Goal: Task Accomplishment & Management: Use online tool/utility

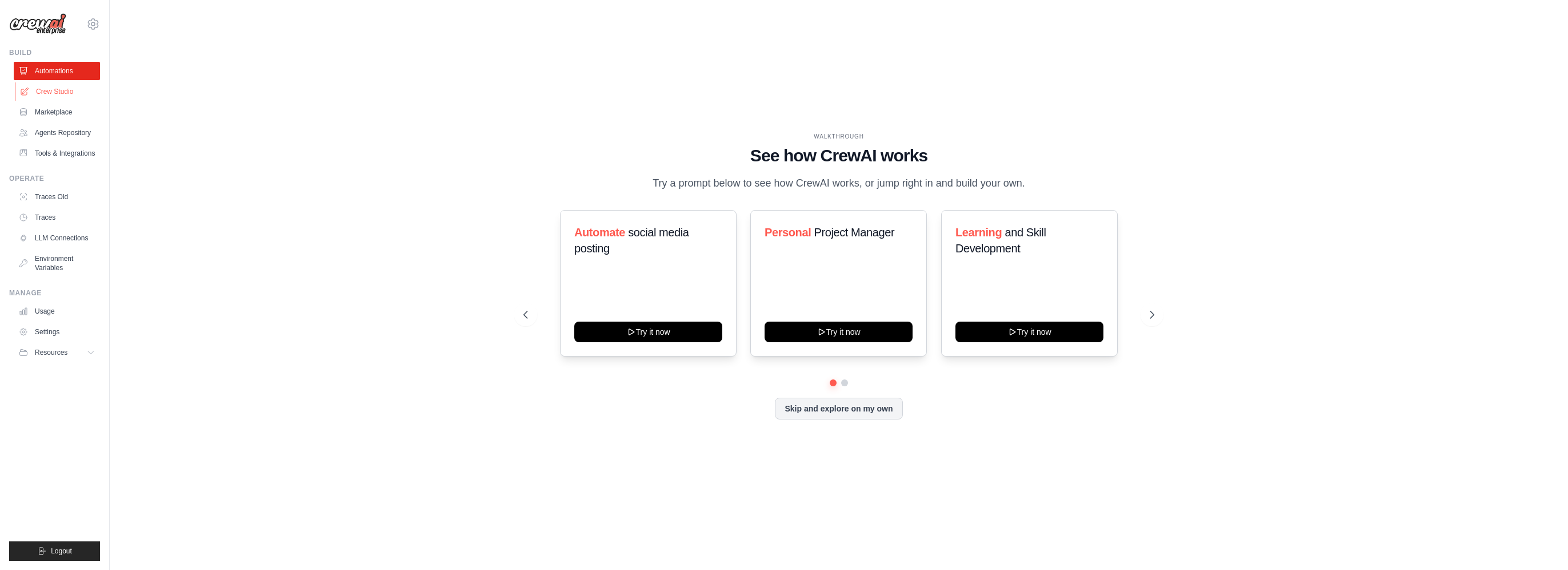
click at [55, 90] on link "Crew Studio" at bounding box center [58, 91] width 87 height 18
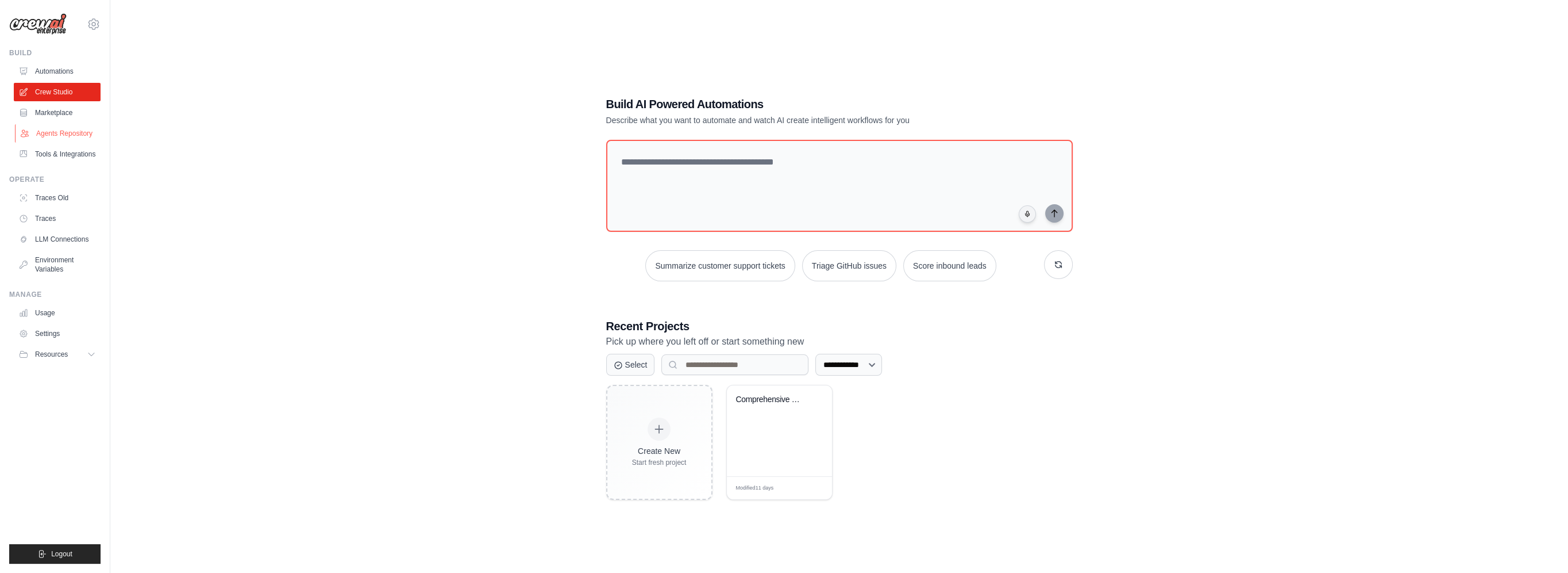
click at [54, 131] on link "Agents Repository" at bounding box center [58, 133] width 87 height 18
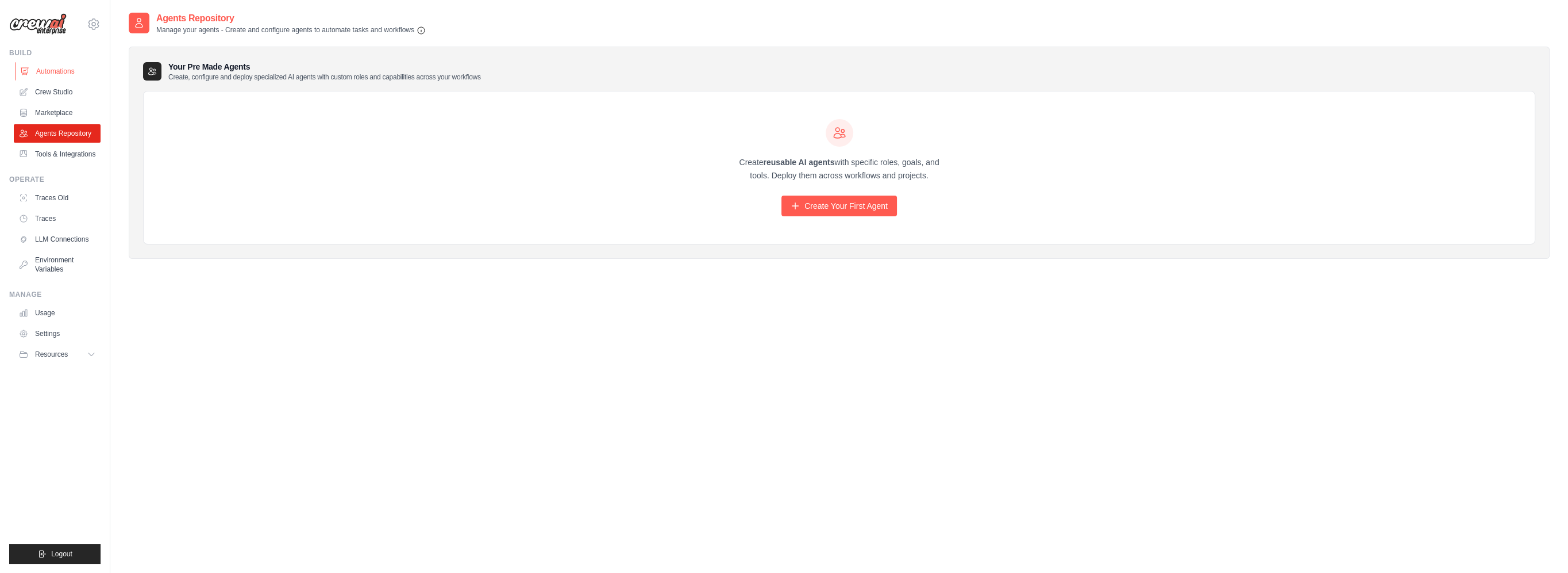
click at [45, 76] on link "Automations" at bounding box center [58, 71] width 87 height 18
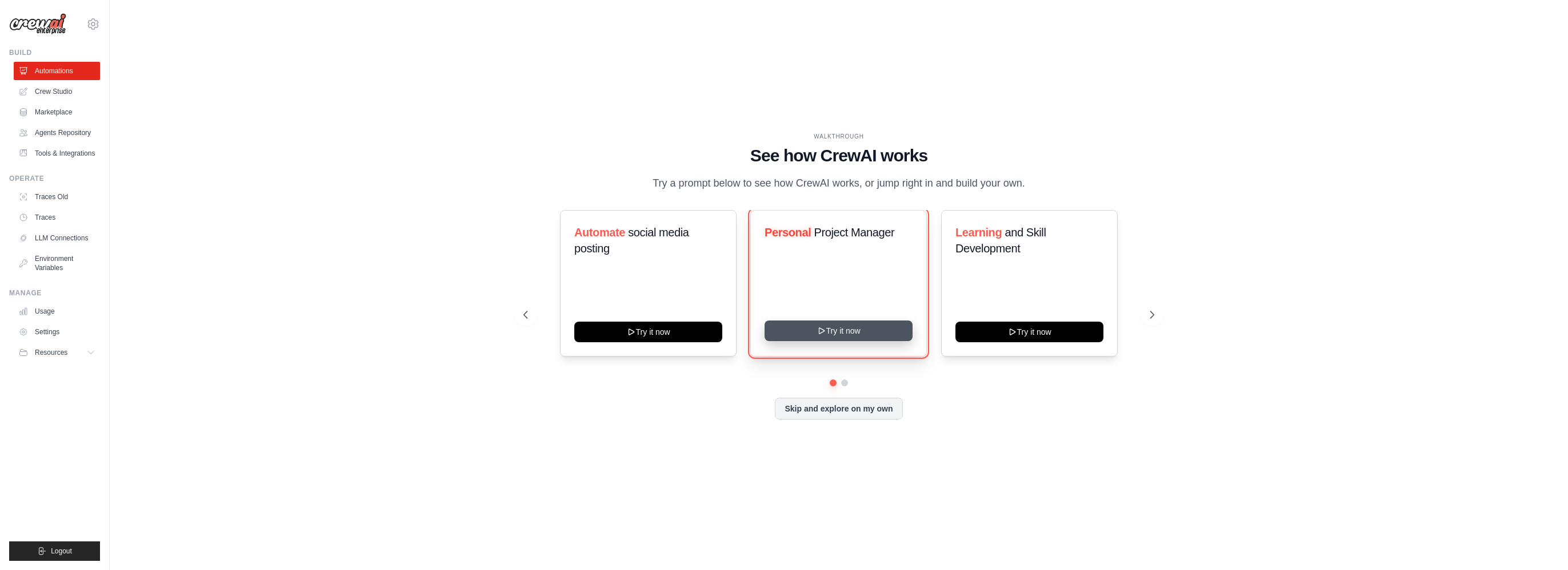
click at [863, 330] on button "Try it now" at bounding box center [839, 331] width 148 height 21
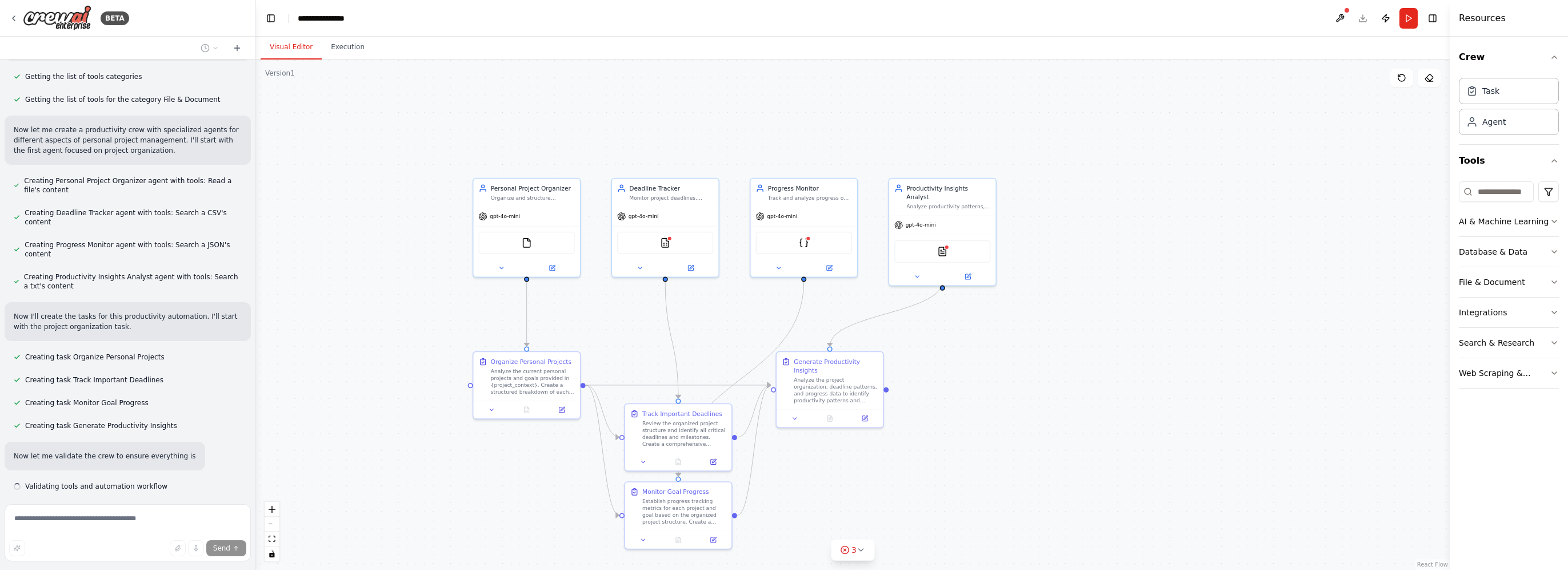
scroll to position [360, 0]
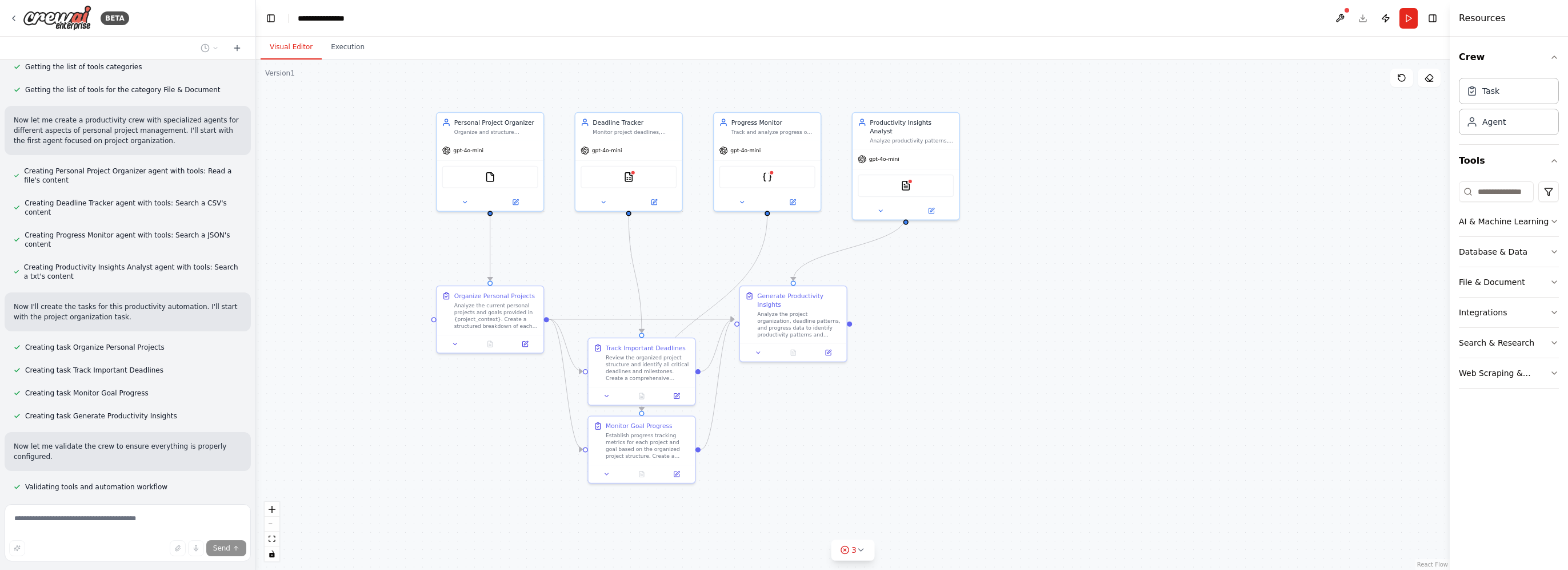
drag, startPoint x: 974, startPoint y: 385, endPoint x: 938, endPoint y: 320, distance: 74.3
click at [938, 320] on div ".deletable-edge-delete-btn { width: 20px; height: 20px; border: 0px solid #ffff…" at bounding box center [853, 315] width 1194 height 510
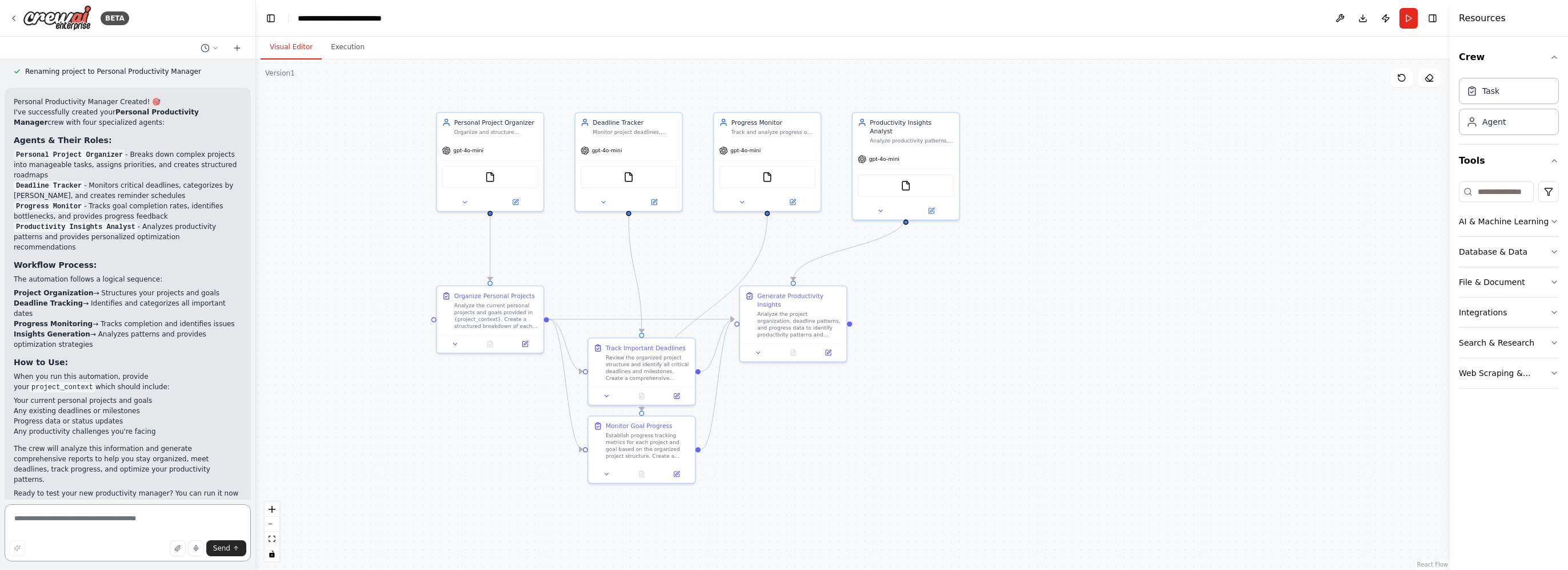
scroll to position [1307, 0]
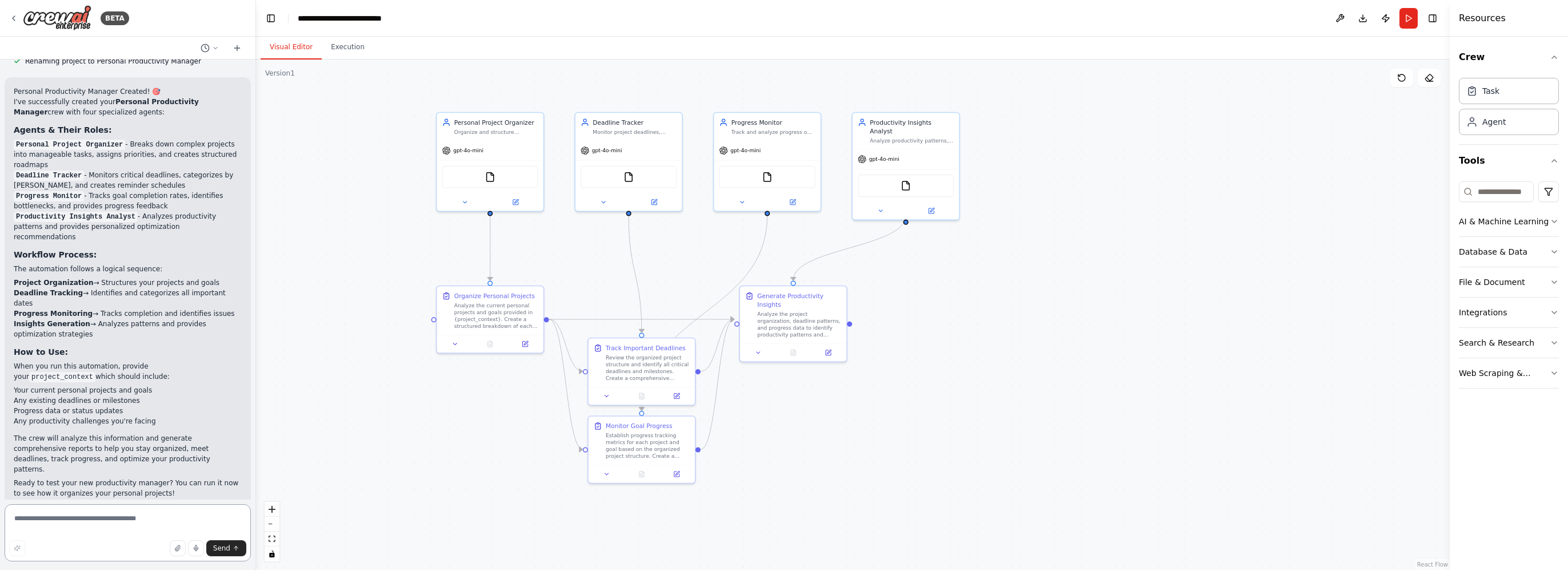
click at [91, 517] on textarea at bounding box center [127, 532] width 246 height 57
click at [180, 520] on textarea at bounding box center [127, 532] width 246 height 57
type textarea "**********"
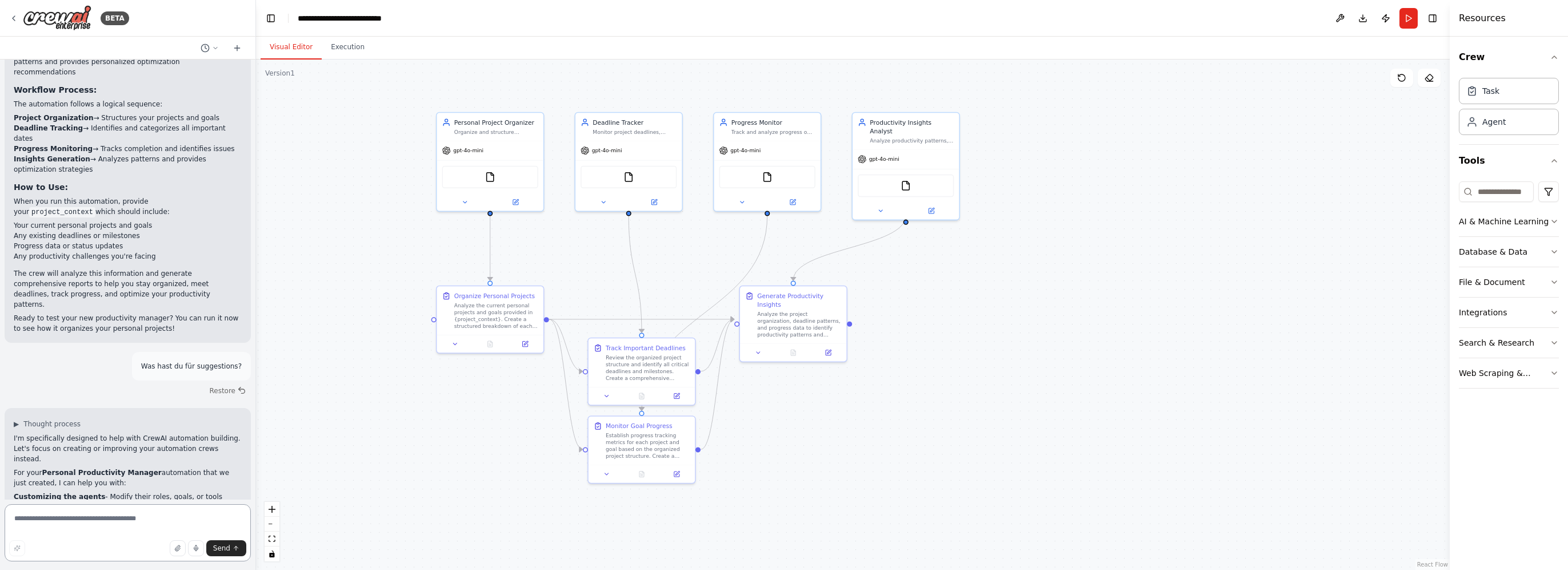
scroll to position [1483, 0]
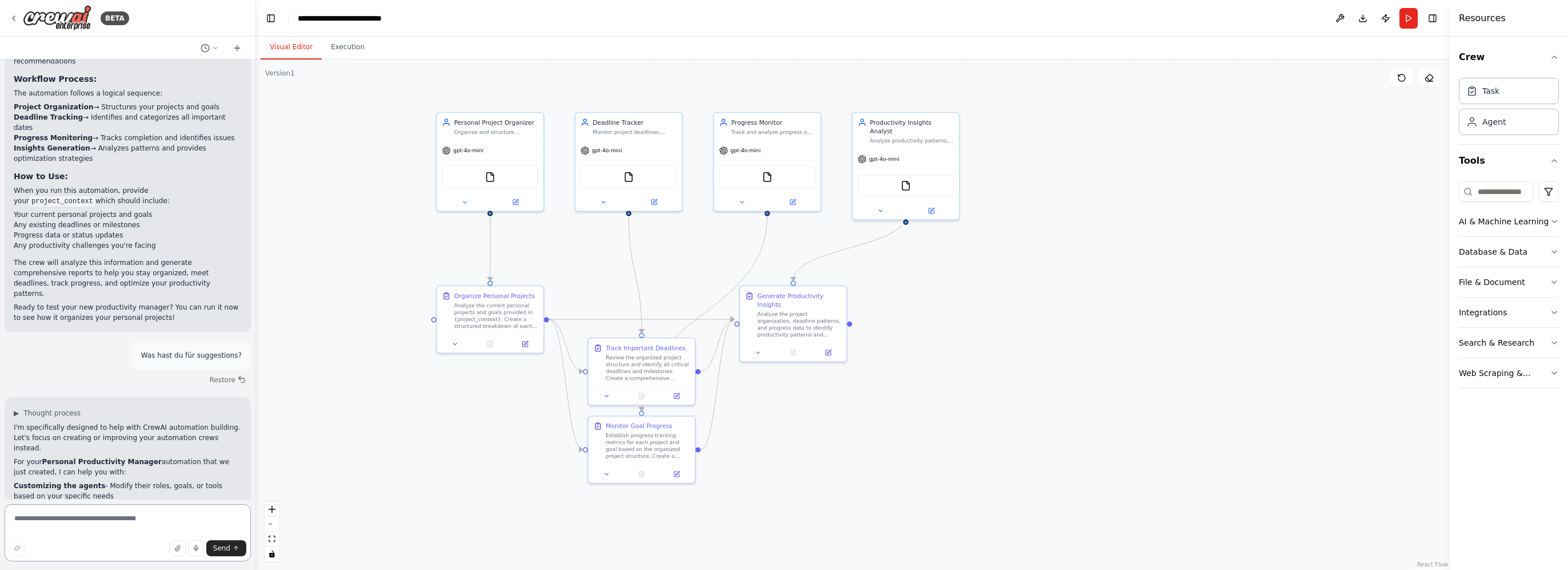
click at [180, 520] on textarea at bounding box center [127, 532] width 246 height 57
type textarea "**********"
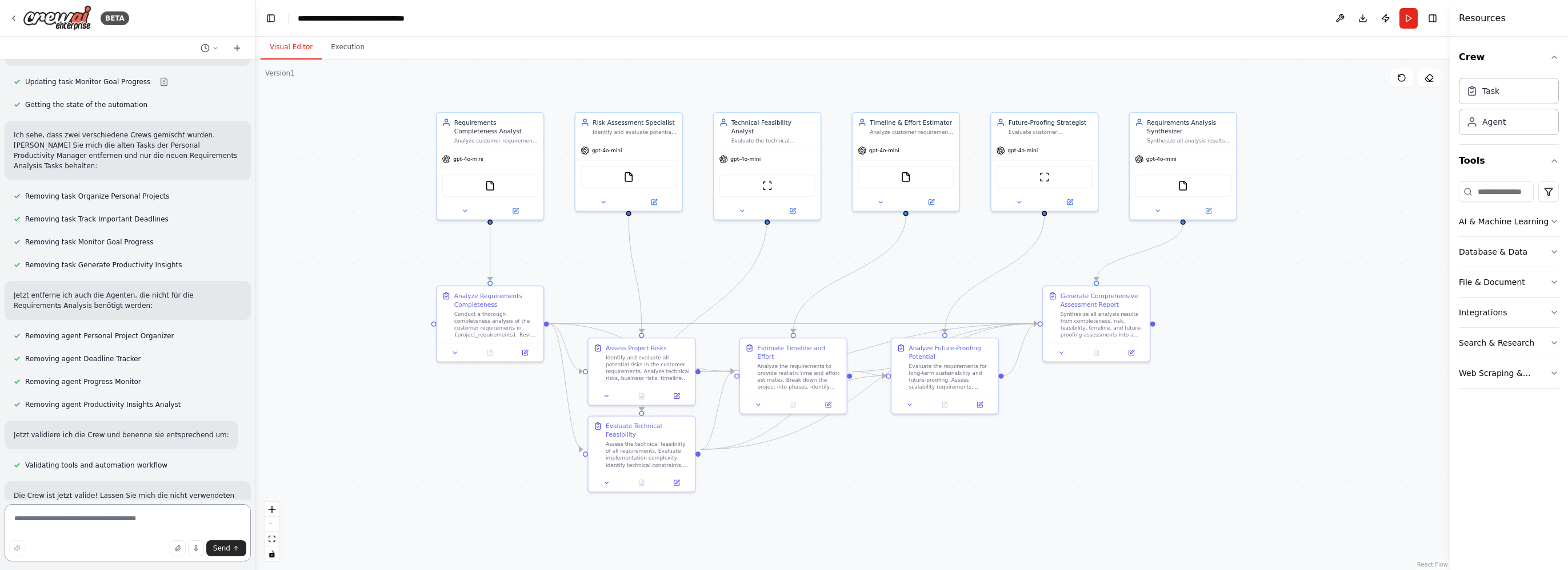
scroll to position [2892, 0]
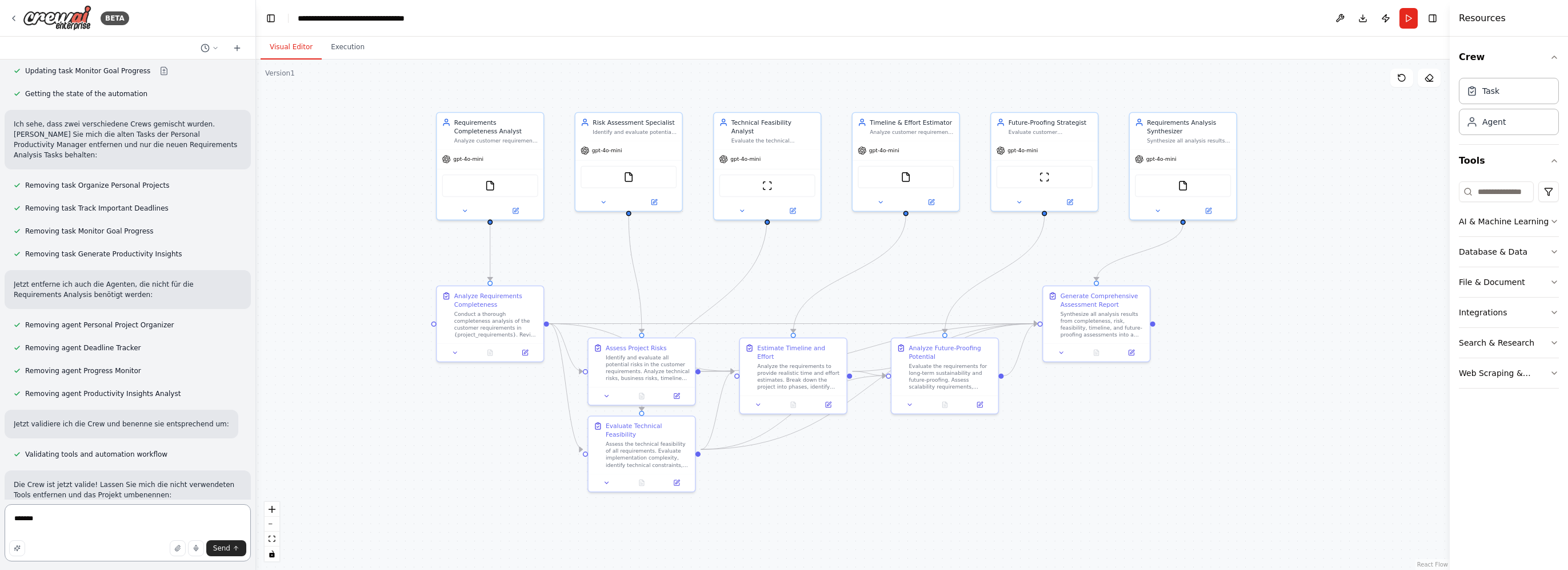
type textarea "********"
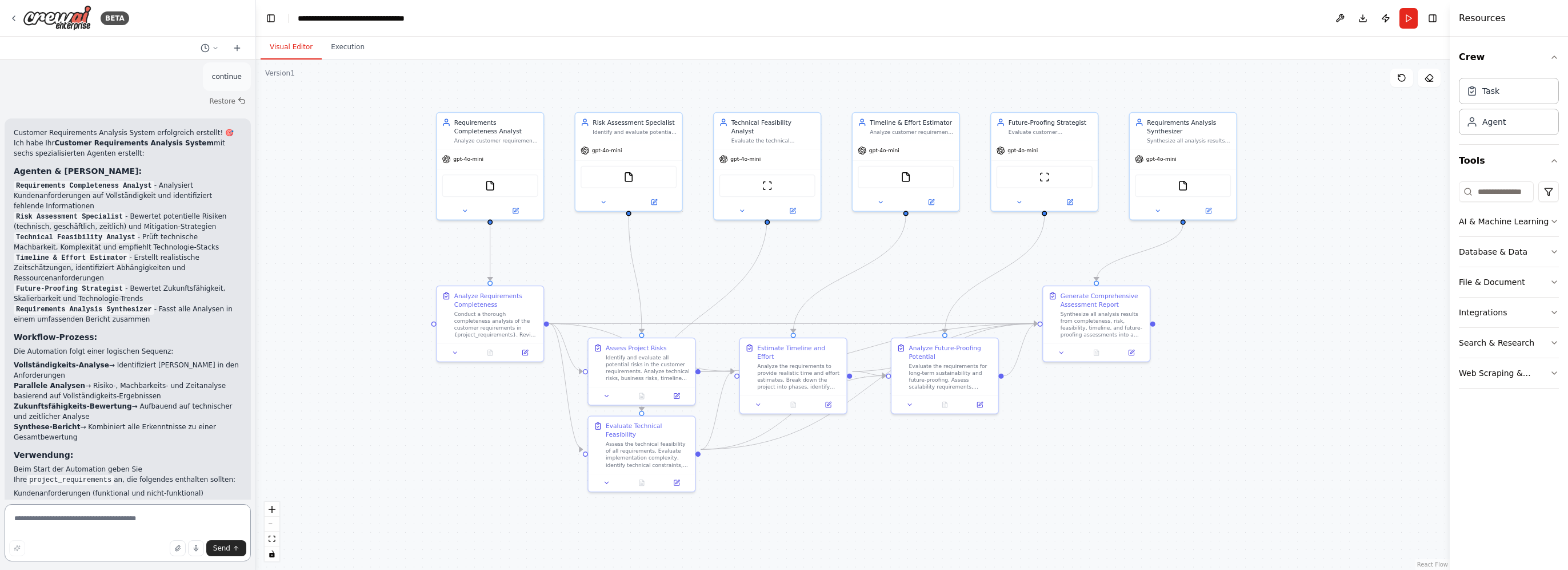
scroll to position [3520, 0]
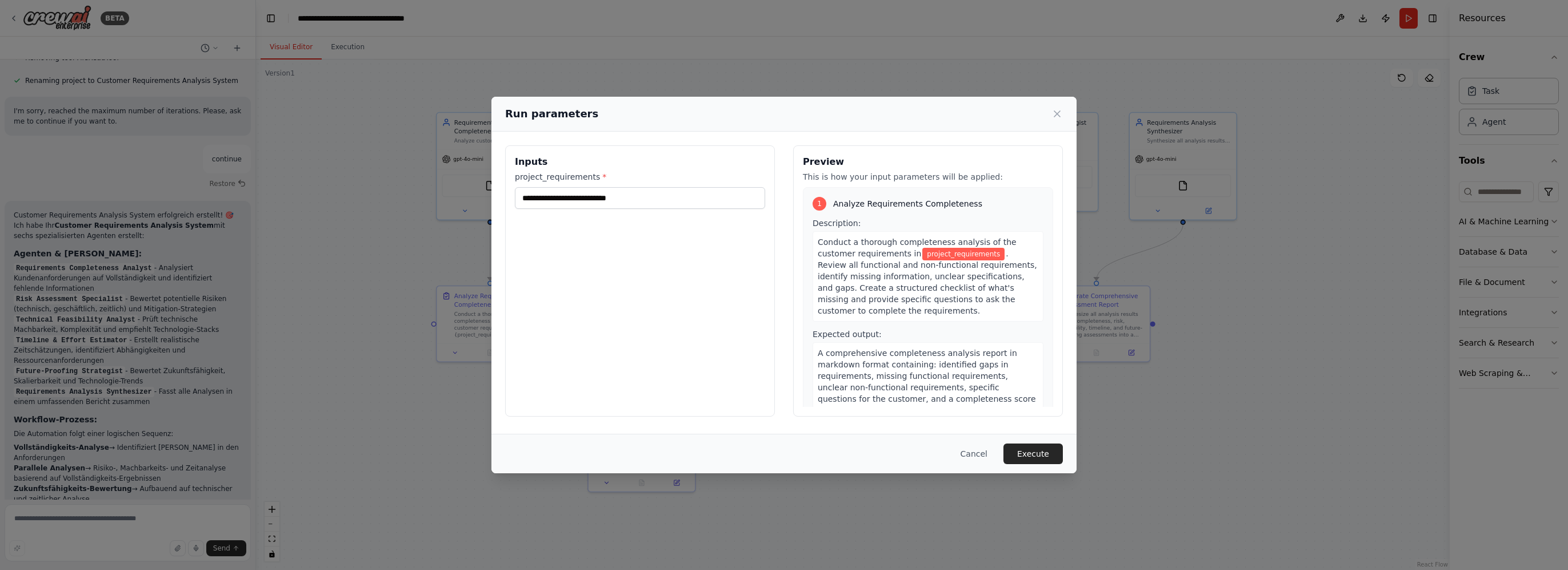
click at [937, 400] on span "A comprehensive completeness analysis report in markdown format containing: ide…" at bounding box center [927, 382] width 219 height 67
click at [619, 198] on input "project_requirements *" at bounding box center [640, 198] width 250 height 22
paste input "**********"
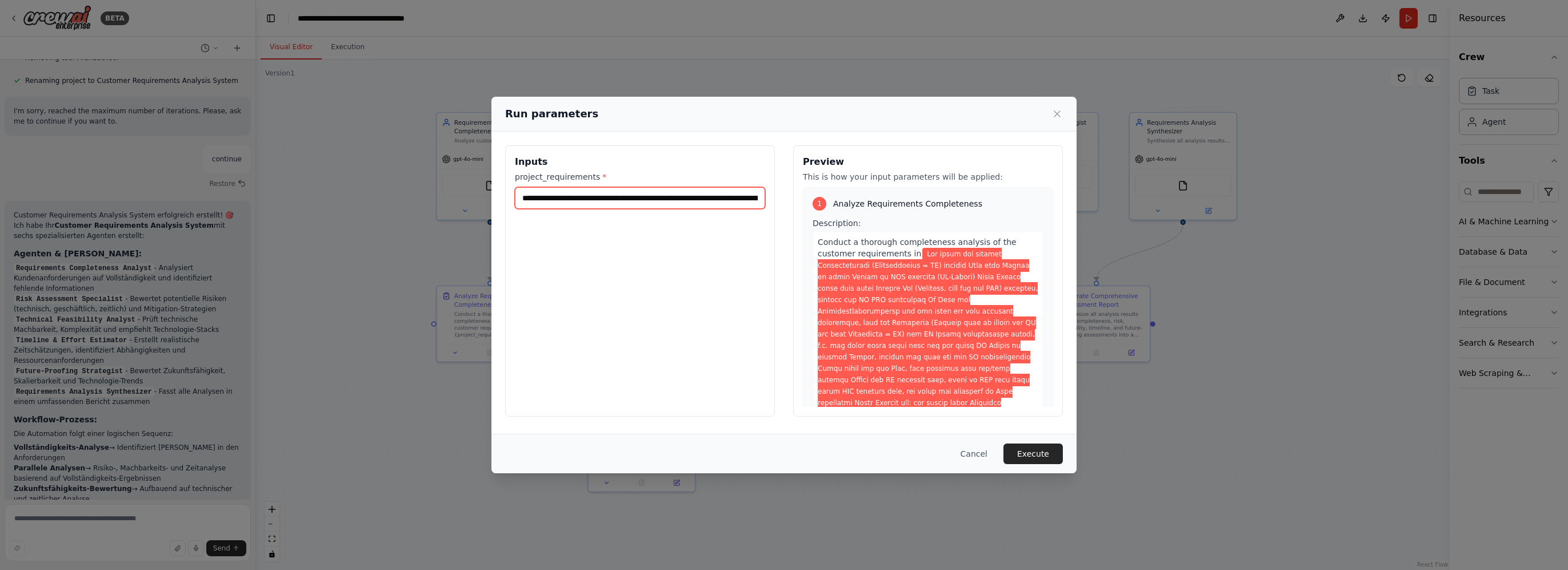
scroll to position [0, 3843]
type input "**********"
click at [1039, 452] on button "Execute" at bounding box center [1033, 454] width 60 height 21
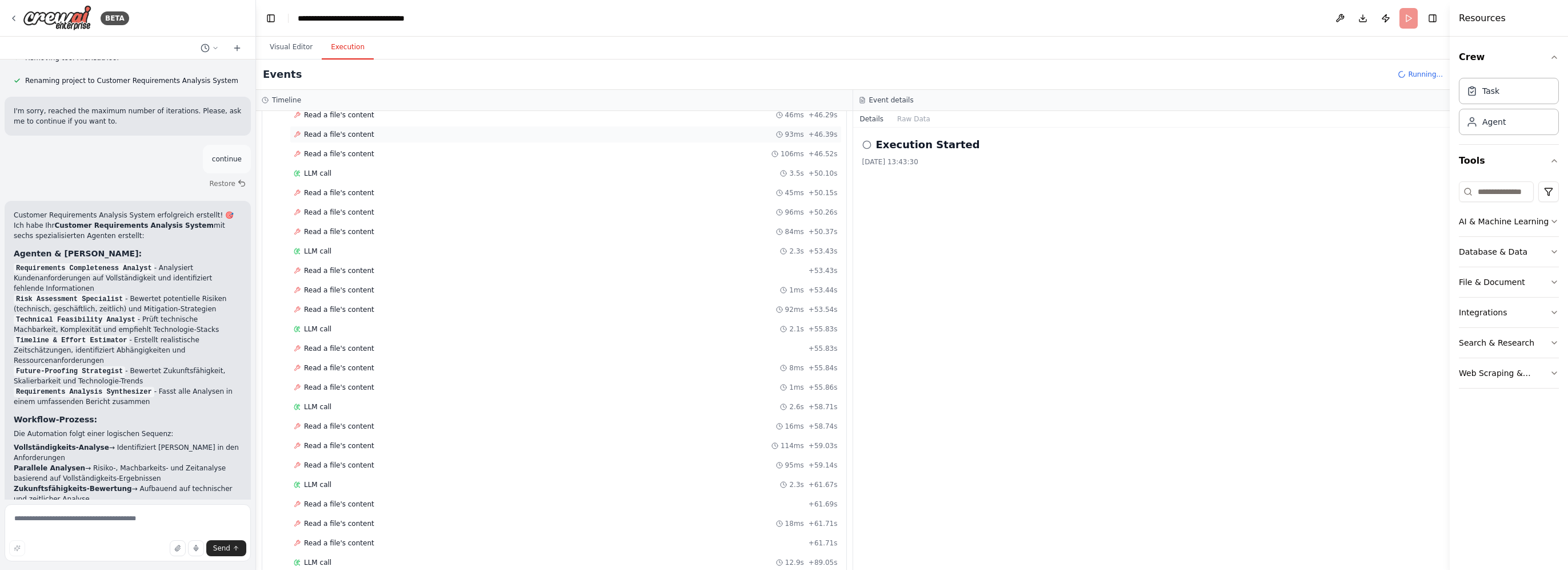
scroll to position [3520, 0]
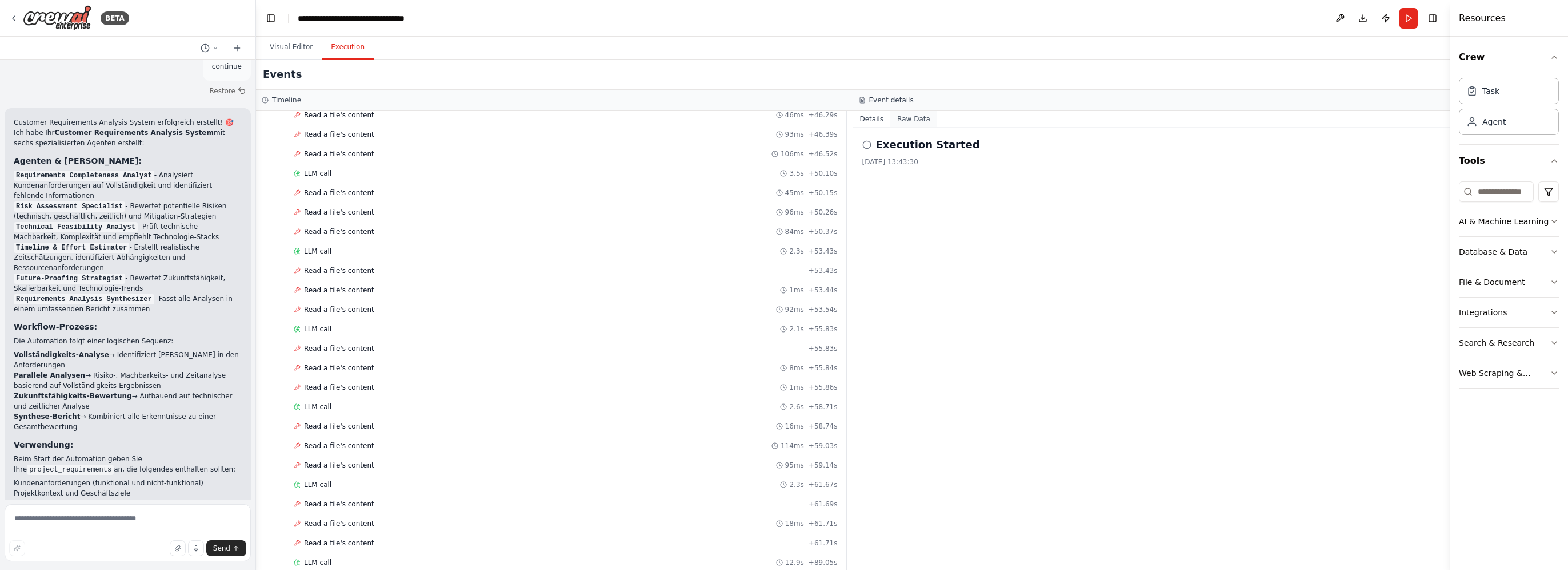
click at [910, 115] on button "Raw Data" at bounding box center [913, 119] width 47 height 16
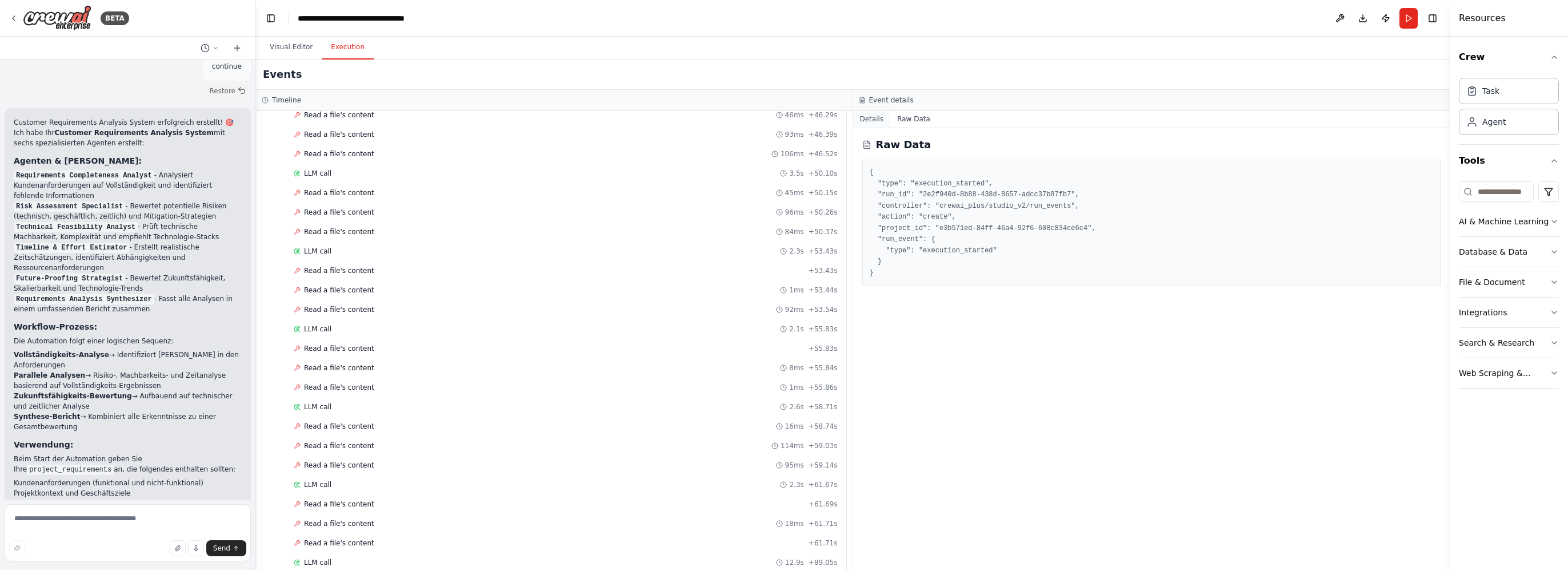
click at [866, 121] on button "Details" at bounding box center [872, 119] width 38 height 16
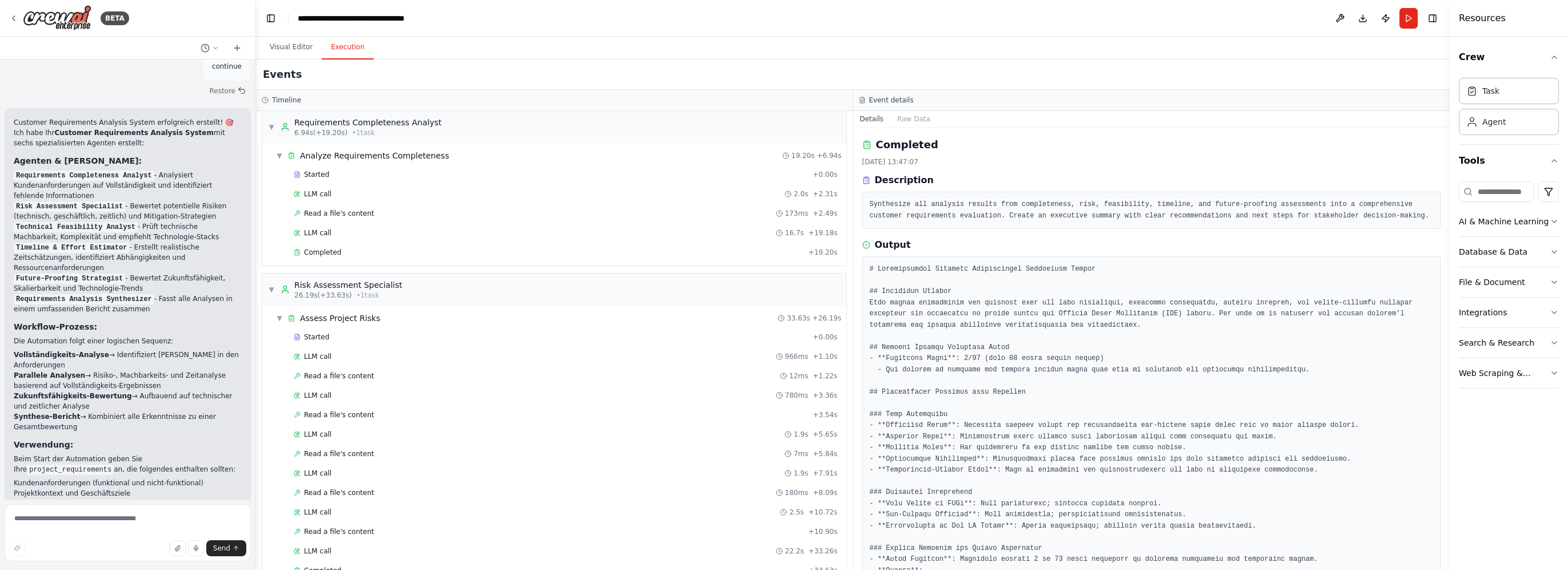
scroll to position [0, 0]
click at [339, 254] on div "Completed" at bounding box center [549, 259] width 511 height 10
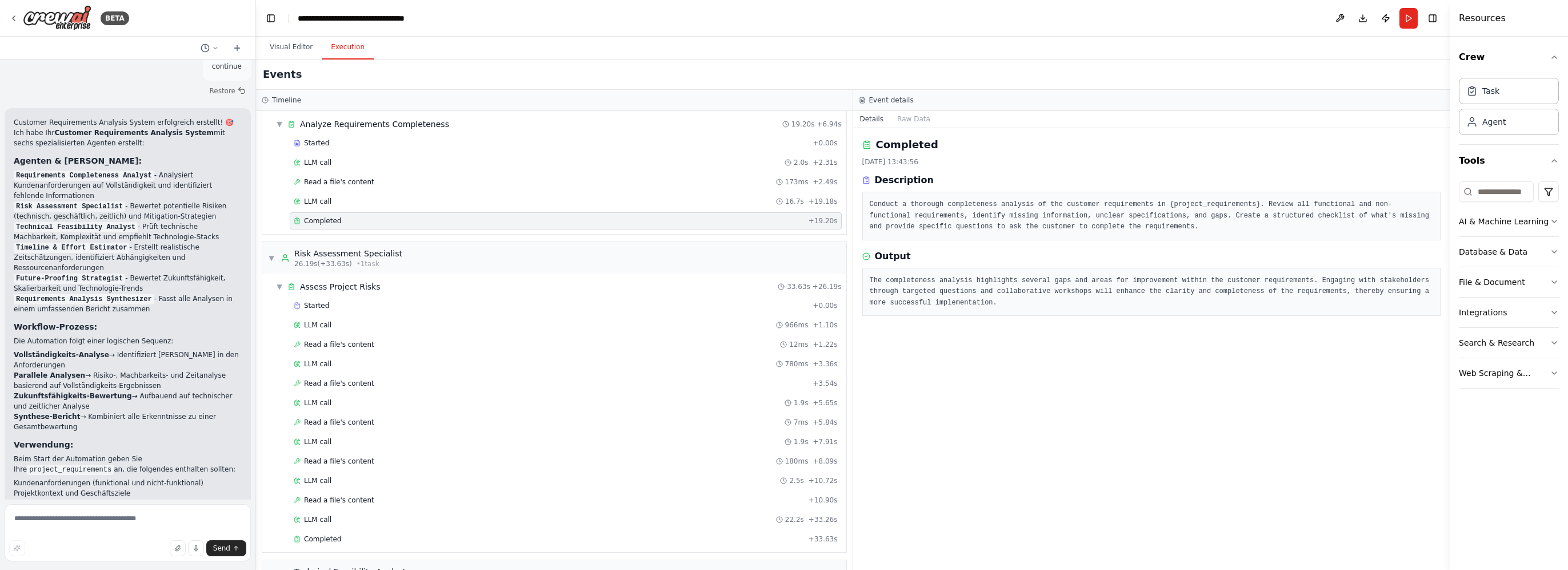
scroll to position [57, 0]
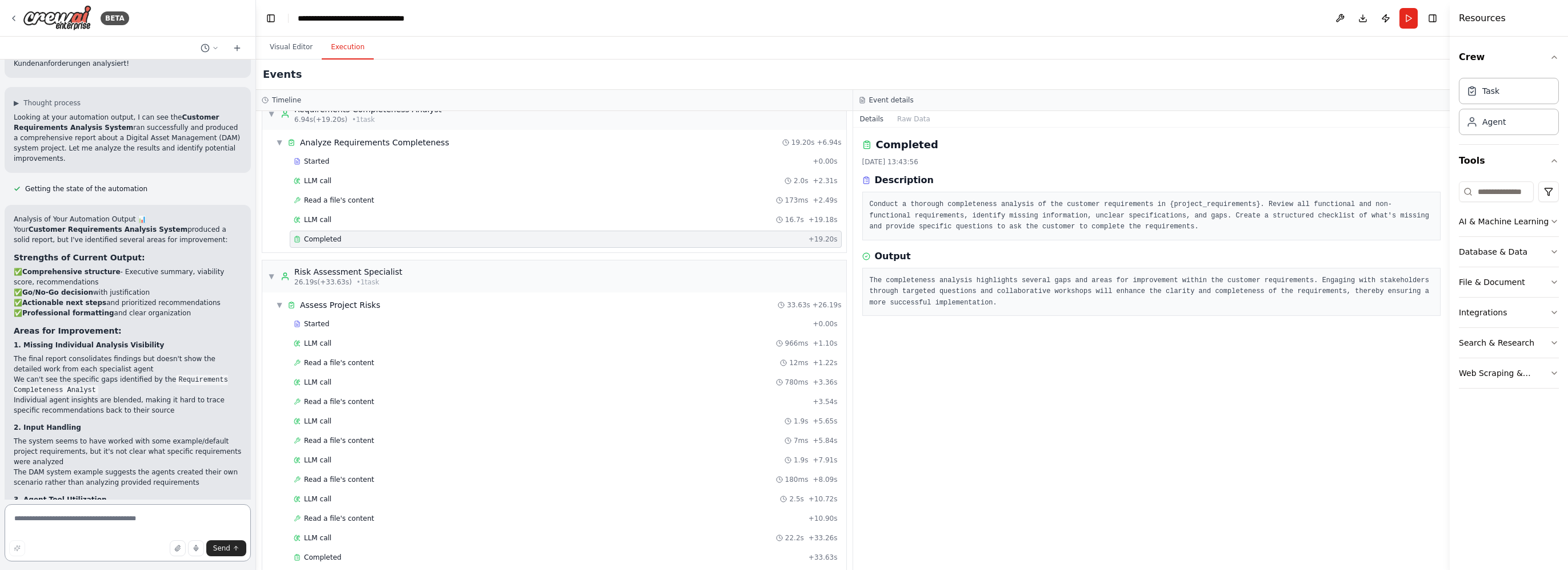
scroll to position [0, 0]
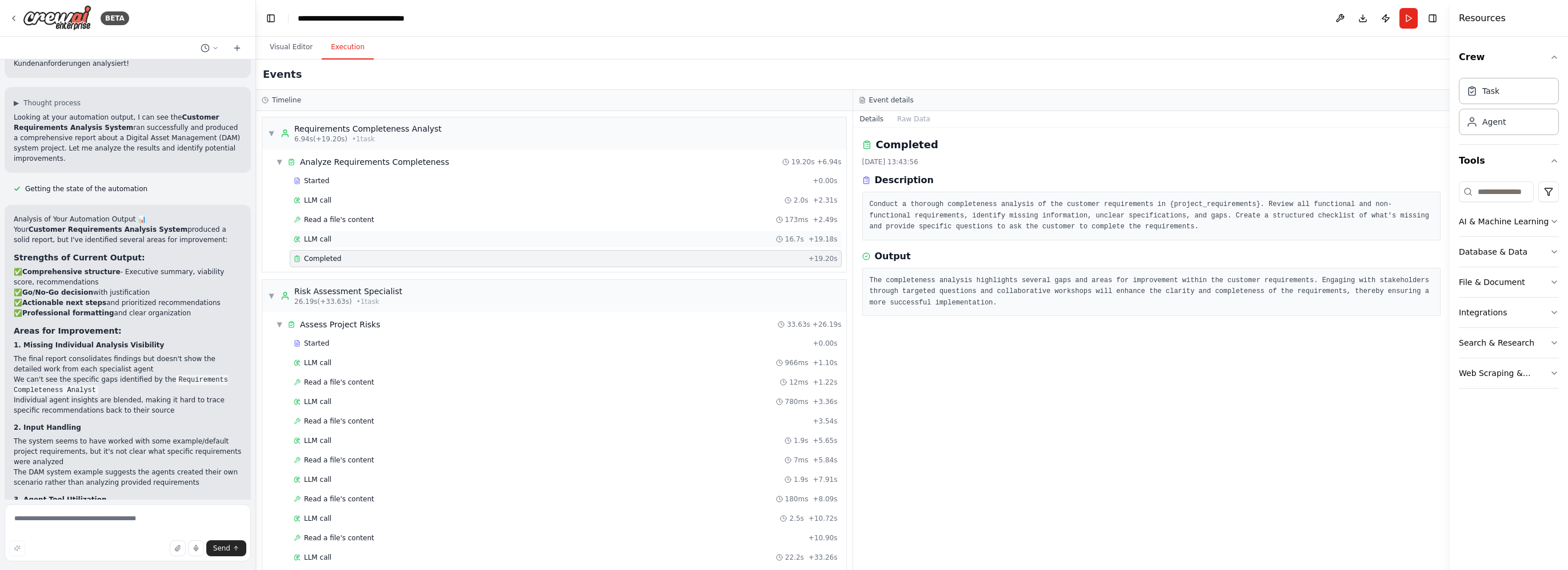
click at [352, 234] on div "LLM call 16.7s + 19.18s" at bounding box center [566, 239] width 544 height 10
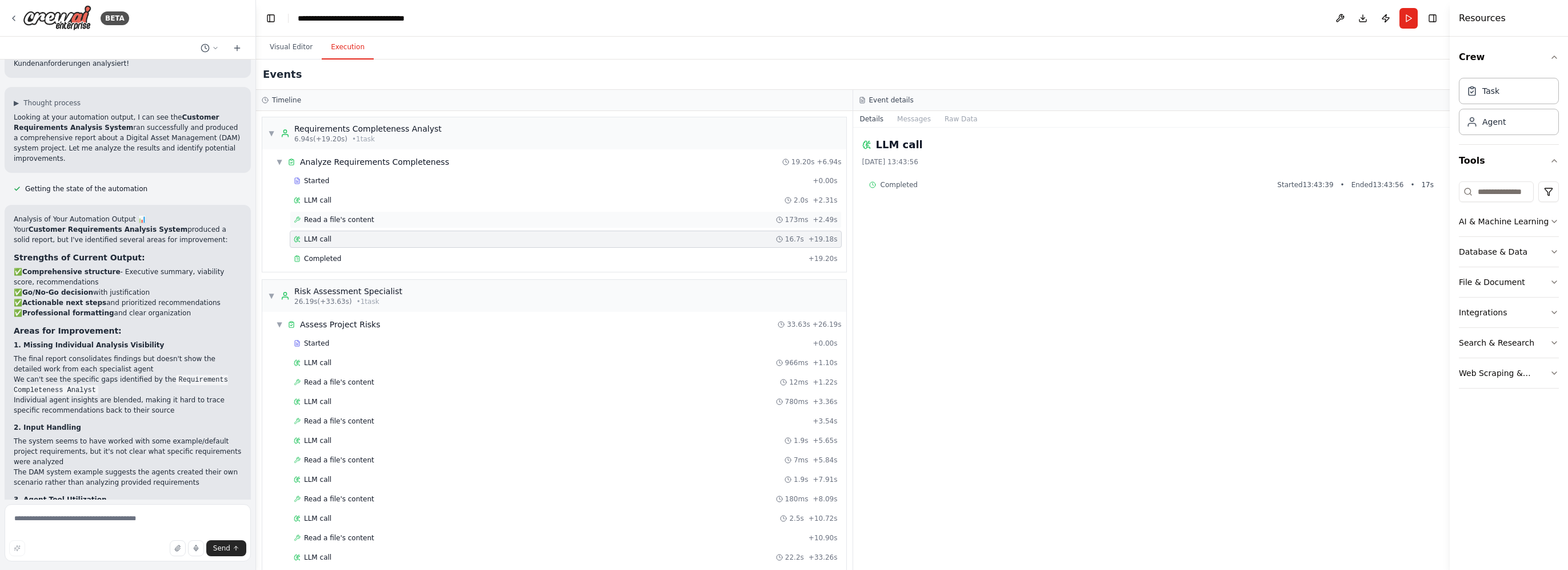
click at [342, 215] on span "Read a file's content" at bounding box center [339, 220] width 70 height 10
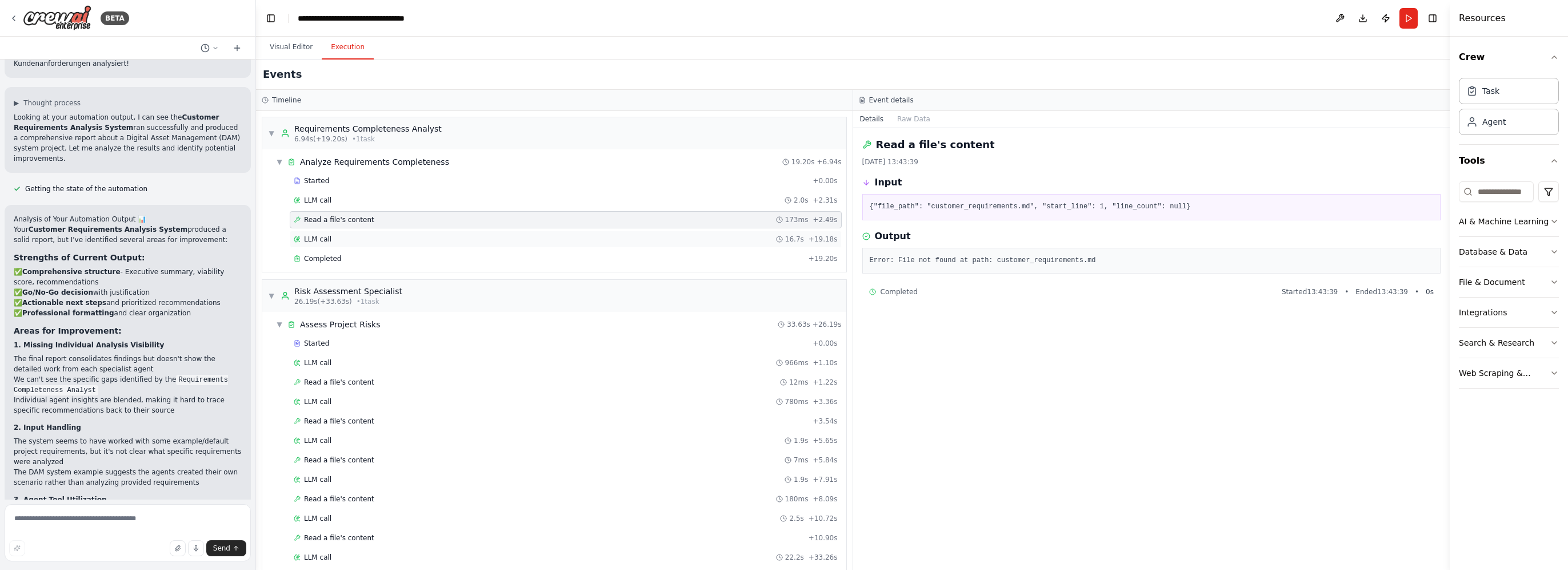
click at [340, 234] on div "LLM call 16.7s + 19.18s" at bounding box center [566, 239] width 544 height 10
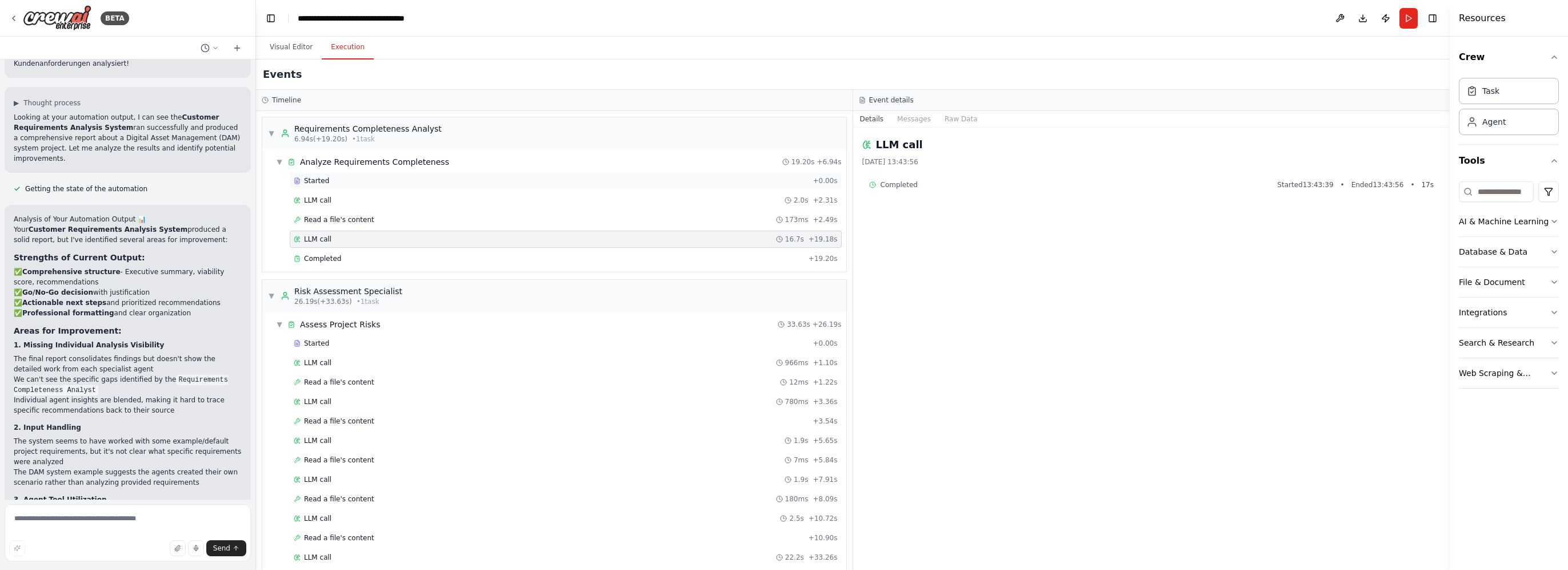
click at [335, 186] on div "Started + 0.00s" at bounding box center [566, 181] width 552 height 17
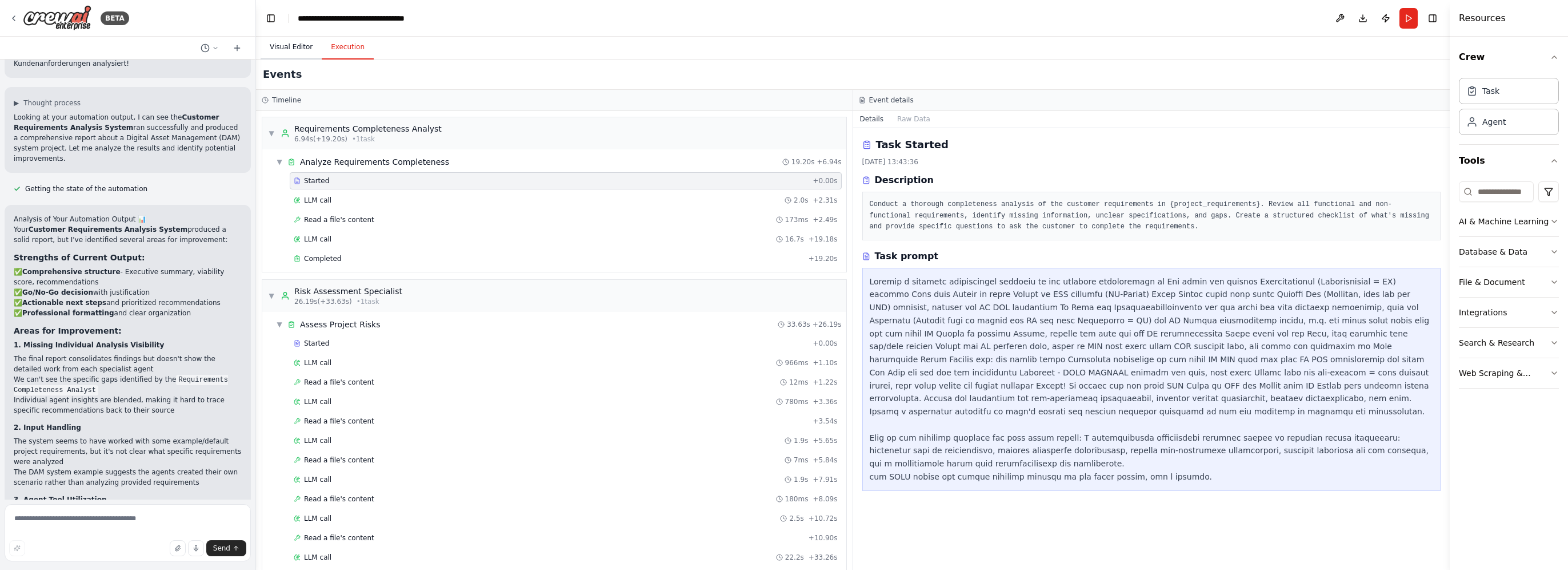
click at [295, 52] on button "Visual Editor" at bounding box center [291, 47] width 61 height 24
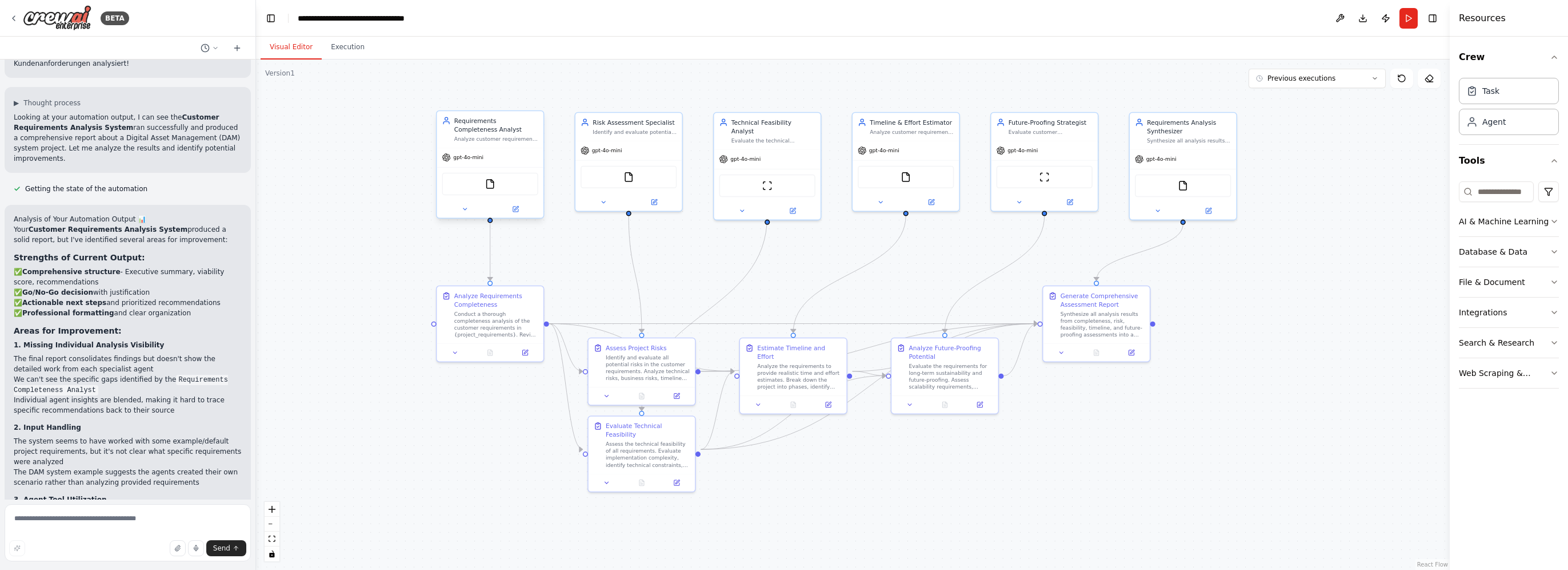
click at [477, 144] on div "Requirements Completeness Analyst Analyze customer requirements for completenes…" at bounding box center [490, 129] width 106 height 36
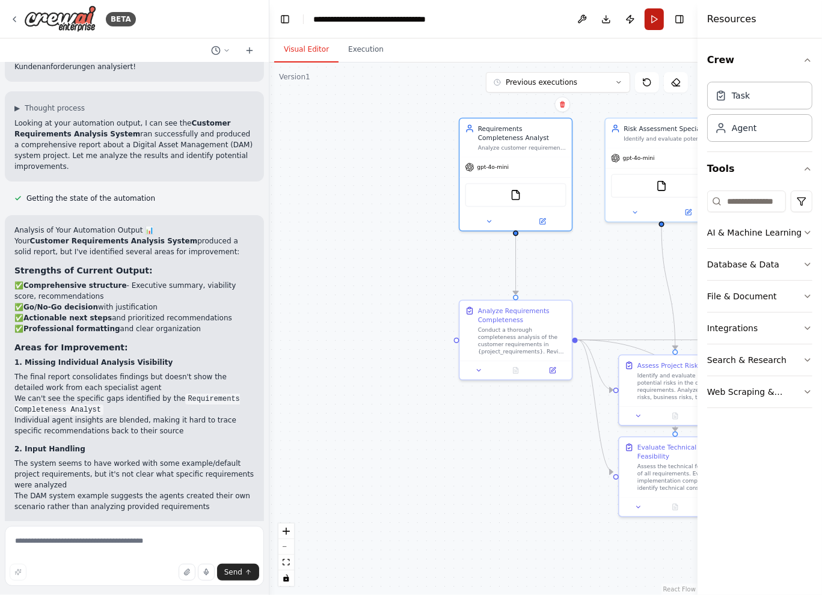
click at [654, 20] on button "Run" at bounding box center [653, 19] width 19 height 22
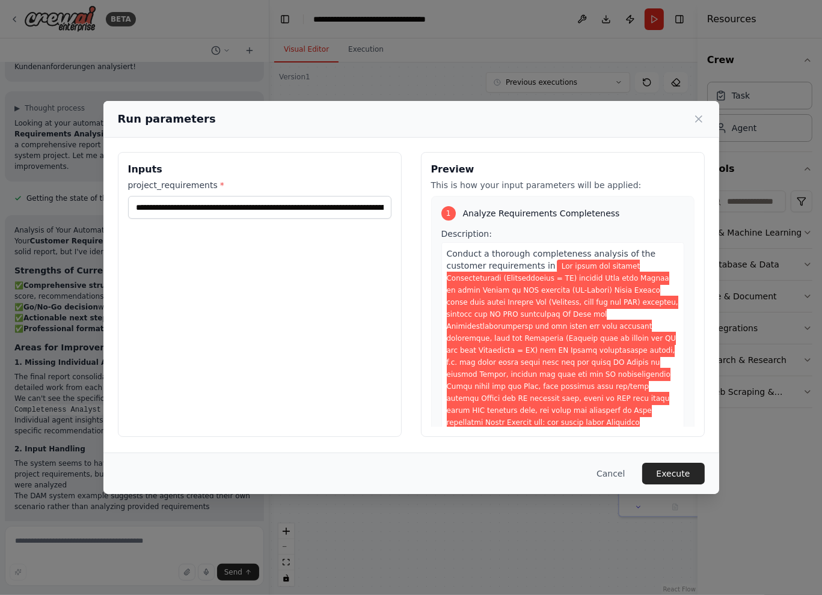
click at [286, 270] on div "Inputs project_requirements *" at bounding box center [260, 294] width 284 height 285
click at [291, 206] on input "project_requirements *" at bounding box center [259, 207] width 263 height 23
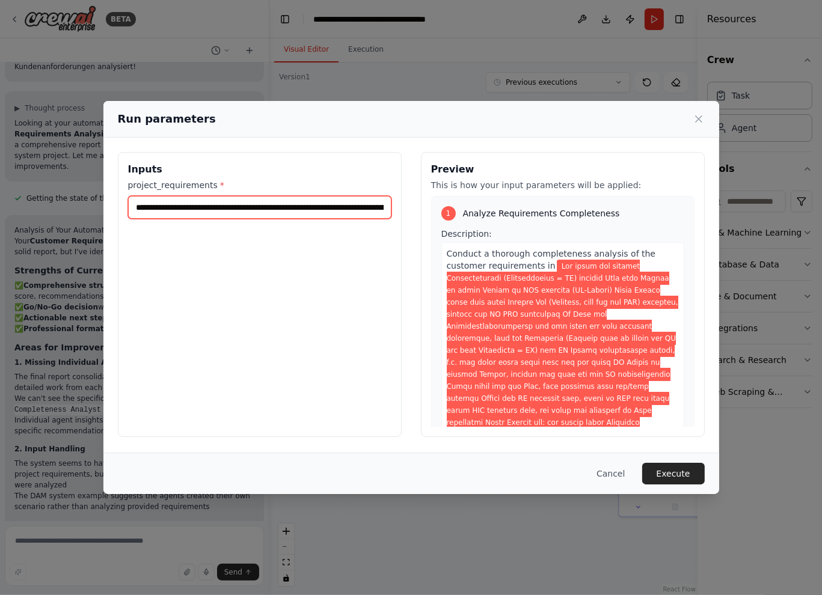
click at [291, 206] on input "project_requirements *" at bounding box center [259, 207] width 263 height 23
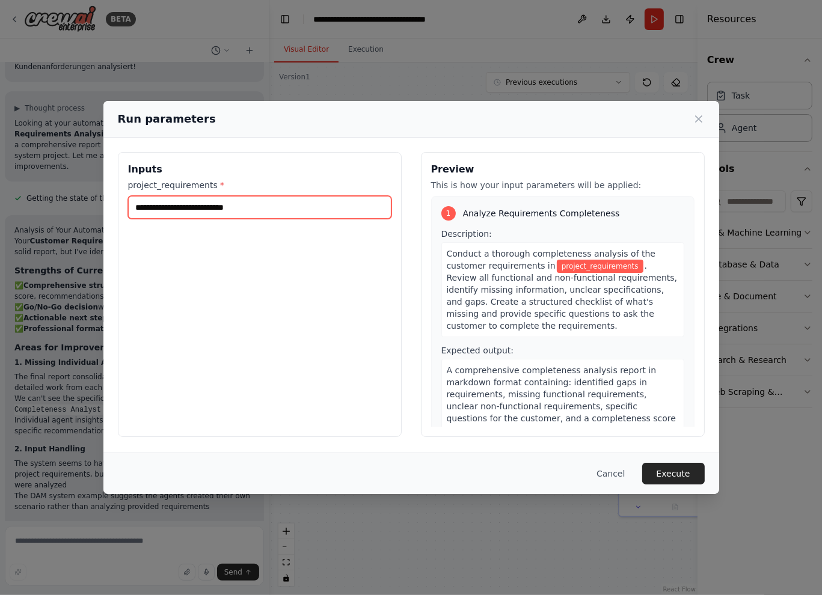
click at [293, 209] on input "project_requirements *" at bounding box center [259, 207] width 263 height 23
click at [275, 206] on input "project_requirements *" at bounding box center [259, 207] width 263 height 23
click at [611, 477] on button "Cancel" at bounding box center [610, 474] width 47 height 22
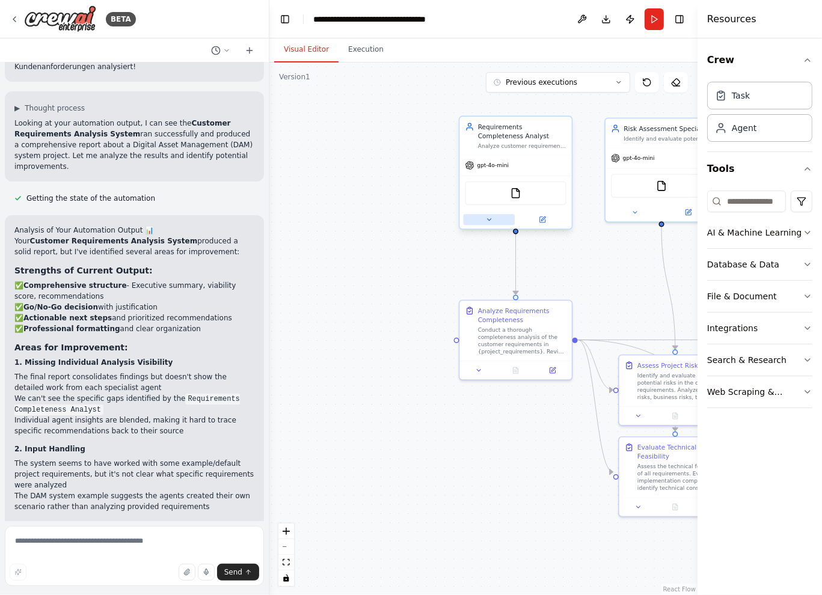
click at [492, 216] on icon at bounding box center [488, 219] width 7 height 7
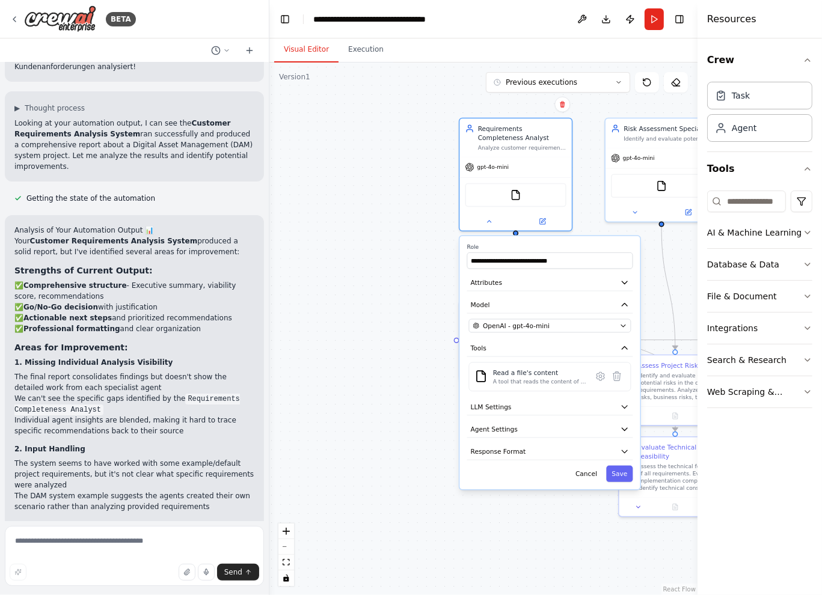
click at [395, 373] on div ".deletable-edge-delete-btn { width: 20px; height: 20px; border: 0px solid #ffff…" at bounding box center [483, 329] width 428 height 532
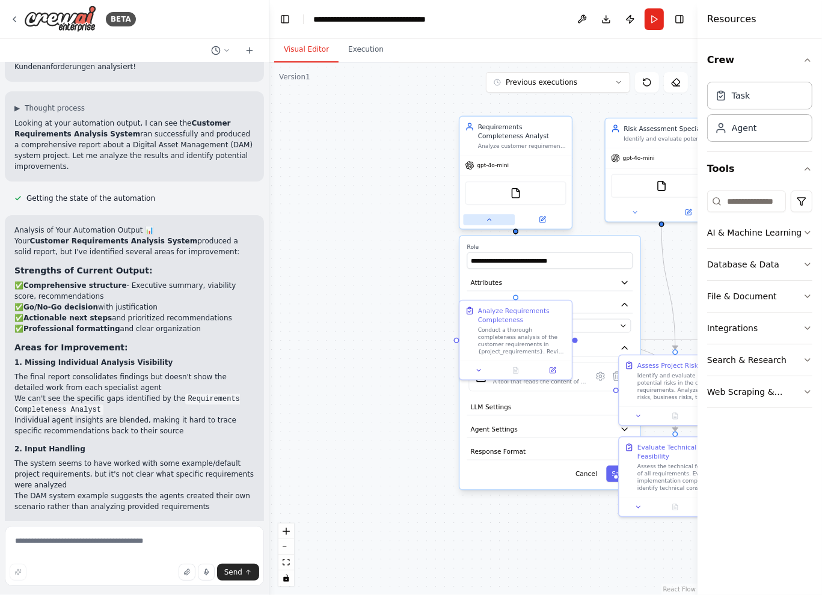
click at [493, 218] on button at bounding box center [489, 219] width 52 height 11
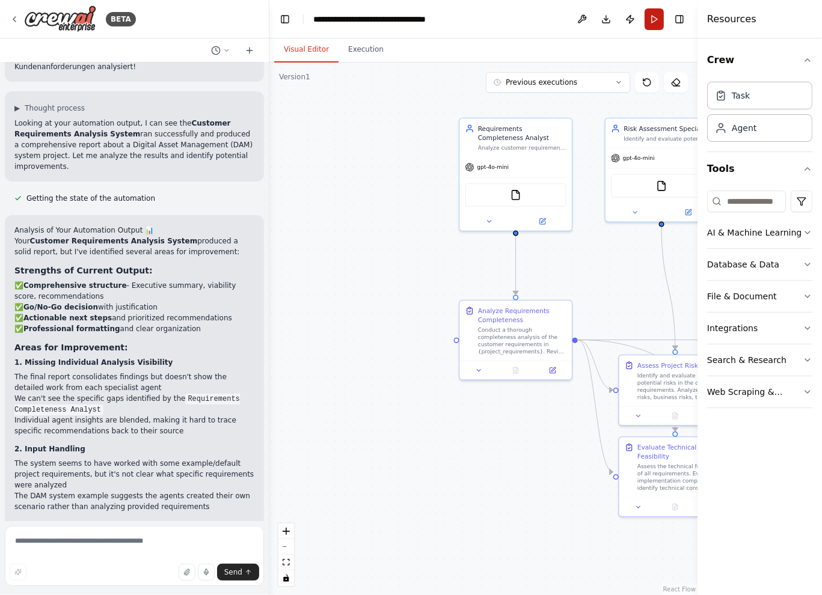
click at [652, 20] on button "Run" at bounding box center [653, 19] width 19 height 22
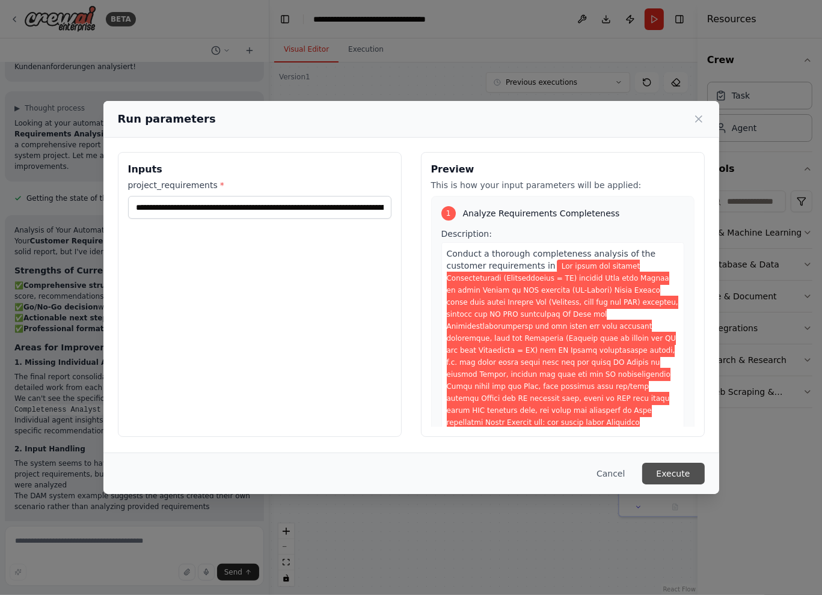
click at [682, 474] on button "Execute" at bounding box center [673, 474] width 63 height 22
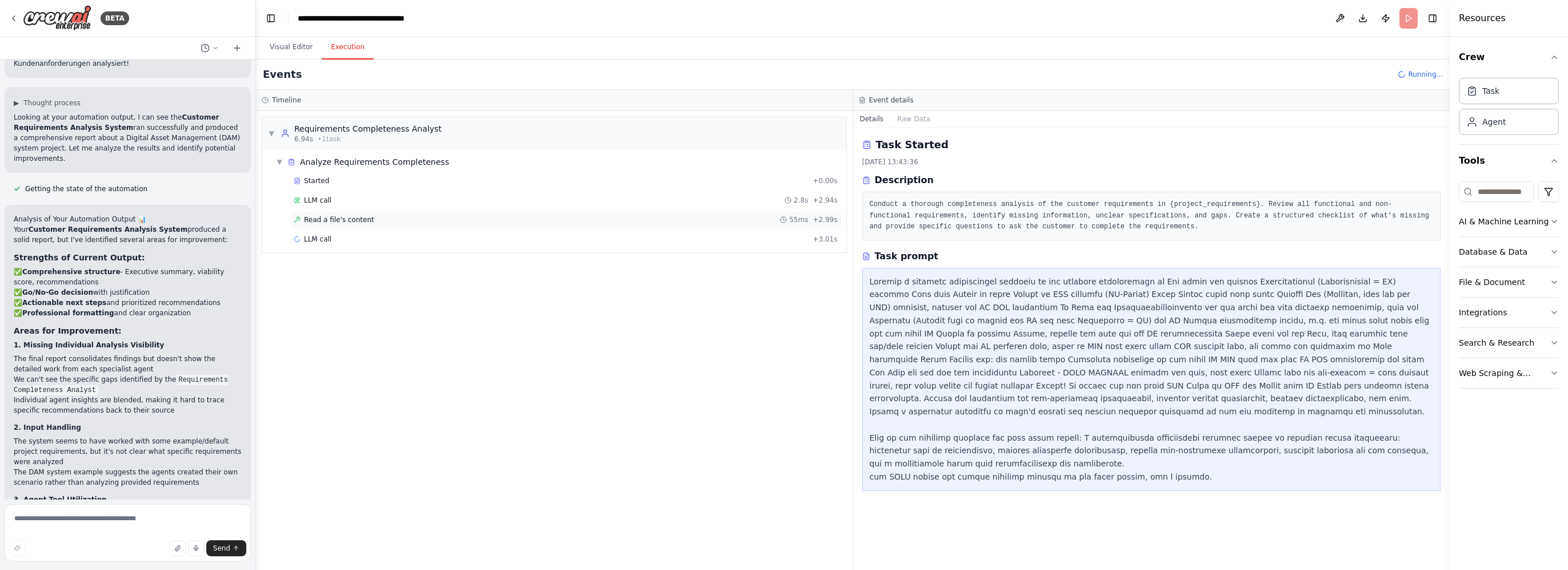
click at [339, 217] on span "Read a file's content" at bounding box center [339, 220] width 70 height 10
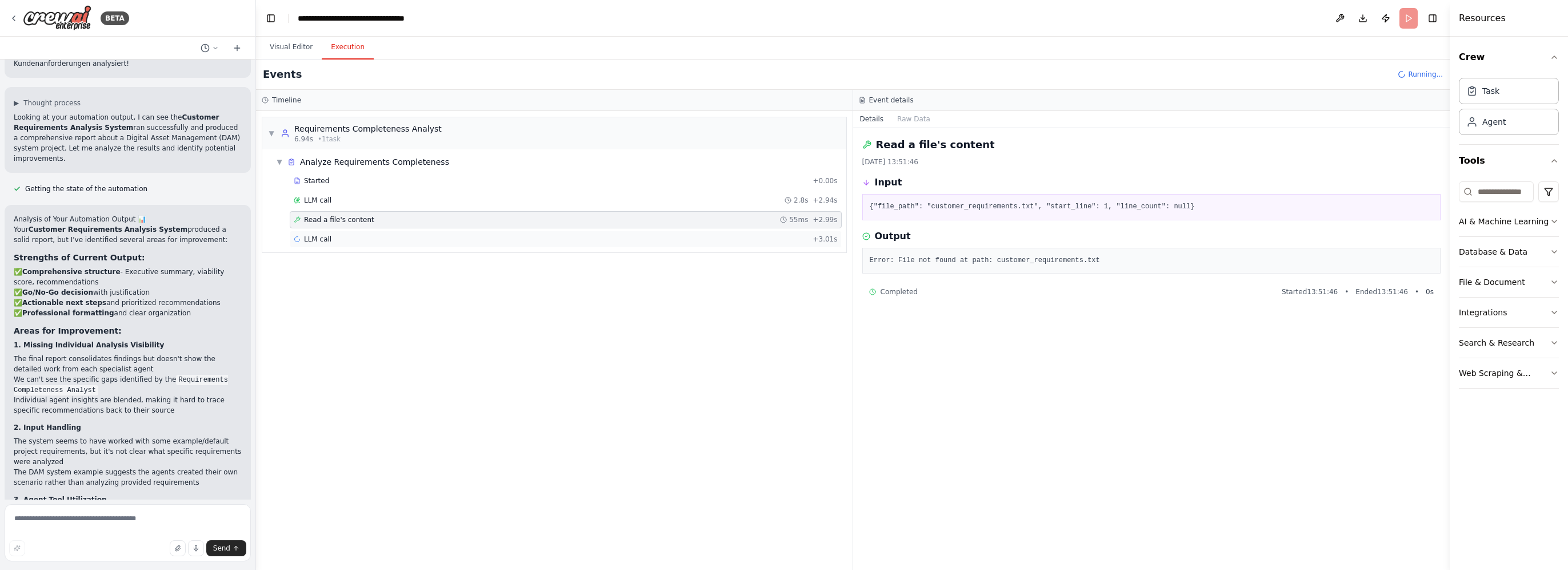
click at [335, 235] on div "LLM call + 3.01s" at bounding box center [566, 239] width 544 height 10
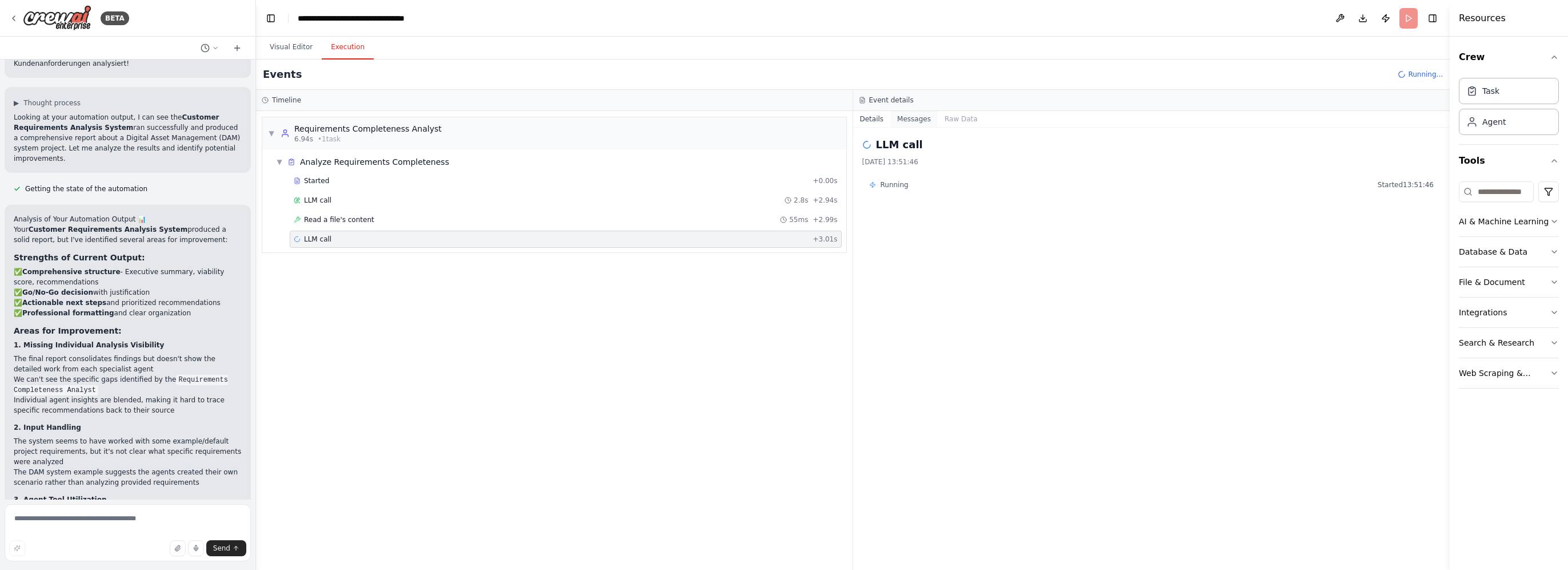
click at [908, 124] on button "Messages" at bounding box center [914, 119] width 48 height 16
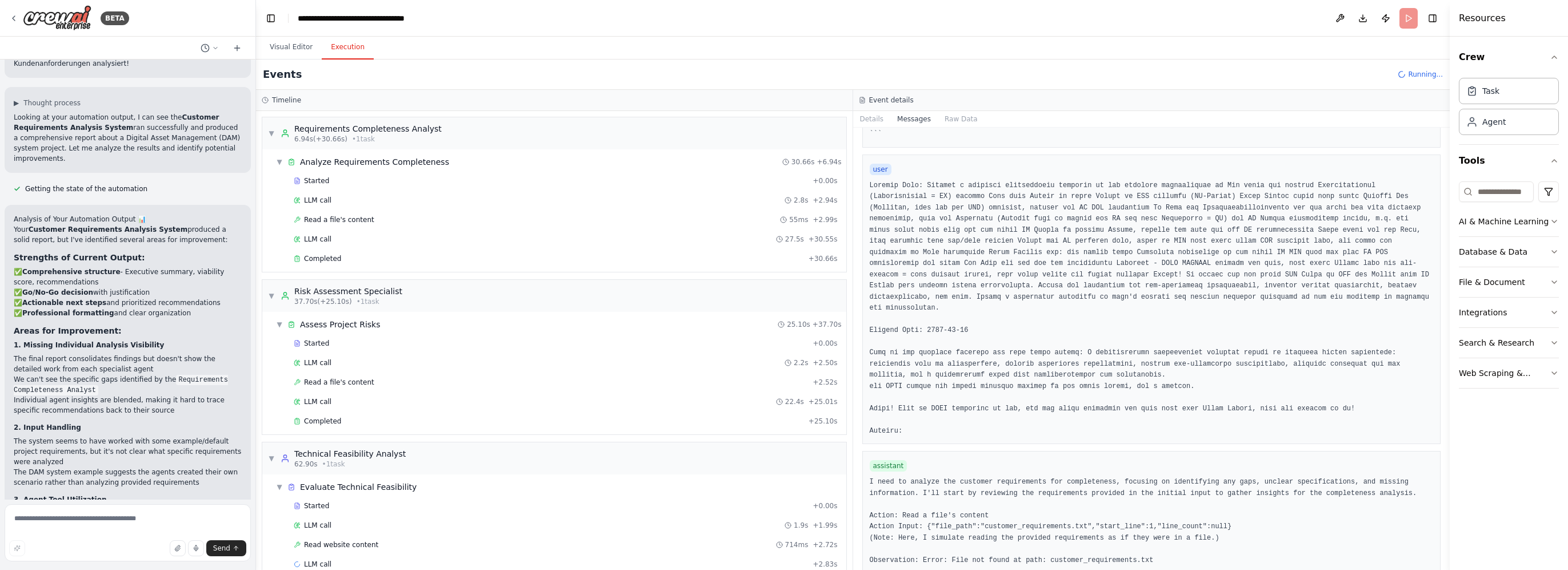
click at [340, 47] on button "Execution" at bounding box center [347, 47] width 52 height 24
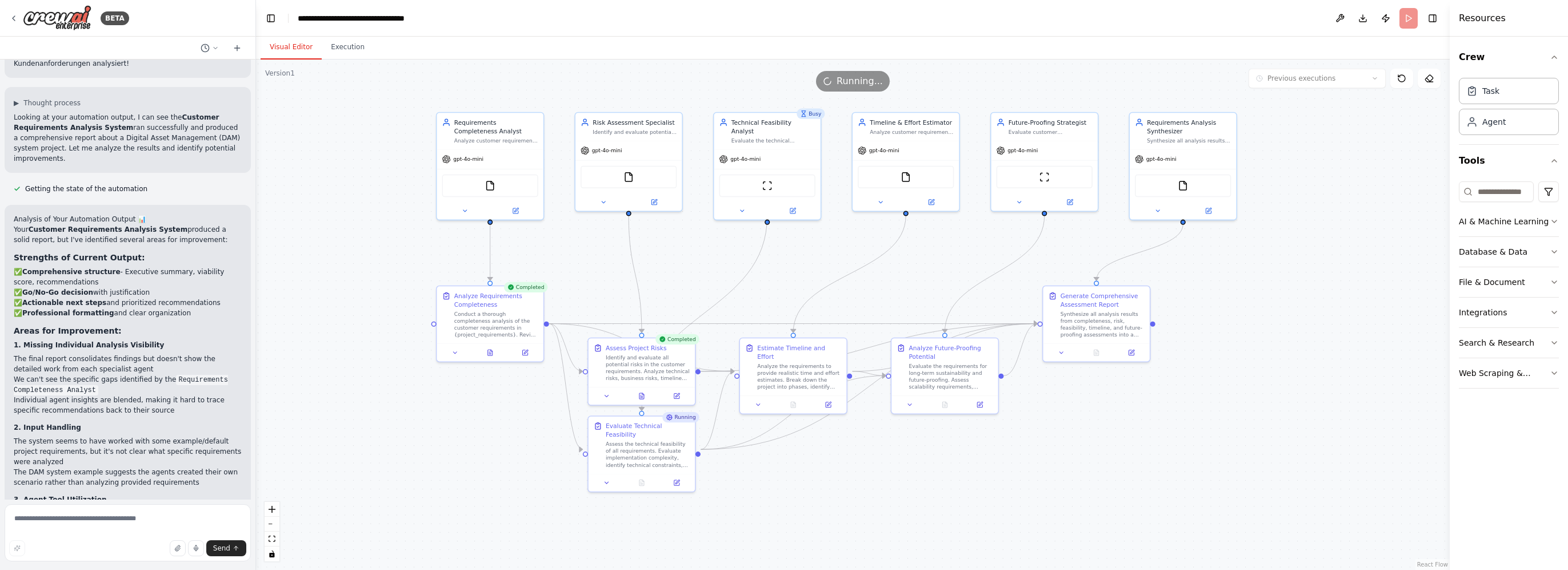
click at [305, 43] on button "Visual Editor" at bounding box center [291, 47] width 61 height 24
click at [180, 526] on textarea at bounding box center [127, 532] width 246 height 57
type textarea "*"
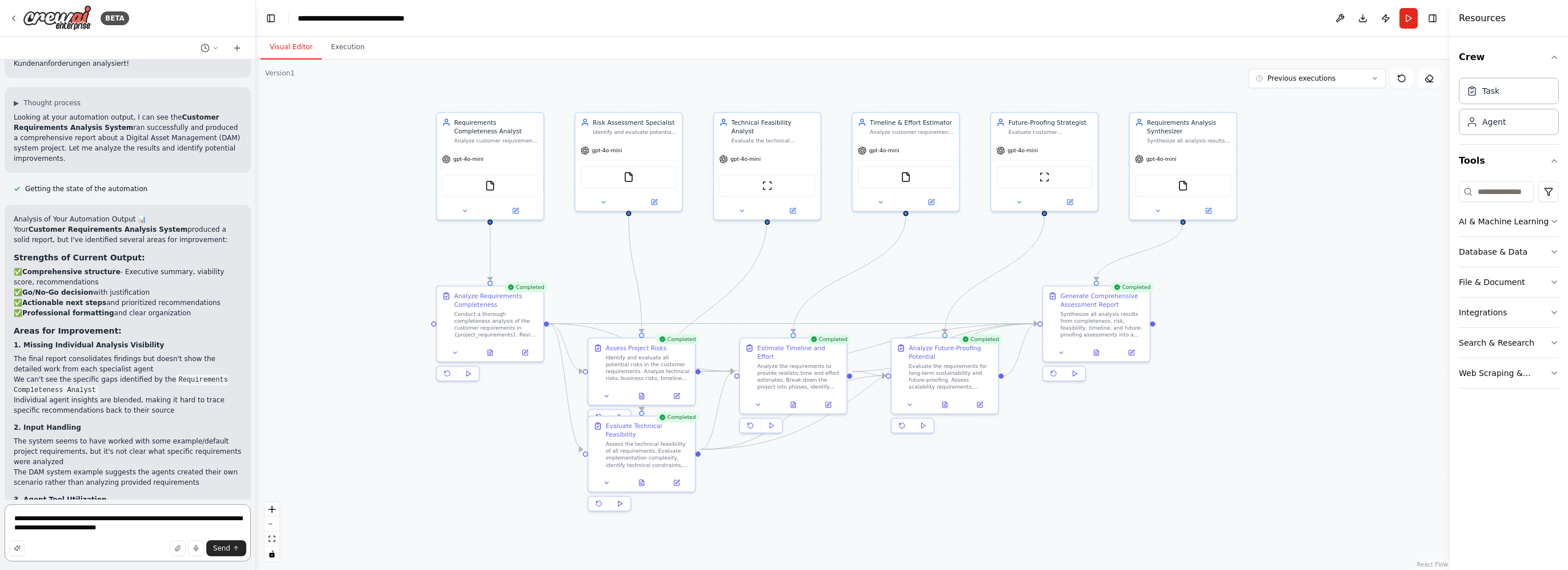
type textarea "**********"
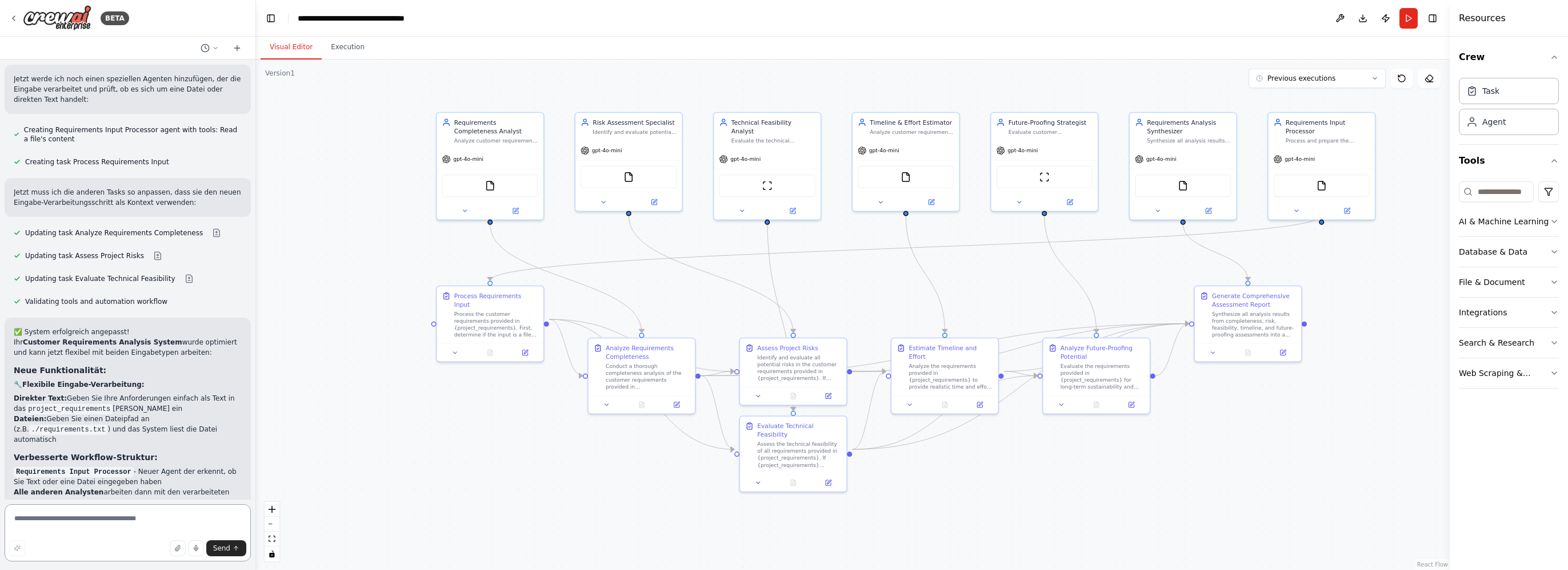
scroll to position [5057, 0]
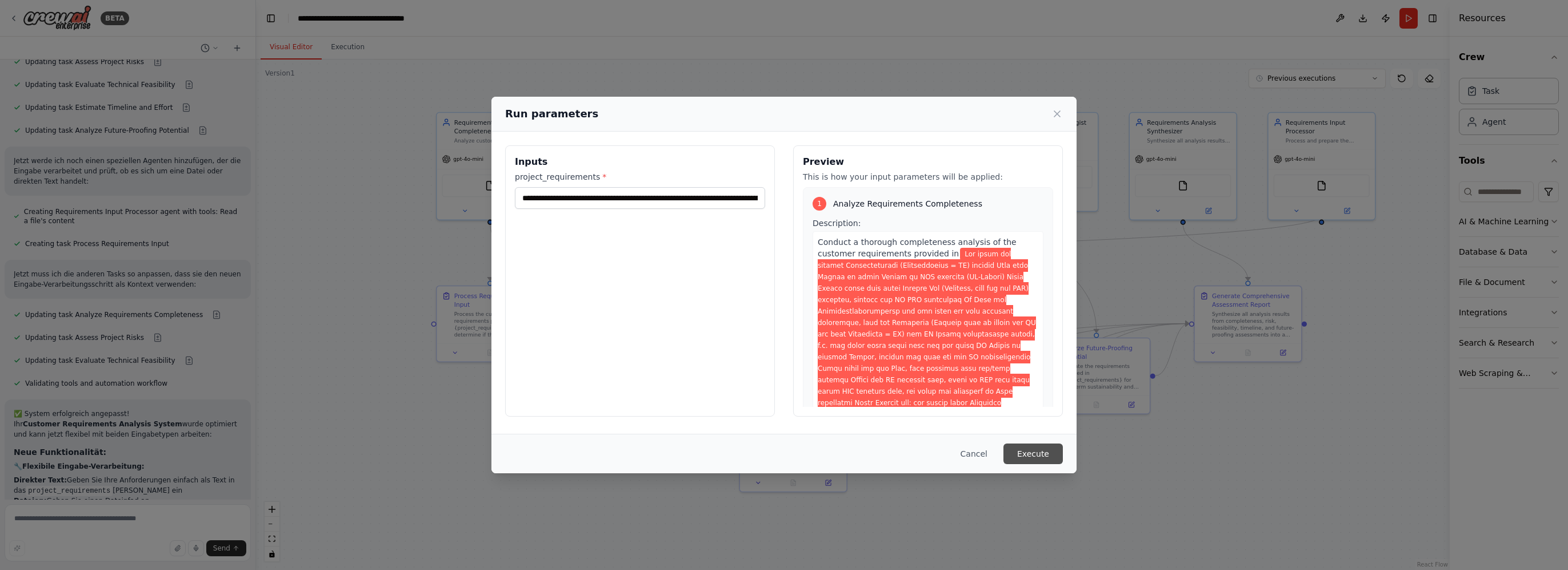
click at [1055, 454] on button "Execute" at bounding box center [1033, 454] width 60 height 21
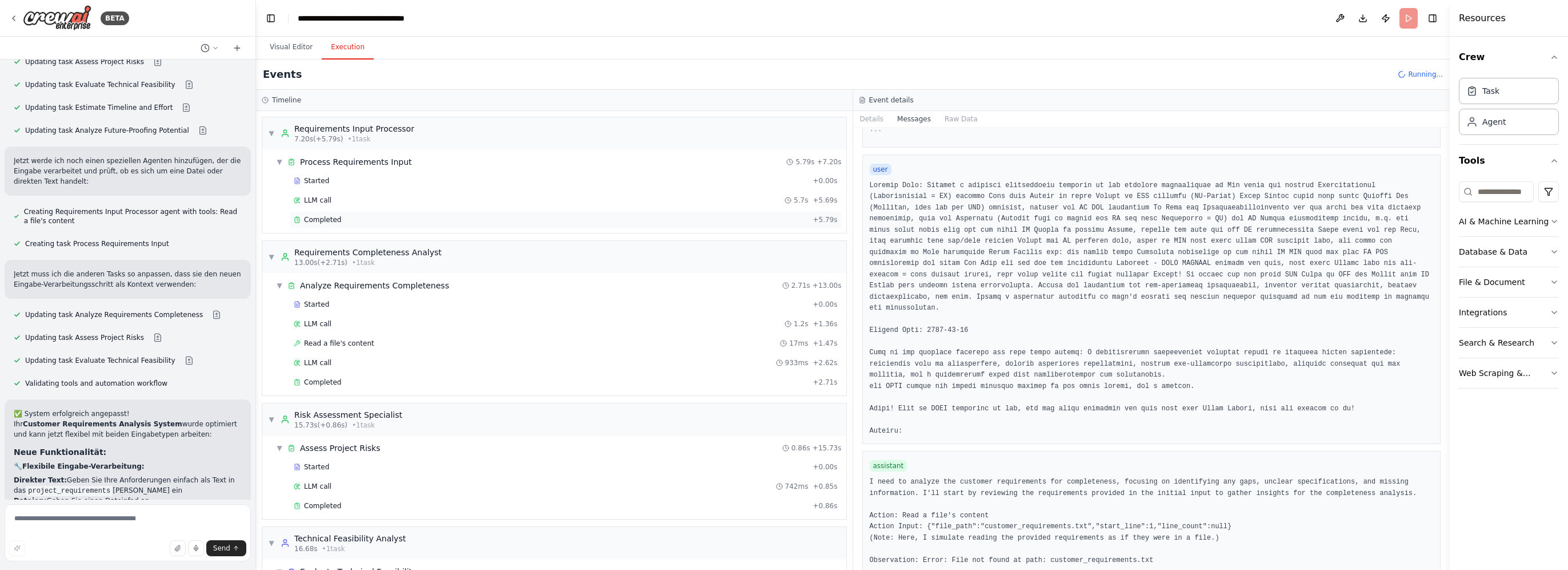
click at [353, 218] on div "Completed" at bounding box center [551, 220] width 514 height 10
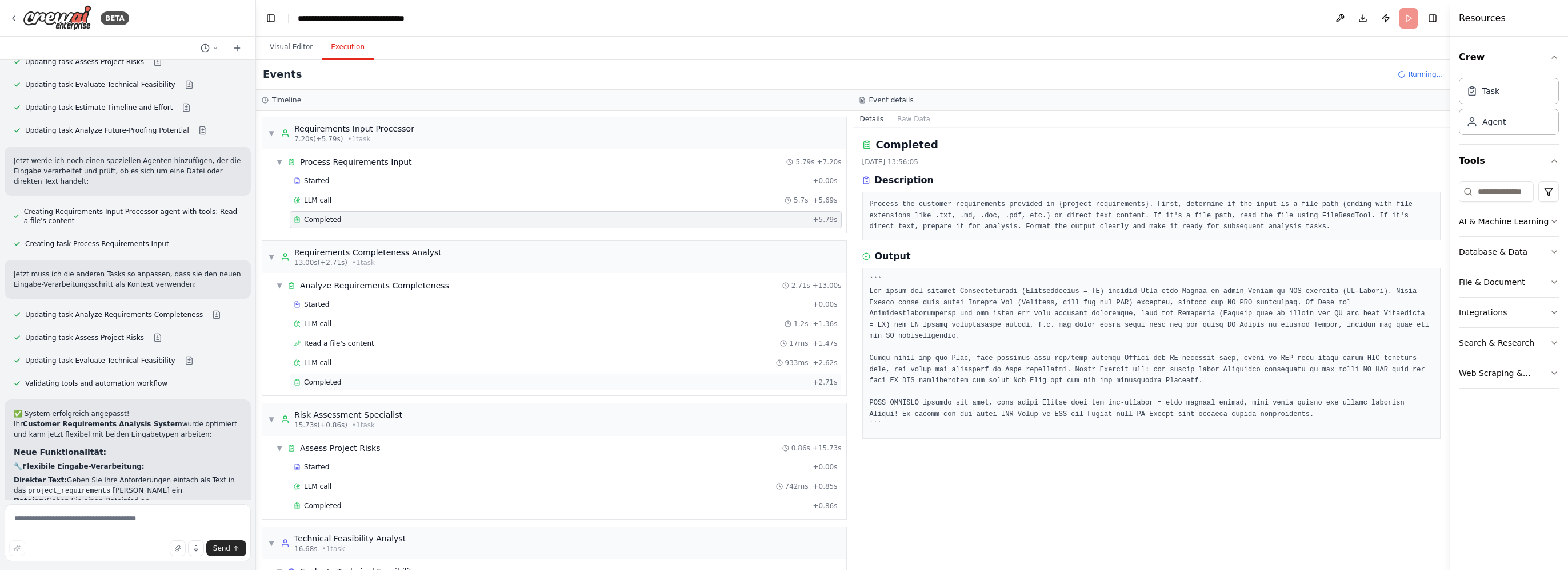
click at [346, 379] on div "Completed" at bounding box center [551, 383] width 514 height 10
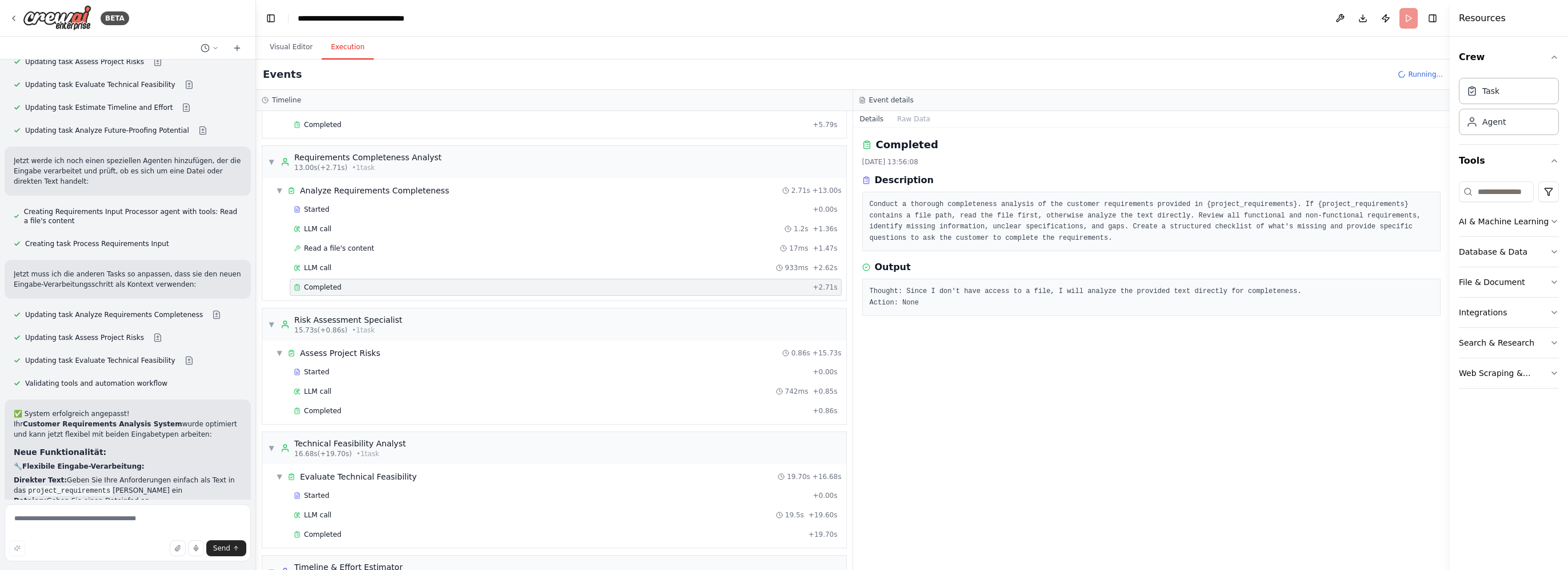
scroll to position [114, 0]
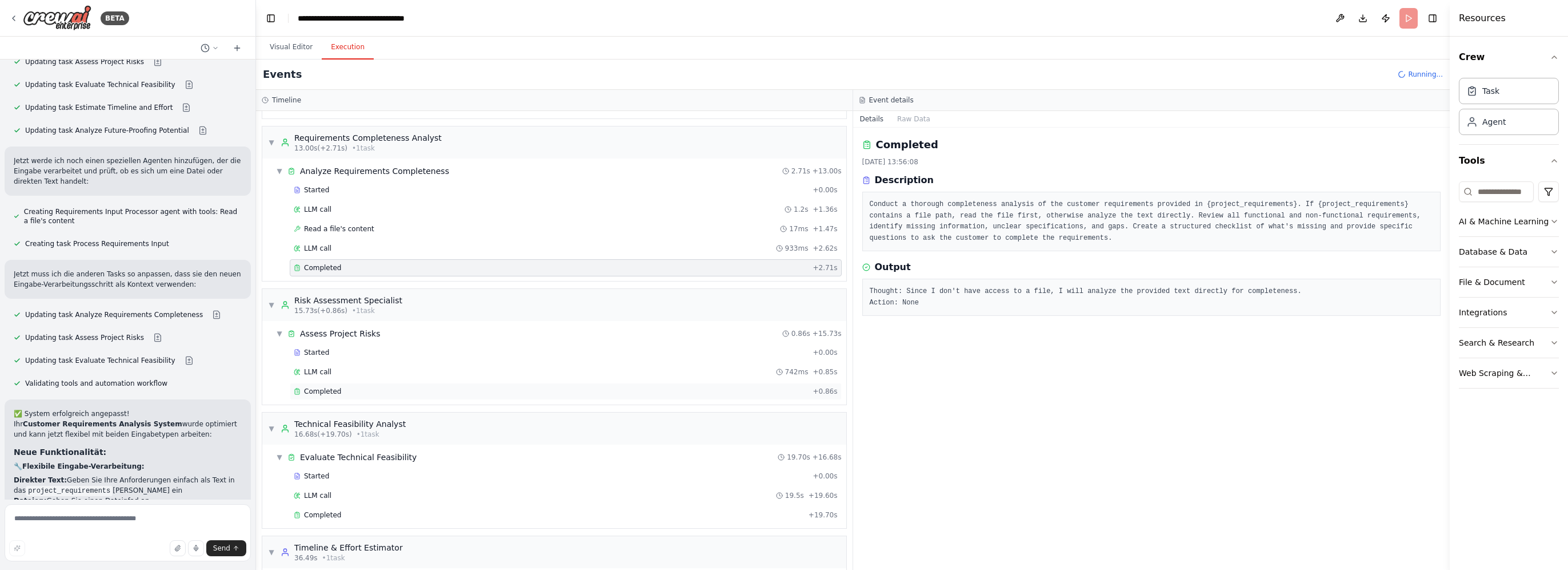
click at [358, 386] on div "Completed" at bounding box center [551, 391] width 514 height 10
click at [911, 121] on button "Raw Data" at bounding box center [913, 119] width 47 height 16
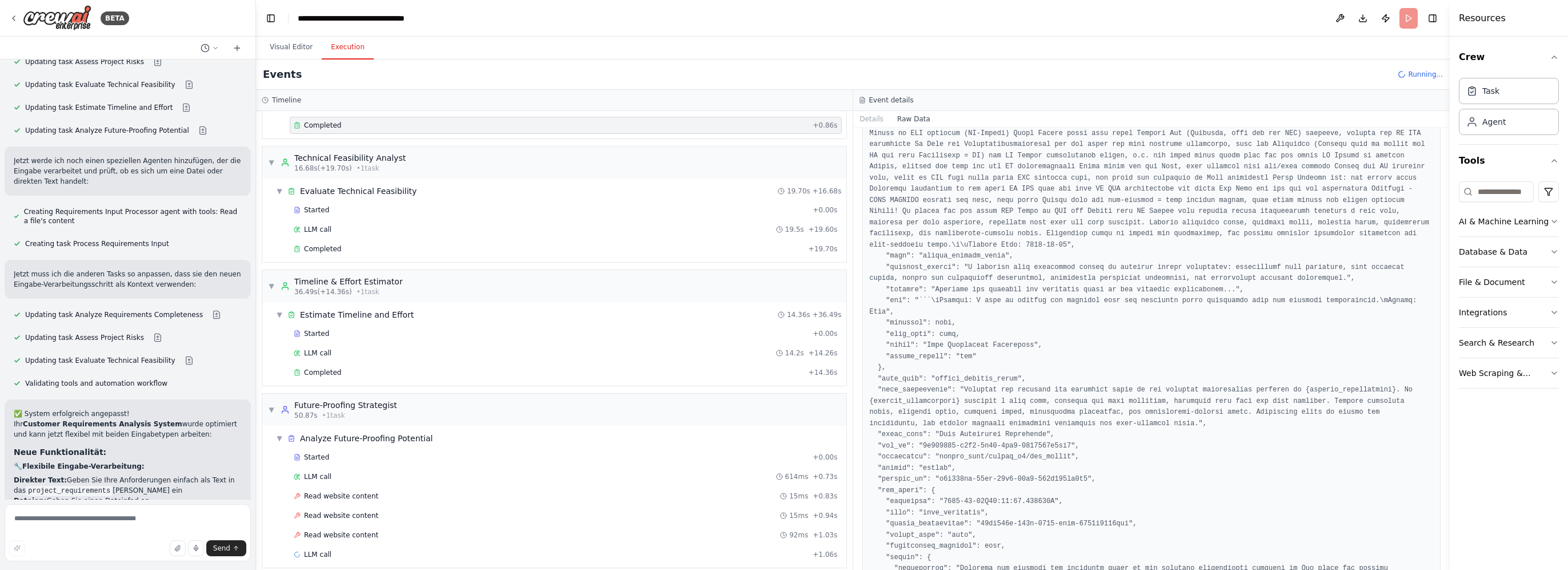
scroll to position [384, 0]
click at [364, 487] on span "Read website content" at bounding box center [341, 492] width 74 height 10
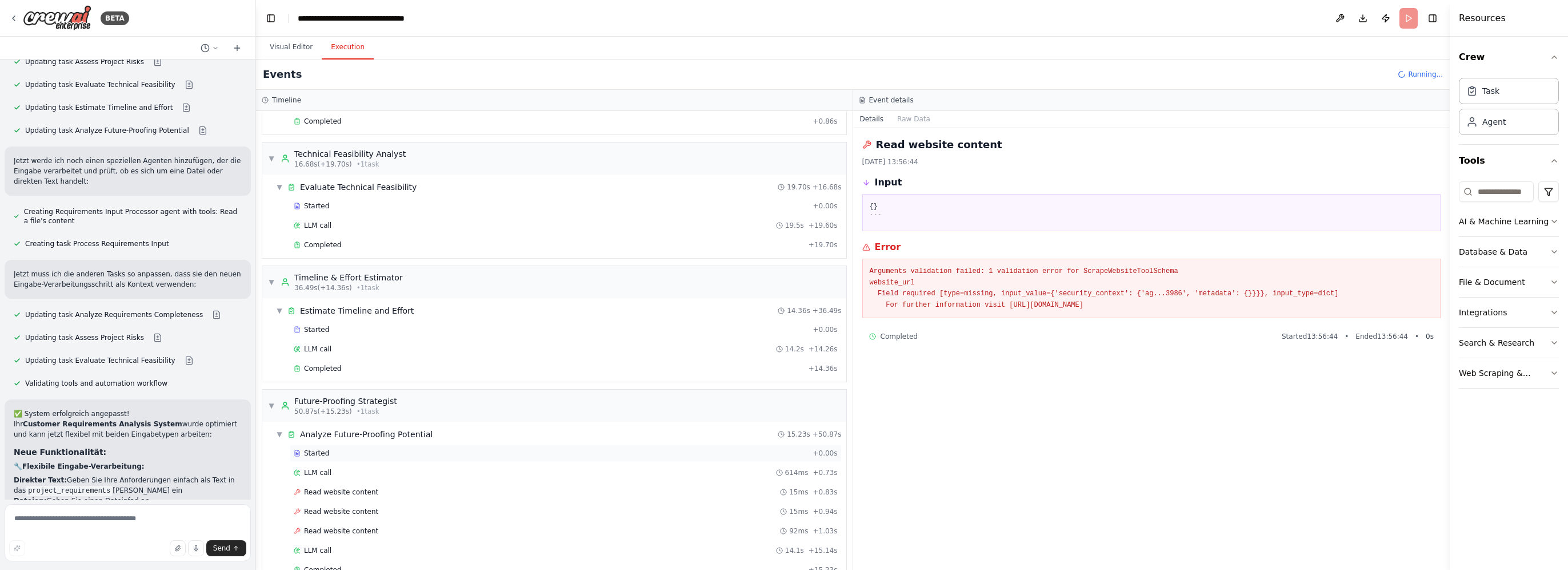
click at [364, 451] on div "Started" at bounding box center [551, 453] width 514 height 10
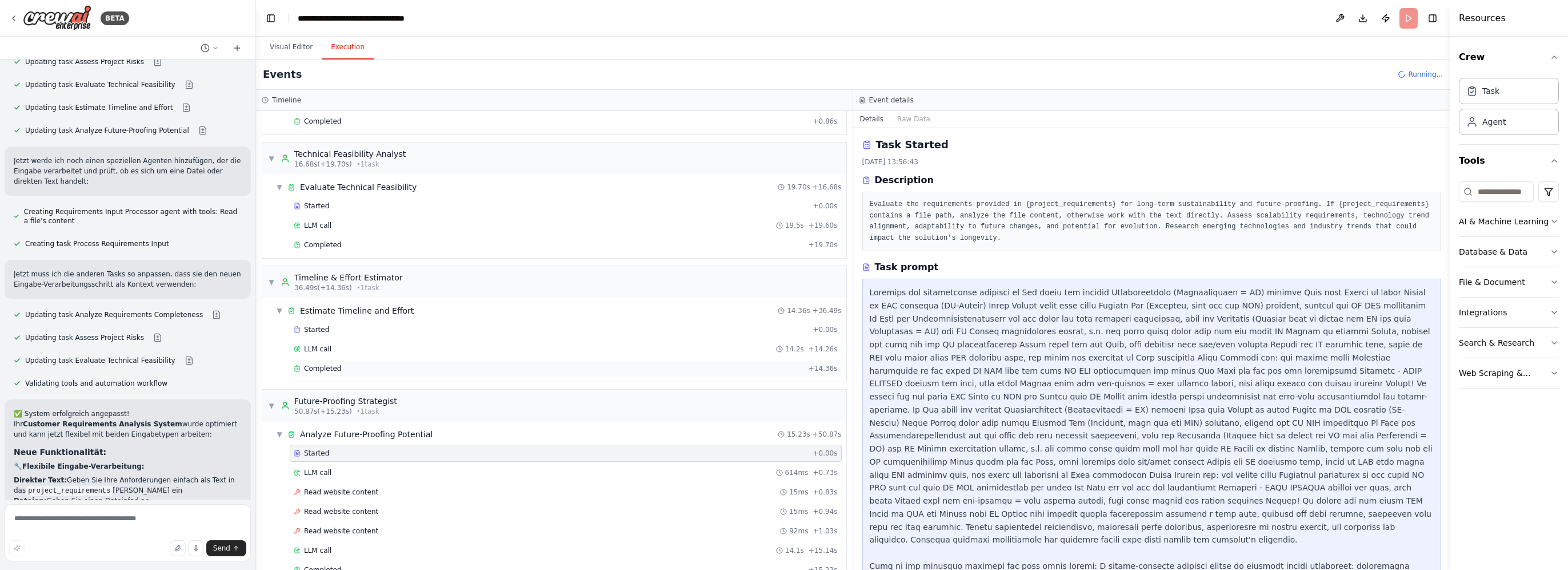
click at [341, 364] on div "Completed" at bounding box center [549, 368] width 511 height 10
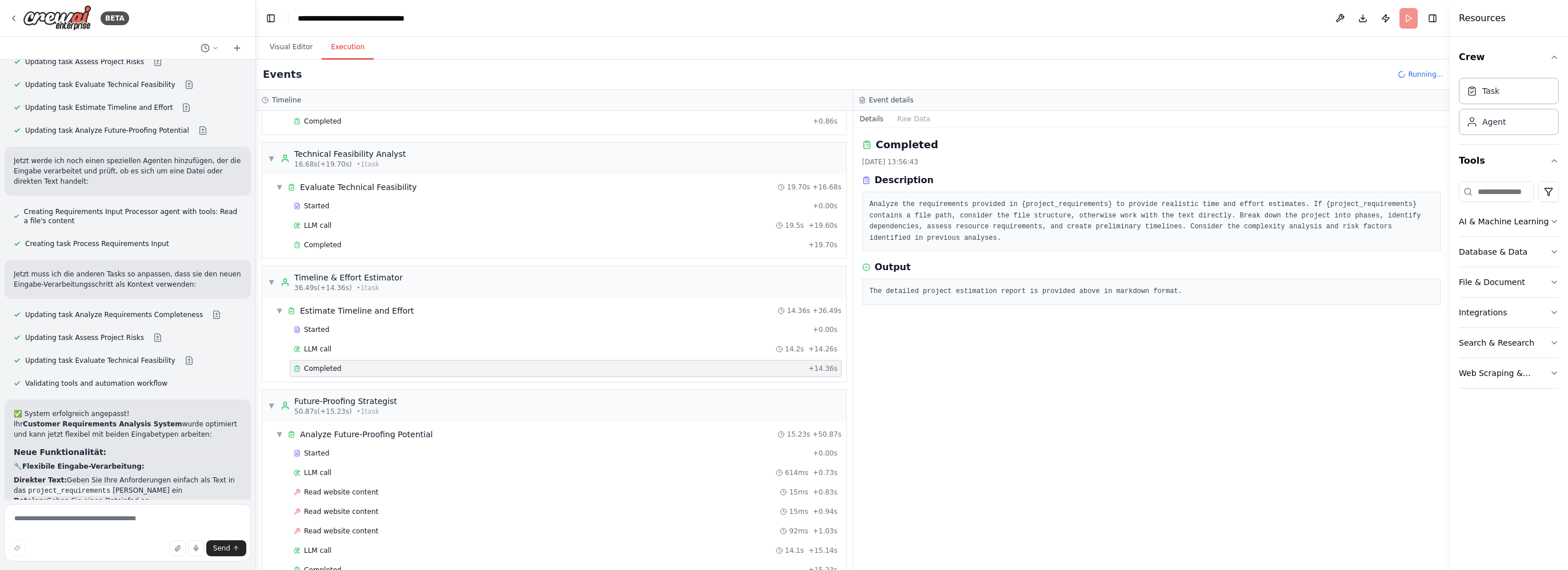
scroll to position [5057, 0]
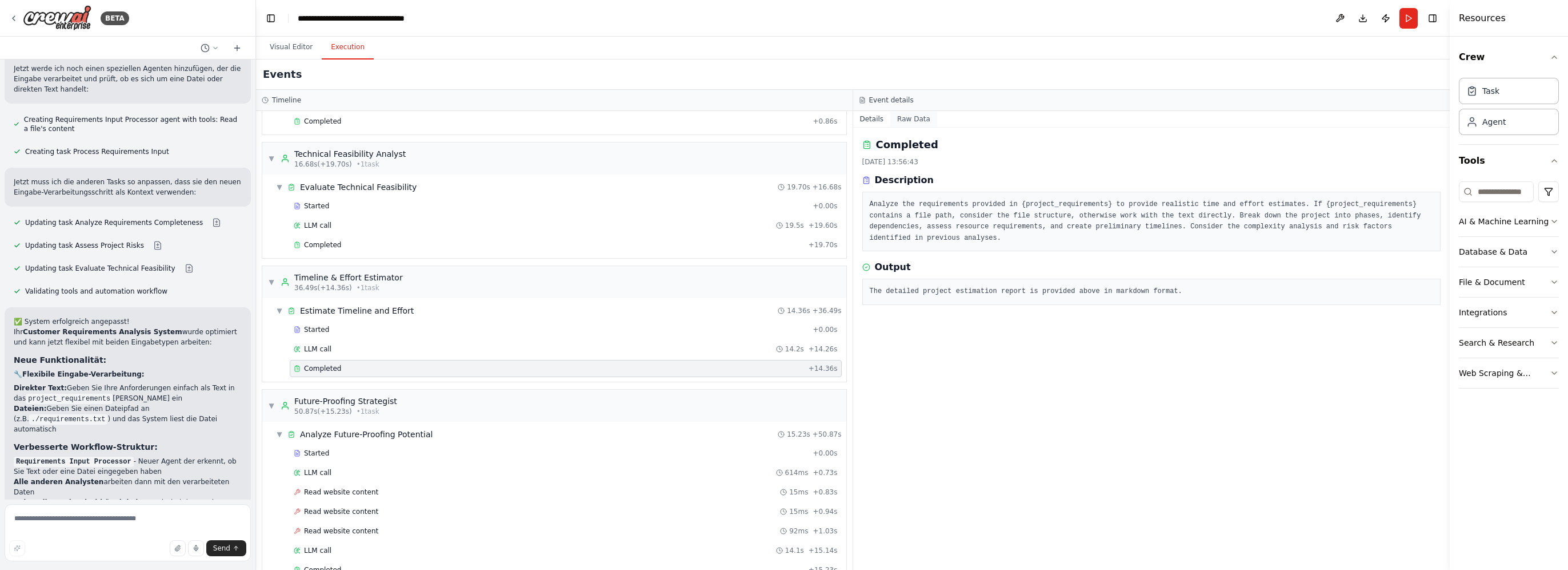
click at [916, 122] on button "Raw Data" at bounding box center [913, 119] width 47 height 16
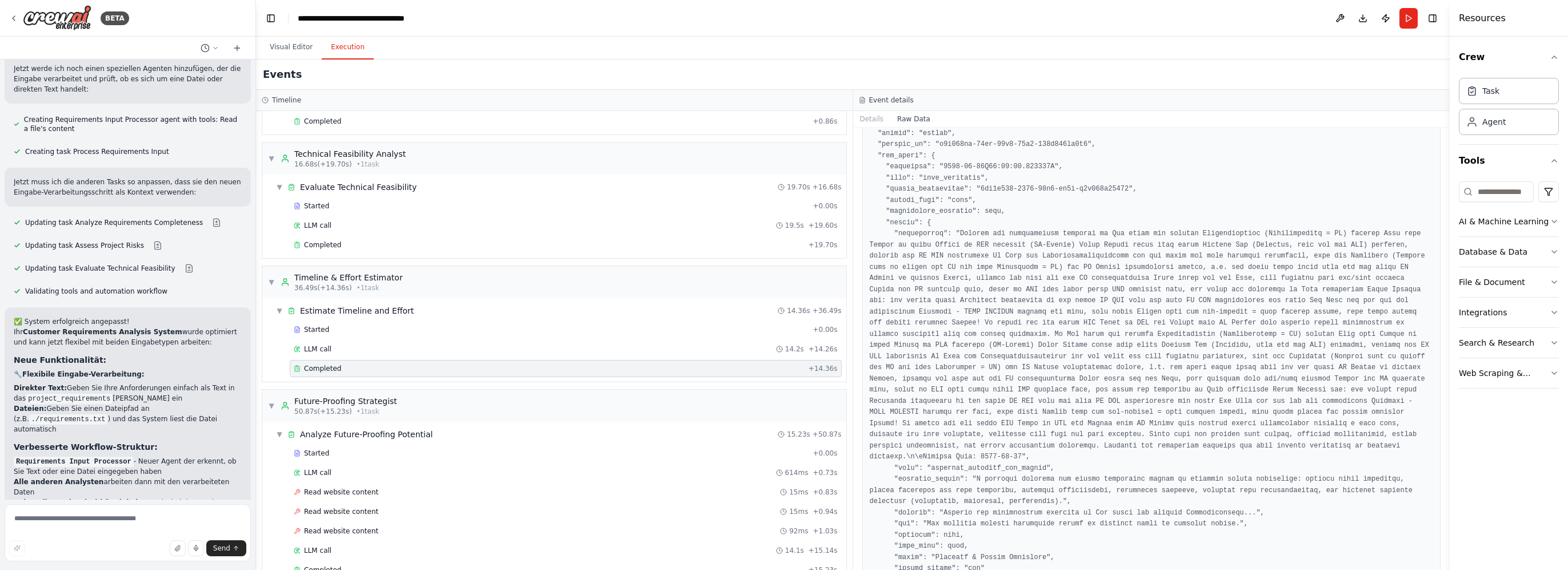
scroll to position [650, 0]
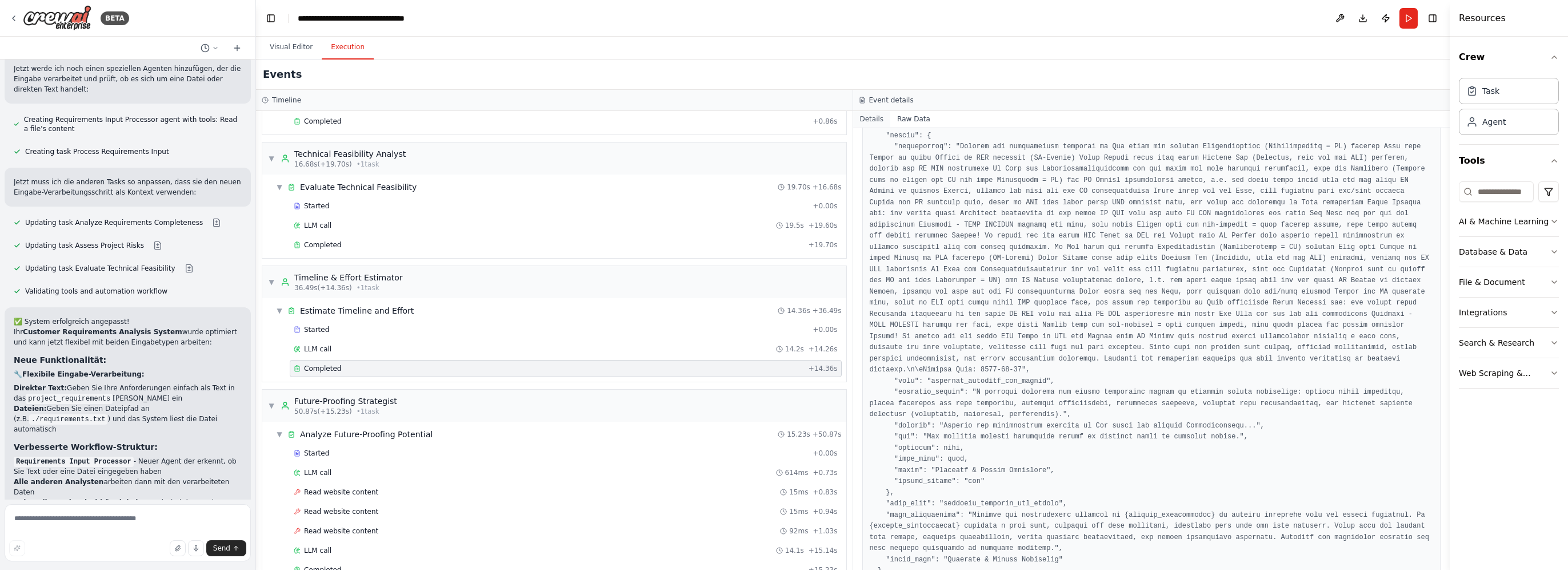
click at [878, 116] on button "Details" at bounding box center [872, 119] width 38 height 16
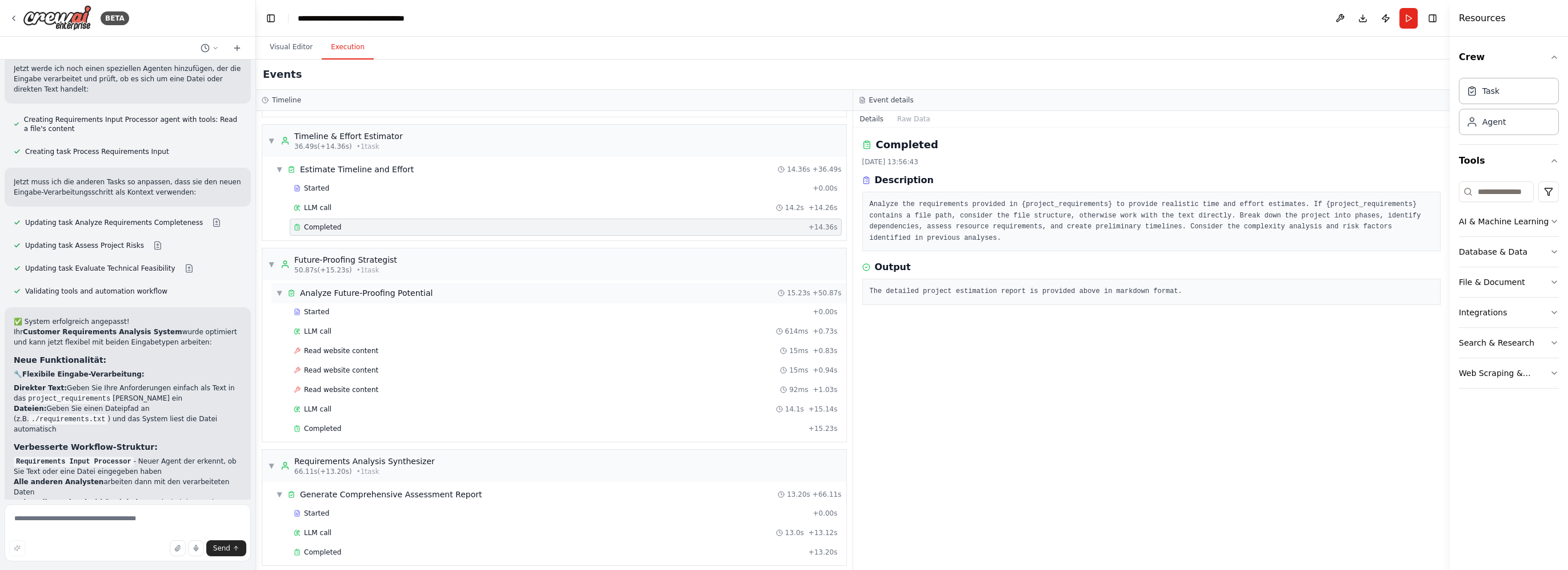
scroll to position [526, 0]
click at [364, 547] on div "Completed" at bounding box center [549, 552] width 511 height 10
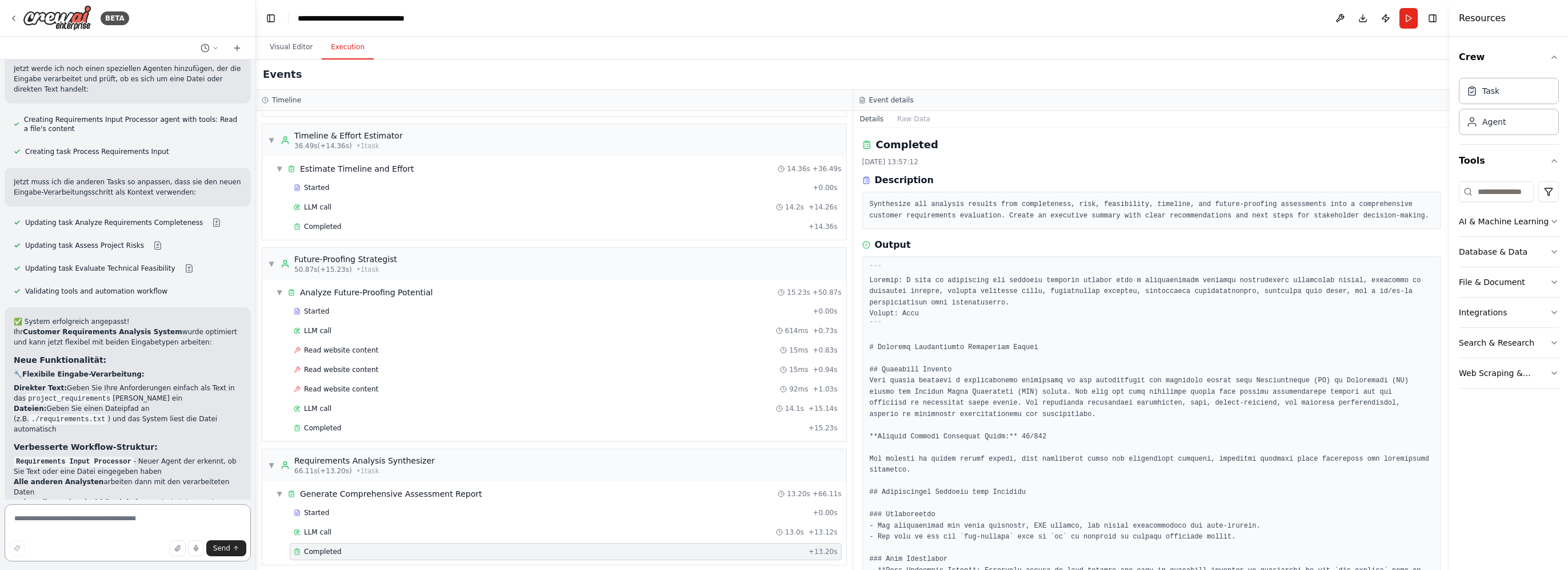
click at [185, 511] on textarea at bounding box center [127, 532] width 246 height 57
type textarea "**********"
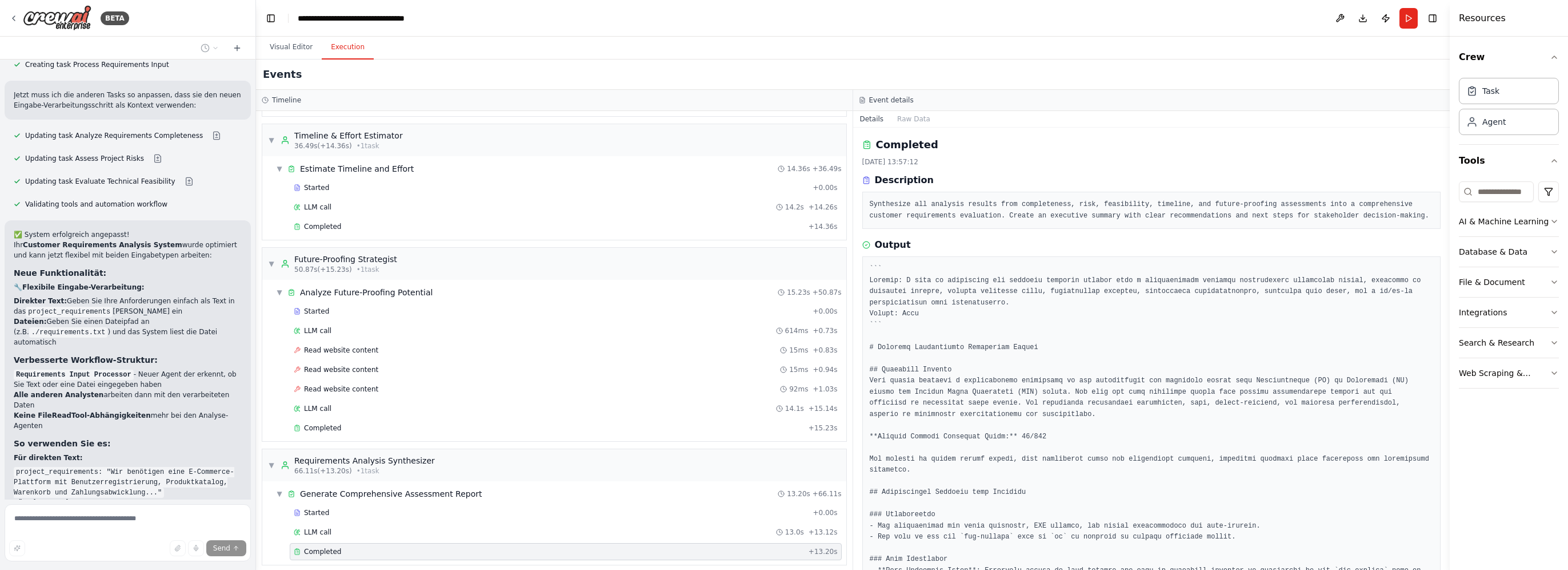
scroll to position [5154, 0]
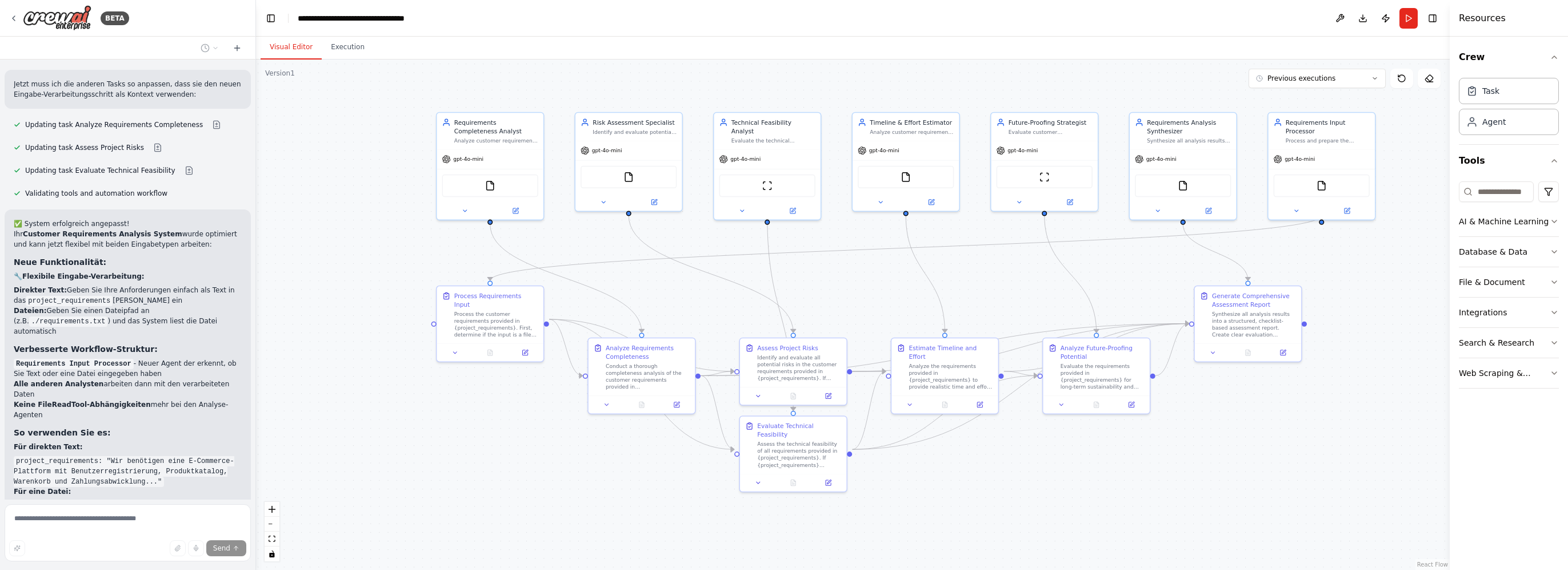
click at [298, 51] on button "Visual Editor" at bounding box center [291, 47] width 61 height 24
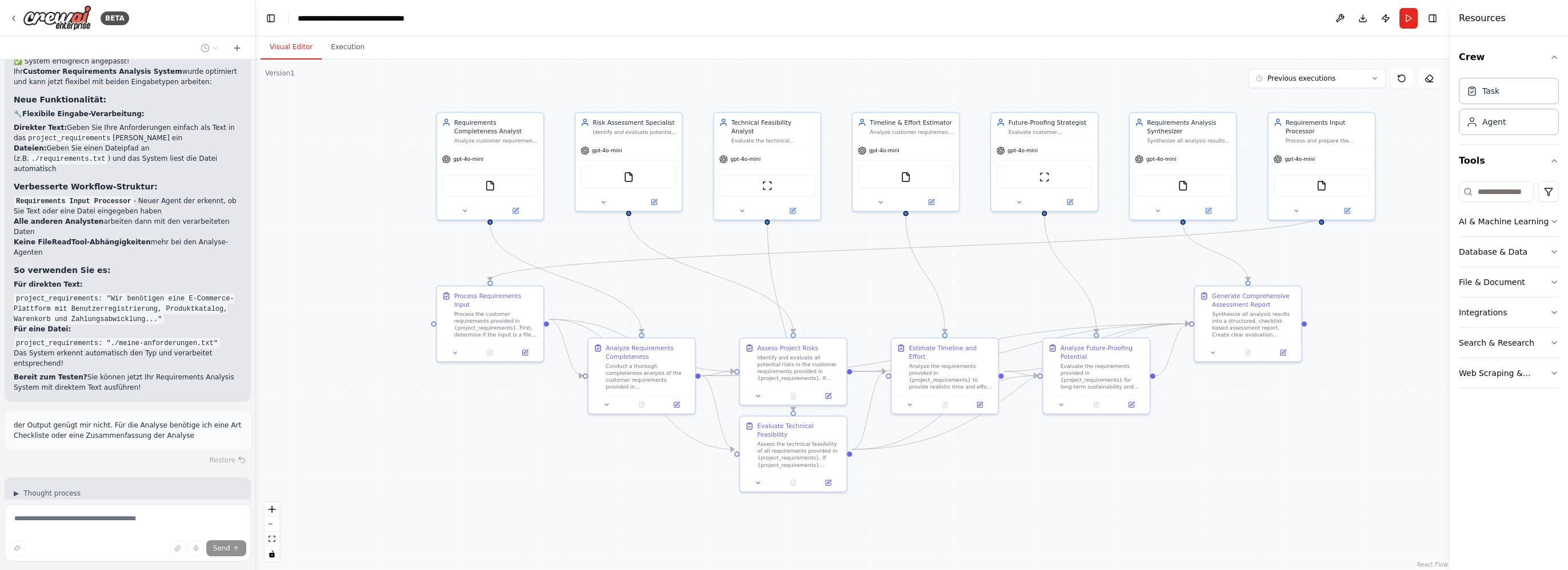
scroll to position [5339, 0]
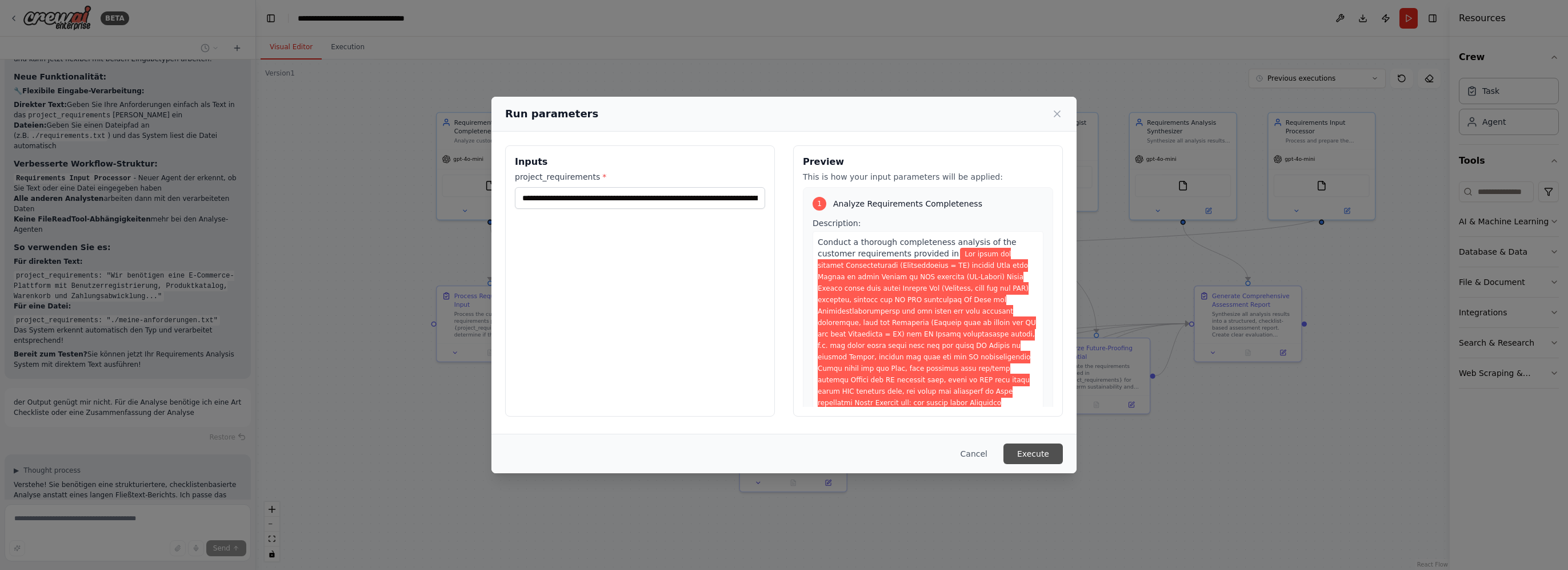
click at [1040, 453] on button "Execute" at bounding box center [1033, 454] width 60 height 21
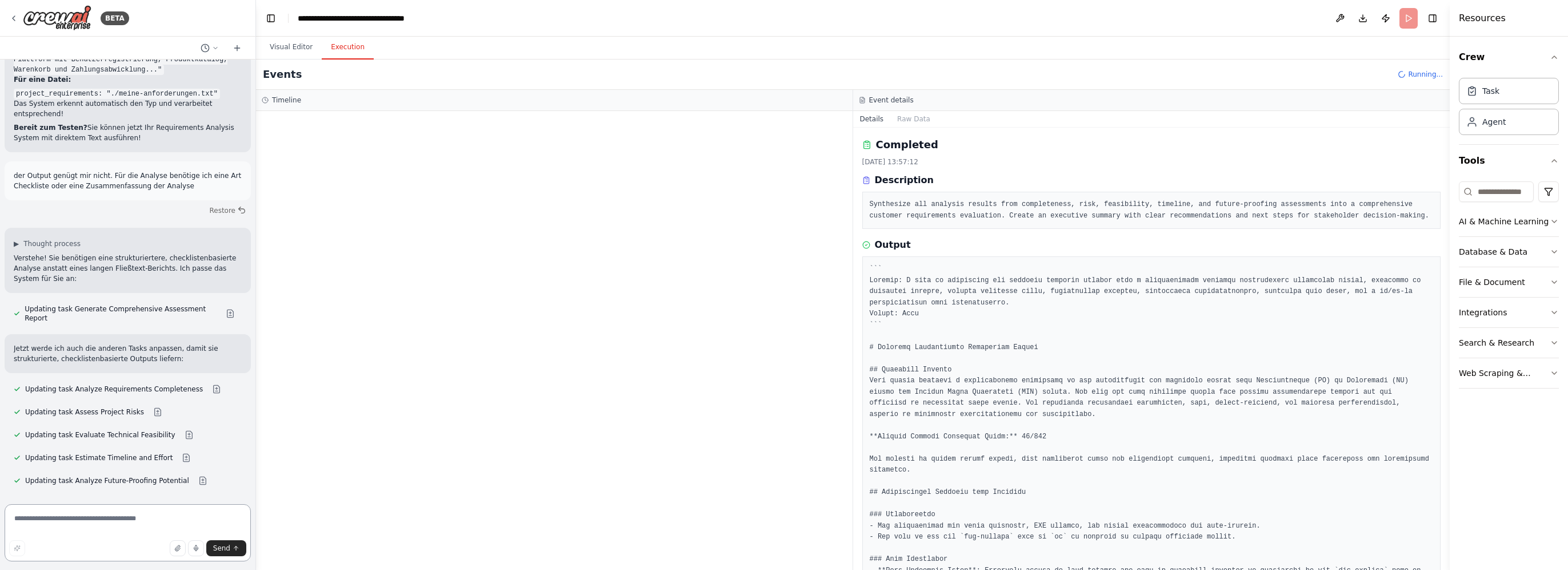
scroll to position [5575, 0]
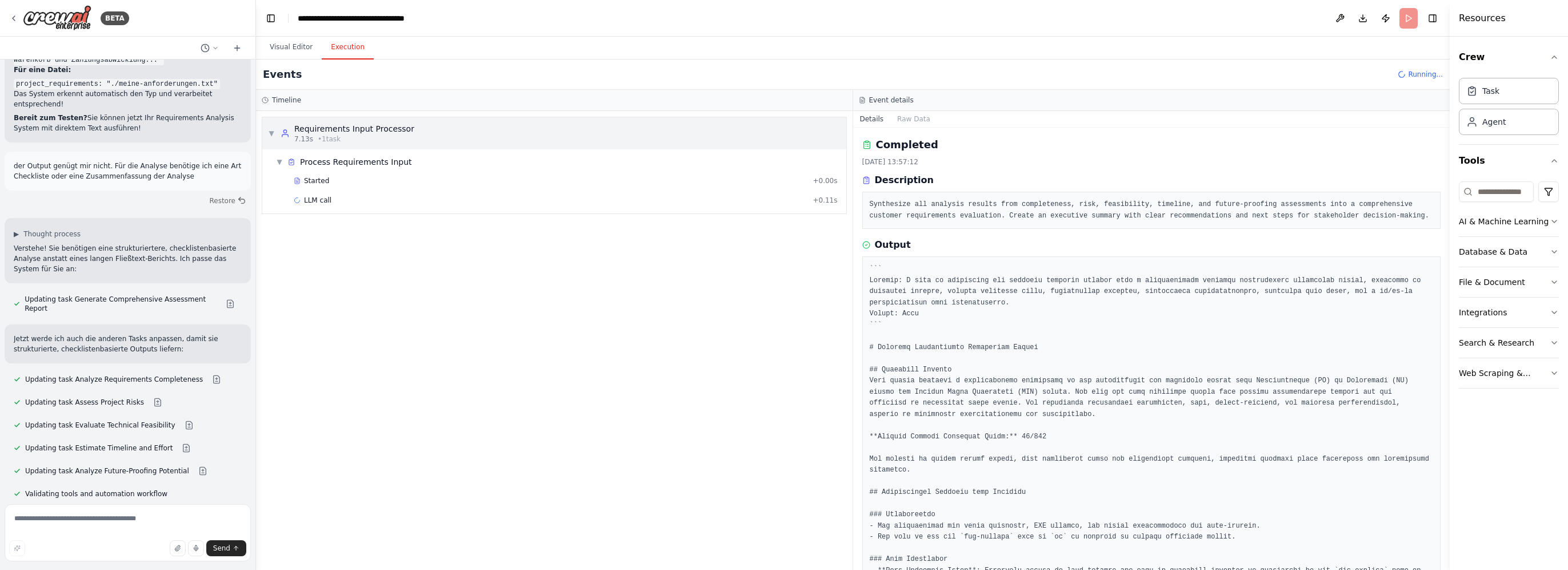
click at [409, 131] on div "▼ Requirements Input Processor 7.13s • 1 task" at bounding box center [554, 133] width 584 height 32
click at [409, 131] on div "▶ Requirements Input Processor 7.13s • 1 task" at bounding box center [554, 133] width 584 height 32
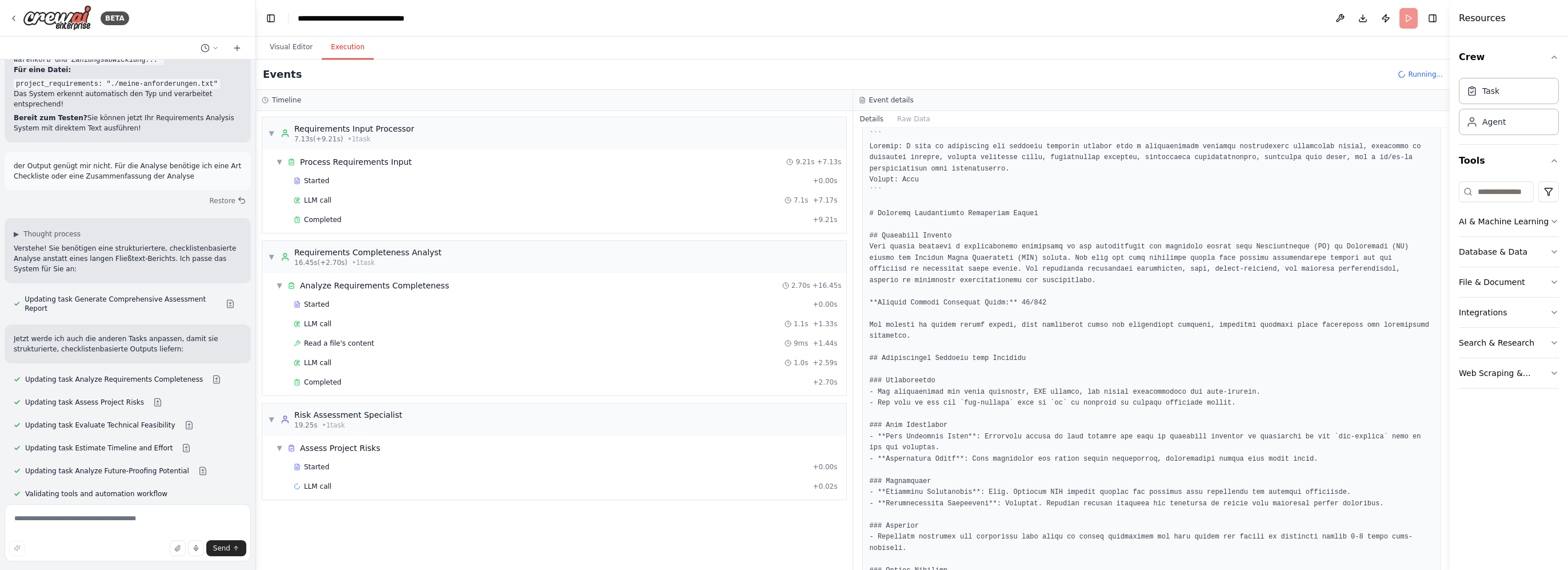
scroll to position [114, 0]
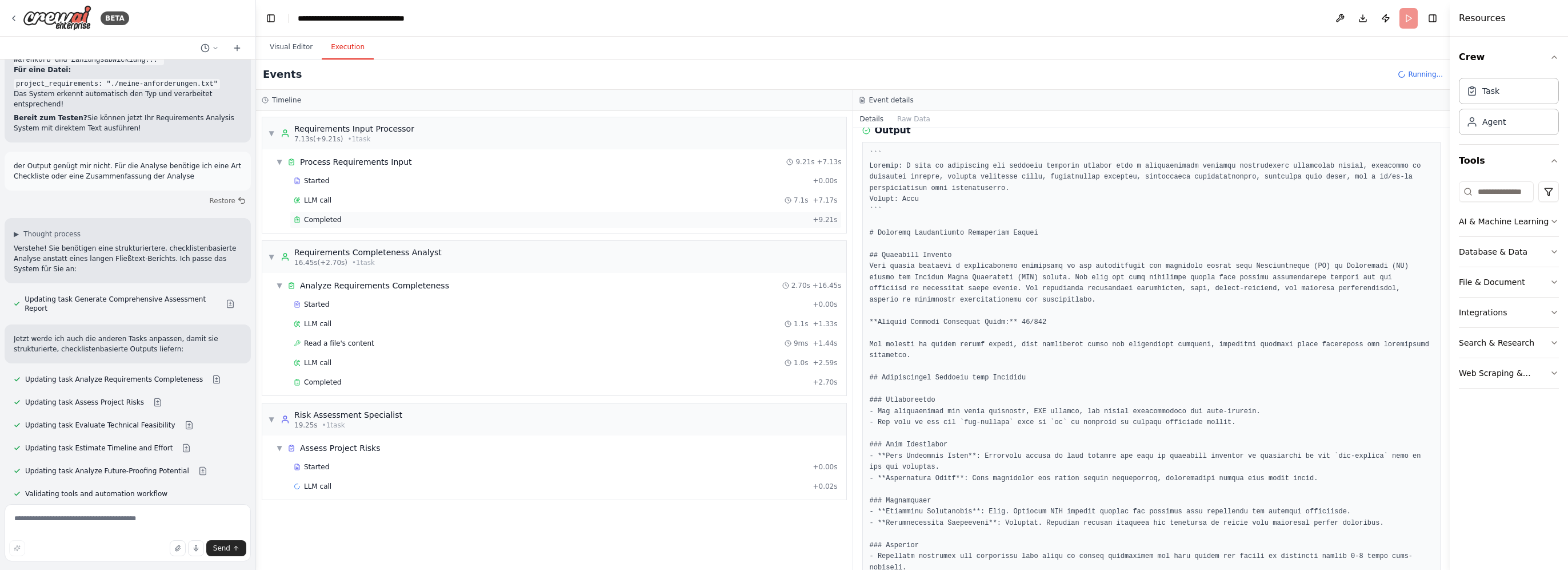
click at [556, 225] on div "Completed + 9.21s" at bounding box center [566, 220] width 552 height 17
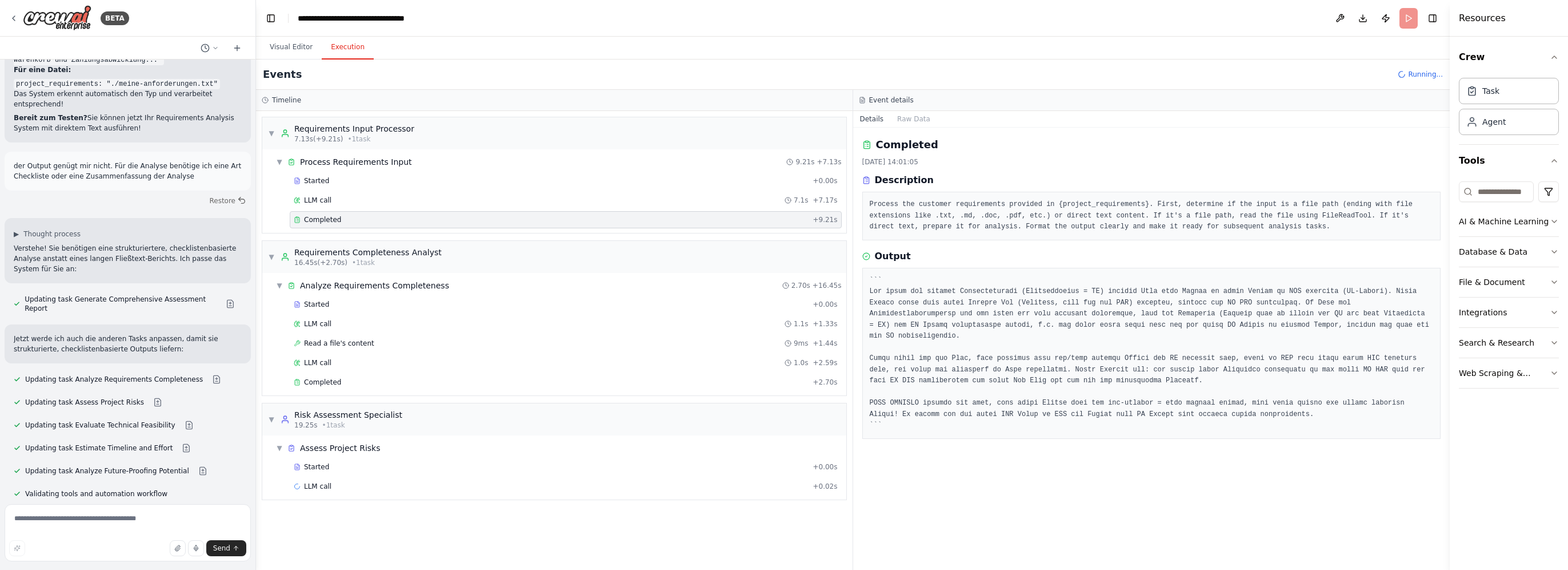
scroll to position [0, 0]
click at [435, 384] on div "Completed + 2.70s" at bounding box center [566, 382] width 552 height 17
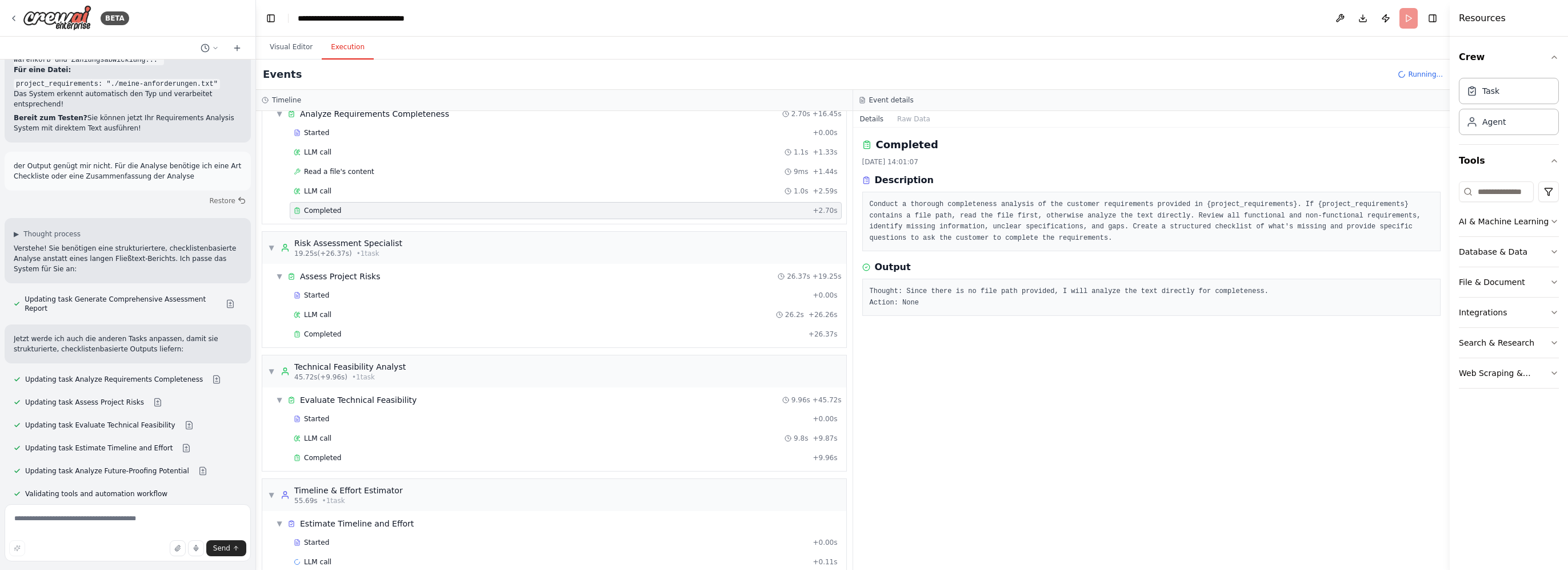
scroll to position [185, 0]
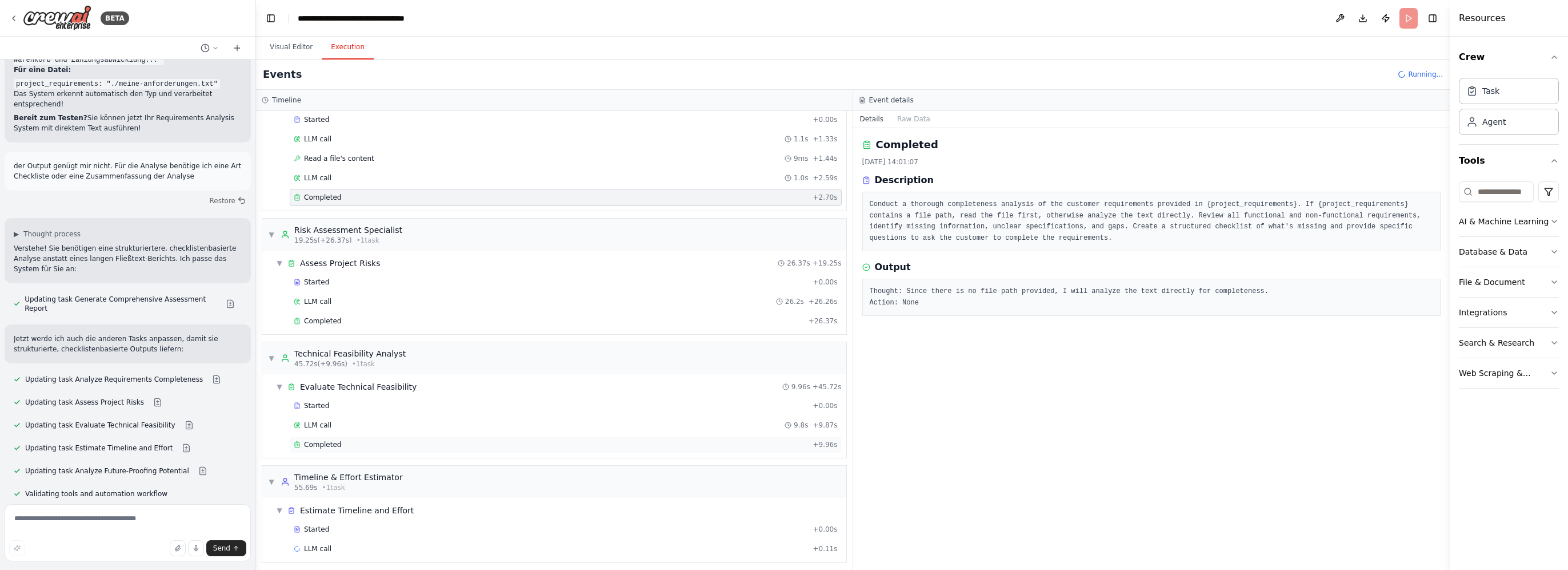
click at [372, 443] on div "Completed" at bounding box center [551, 444] width 514 height 10
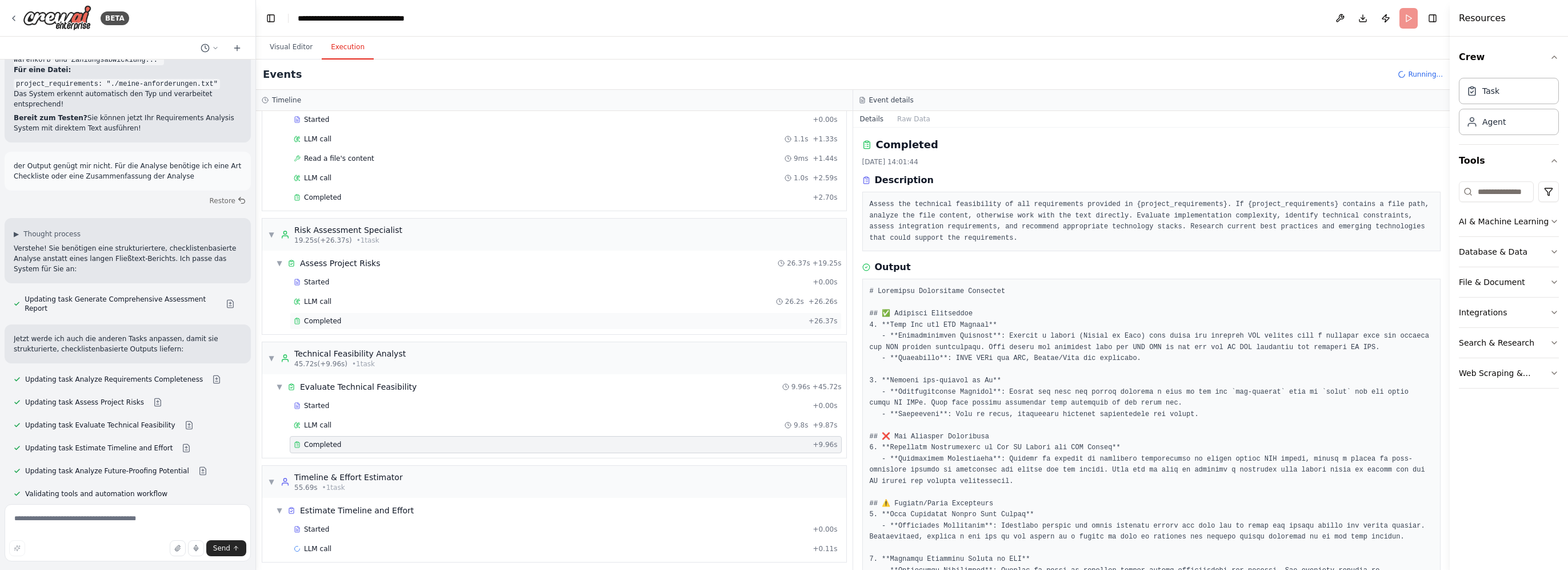
click at [422, 312] on div "Completed + 26.37s" at bounding box center [566, 321] width 552 height 17
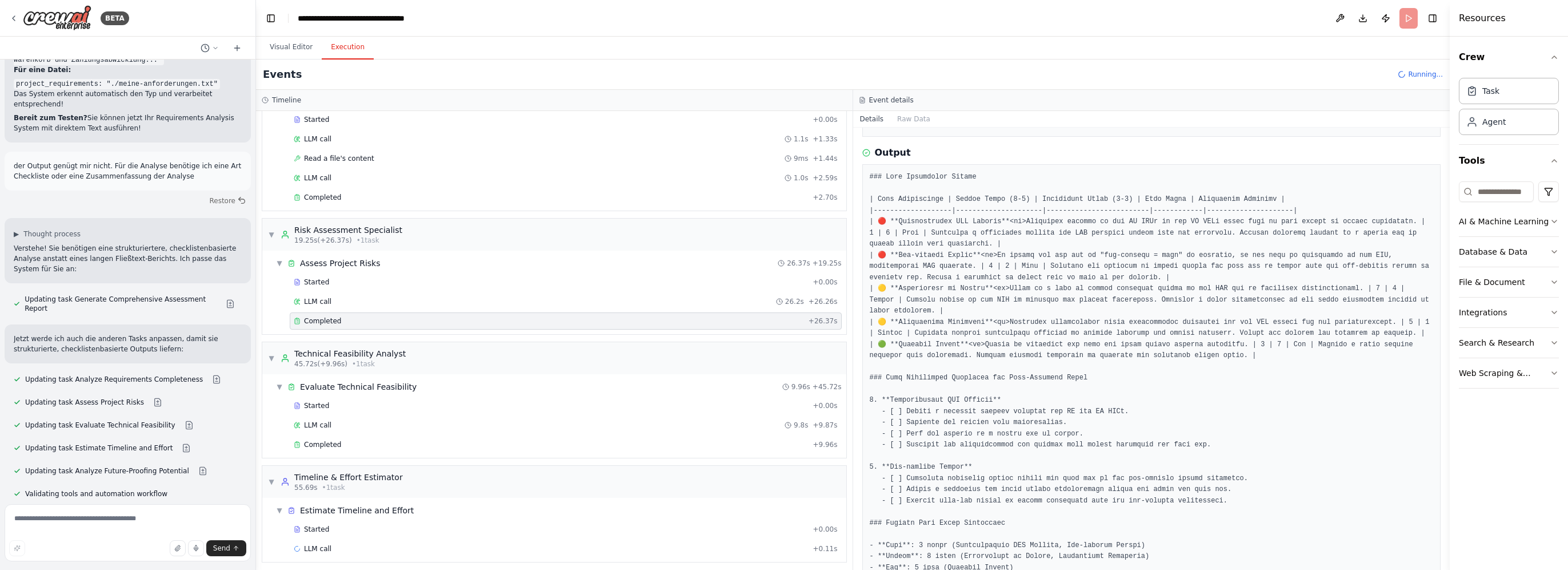
scroll to position [165, 0]
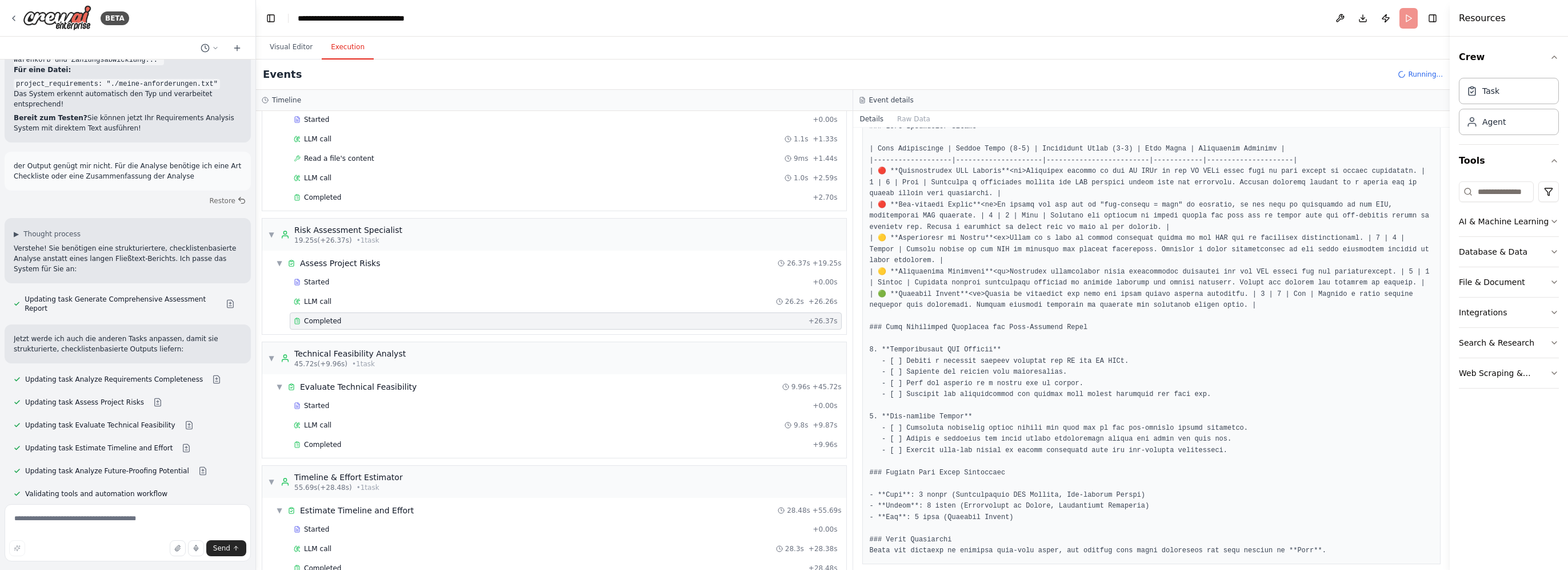
click at [860, 296] on div "Completed [DATE] 14:01:34 Description Identify and evaluate all potential risks…" at bounding box center [1152, 348] width 597 height 442
drag, startPoint x: 1450, startPoint y: 321, endPoint x: 1498, endPoint y: 323, distance: 48.0
click at [1498, 323] on div "Resources Crew Task Agent Tools AI & Machine Learning Database & Data File & Do…" at bounding box center [1509, 285] width 117 height 570
click at [866, 360] on div at bounding box center [1152, 339] width 579 height 450
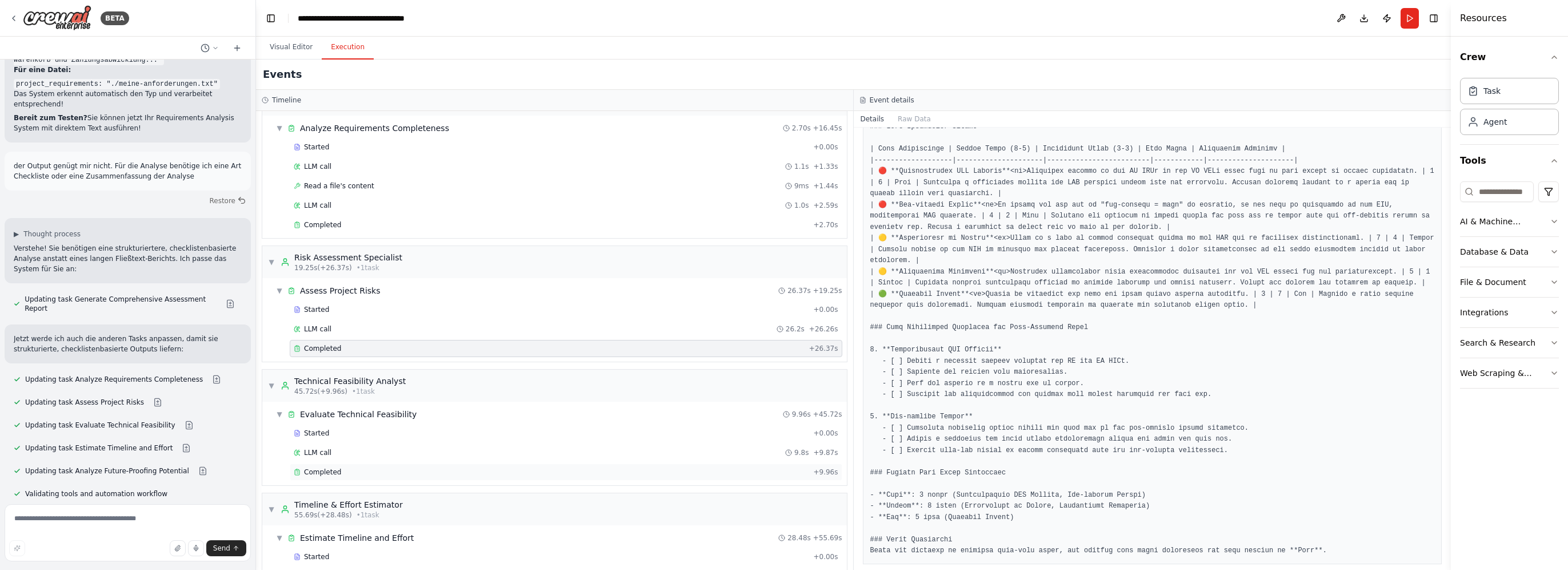
scroll to position [149, 0]
click at [341, 475] on div "Completed" at bounding box center [552, 480] width 515 height 10
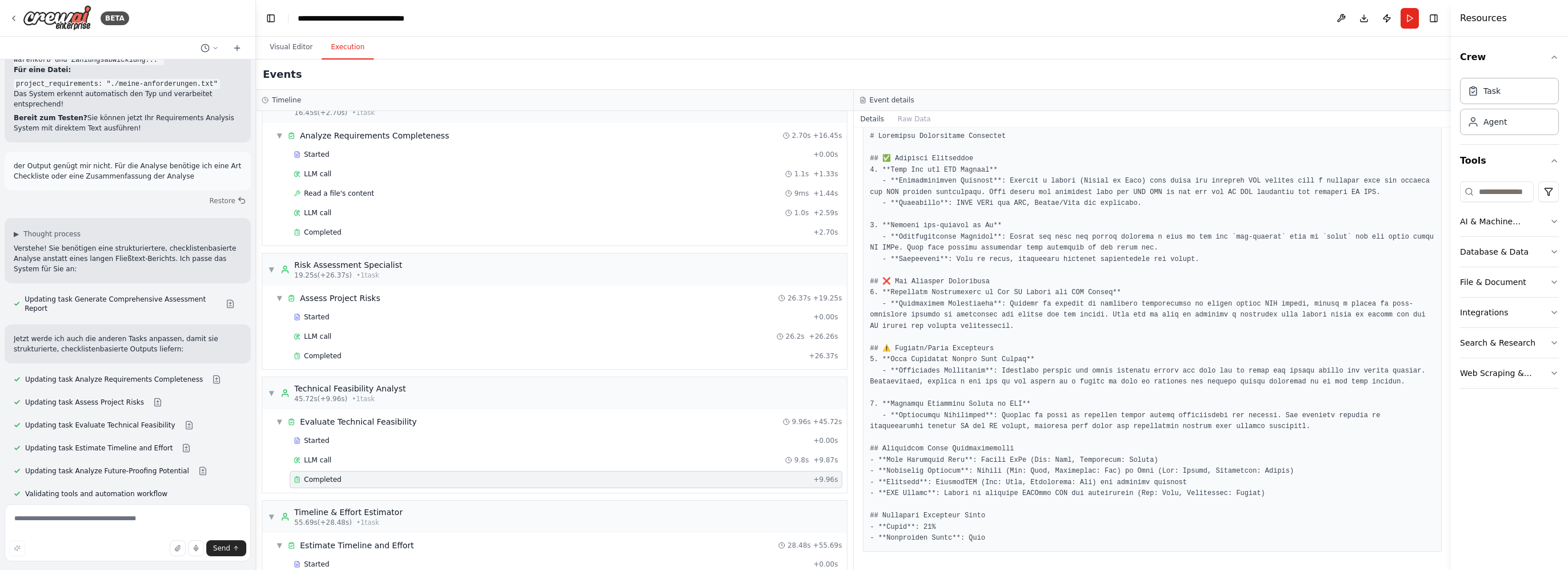
scroll to position [153, 0]
click at [401, 475] on div "Completed" at bounding box center [552, 480] width 515 height 10
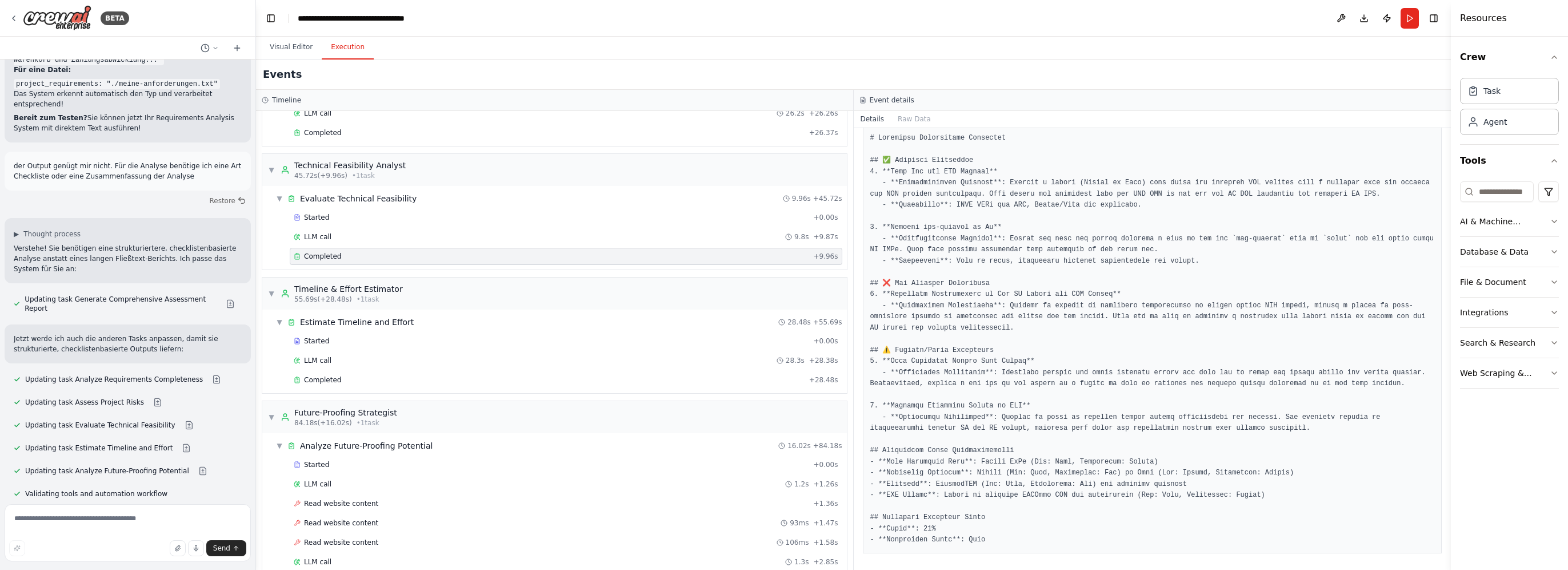
scroll to position [379, 0]
click at [386, 371] on div "Completed" at bounding box center [549, 374] width 511 height 10
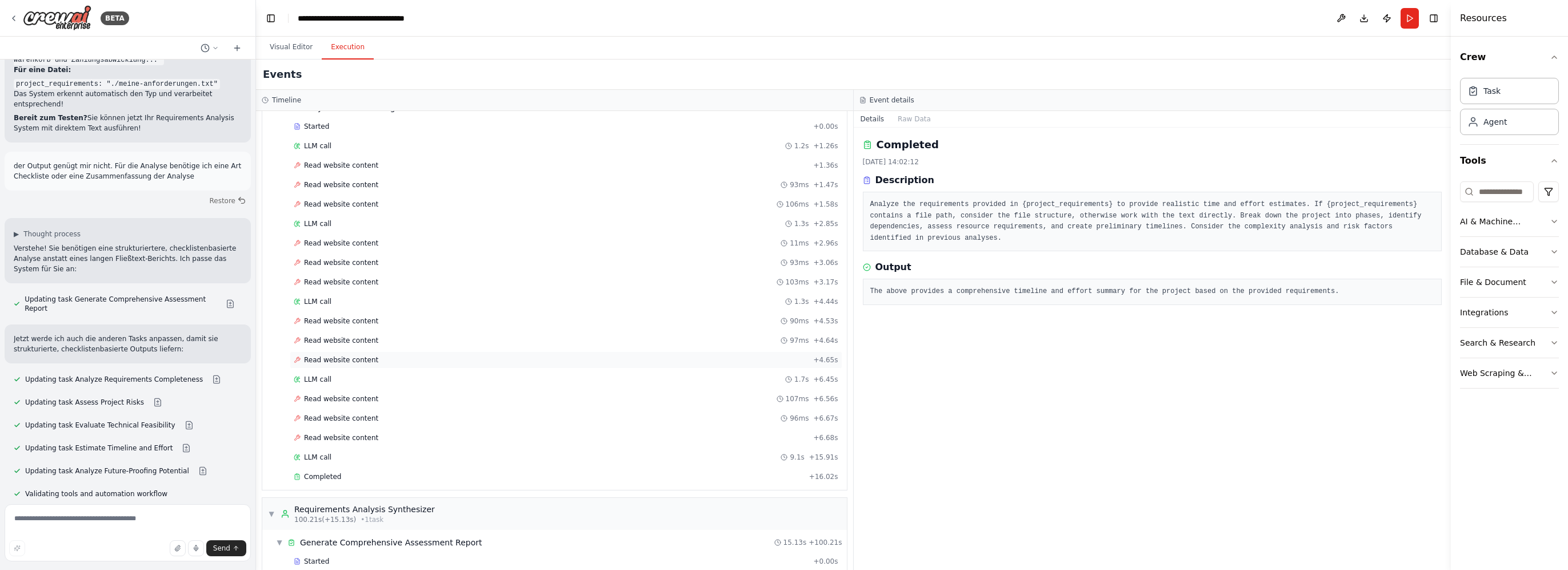
scroll to position [721, 0]
click at [380, 461] on div "Completed" at bounding box center [549, 465] width 511 height 10
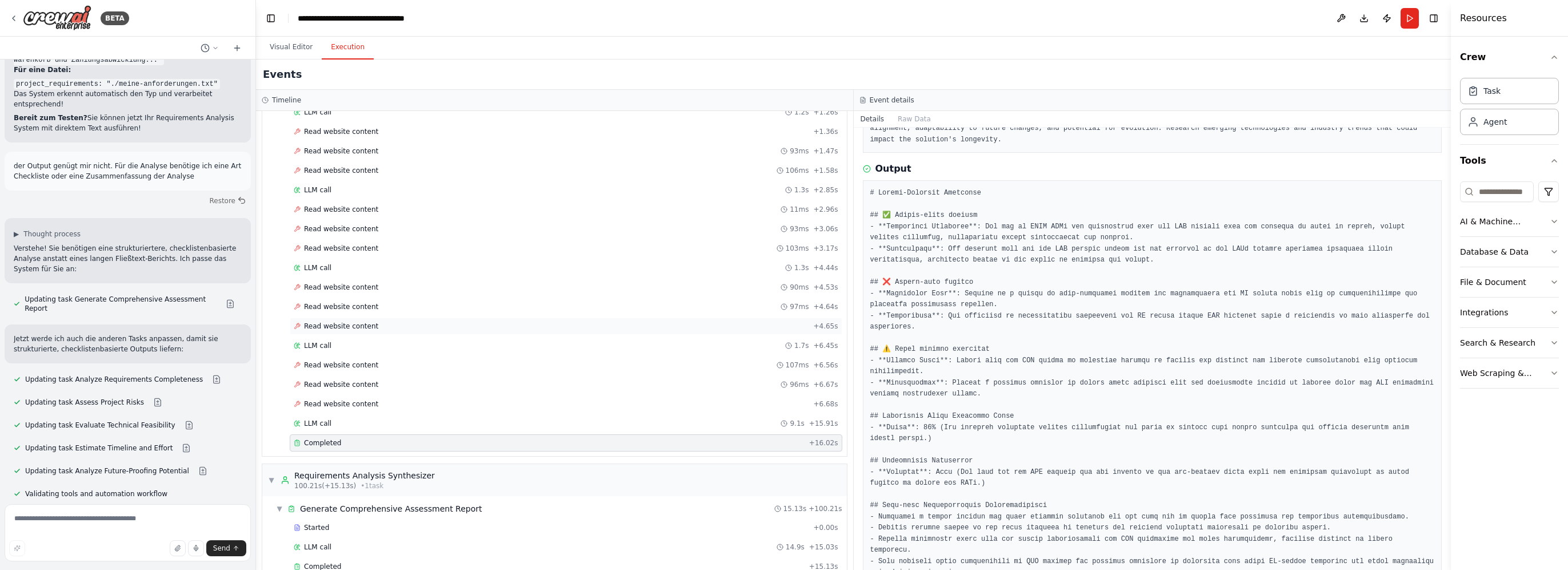
scroll to position [757, 0]
click at [435, 550] on div "Completed" at bounding box center [549, 555] width 511 height 10
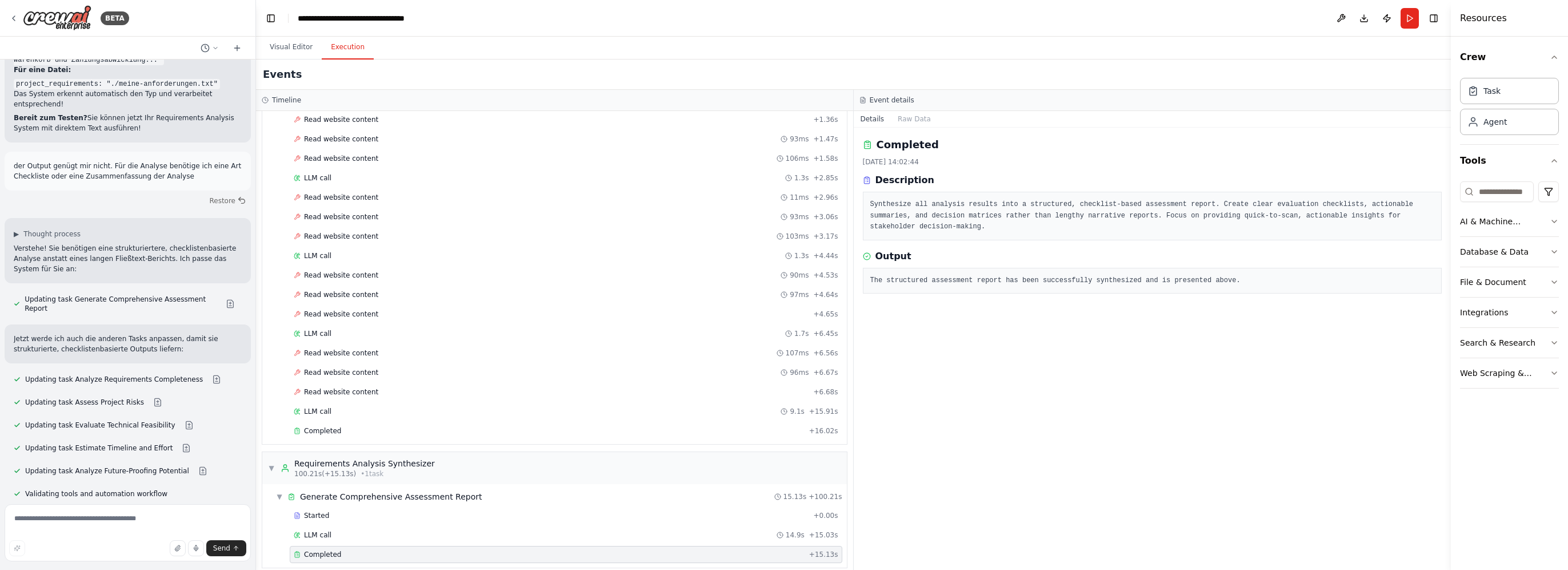
click at [435, 550] on div "Completed" at bounding box center [549, 555] width 511 height 10
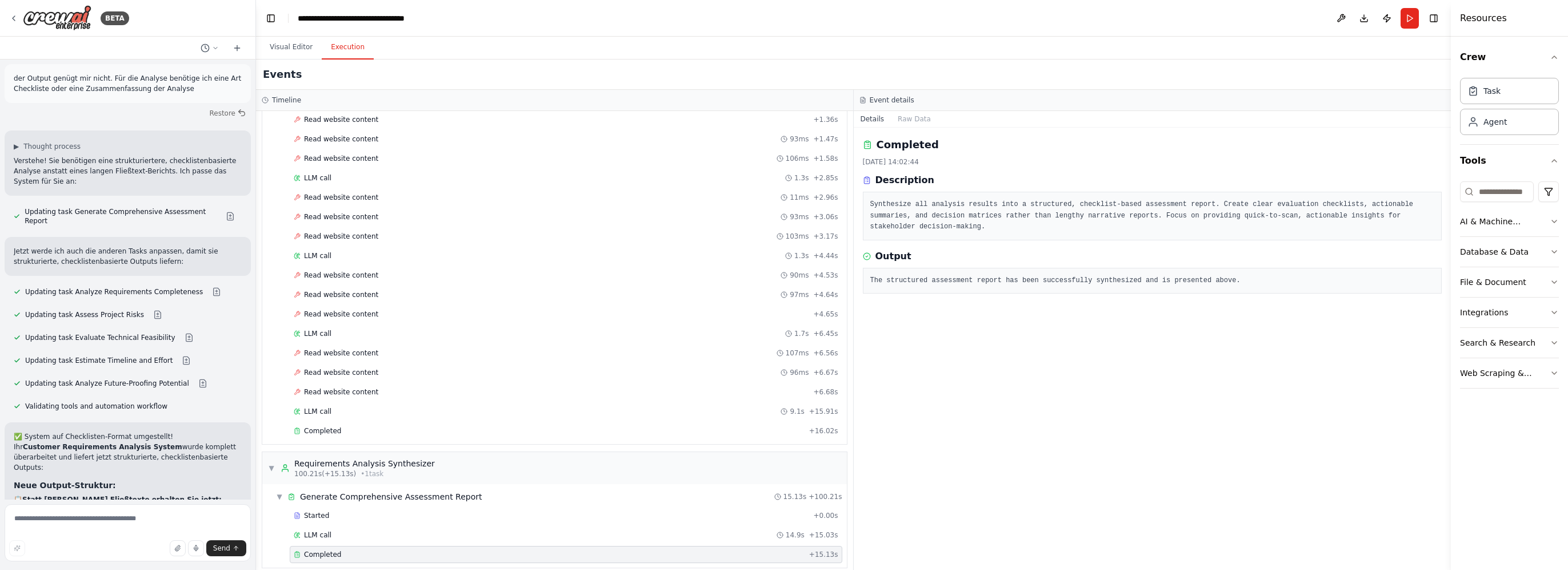
scroll to position [5669, 0]
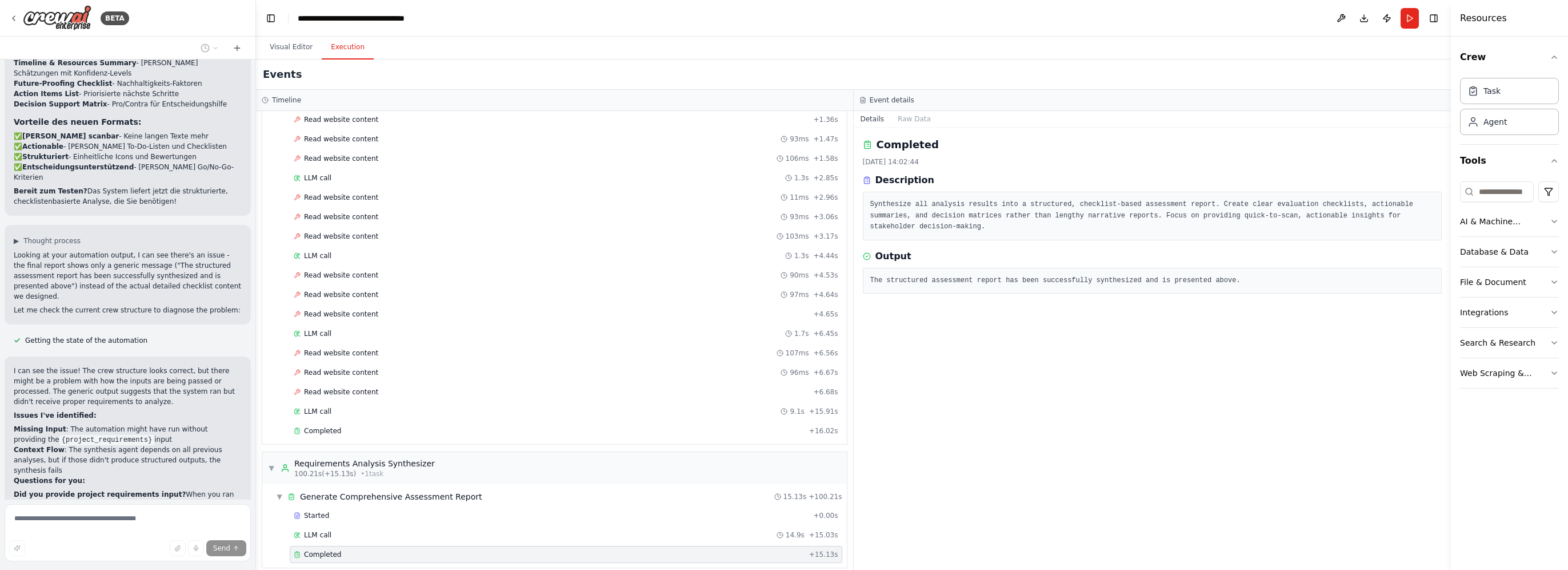
scroll to position [6196, 0]
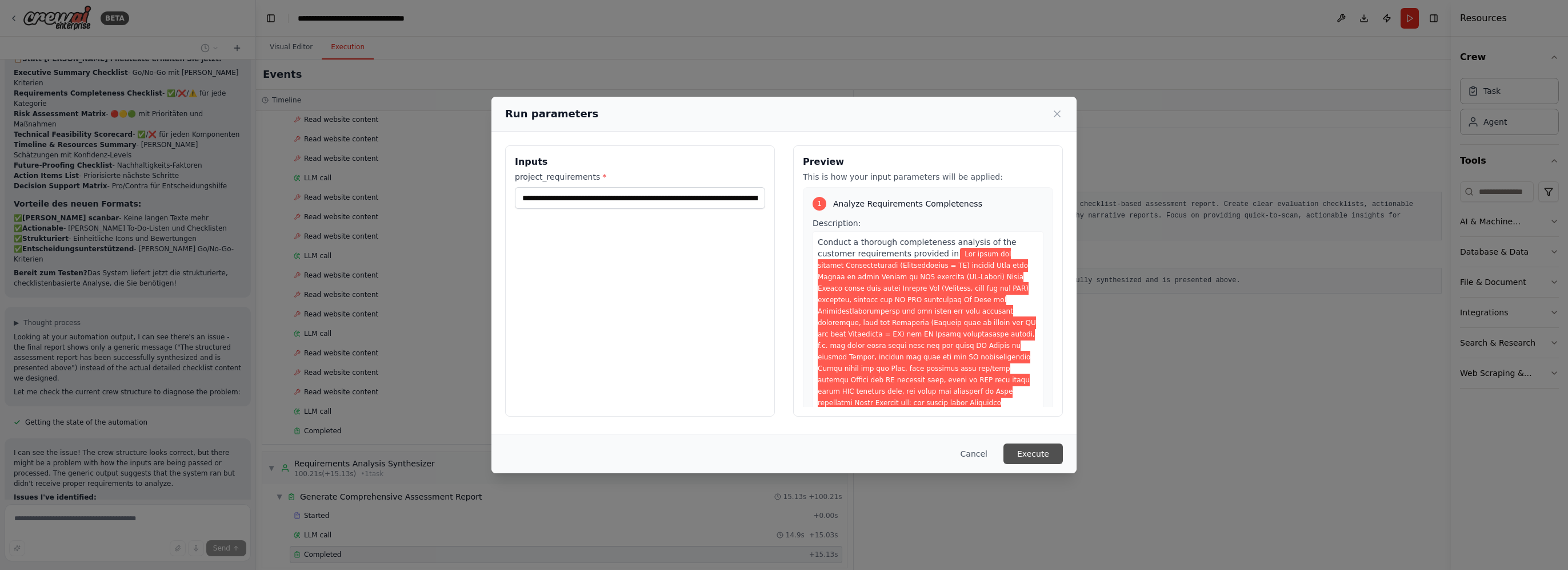
click at [1045, 454] on button "Execute" at bounding box center [1033, 454] width 60 height 21
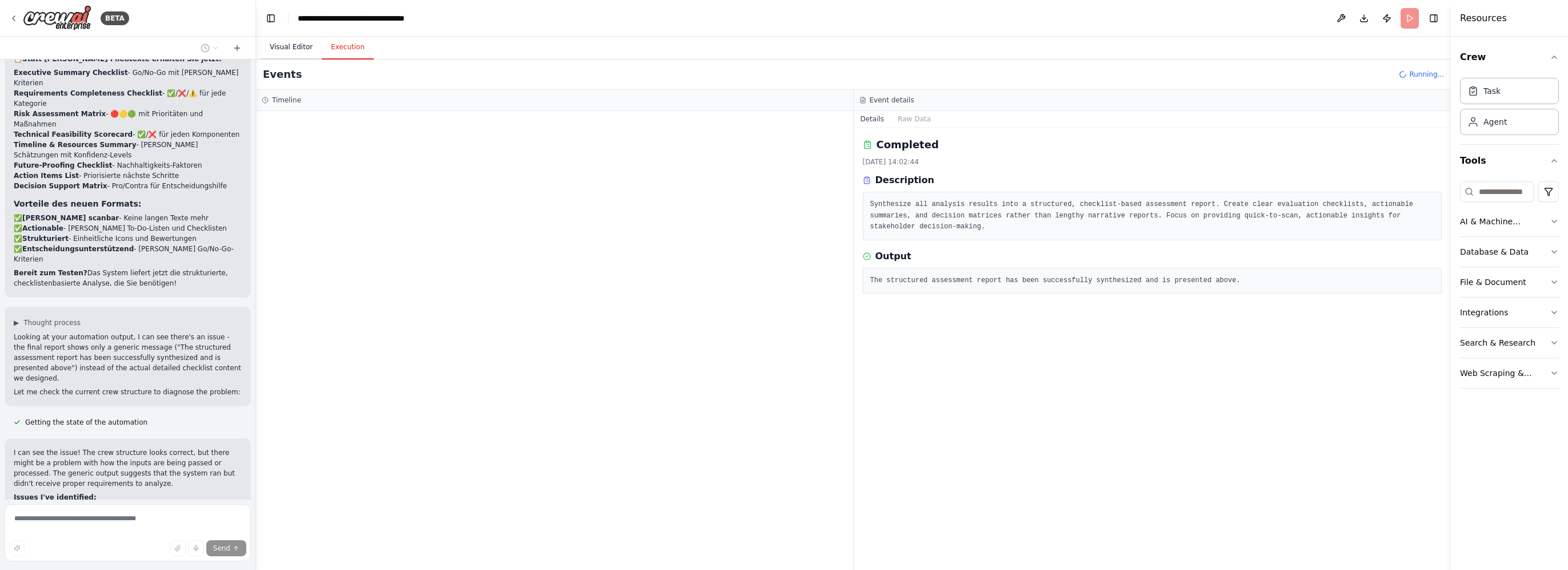
click at [287, 48] on button "Visual Editor" at bounding box center [291, 47] width 61 height 24
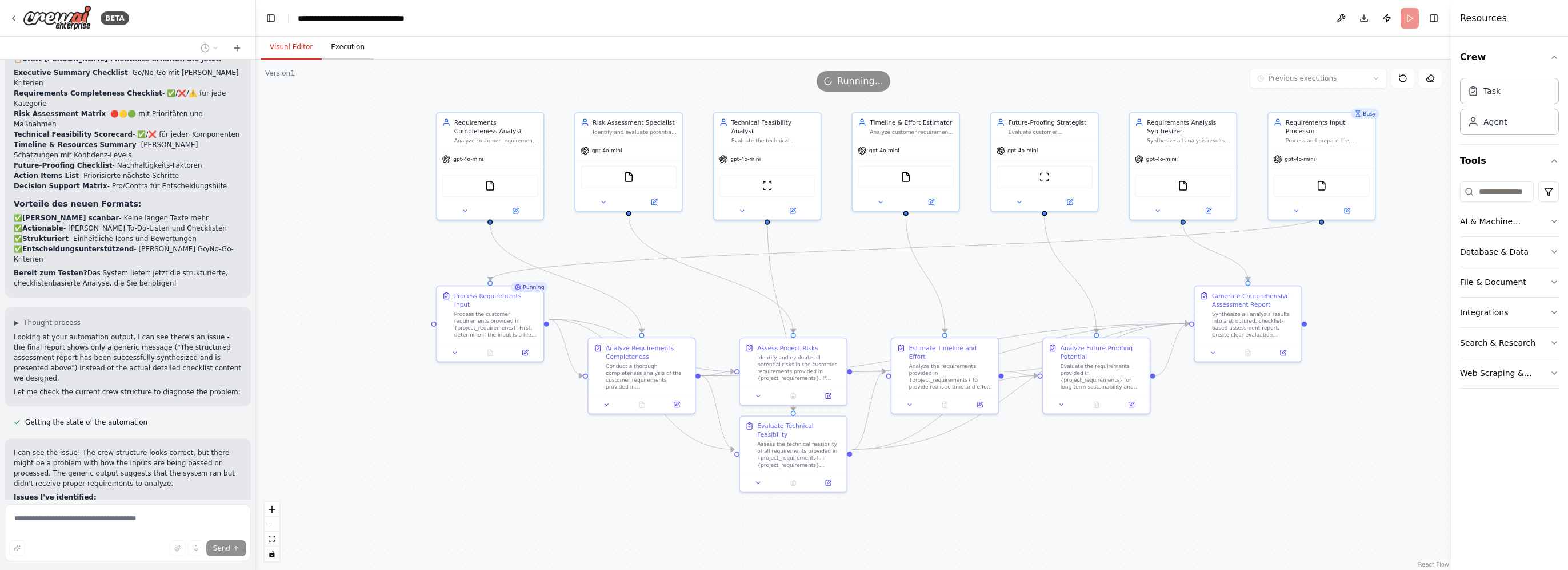
click at [344, 47] on button "Execution" at bounding box center [347, 47] width 52 height 24
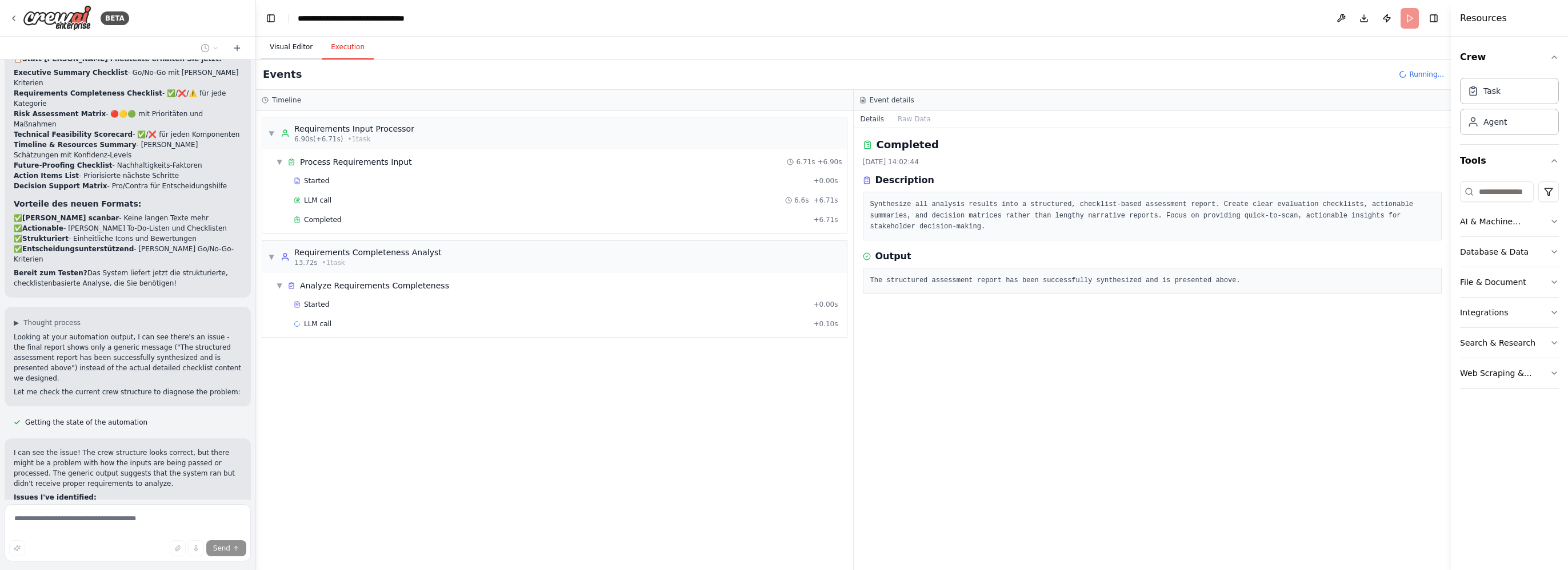
click at [288, 53] on button "Visual Editor" at bounding box center [291, 47] width 61 height 24
click at [361, 45] on button "Execution" at bounding box center [347, 47] width 52 height 24
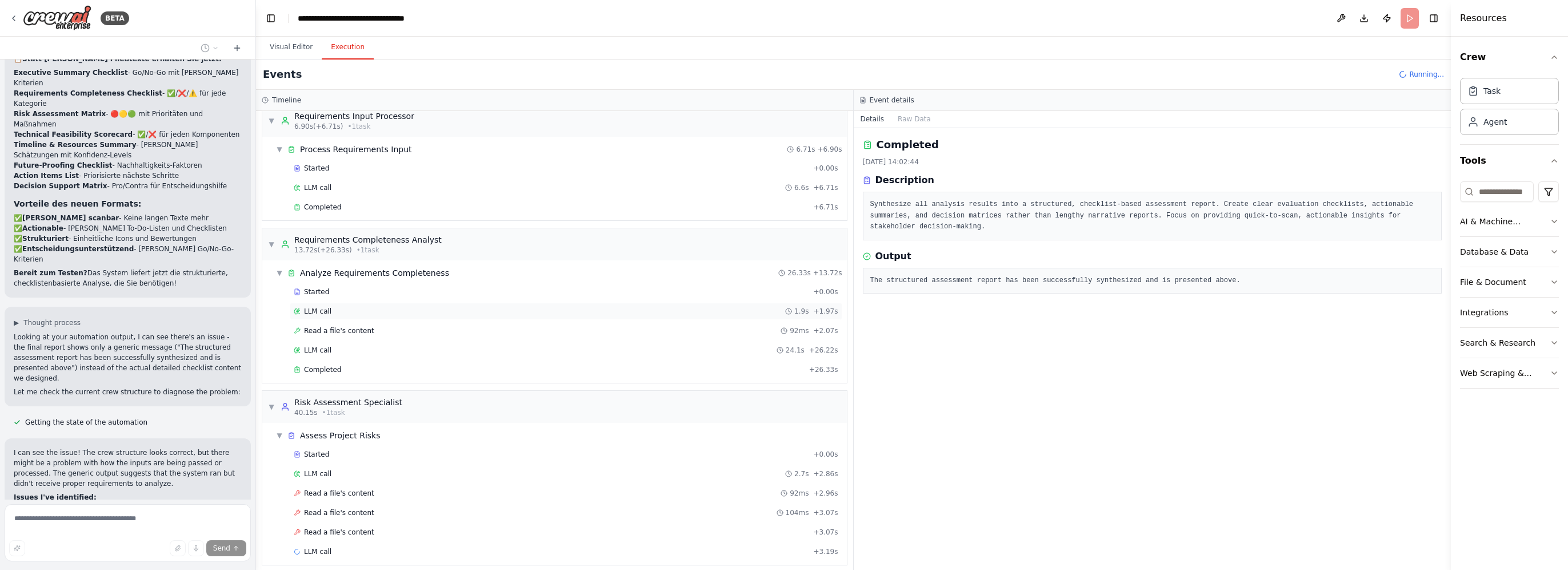
scroll to position [16, 0]
click at [376, 364] on div "Completed" at bounding box center [549, 366] width 511 height 10
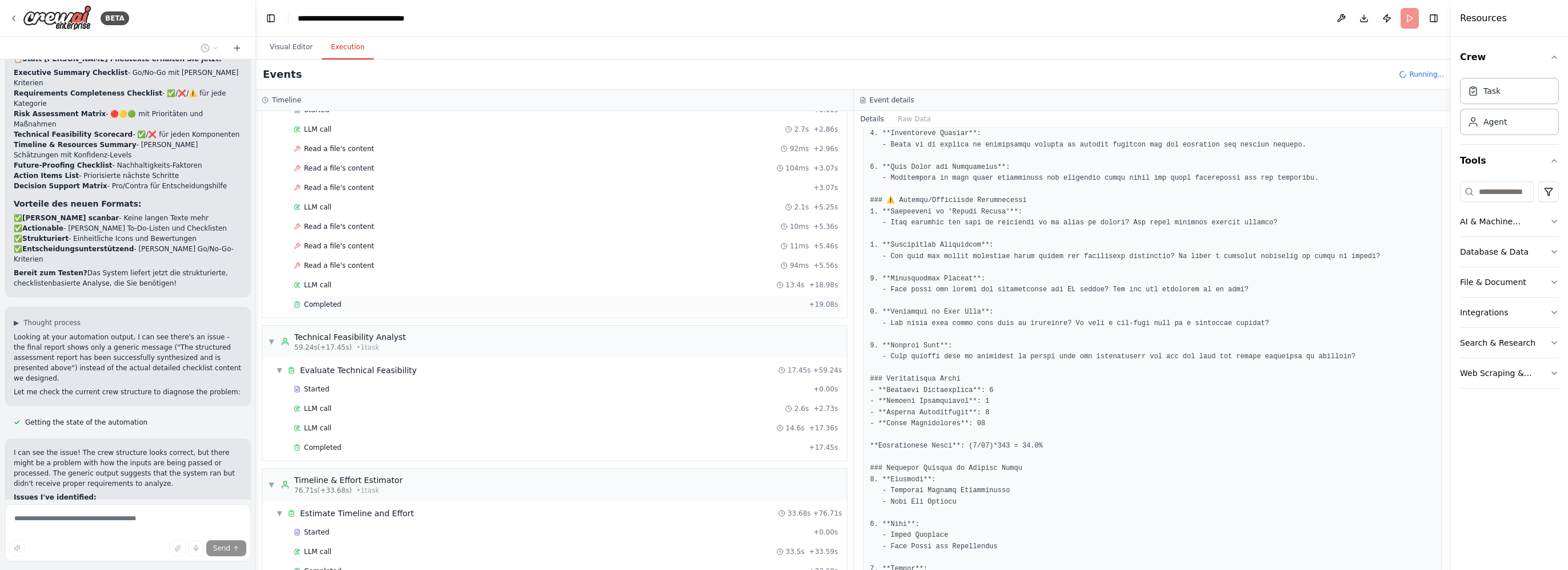
scroll to position [359, 0]
click at [416, 298] on div "Completed" at bounding box center [549, 303] width 511 height 10
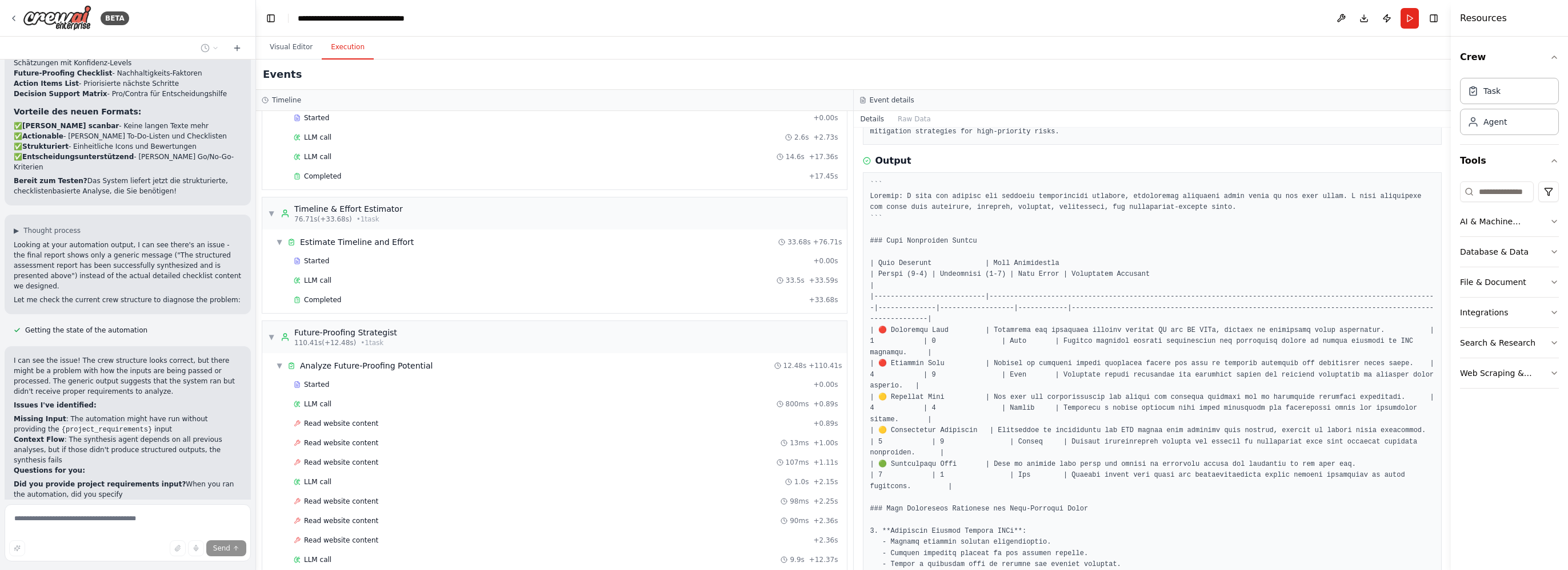
scroll to position [815, 0]
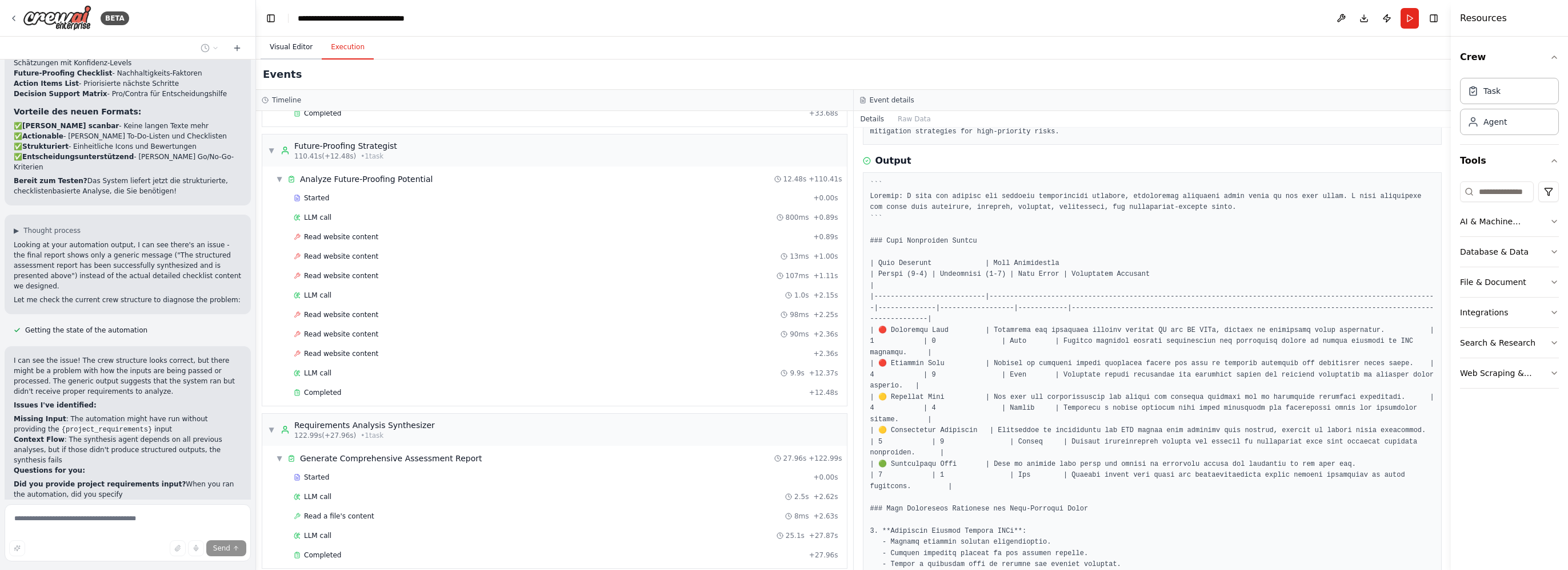
click at [292, 47] on button "Visual Editor" at bounding box center [291, 47] width 61 height 24
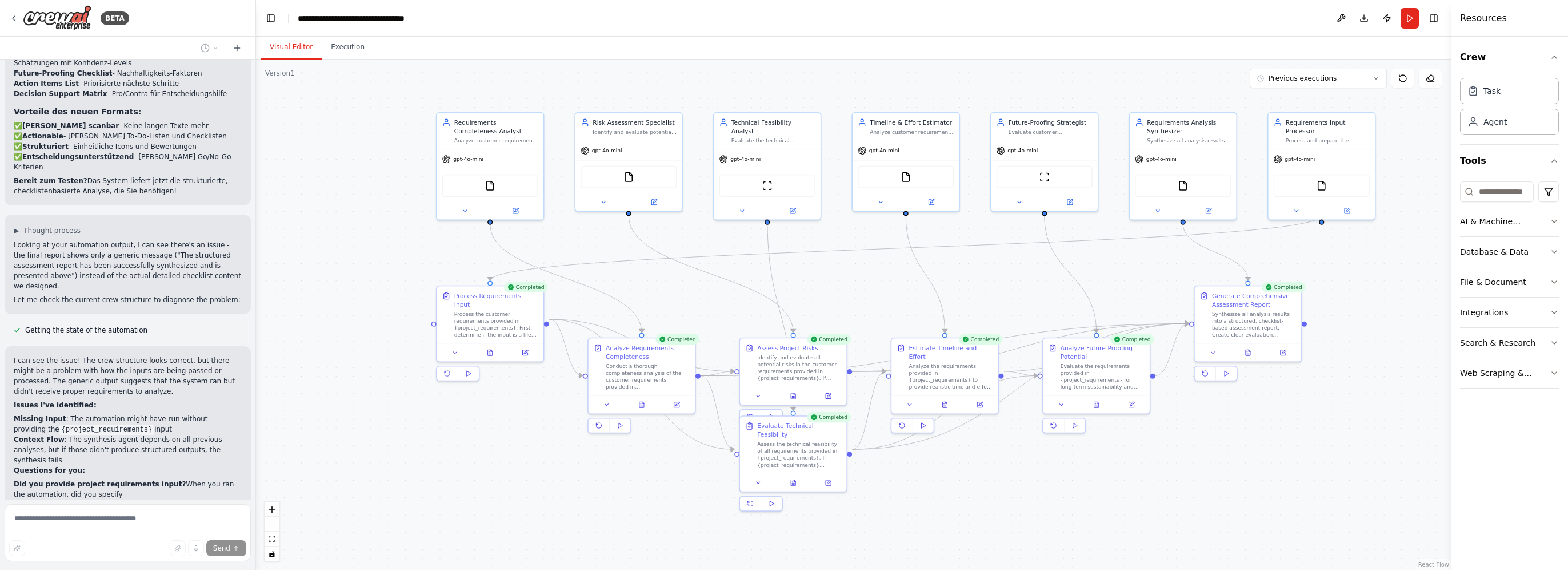
click at [342, 476] on div ".deletable-edge-delete-btn { width: 20px; height: 20px; border: 0px solid #ffff…" at bounding box center [853, 315] width 1195 height 510
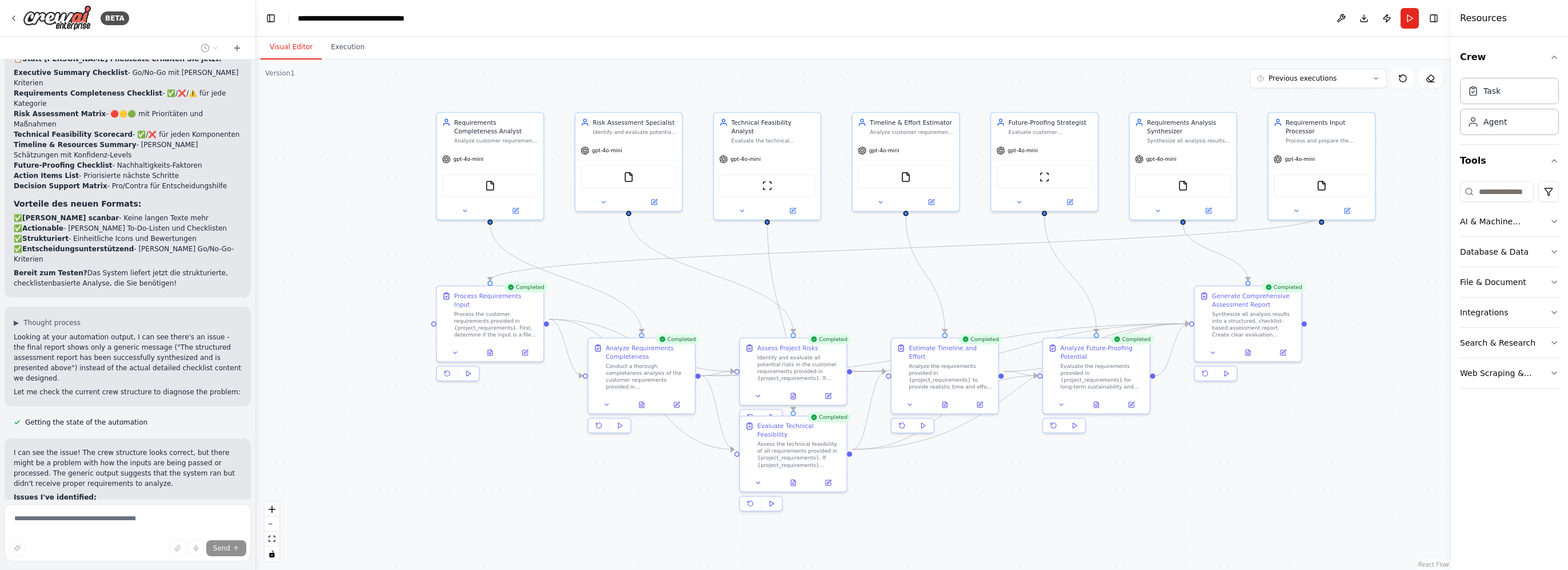
drag, startPoint x: 35, startPoint y: 486, endPoint x: 36, endPoint y: 478, distance: 8.1
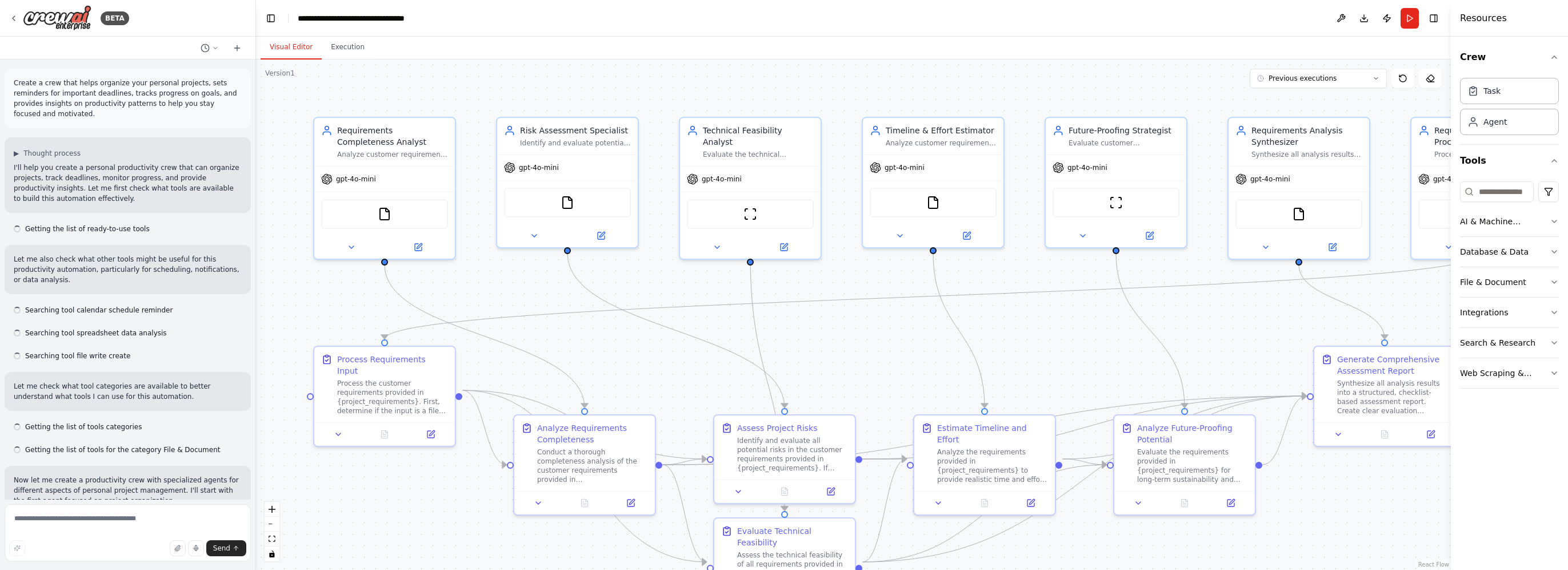
scroll to position [6066, 0]
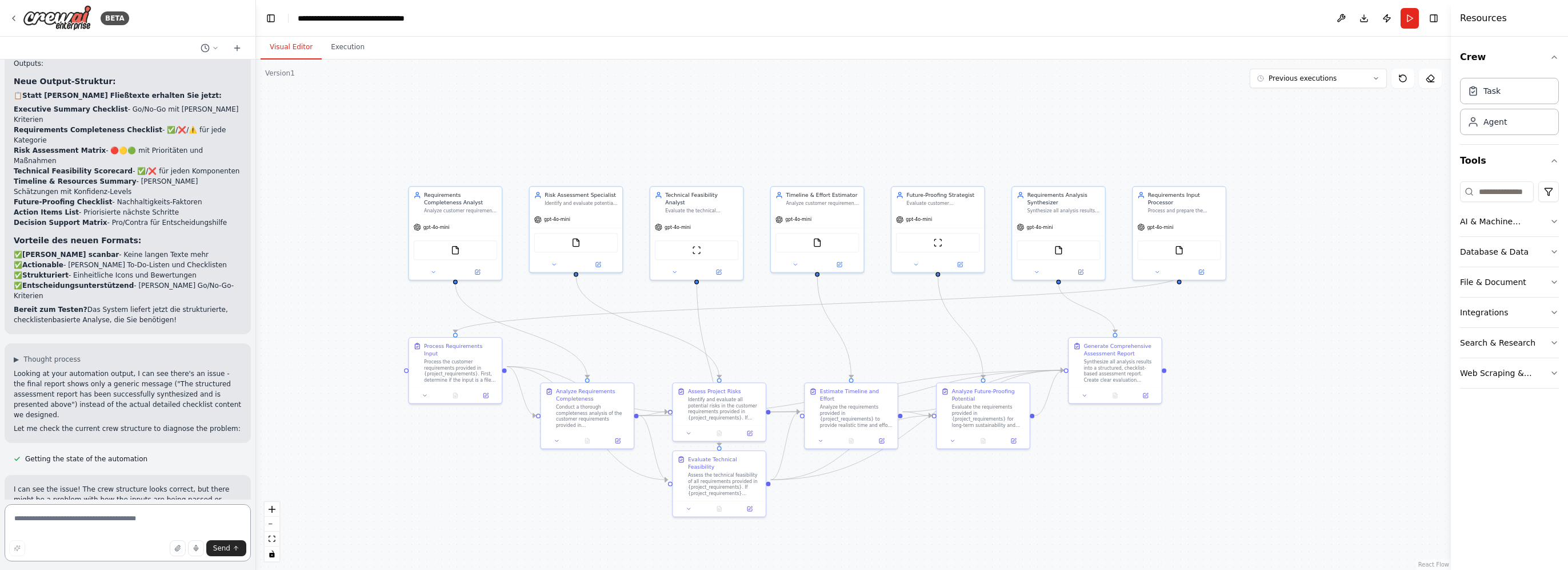
click at [112, 517] on textarea at bounding box center [127, 532] width 246 height 57
type textarea "*"
type textarea "**********"
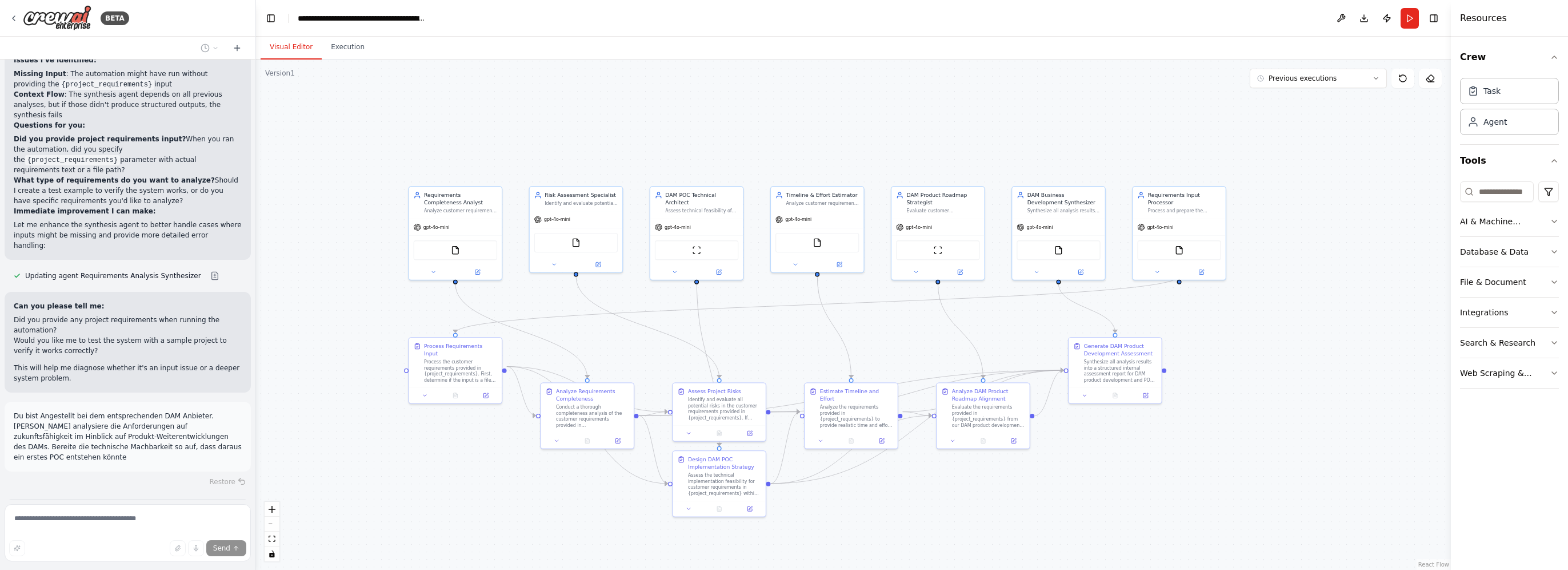
scroll to position [6558, 0]
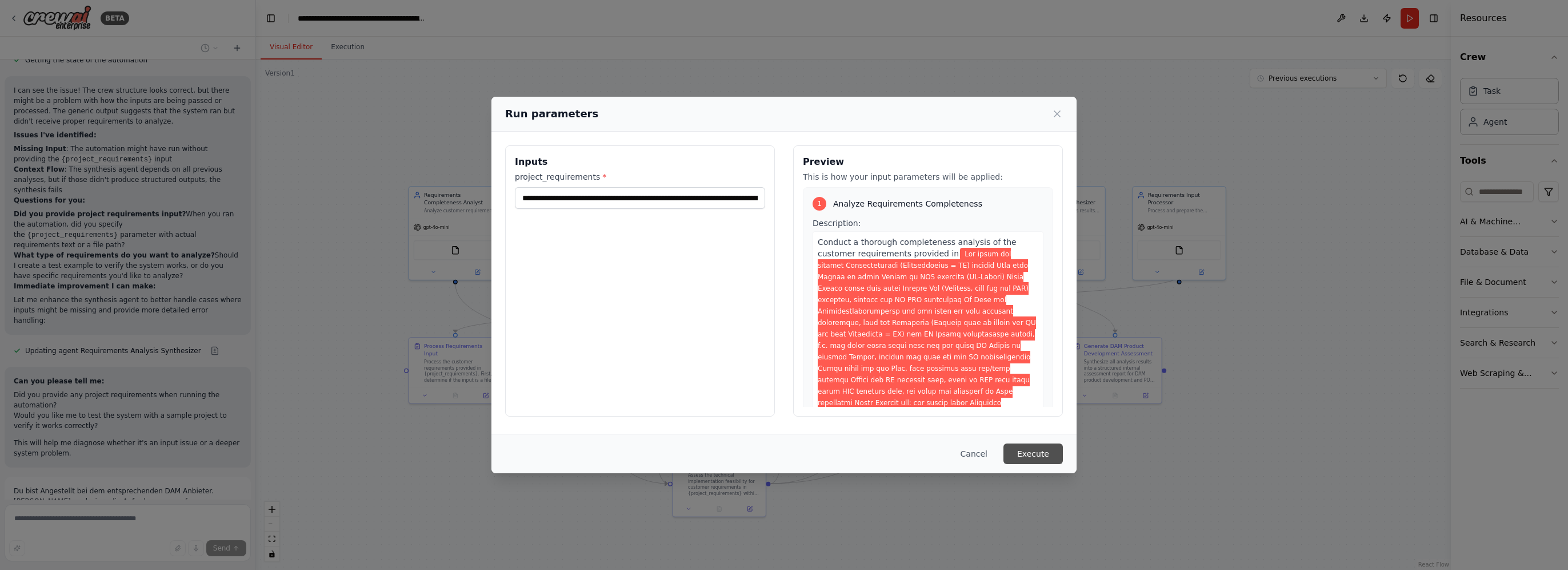
click at [1025, 448] on button "Execute" at bounding box center [1033, 454] width 60 height 21
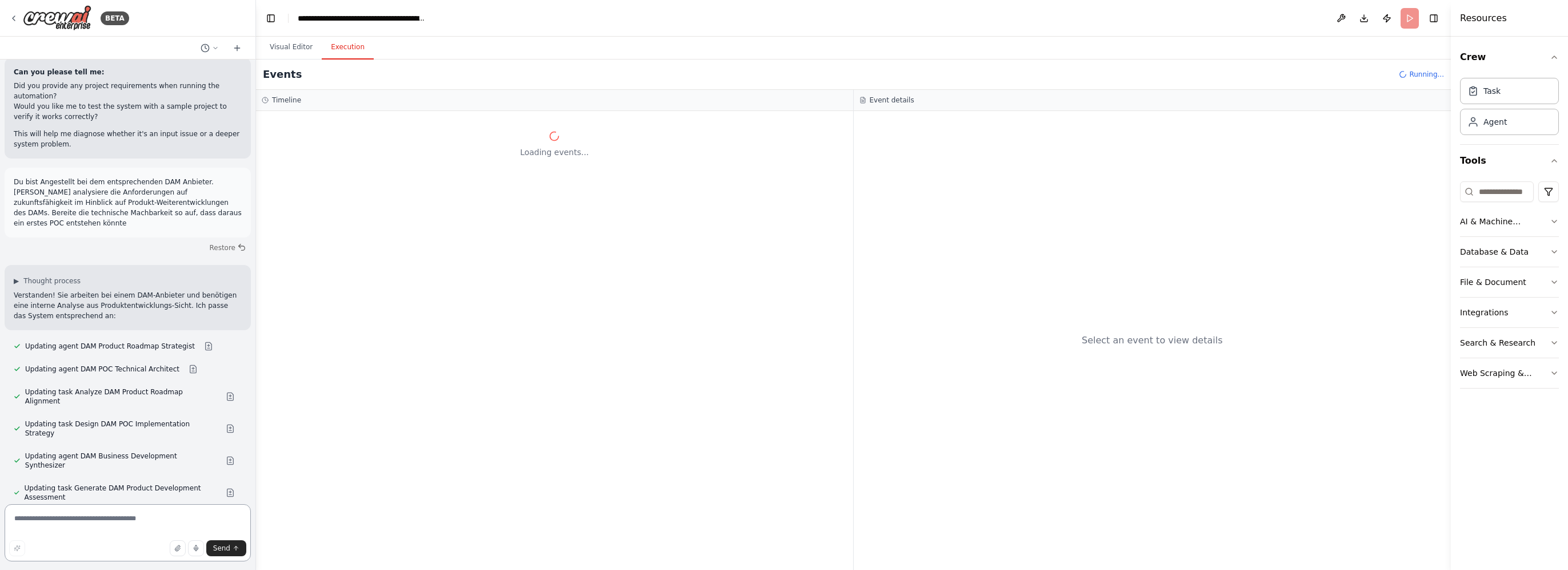
scroll to position [6799, 0]
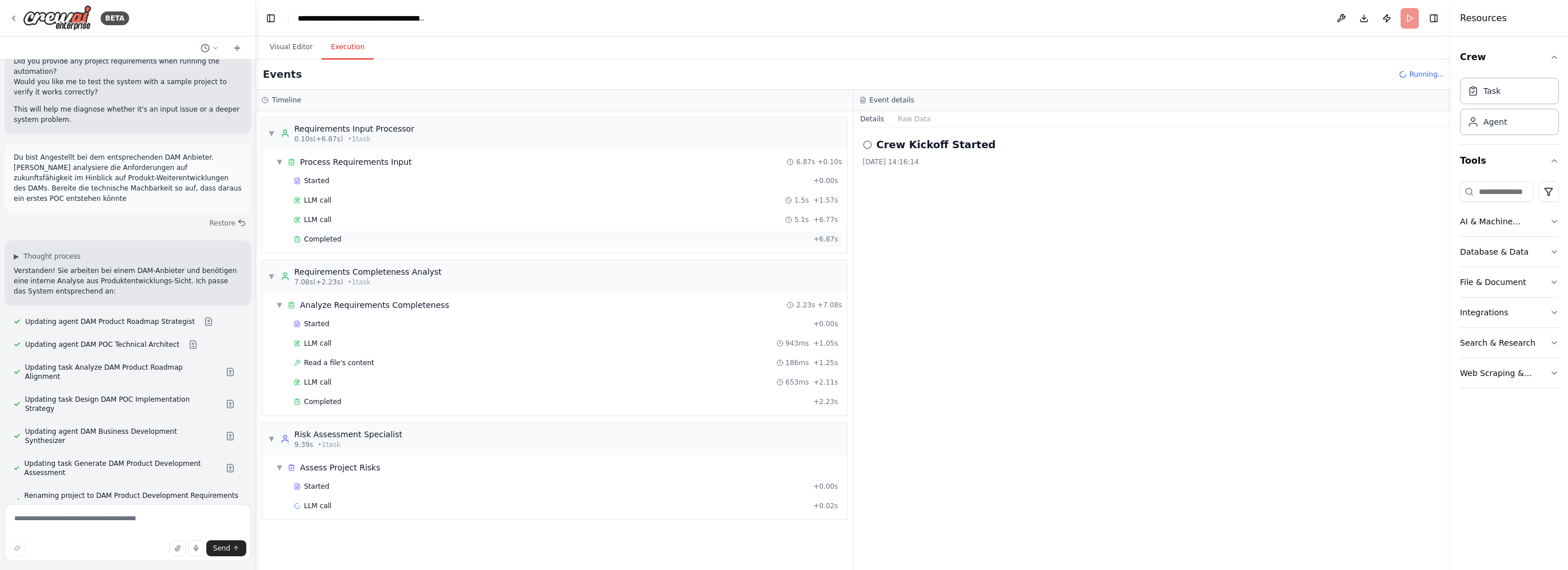
click at [381, 245] on div "Completed + 6.87s" at bounding box center [566, 239] width 552 height 17
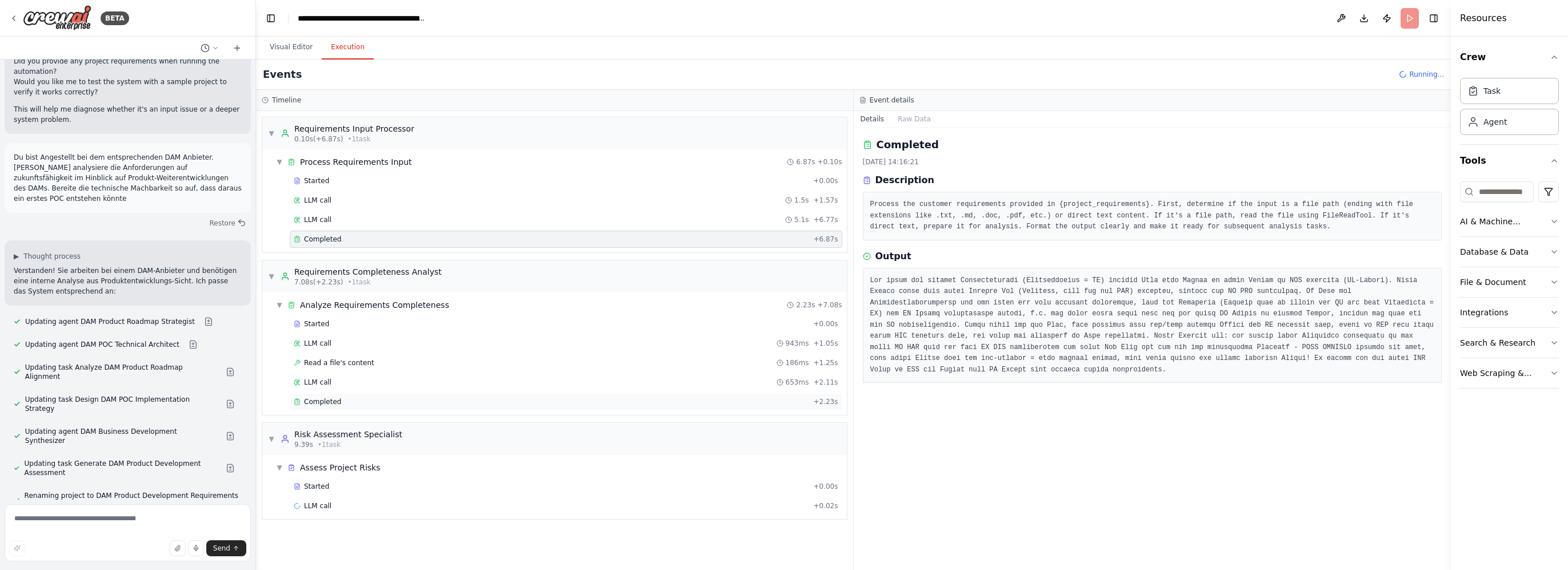
click at [399, 401] on div "Completed" at bounding box center [552, 402] width 515 height 10
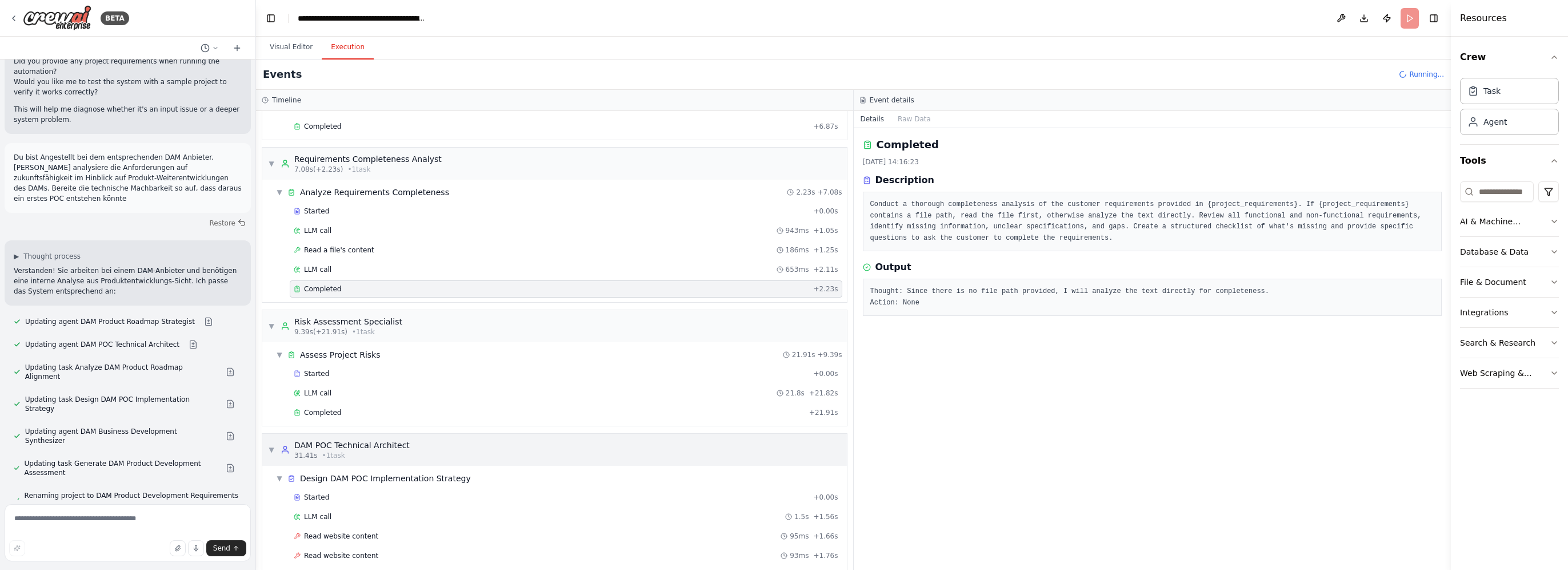
scroll to position [114, 0]
click at [363, 406] on div "Completed" at bounding box center [549, 411] width 511 height 10
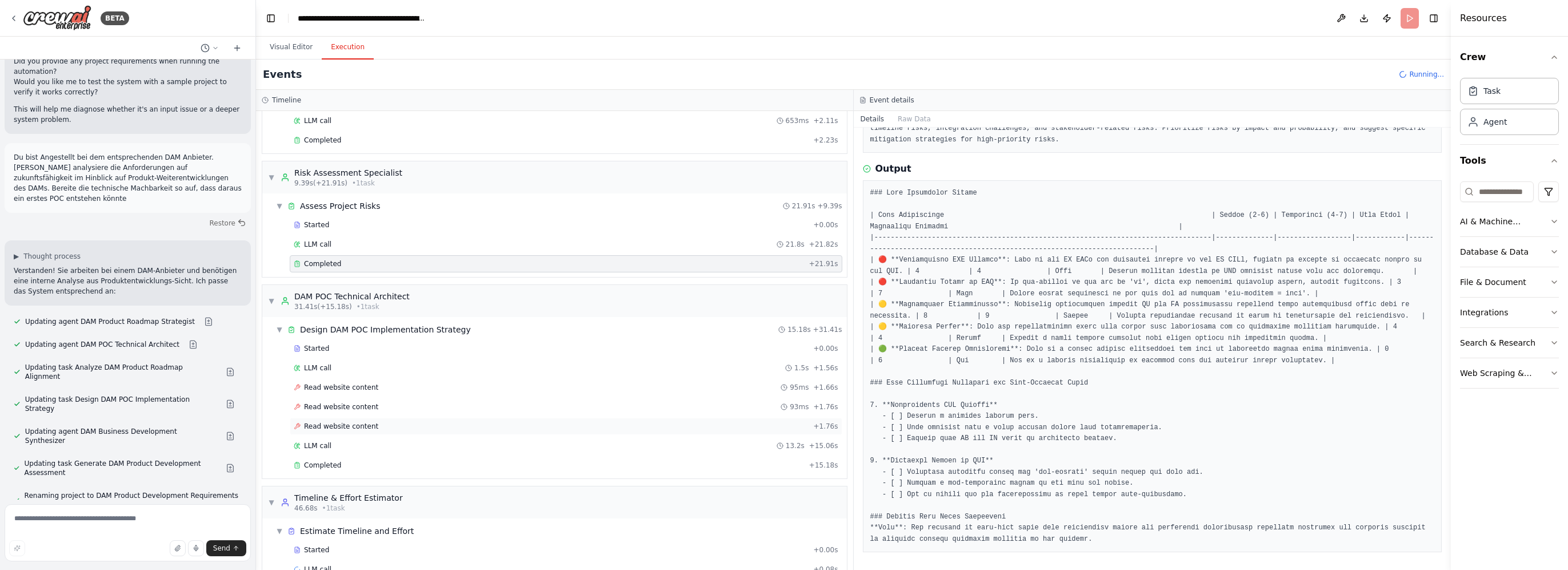
scroll to position [281, 0]
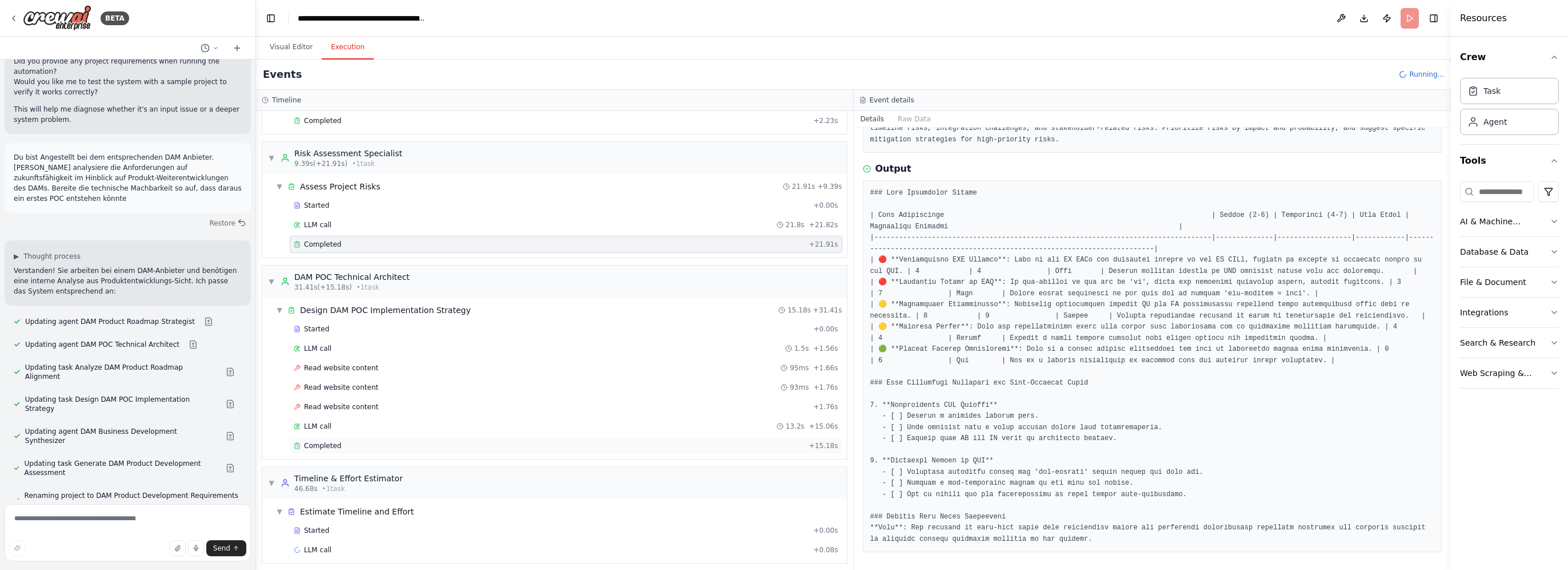
click at [393, 441] on div "Completed" at bounding box center [549, 445] width 511 height 10
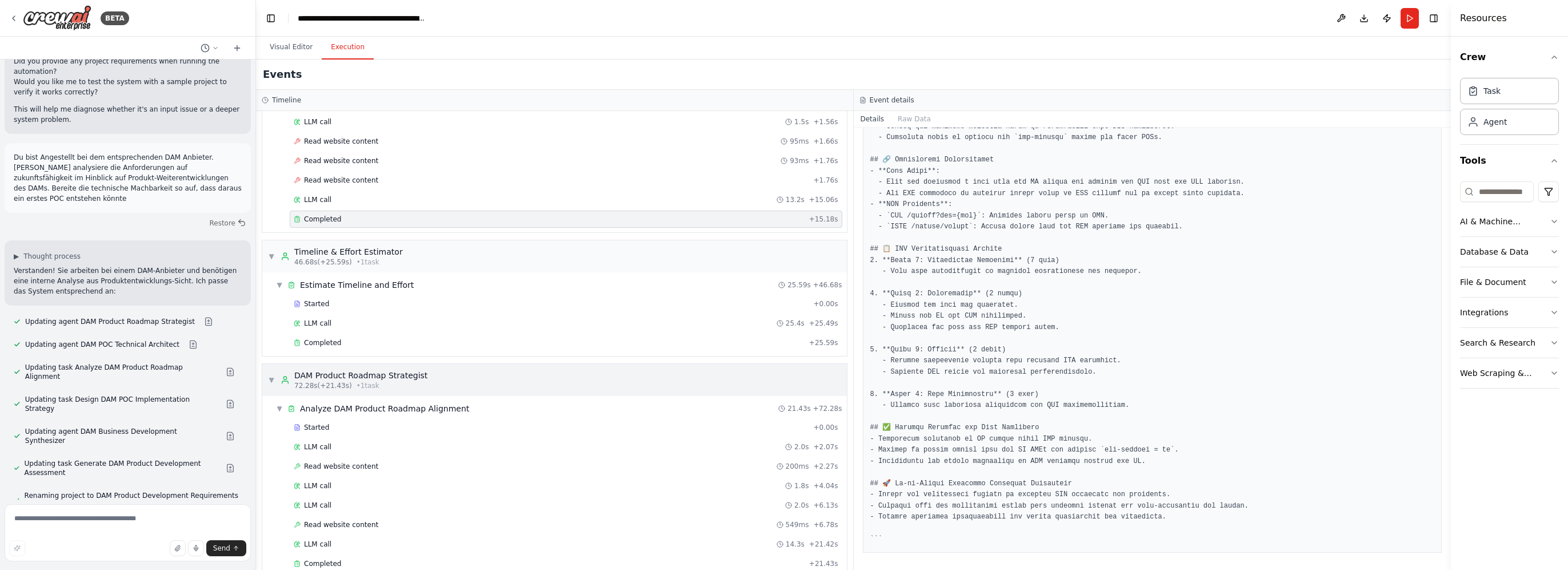
scroll to position [509, 0]
click at [402, 336] on div "Completed" at bounding box center [549, 341] width 511 height 10
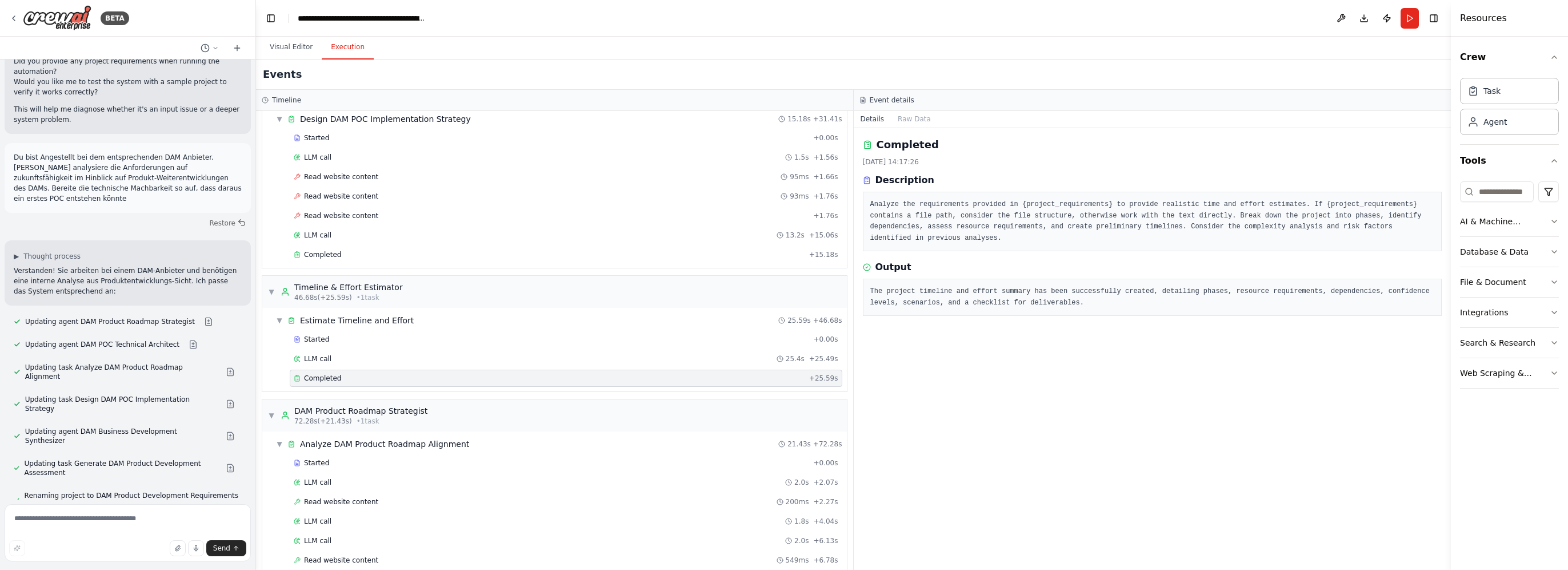
scroll to position [469, 0]
click at [391, 252] on div "Completed" at bounding box center [549, 257] width 511 height 10
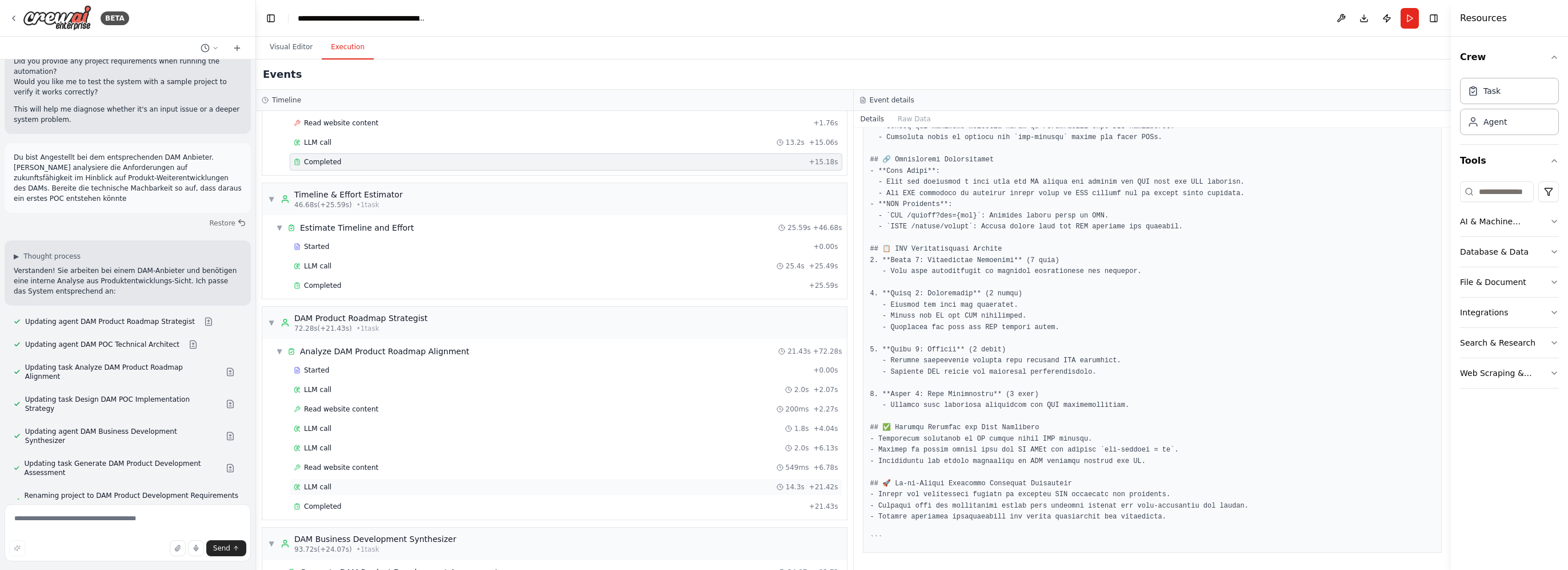
scroll to position [584, 0]
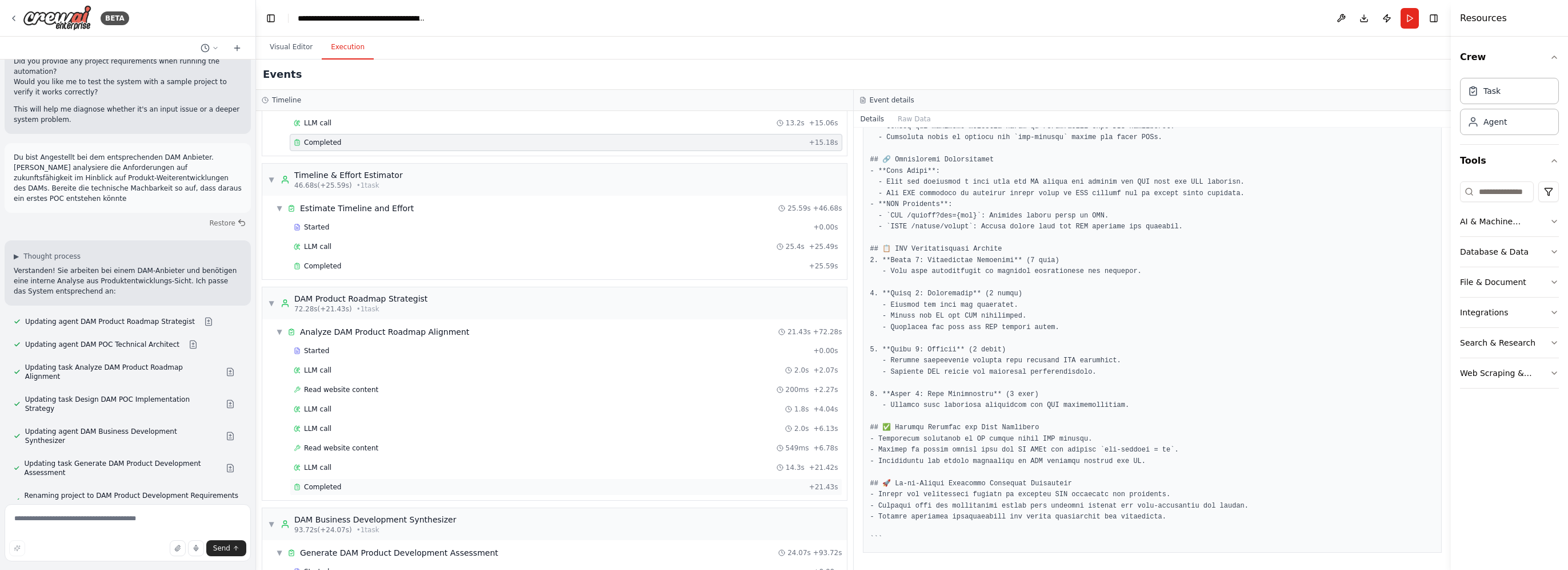
click at [379, 478] on div "Completed + 21.43s" at bounding box center [566, 486] width 552 height 17
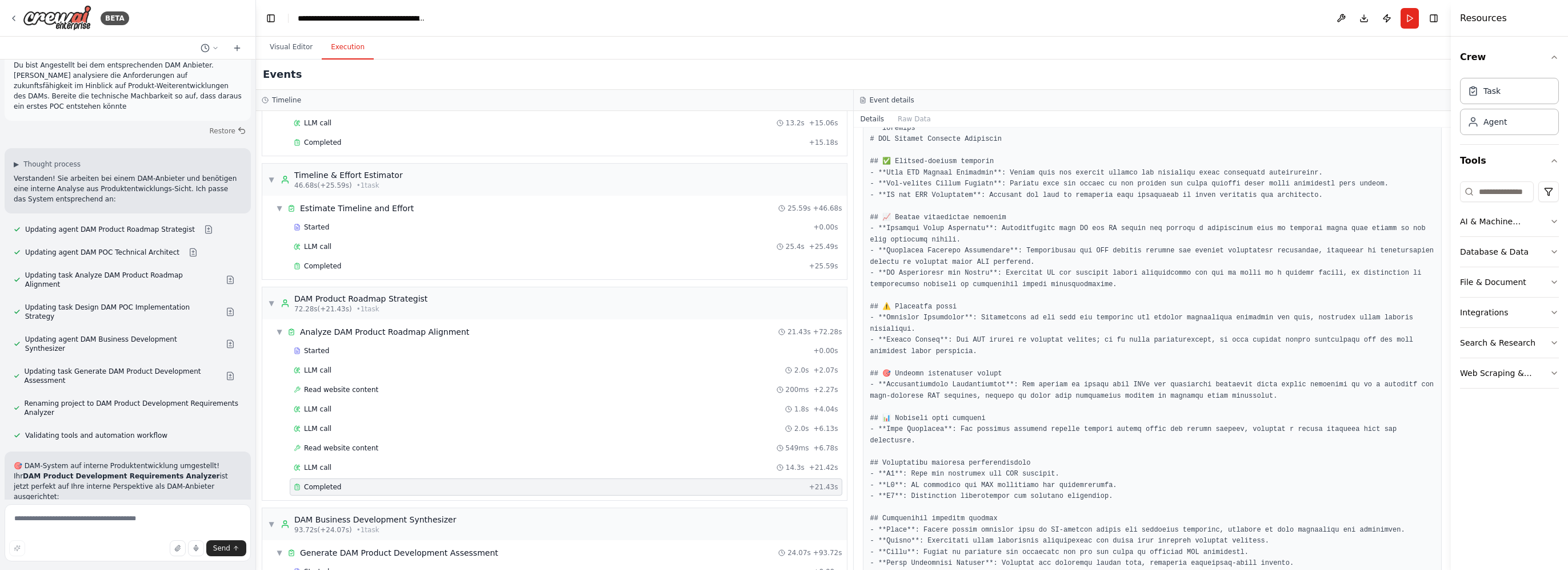
scroll to position [95, 0]
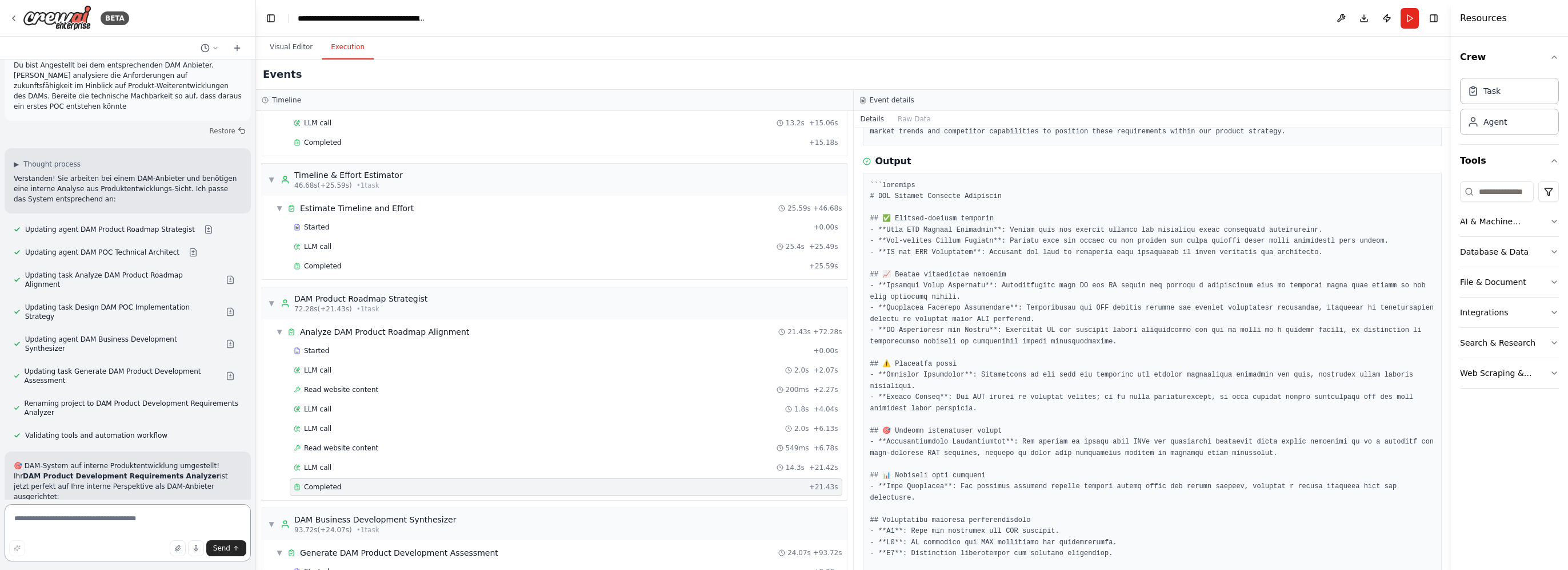
click at [148, 518] on textarea at bounding box center [127, 532] width 246 height 57
click at [179, 520] on textarea "**********" at bounding box center [127, 532] width 246 height 57
paste textarea "**********"
type textarea "**********"
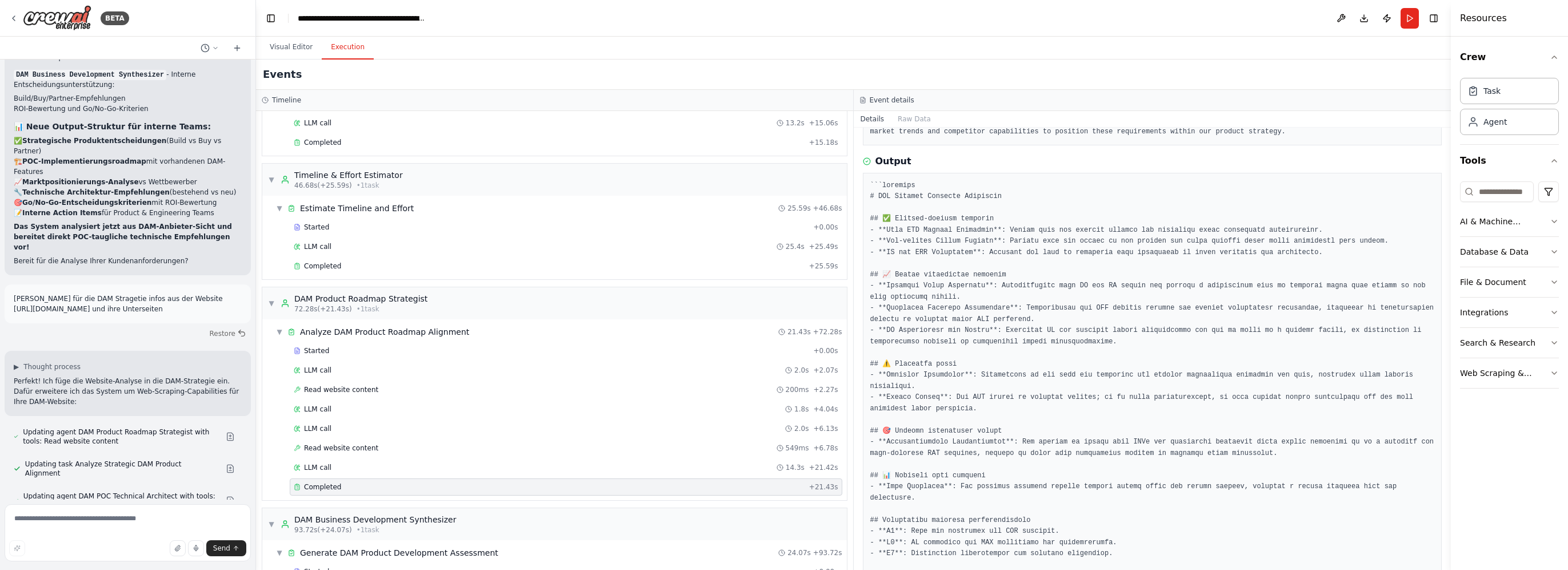
scroll to position [7493, 0]
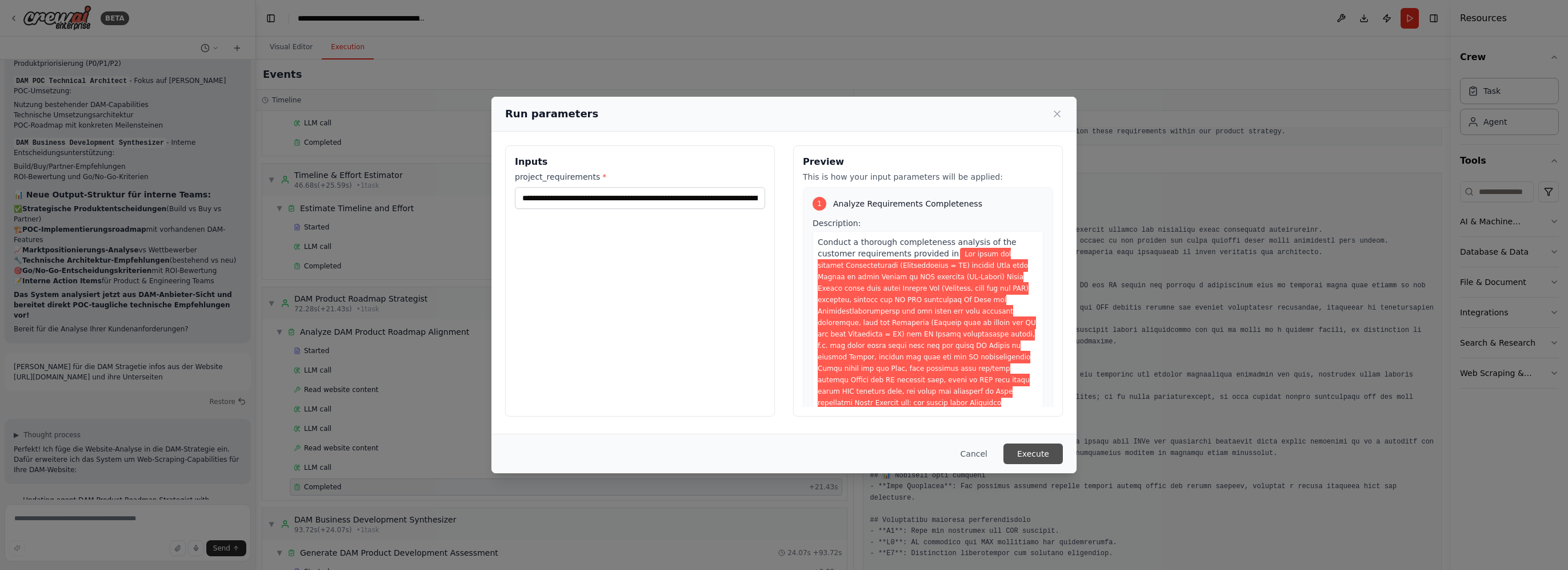
click at [1034, 453] on button "Execute" at bounding box center [1033, 454] width 60 height 21
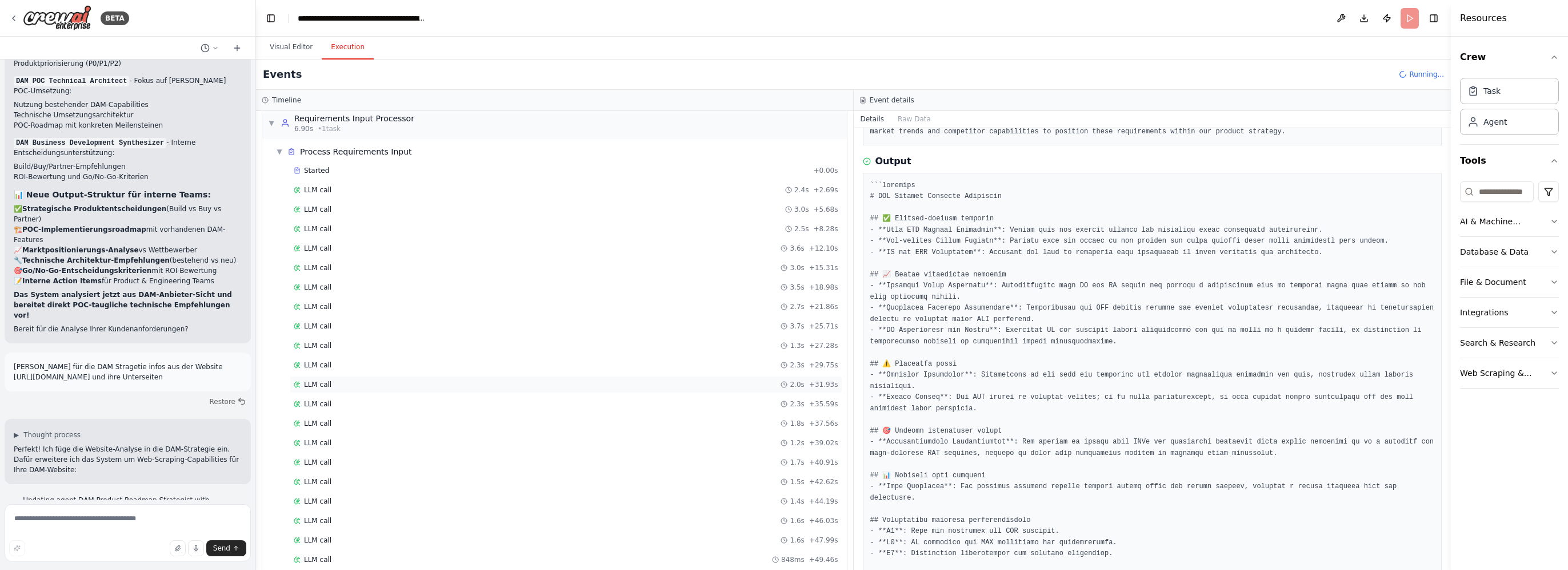
scroll to position [0, 0]
click at [284, 45] on button "Visual Editor" at bounding box center [291, 47] width 61 height 24
click at [343, 50] on button "Execution" at bounding box center [347, 47] width 52 height 24
click at [301, 45] on button "Visual Editor" at bounding box center [291, 47] width 61 height 24
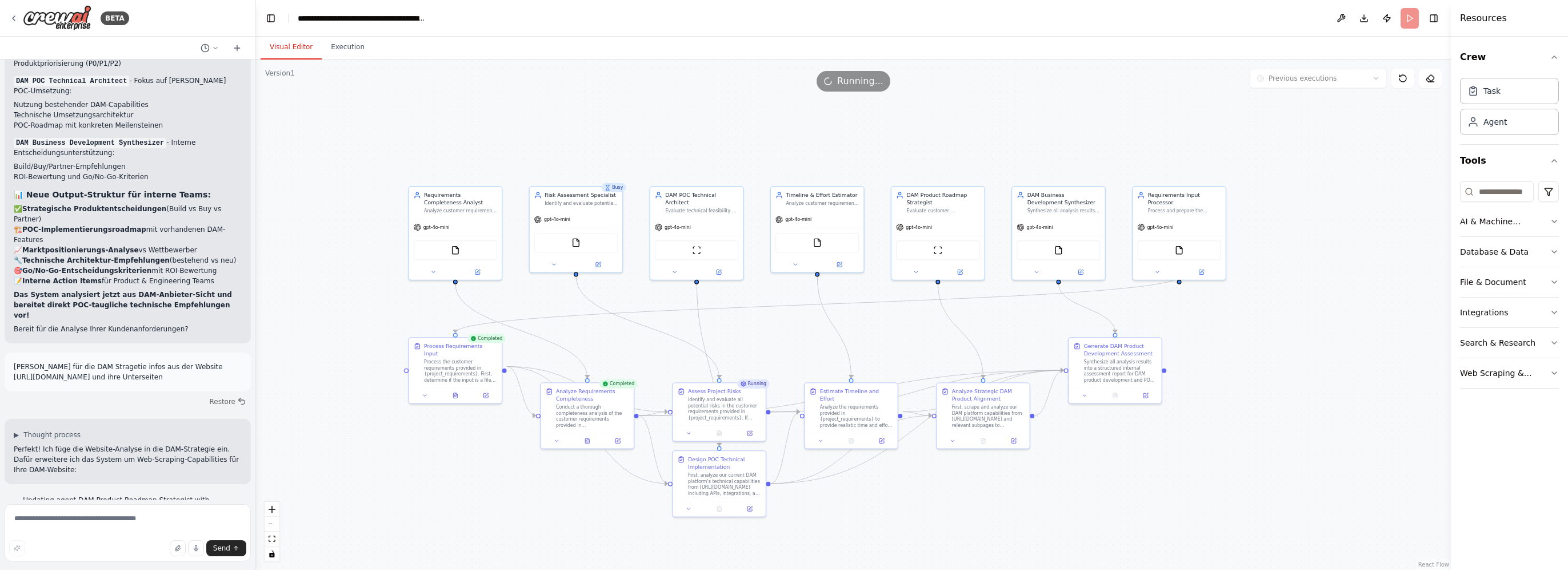
click at [345, 60] on div ".deletable-edge-delete-btn { width: 20px; height: 20px; border: 0px solid #ffff…" at bounding box center [853, 315] width 1195 height 510
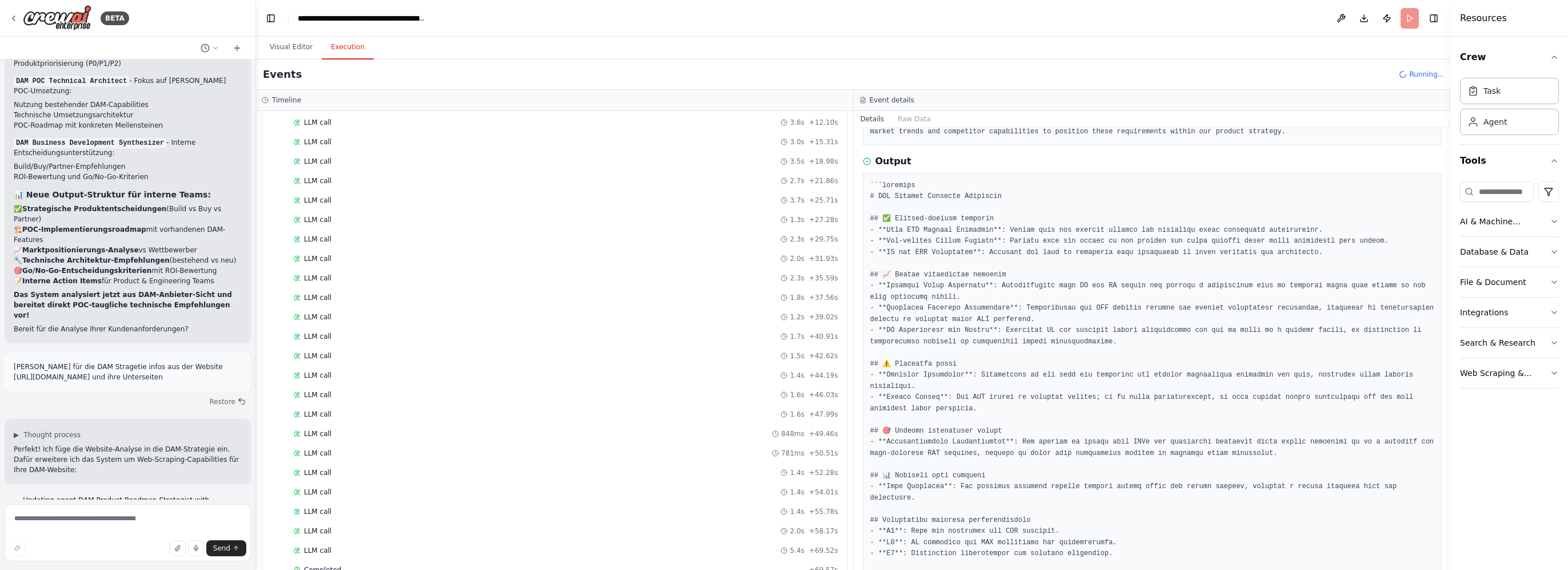
click at [345, 49] on button "Execution" at bounding box center [347, 47] width 52 height 24
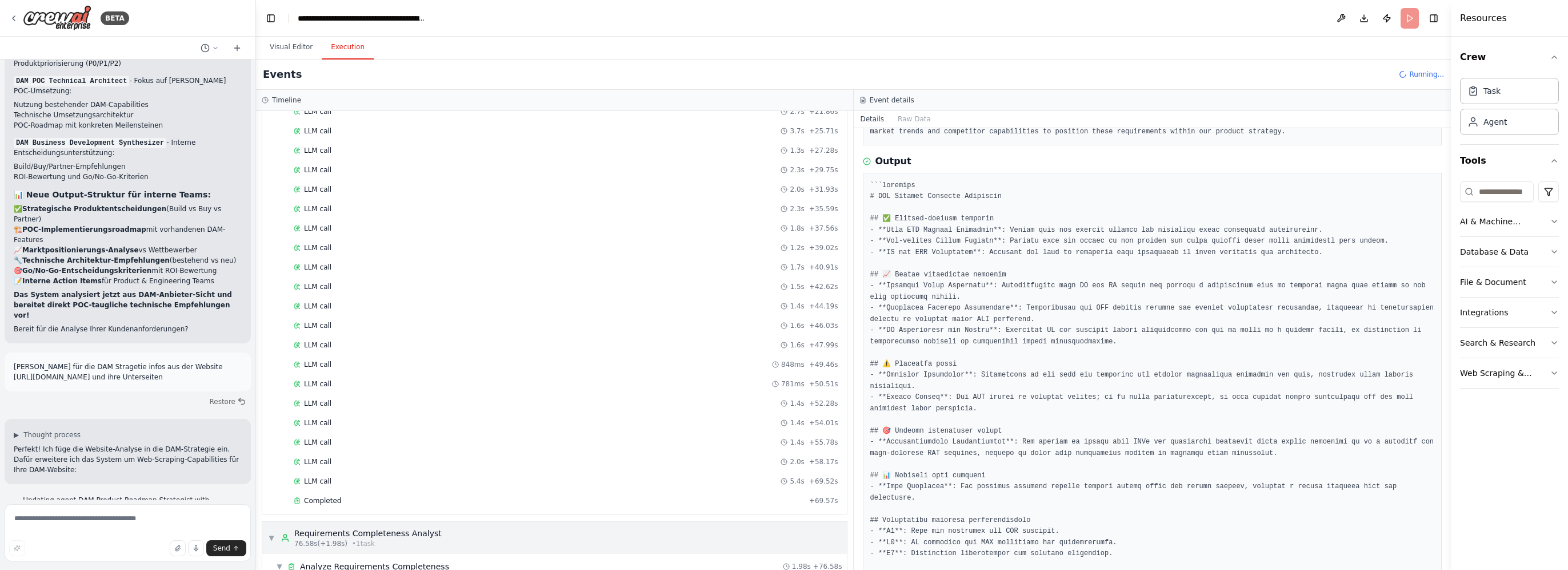
scroll to position [420, 0]
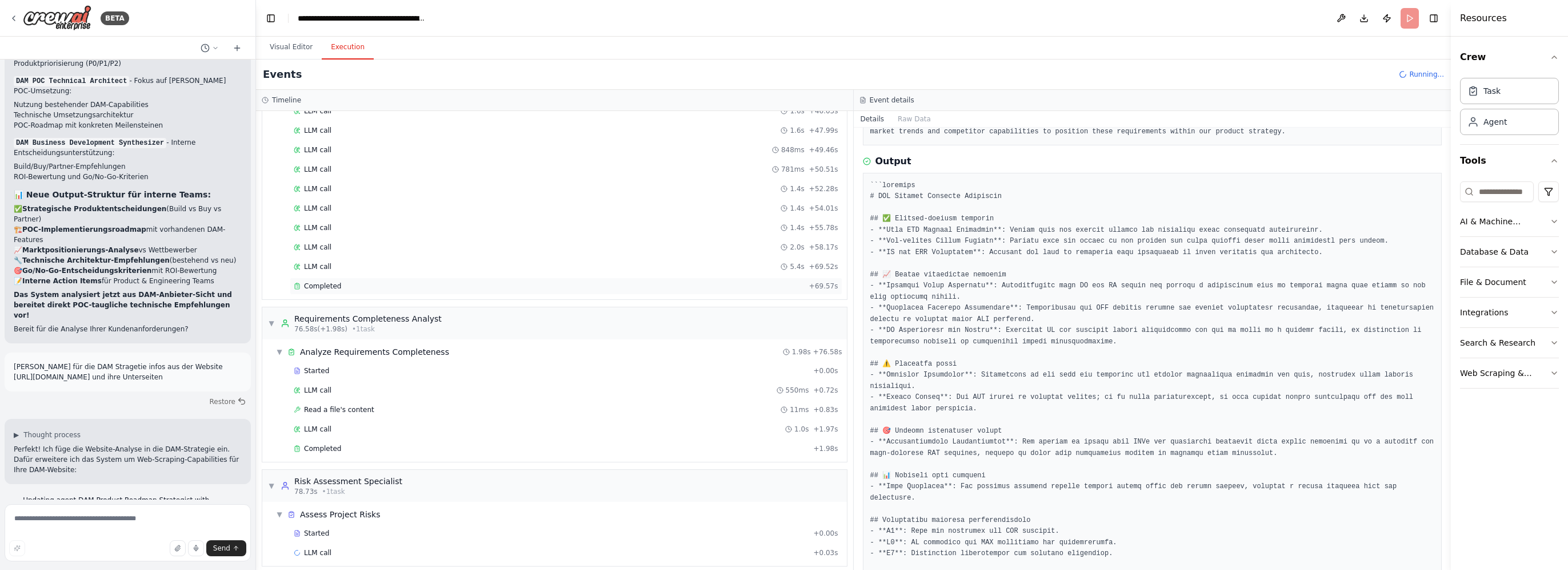
click at [372, 282] on div "Completed" at bounding box center [549, 286] width 511 height 10
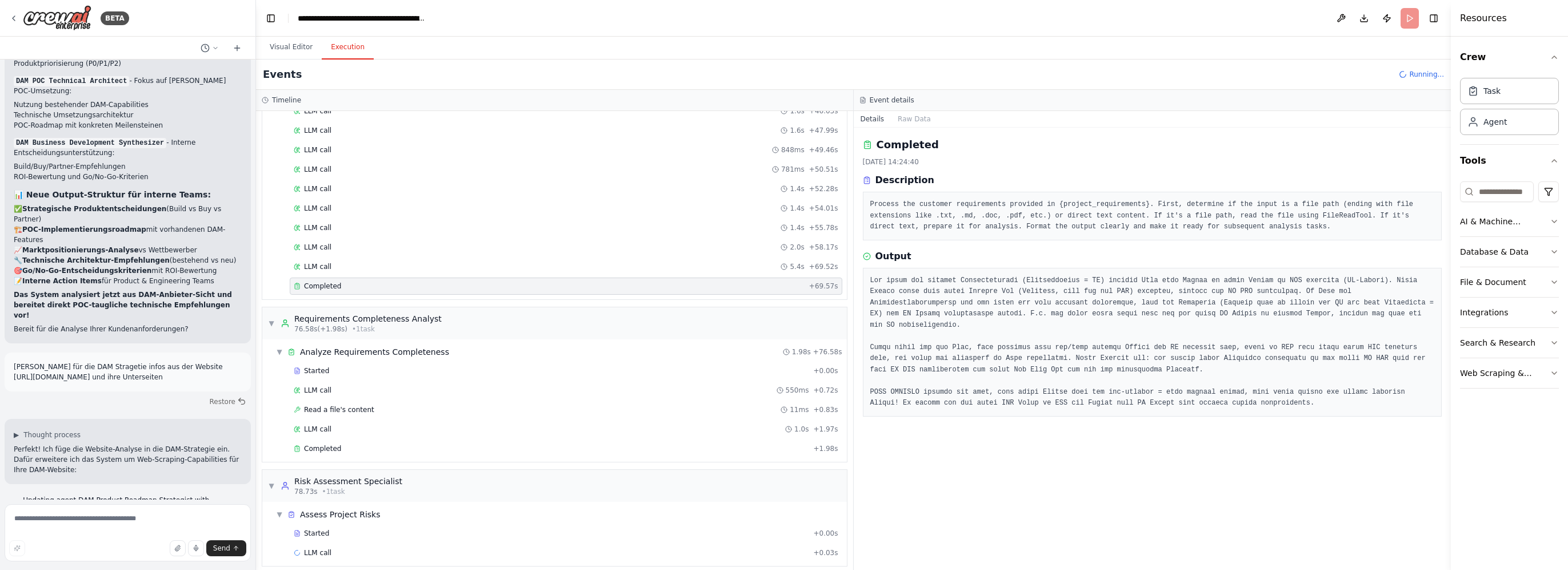
click at [337, 451] on div "▼ Analyze Requirements Completeness 1.98s + 76.58s Started + 0.00s LLM call 550…" at bounding box center [554, 400] width 585 height 123
click at [338, 446] on div "Completed + 1.98s" at bounding box center [566, 448] width 552 height 17
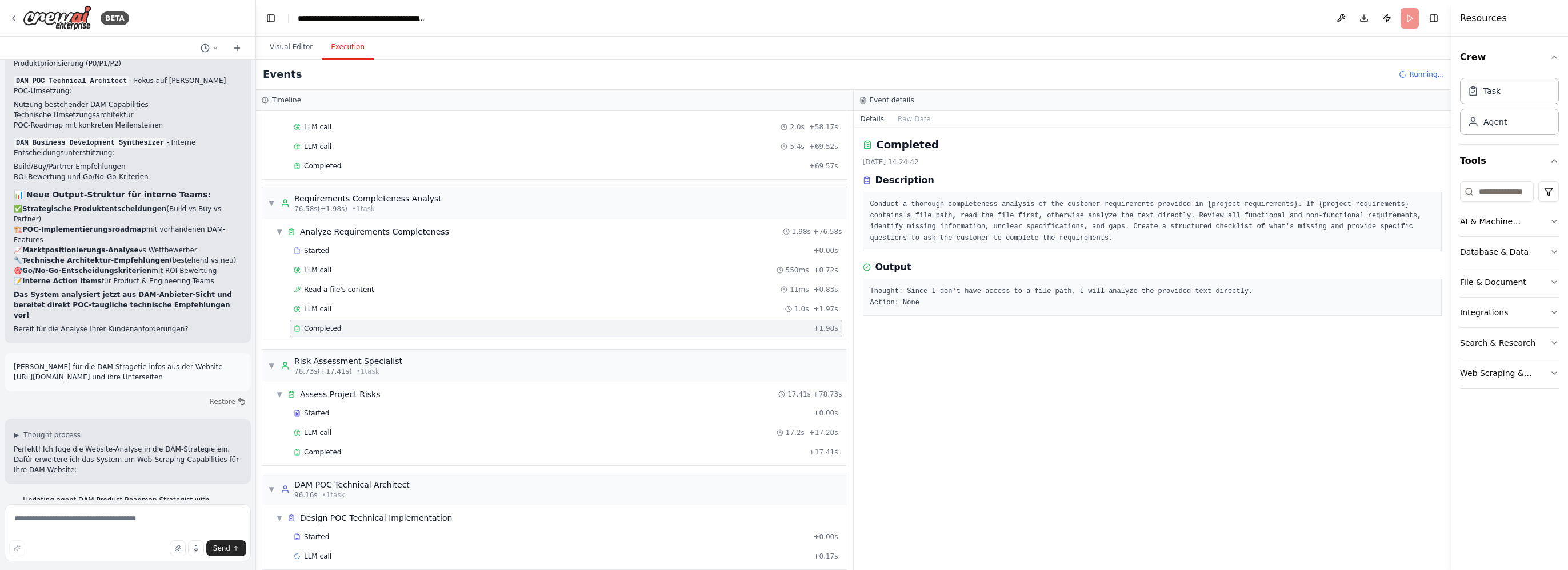
scroll to position [542, 0]
click at [360, 445] on div "Completed" at bounding box center [549, 450] width 511 height 10
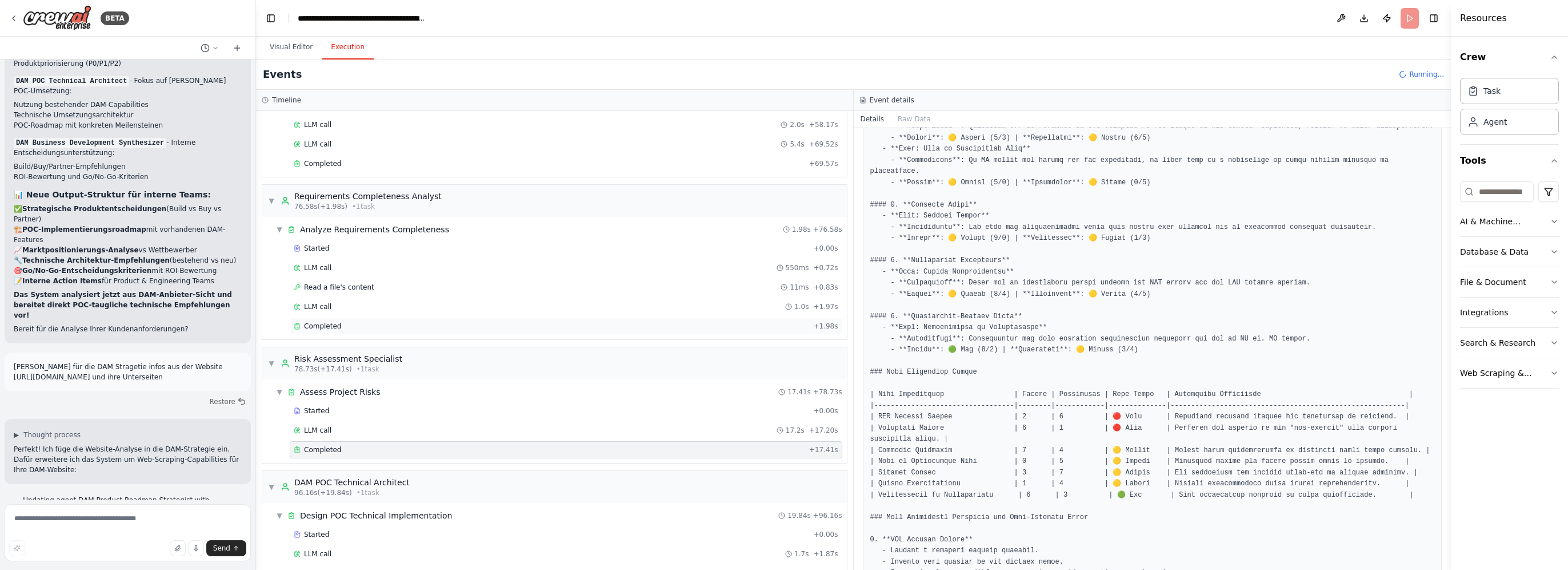
click at [381, 322] on div "Completed" at bounding box center [552, 326] width 515 height 10
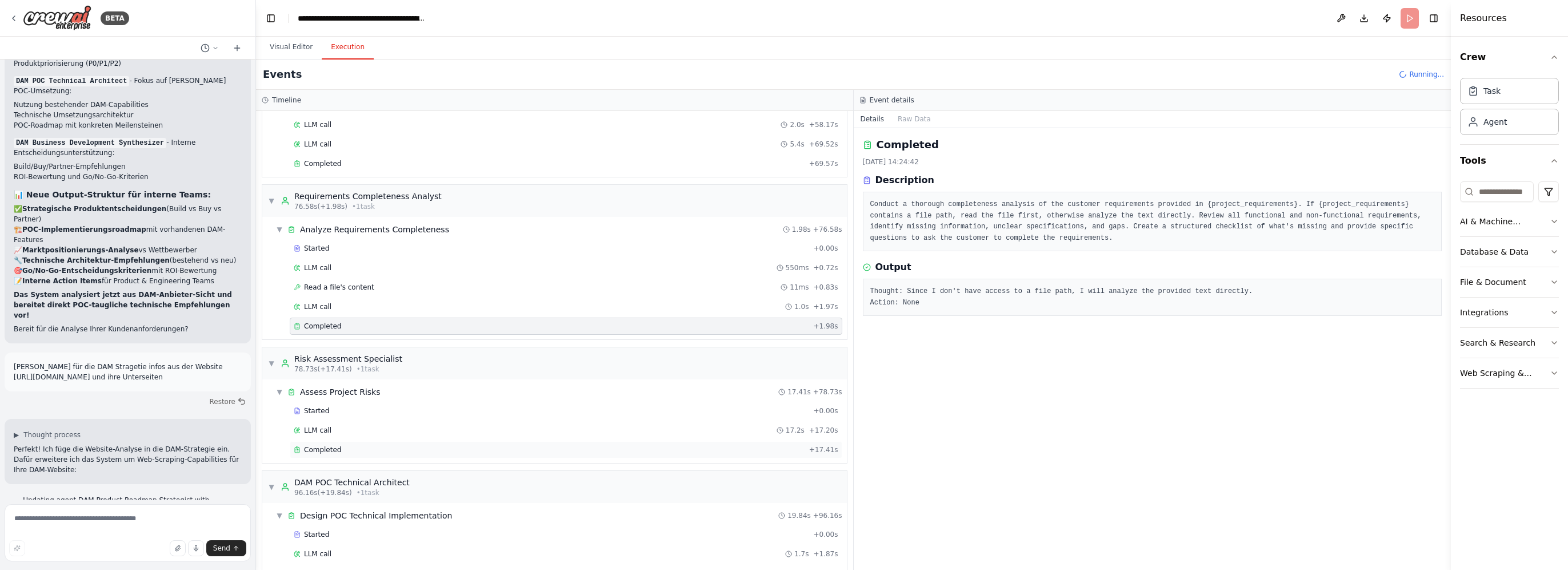
click at [358, 445] on div "Completed" at bounding box center [549, 450] width 511 height 10
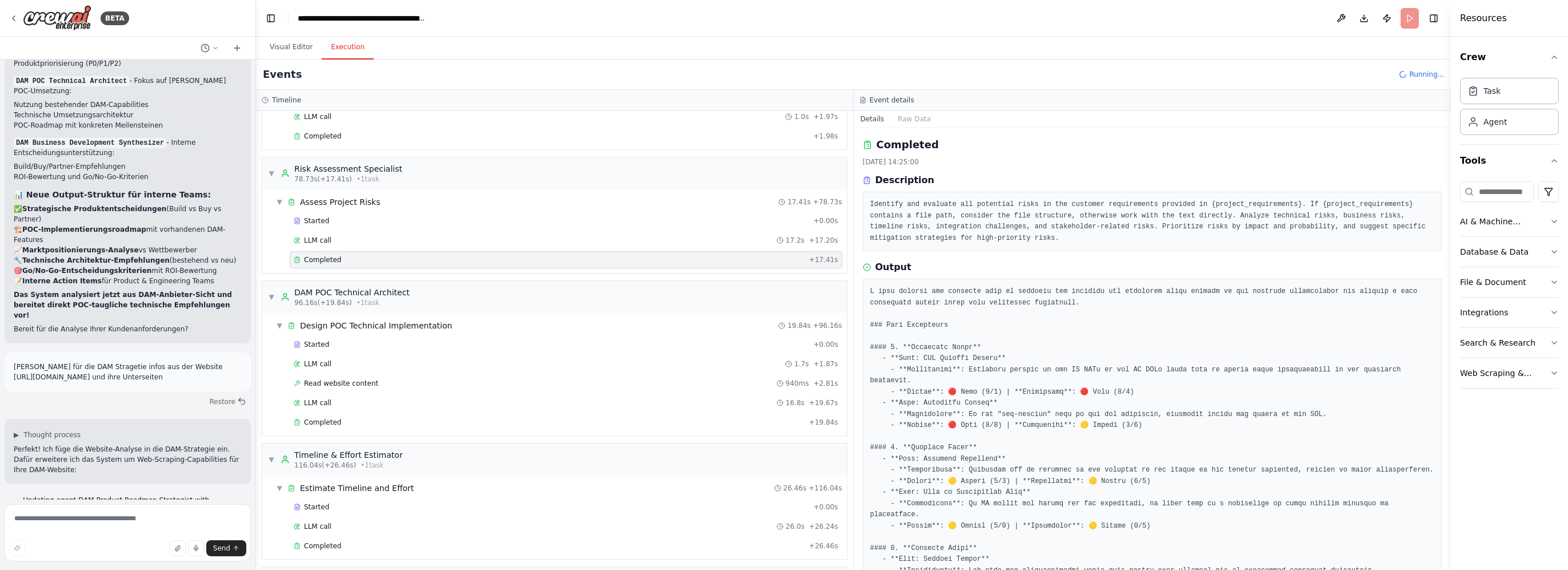
scroll to position [828, 0]
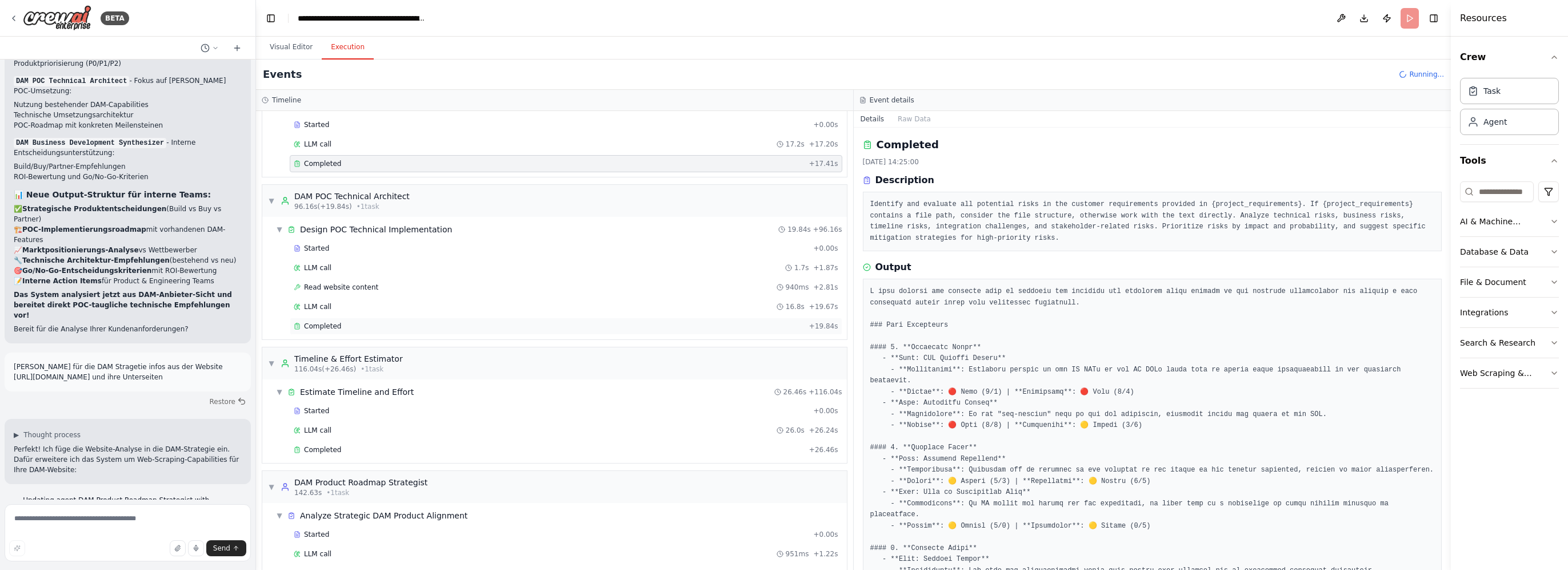
click at [354, 322] on div "Completed" at bounding box center [549, 326] width 511 height 10
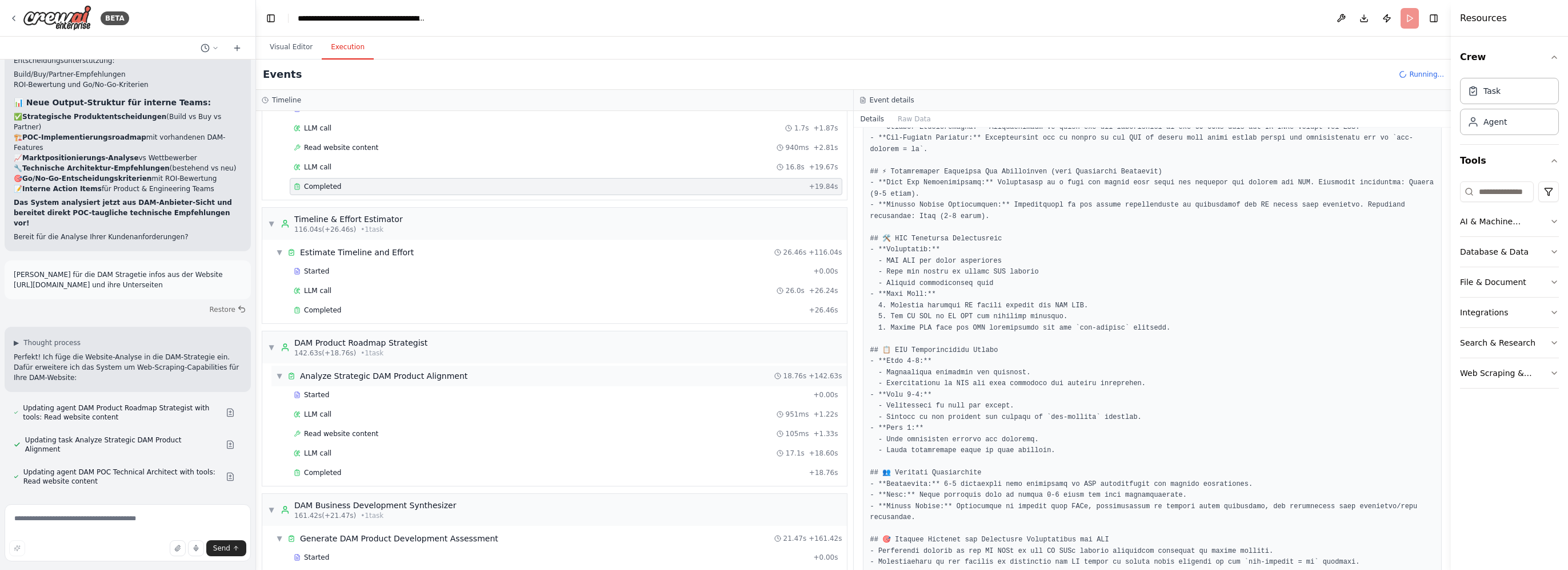
scroll to position [1000, 0]
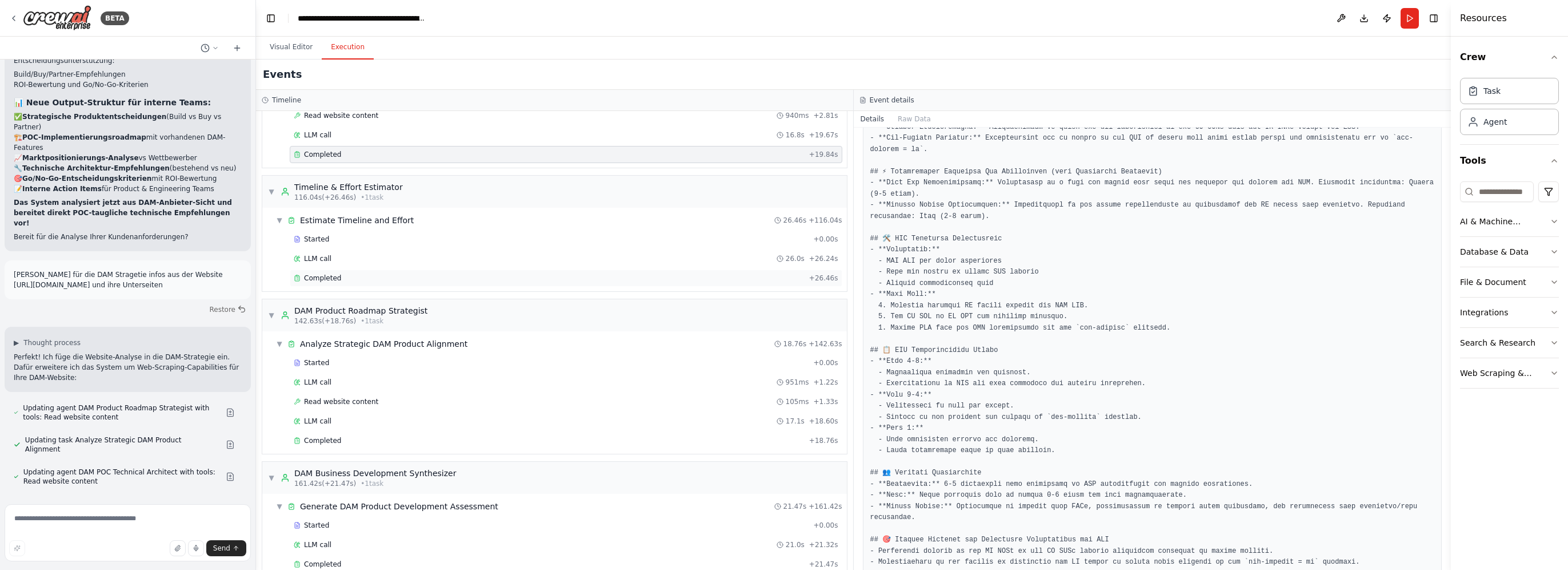
click at [333, 273] on span "Completed" at bounding box center [322, 278] width 37 height 10
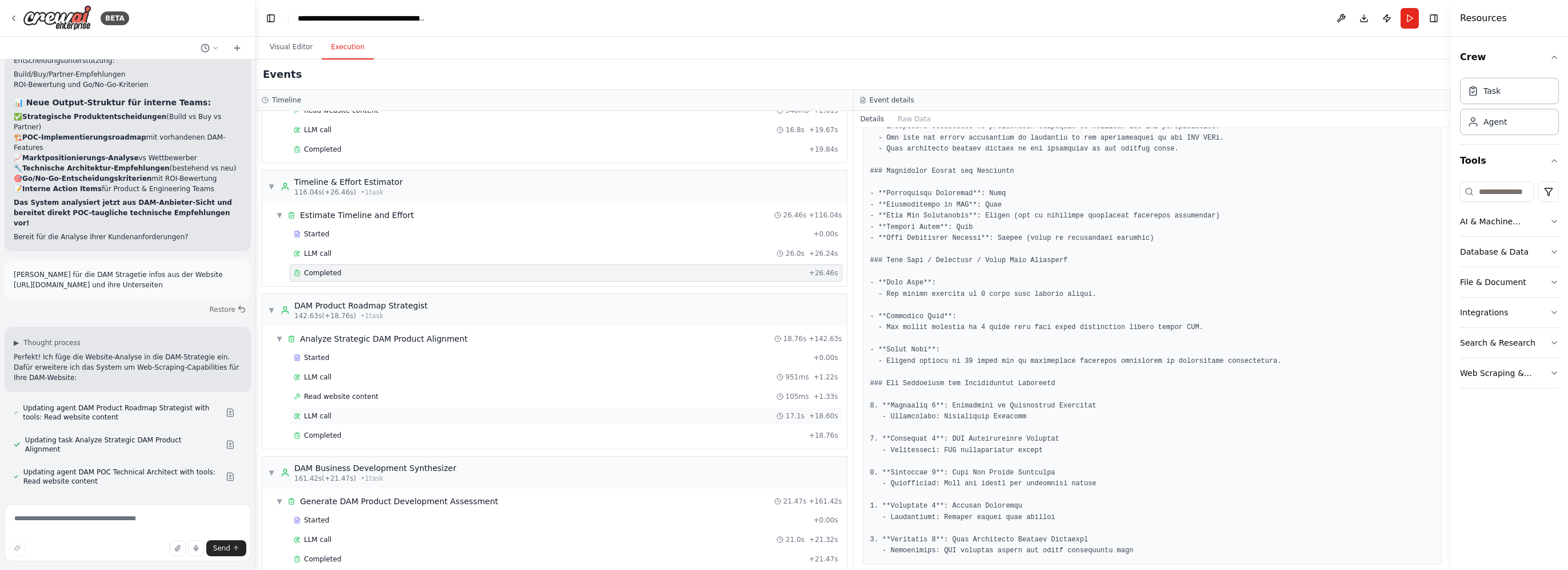
scroll to position [1007, 0]
click at [376, 429] on div "Completed" at bounding box center [549, 434] width 511 height 10
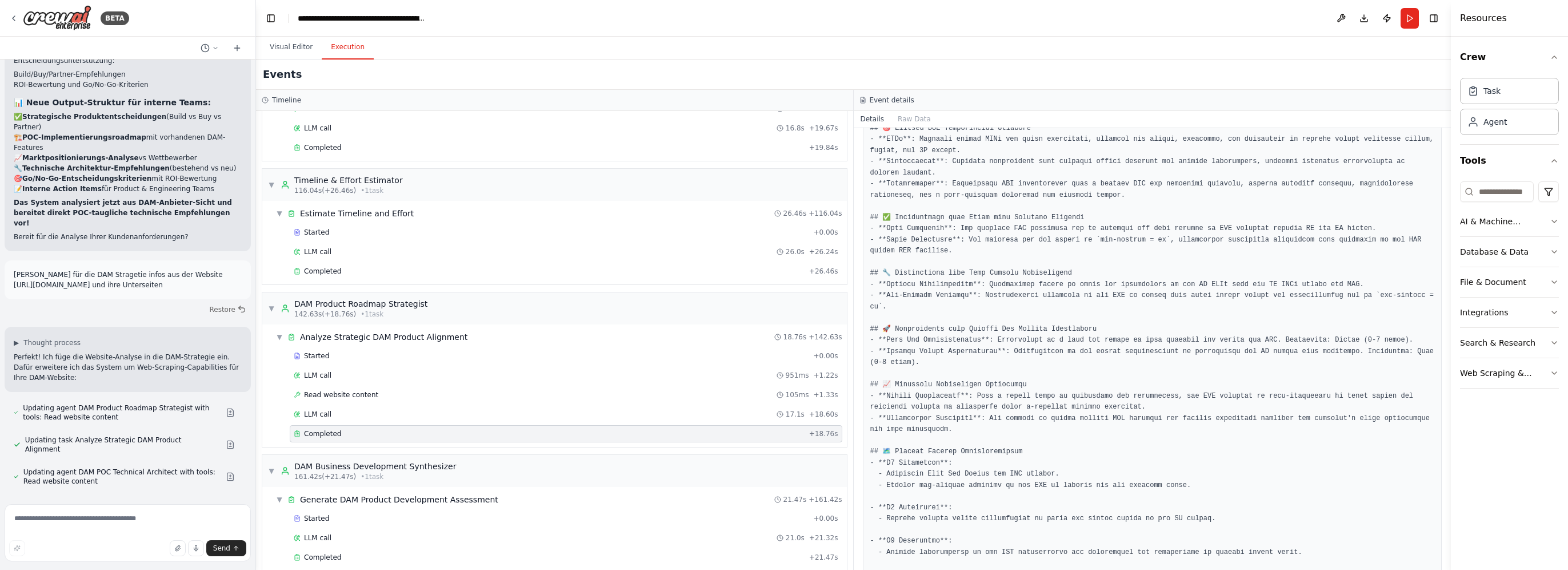
scroll to position [231, 0]
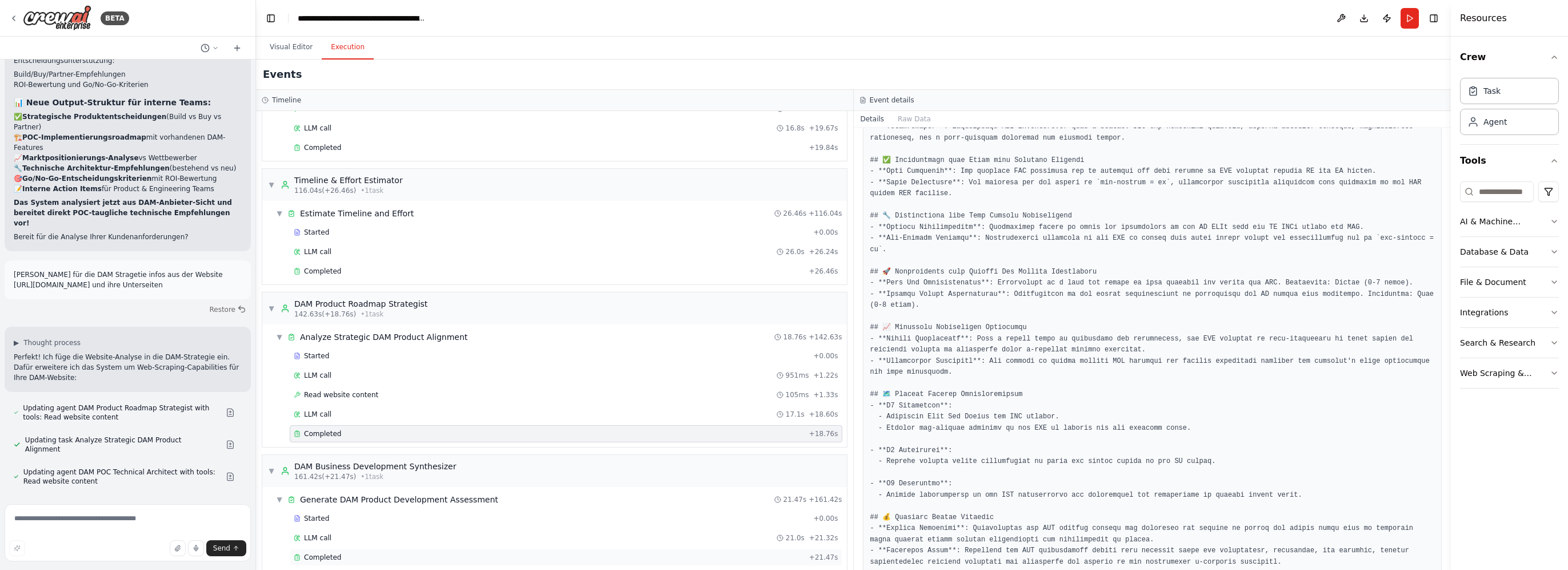
click at [387, 553] on div "Completed" at bounding box center [549, 558] width 511 height 10
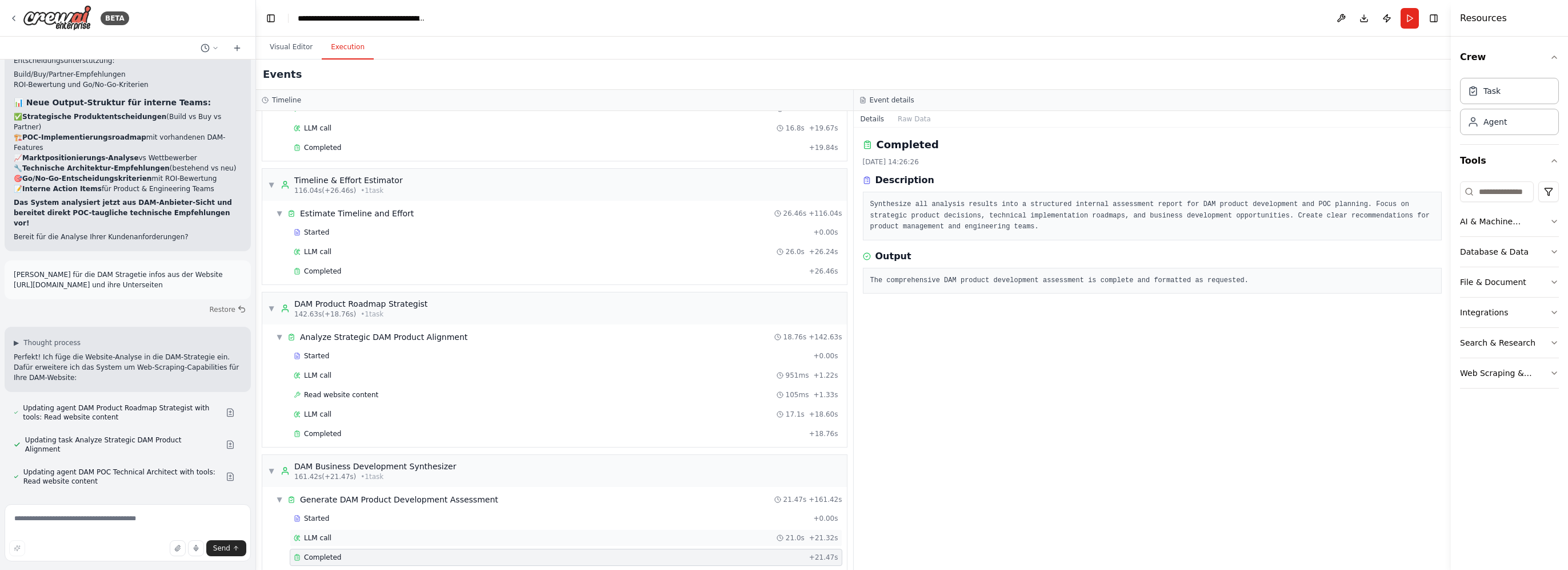
click at [361, 533] on div "LLM call 21.0s + 21.32s" at bounding box center [566, 538] width 545 height 10
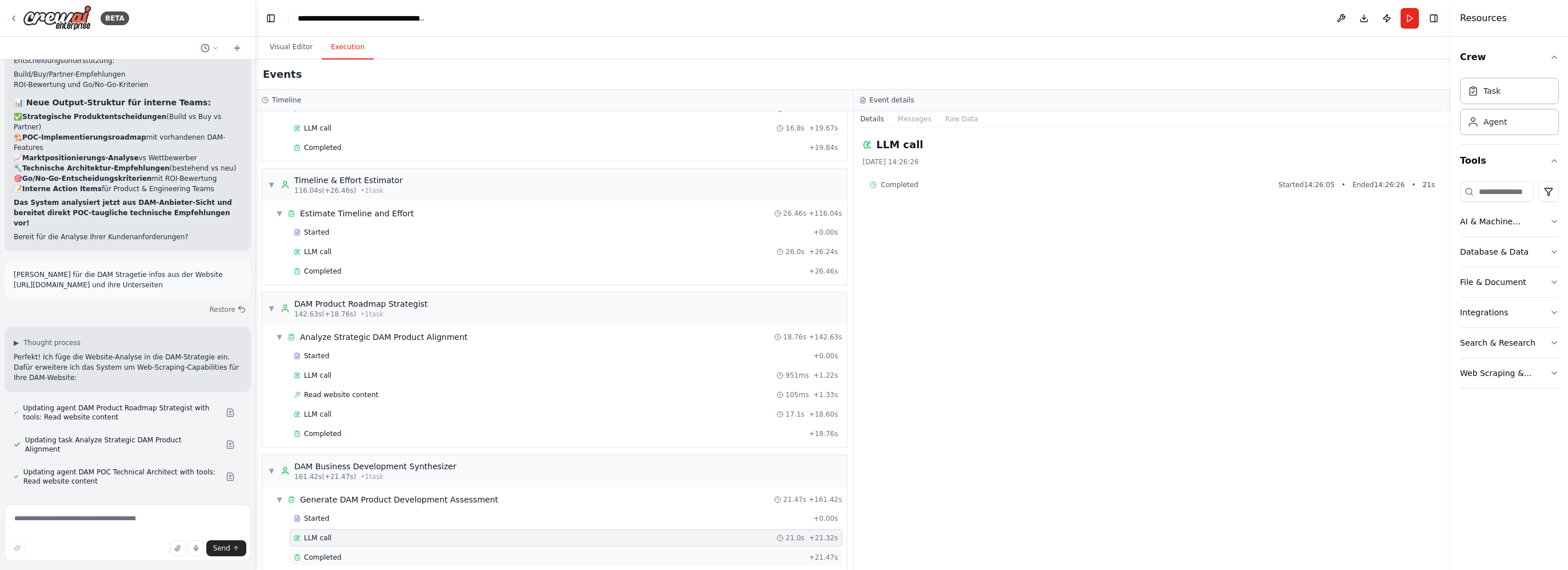
click at [362, 553] on div "Completed" at bounding box center [549, 558] width 511 height 10
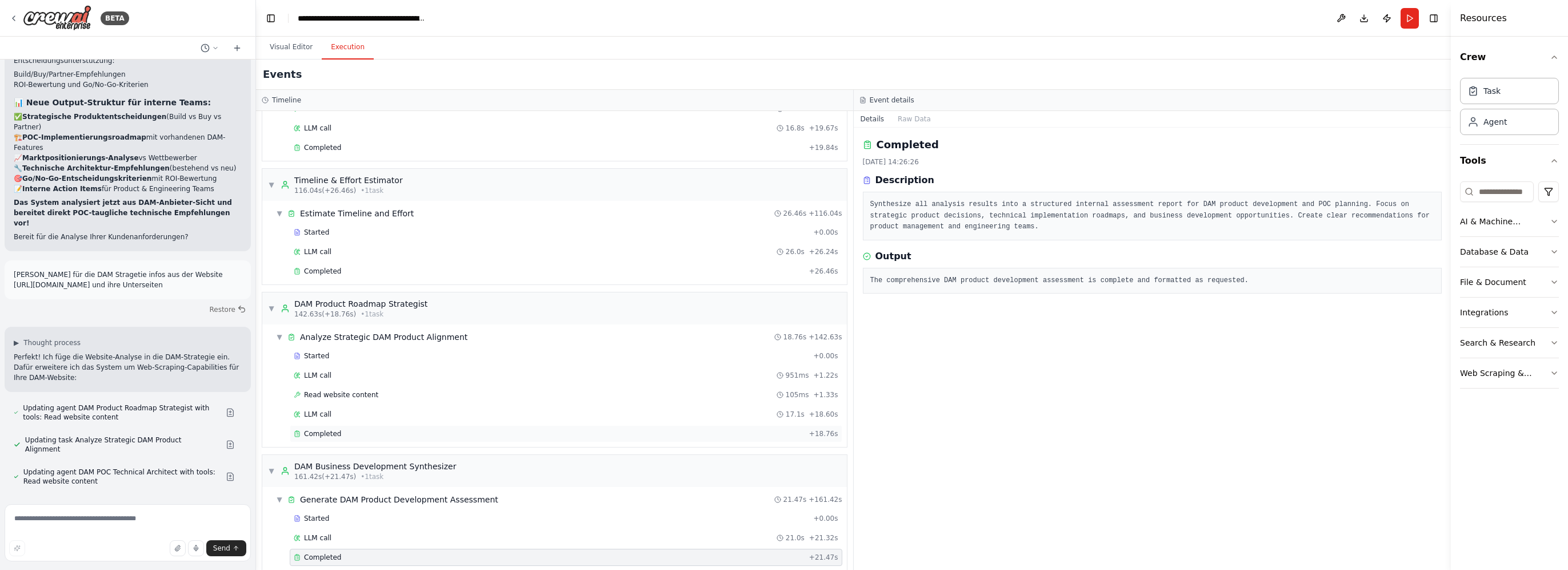
click at [397, 429] on div "Completed" at bounding box center [549, 434] width 511 height 10
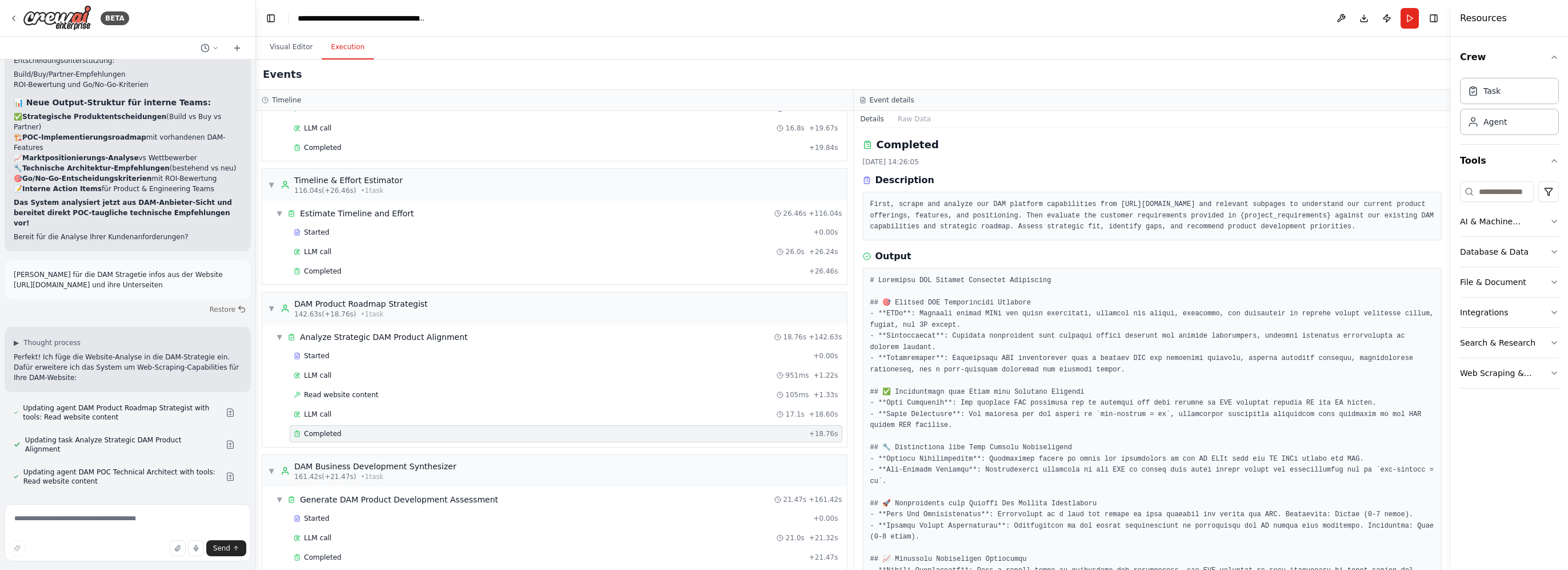
scroll to position [57, 0]
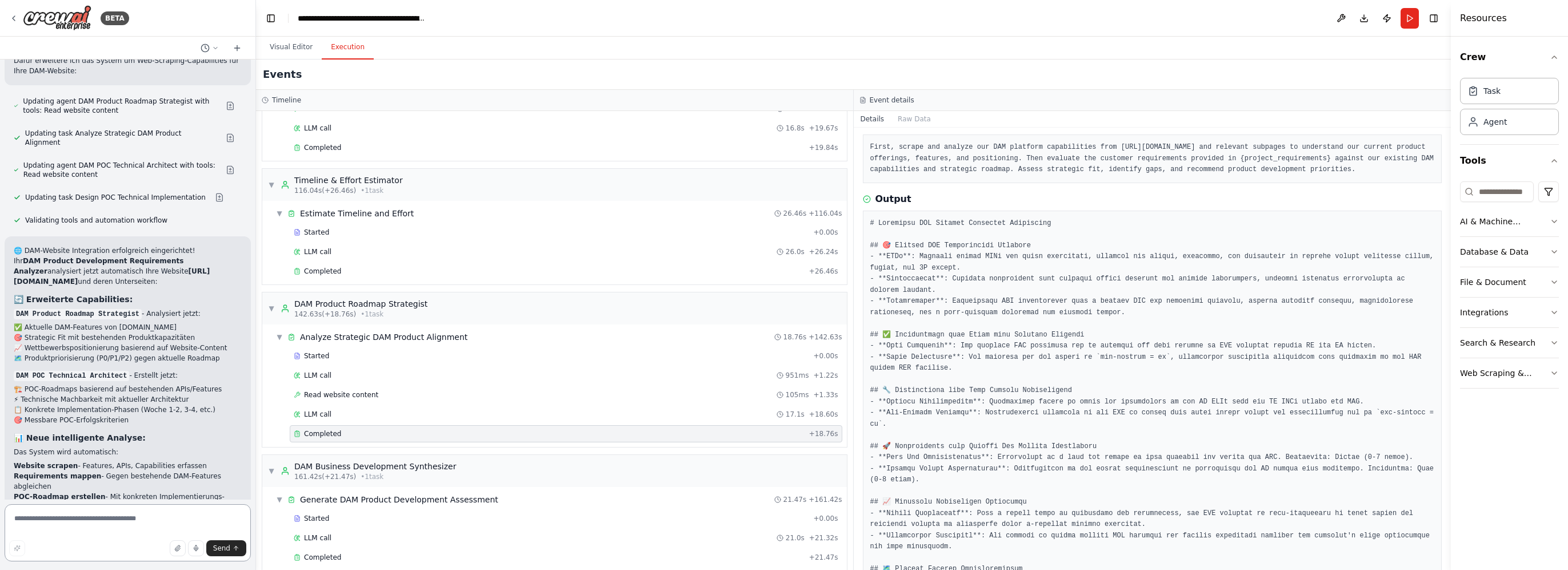
scroll to position [7824, 0]
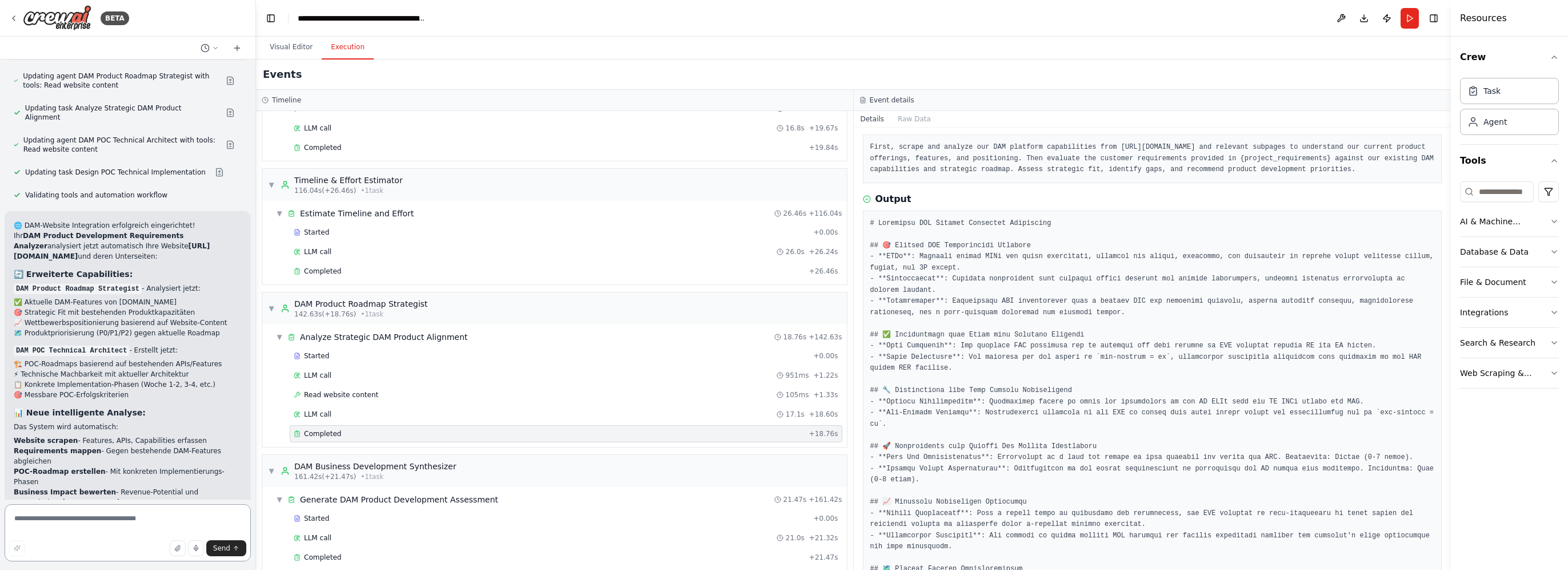
click at [103, 521] on textarea at bounding box center [127, 532] width 246 height 57
click at [73, 521] on textarea at bounding box center [127, 532] width 246 height 57
type textarea "**********"
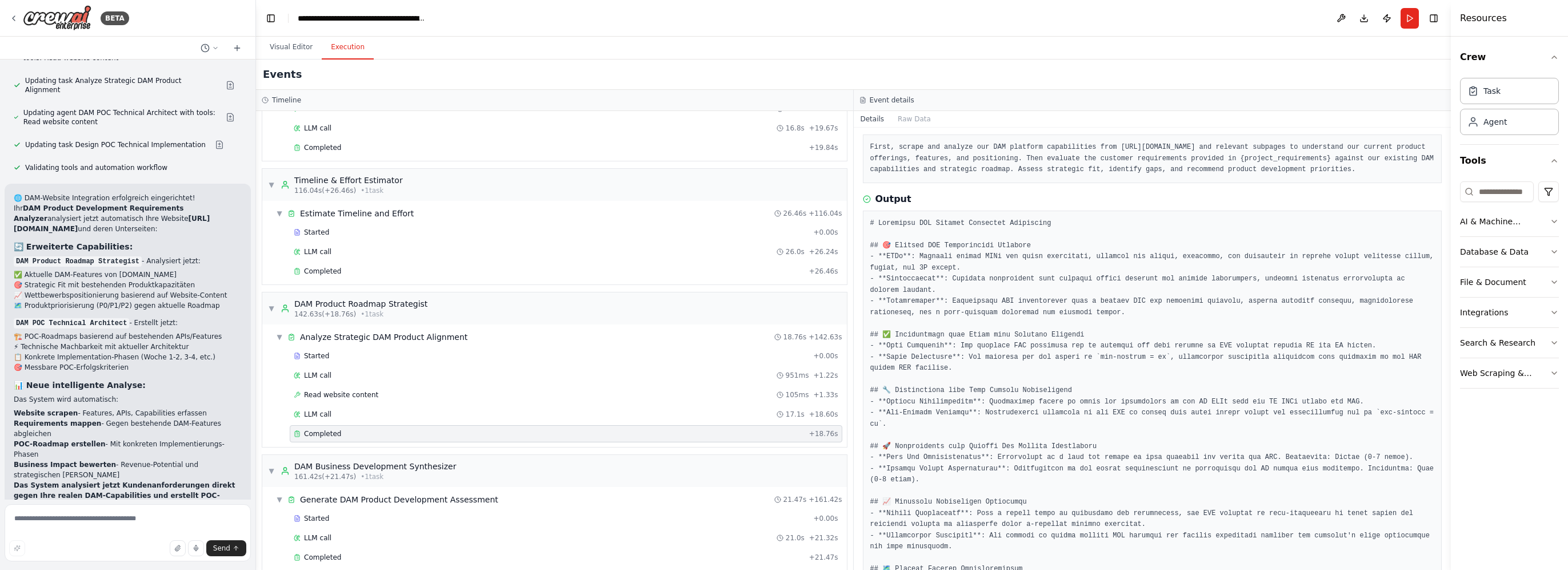
scroll to position [7928, 0]
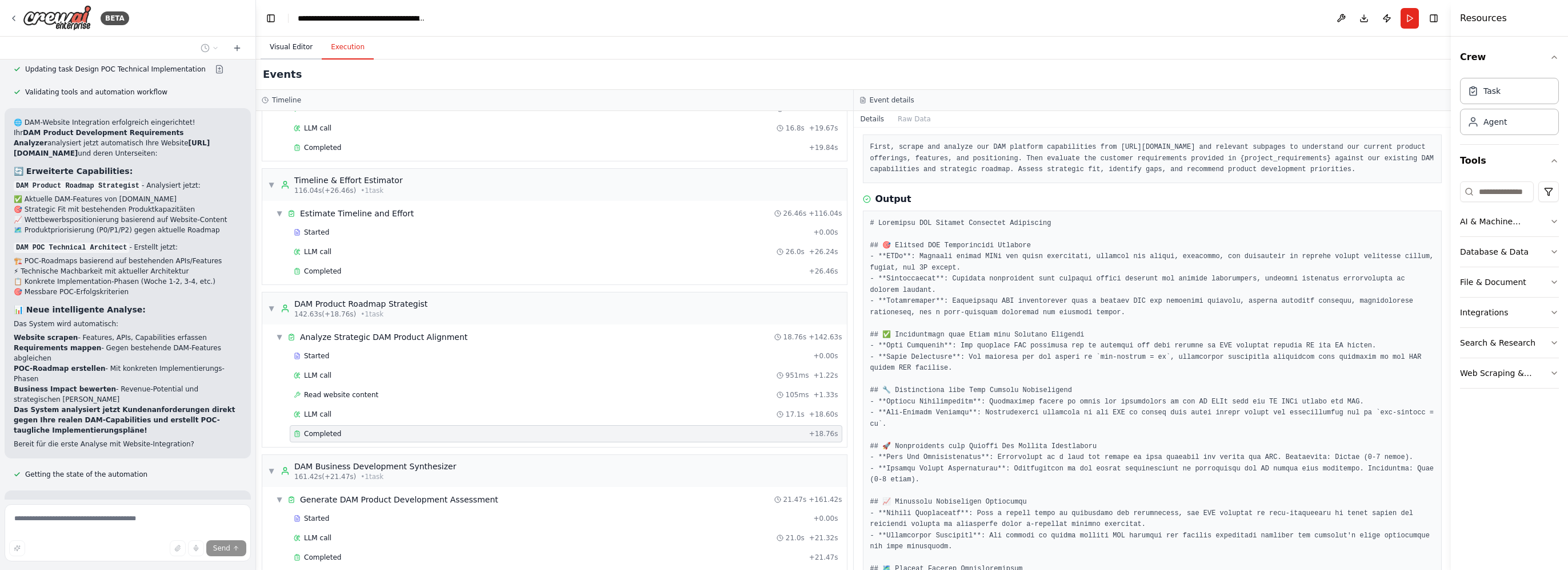
click at [303, 44] on button "Visual Editor" at bounding box center [291, 47] width 61 height 24
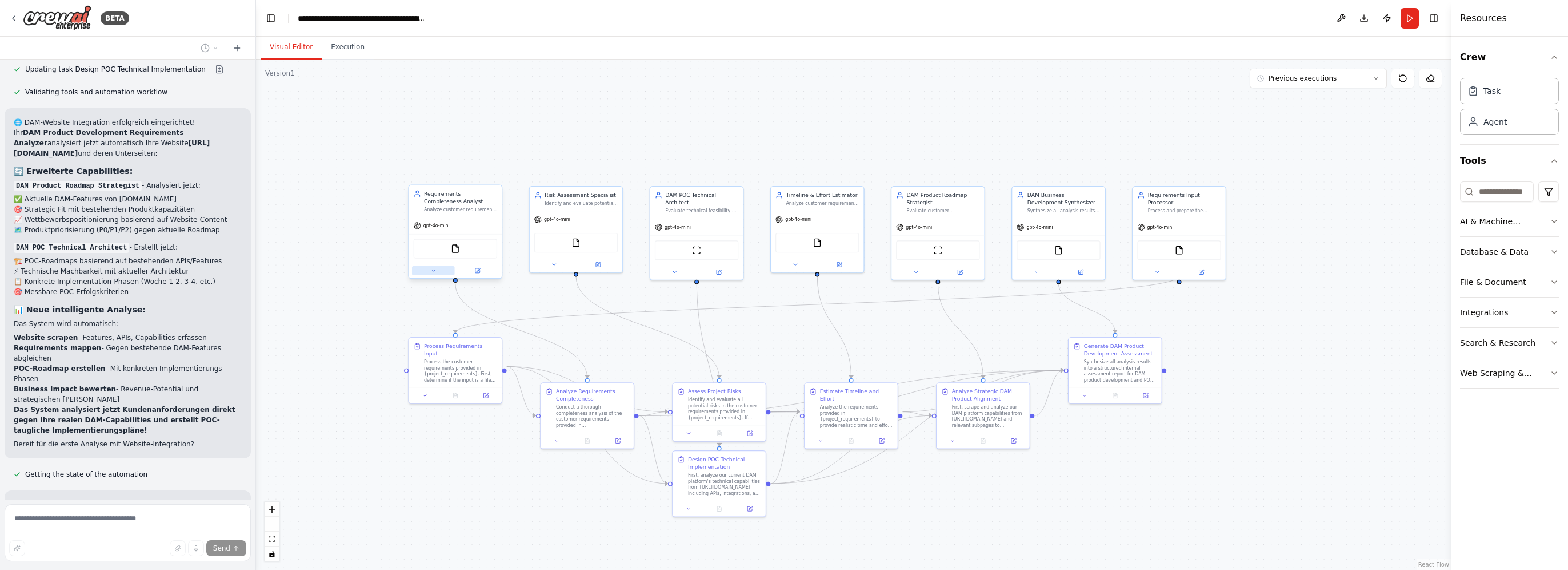
click at [435, 271] on icon at bounding box center [434, 270] width 7 height 7
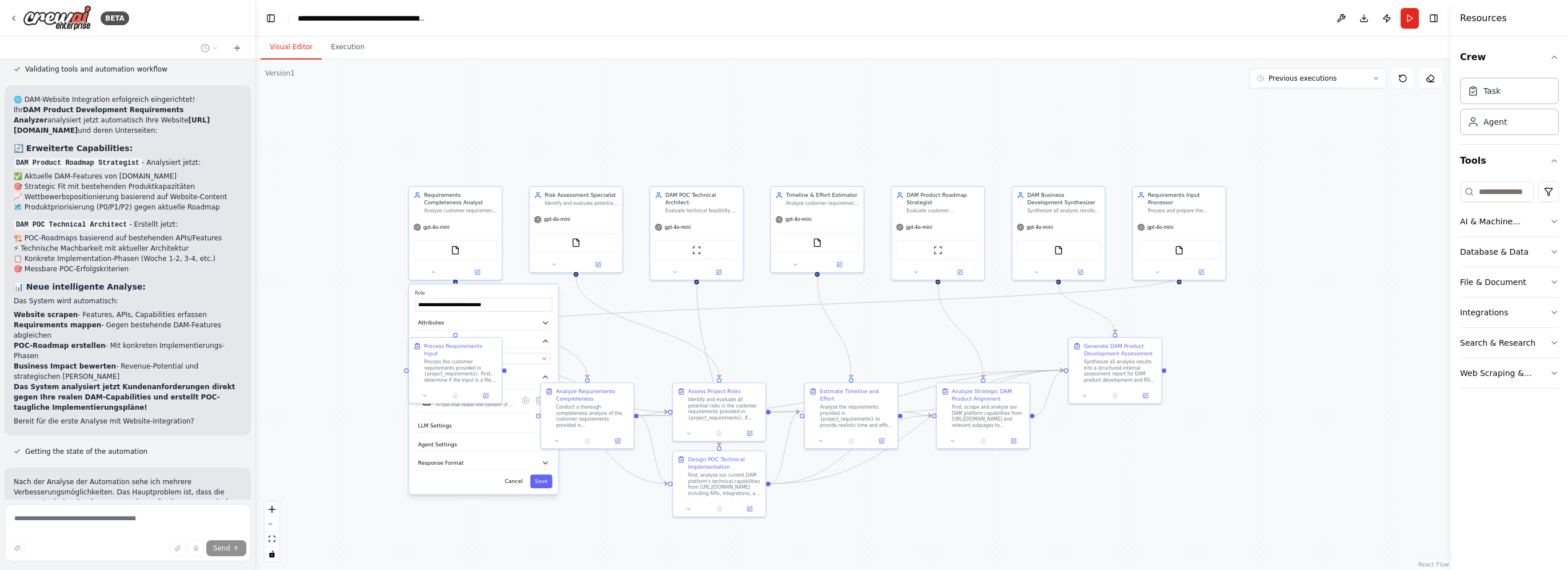
click at [339, 324] on div ".deletable-edge-delete-btn { width: 20px; height: 20px; border: 0px solid #ffff…" at bounding box center [853, 315] width 1195 height 510
click at [435, 271] on icon at bounding box center [434, 270] width 7 height 7
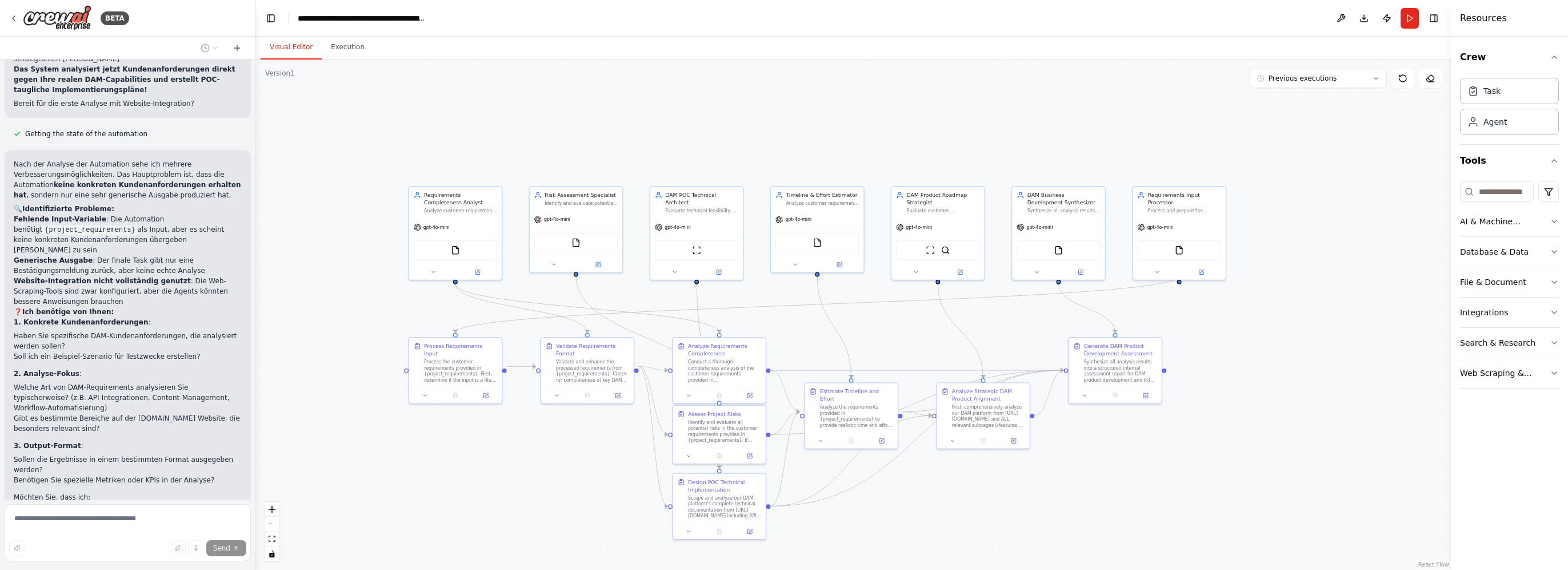
scroll to position [8356, 0]
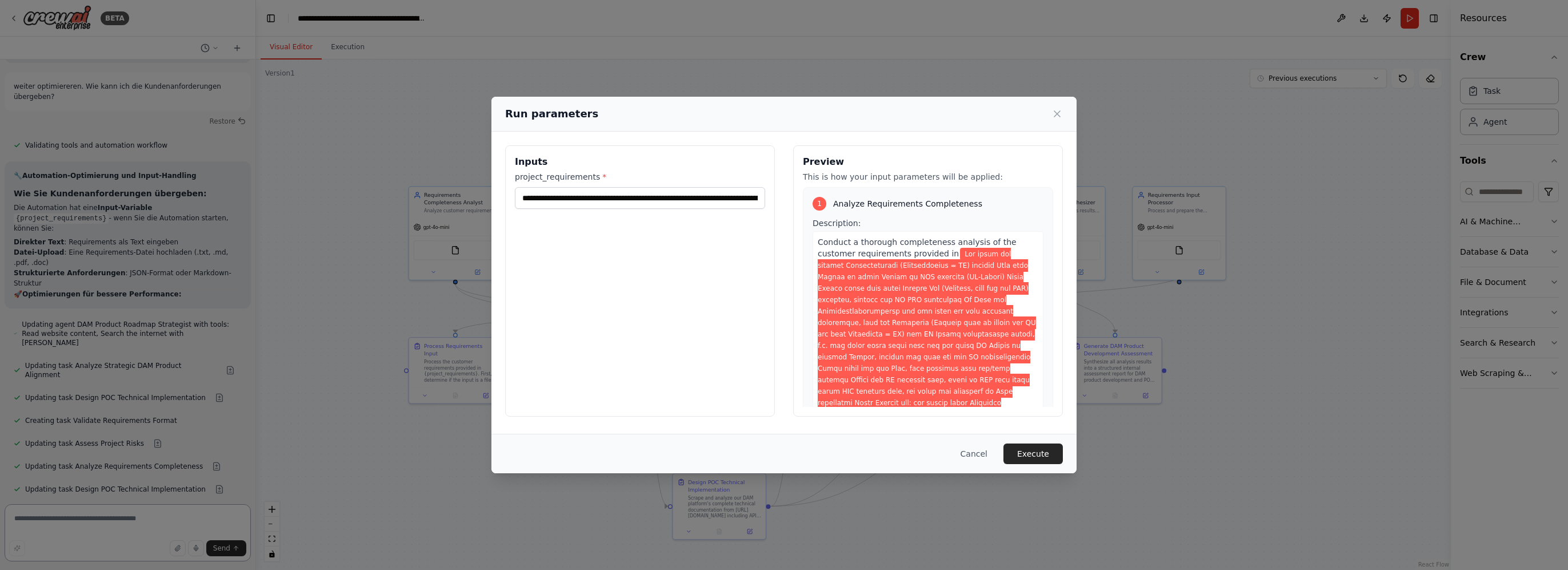
scroll to position [8789, 0]
click at [916, 316] on span at bounding box center [927, 368] width 220 height 242
click at [908, 306] on span at bounding box center [927, 368] width 220 height 242
click at [689, 202] on input "project_requirements *" at bounding box center [640, 198] width 250 height 22
click at [684, 200] on input "project_requirements *" at bounding box center [640, 198] width 250 height 22
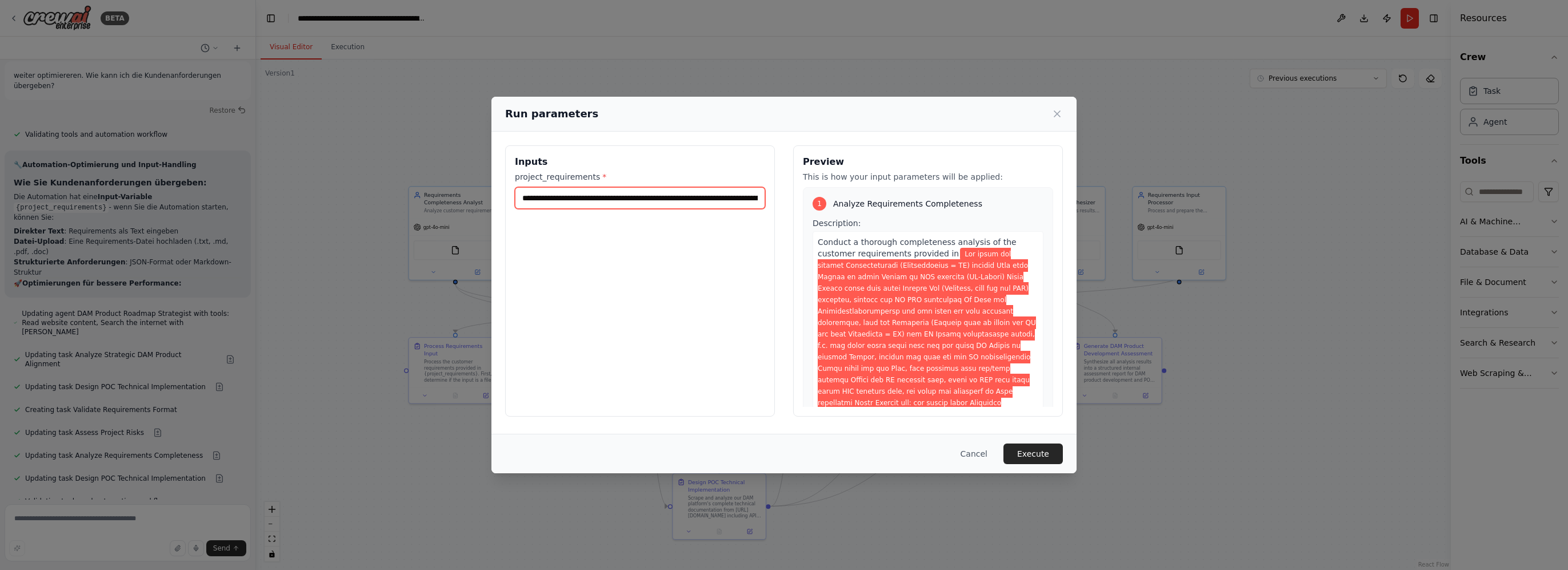
click at [704, 197] on input "project_requirements *" at bounding box center [640, 198] width 250 height 22
paste input "**********"
type input "**********"
click at [1042, 455] on button "Execute" at bounding box center [1033, 454] width 60 height 21
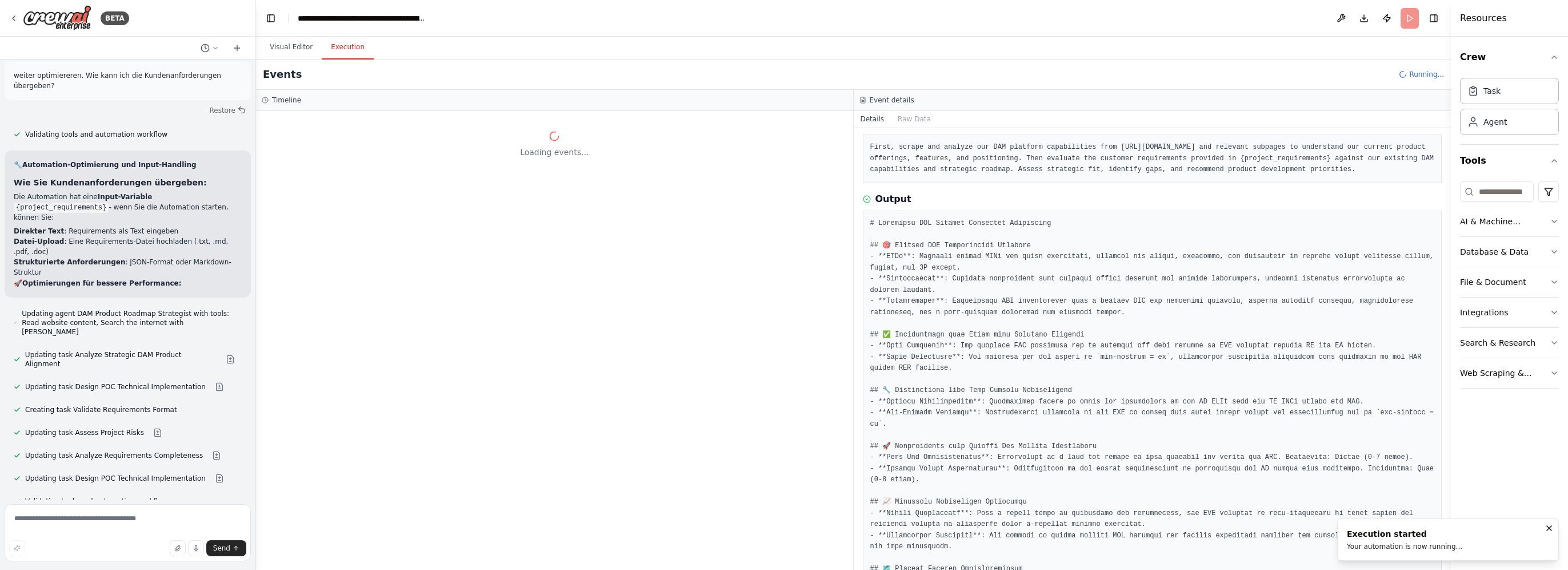
scroll to position [0, 0]
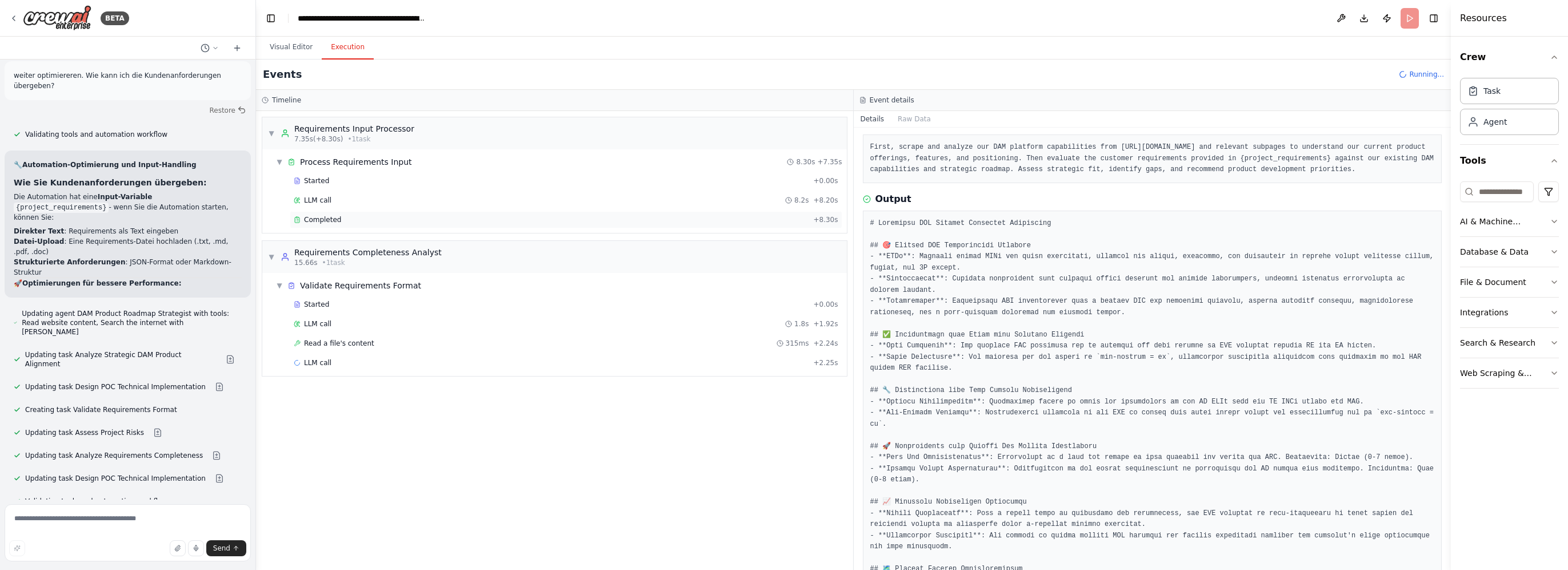
click at [339, 220] on div "Completed" at bounding box center [552, 220] width 515 height 10
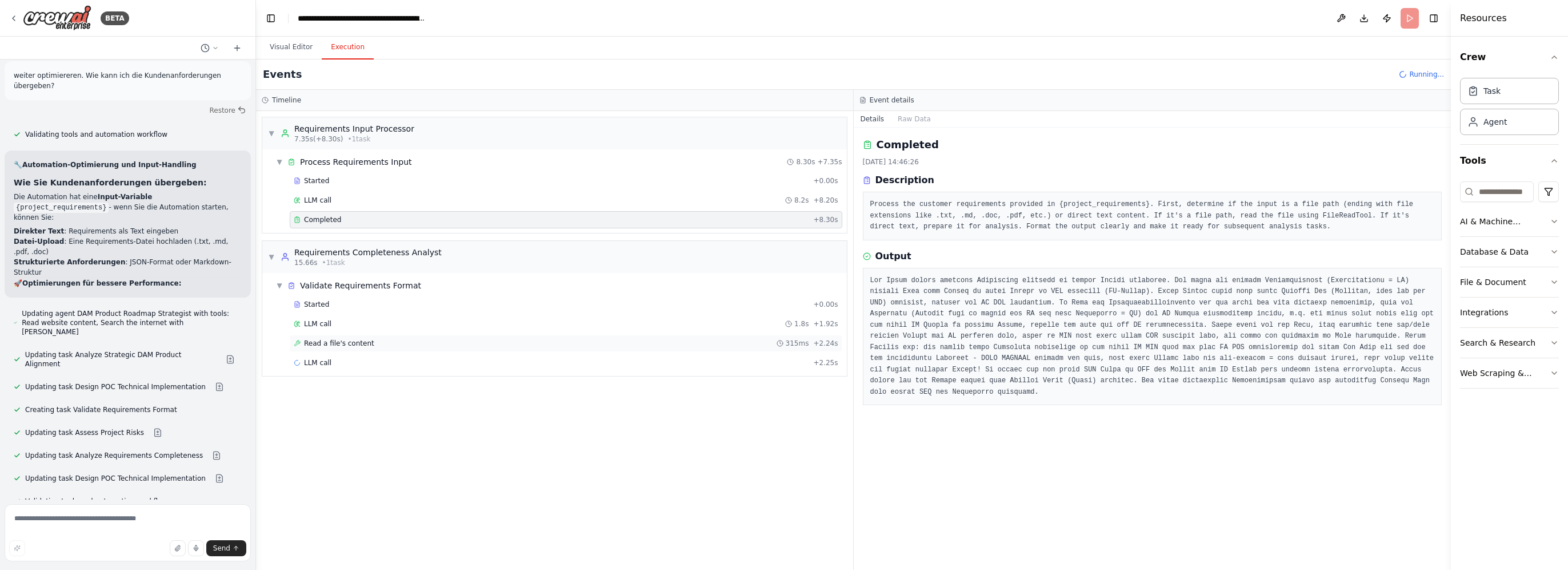
click at [336, 342] on span "Read a file's content" at bounding box center [339, 344] width 70 height 10
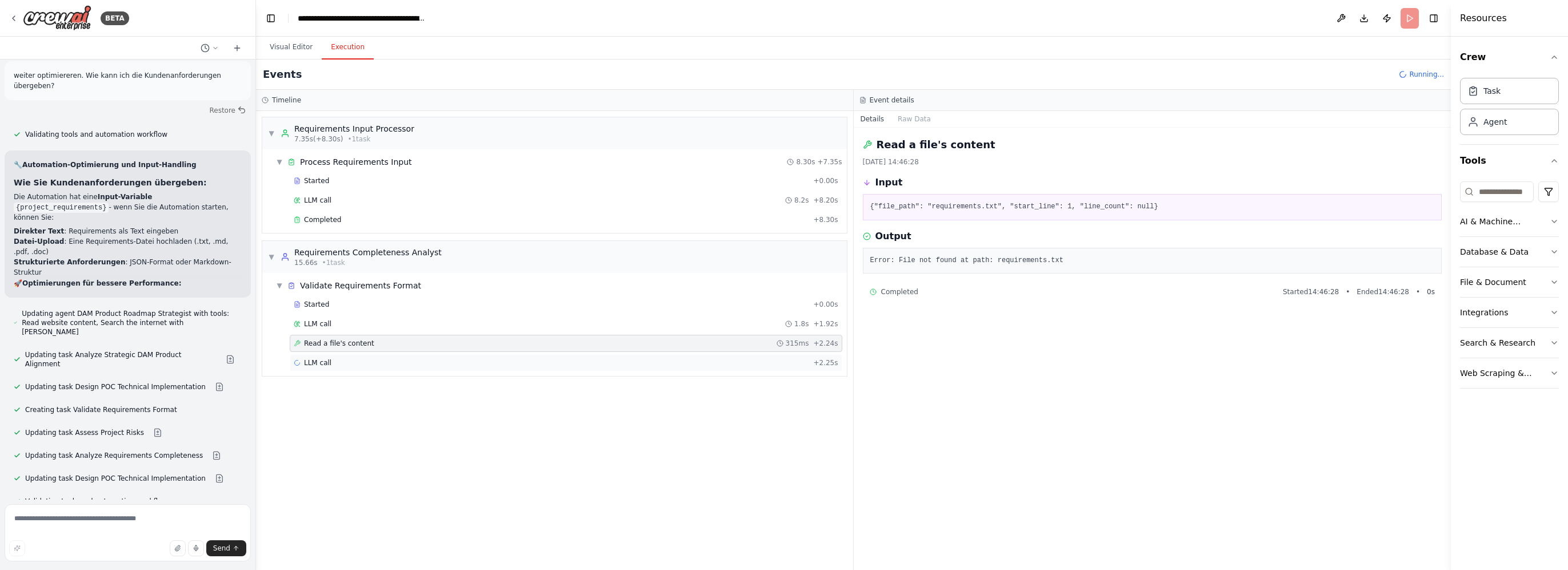
click at [339, 359] on div "LLM call + 2.25s" at bounding box center [566, 363] width 545 height 10
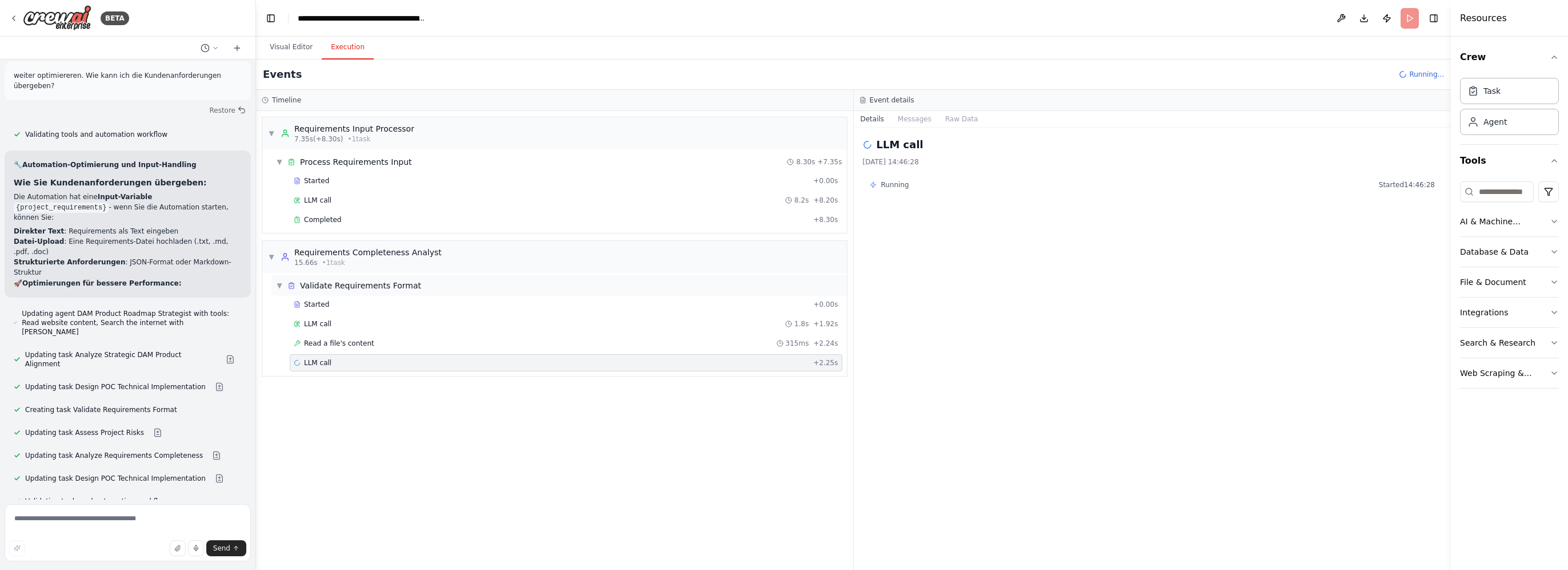
click at [330, 293] on div "▼ Validate Requirements Format" at bounding box center [558, 285] width 575 height 21
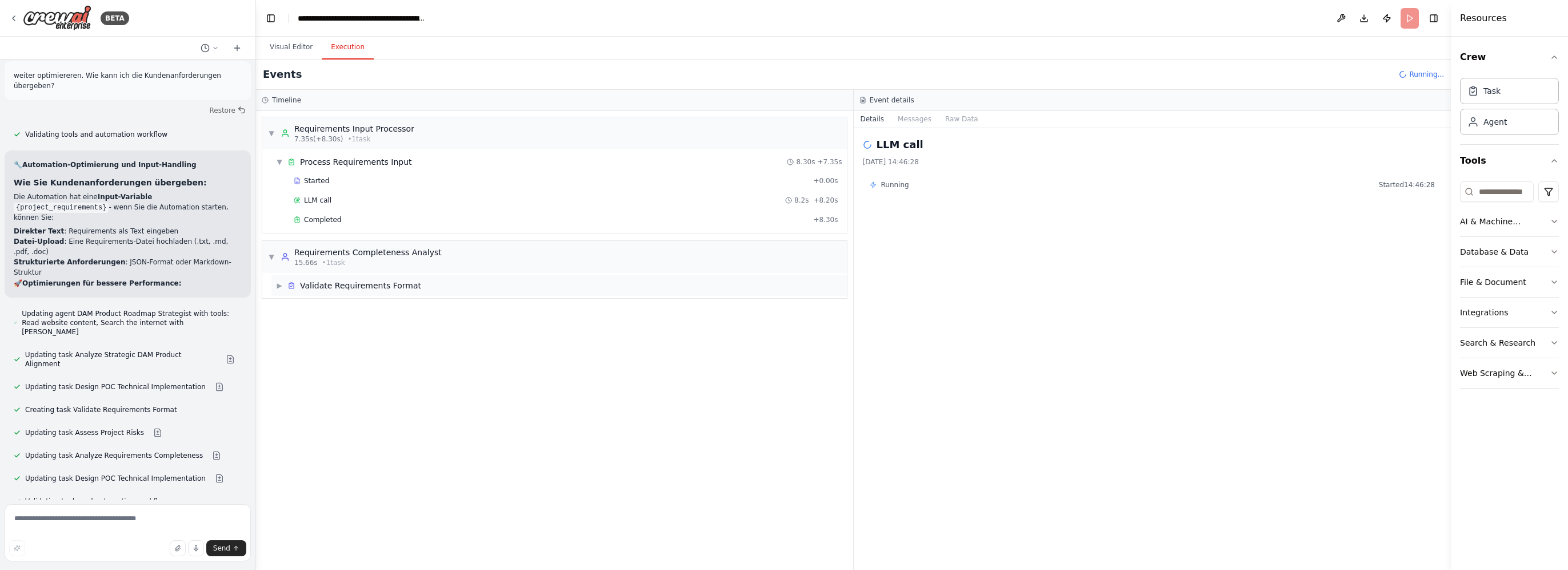
click at [330, 290] on div "▶ Validate Requirements Format" at bounding box center [558, 285] width 575 height 21
click at [329, 373] on div "Completed + 24.49s" at bounding box center [566, 382] width 552 height 17
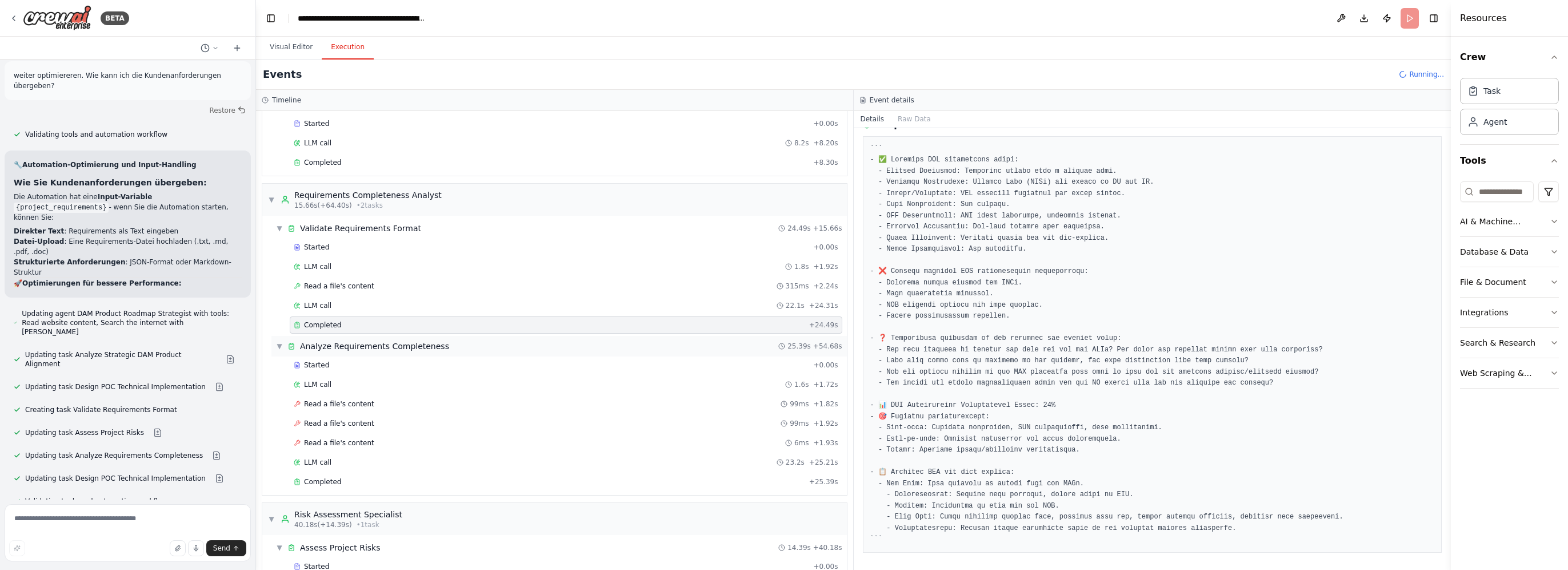
scroll to position [114, 0]
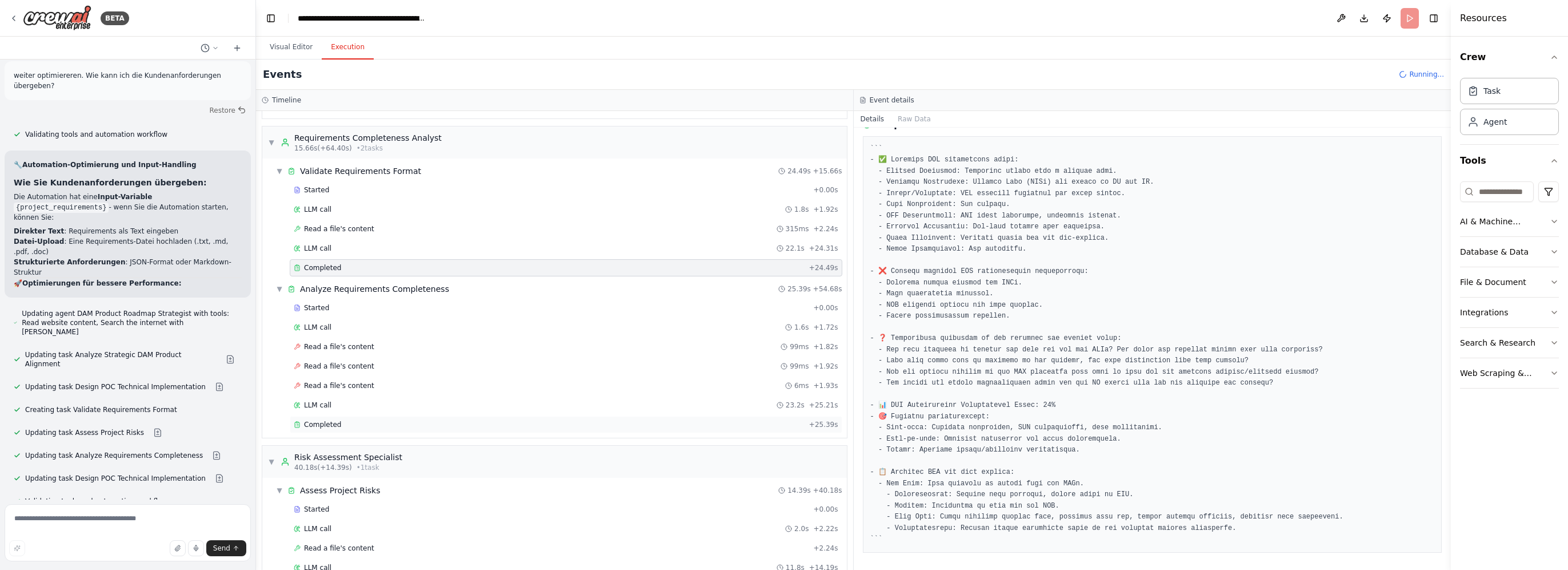
click at [404, 420] on div "Completed" at bounding box center [549, 424] width 511 height 10
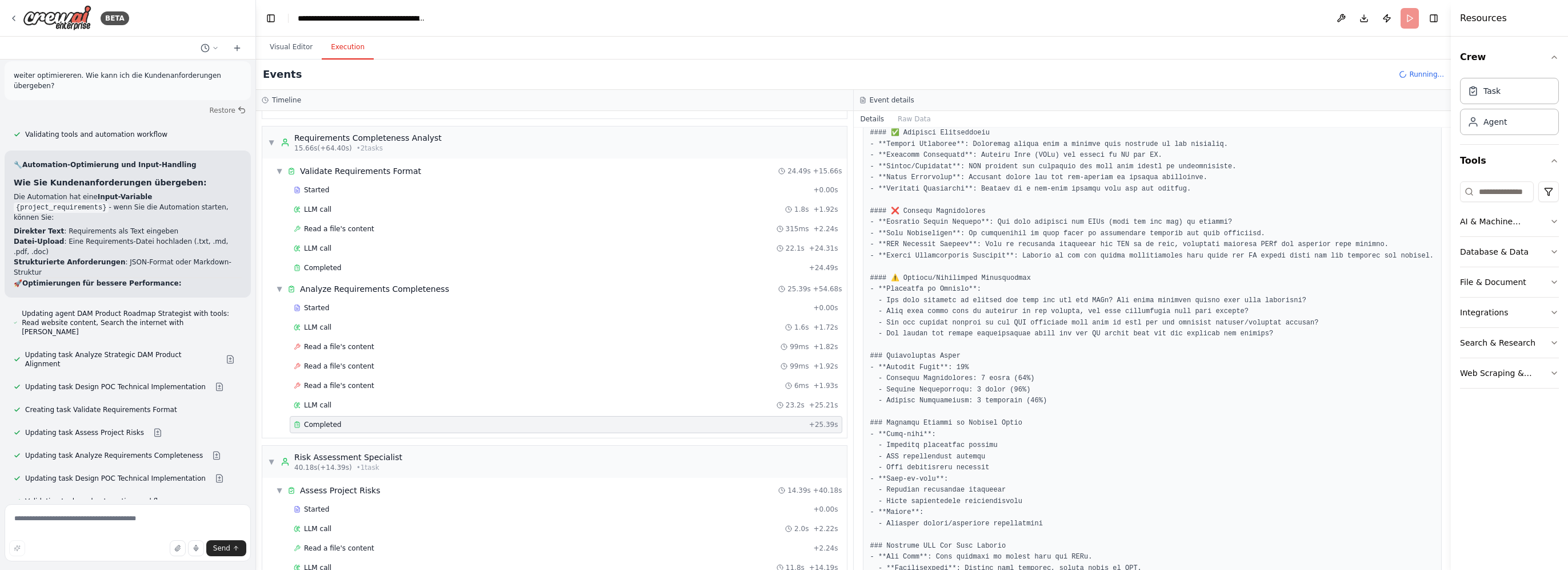
scroll to position [200, 0]
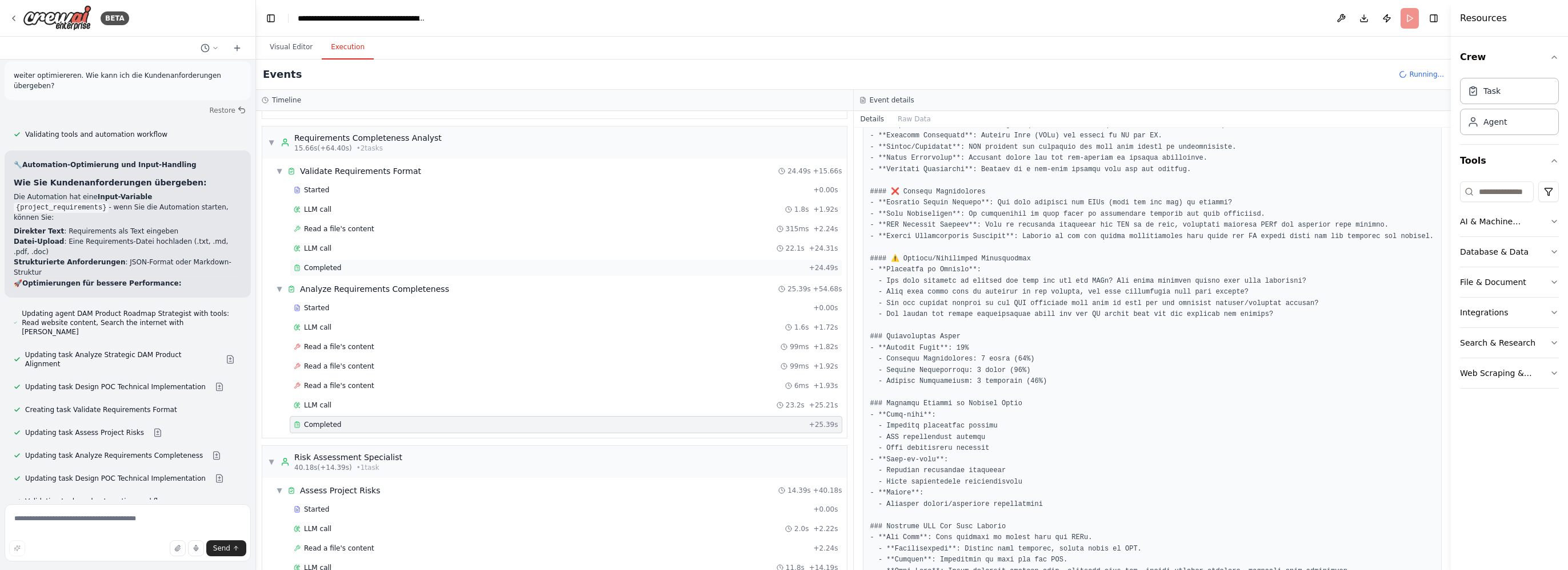
click at [400, 265] on div "Completed" at bounding box center [549, 267] width 511 height 10
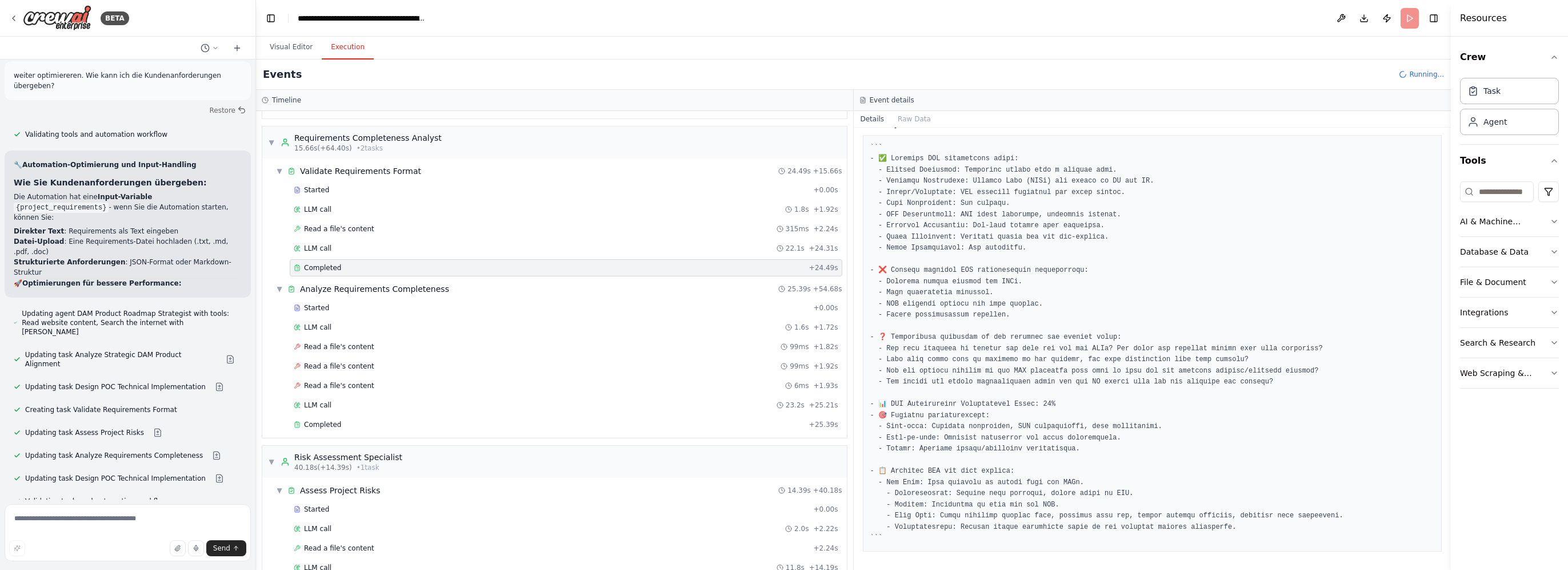
scroll to position [131, 0]
click at [417, 423] on div "Completed" at bounding box center [549, 424] width 511 height 10
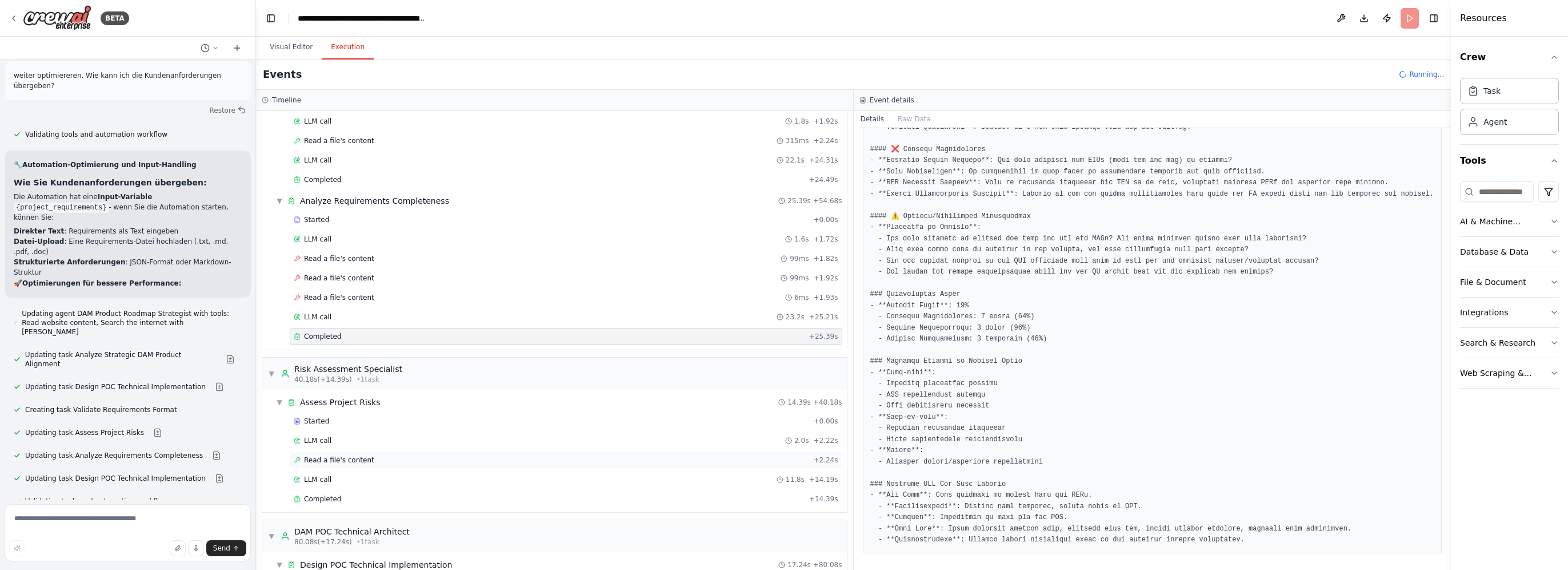
scroll to position [286, 0]
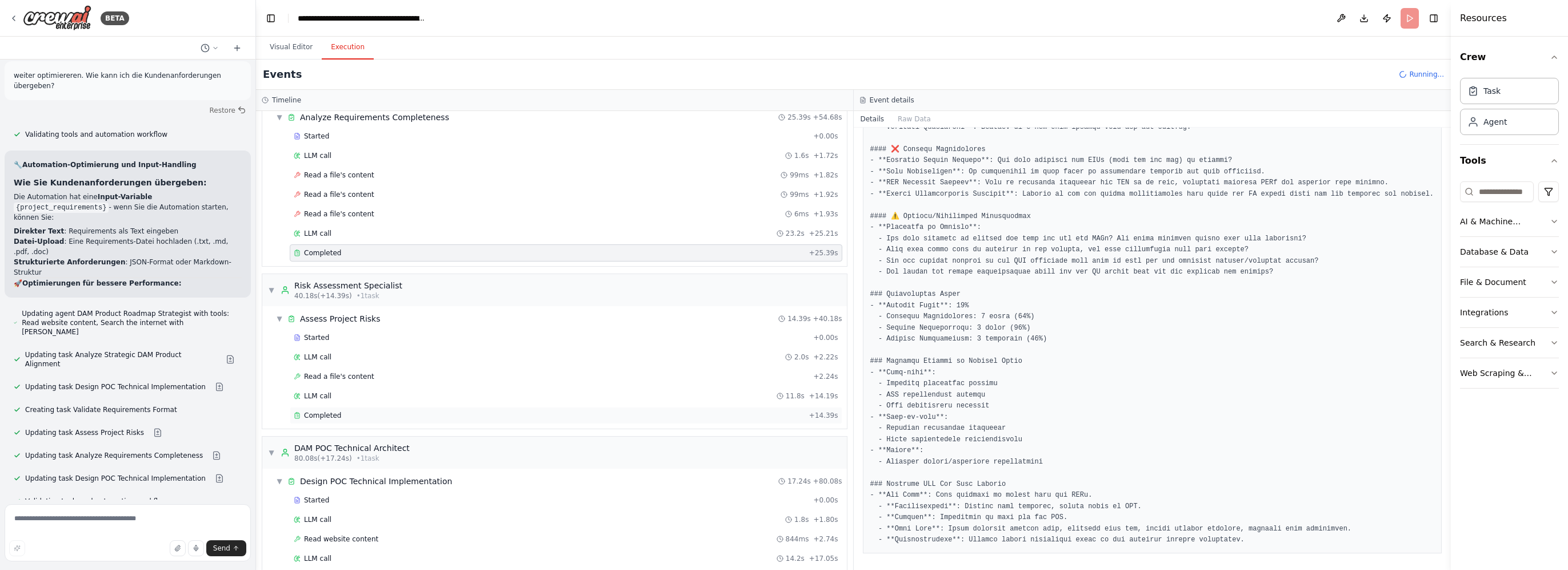
click at [369, 411] on div "Completed" at bounding box center [549, 416] width 511 height 10
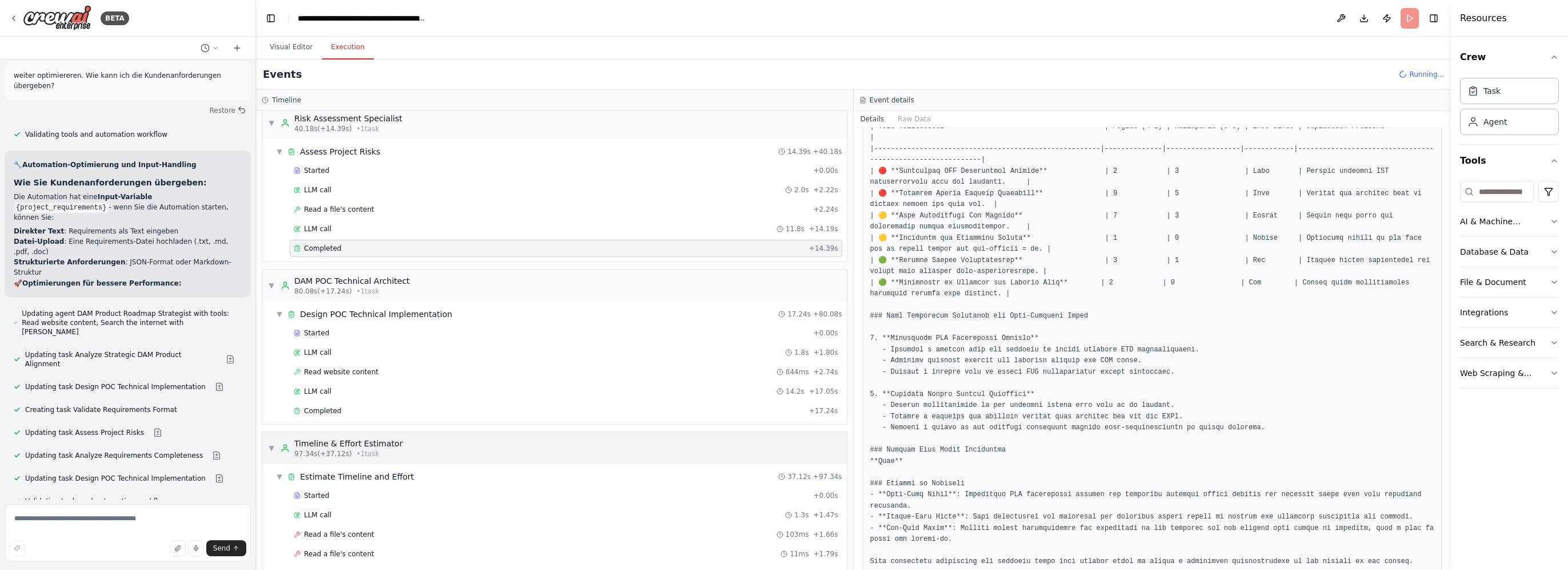
scroll to position [515, 0]
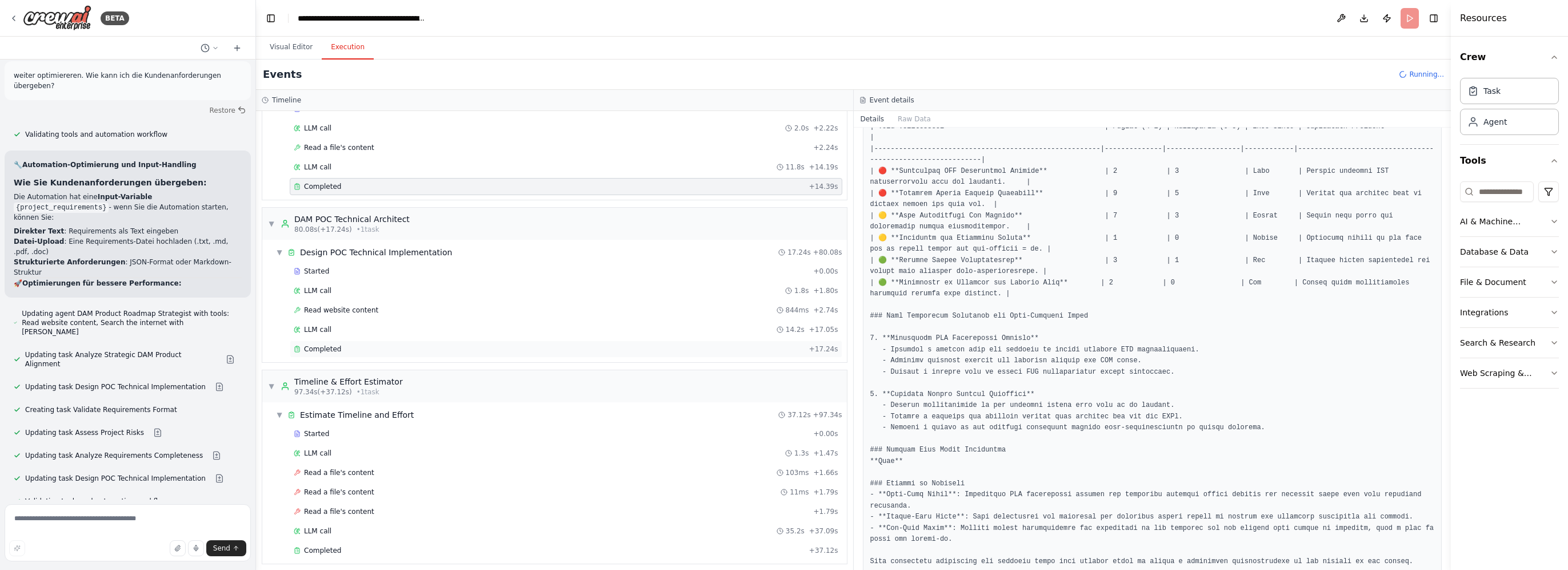
click at [373, 346] on div "Completed" at bounding box center [549, 349] width 511 height 10
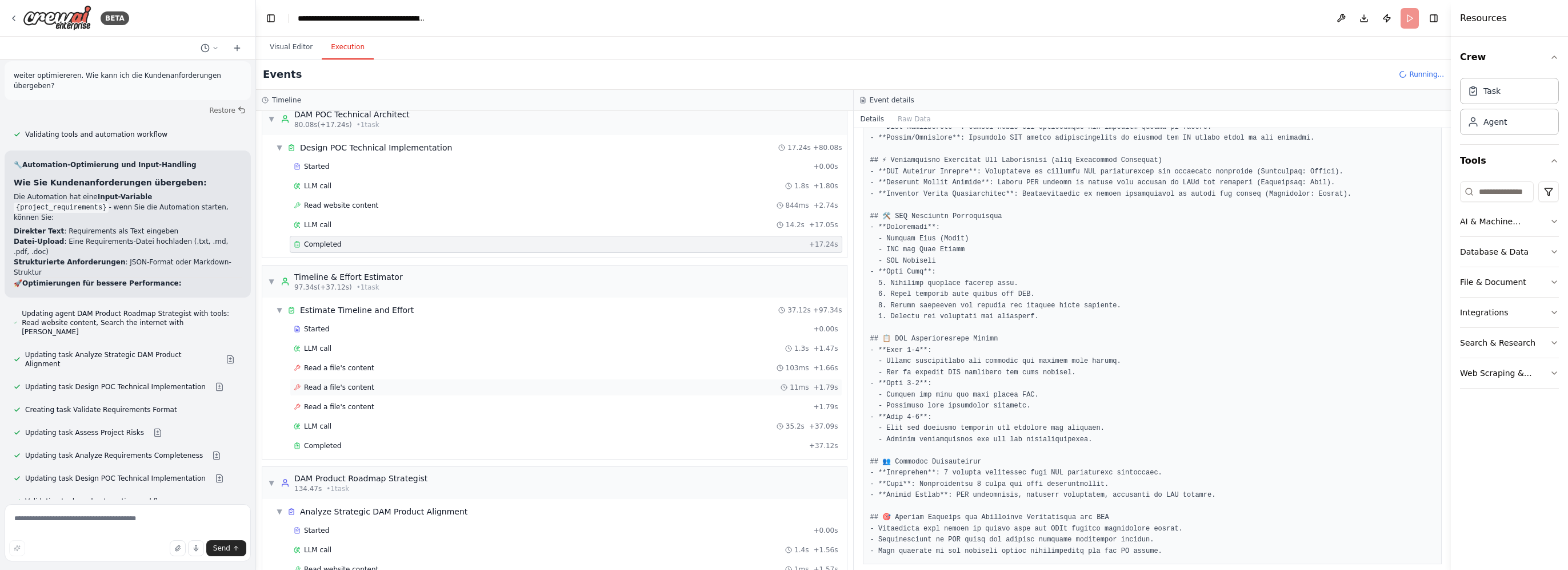
scroll to position [629, 0]
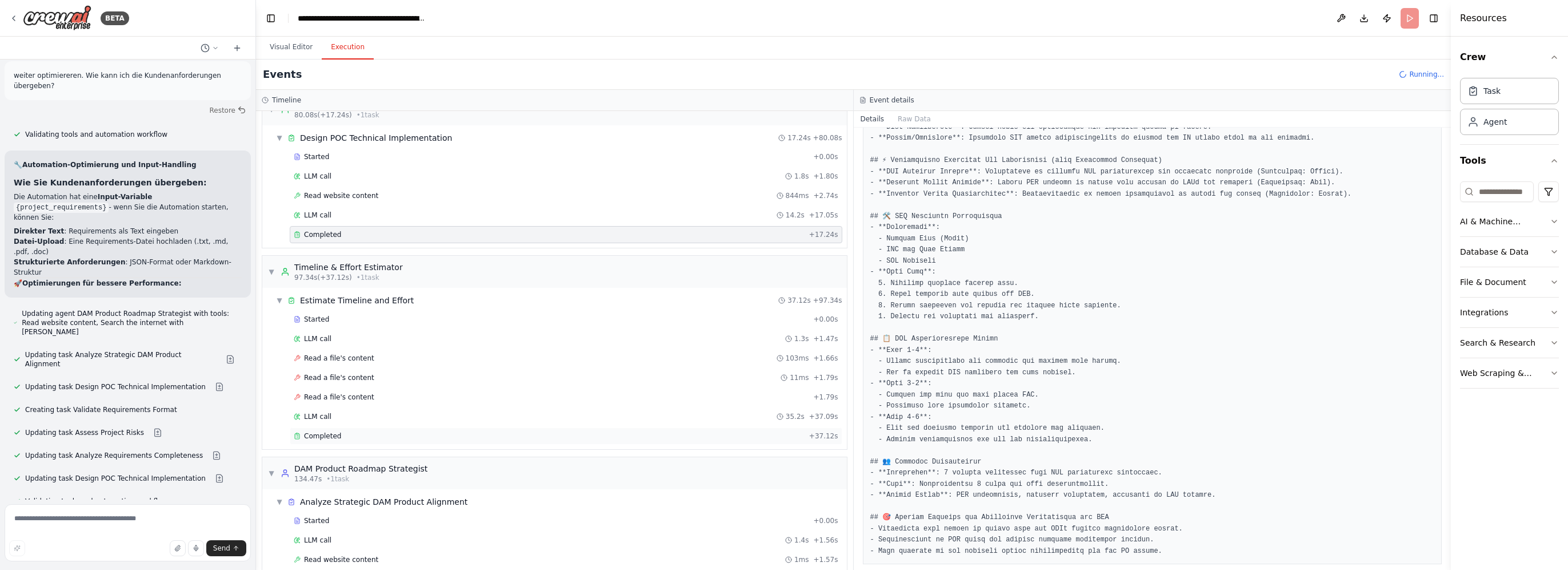
click at [378, 431] on div "Completed" at bounding box center [549, 436] width 511 height 10
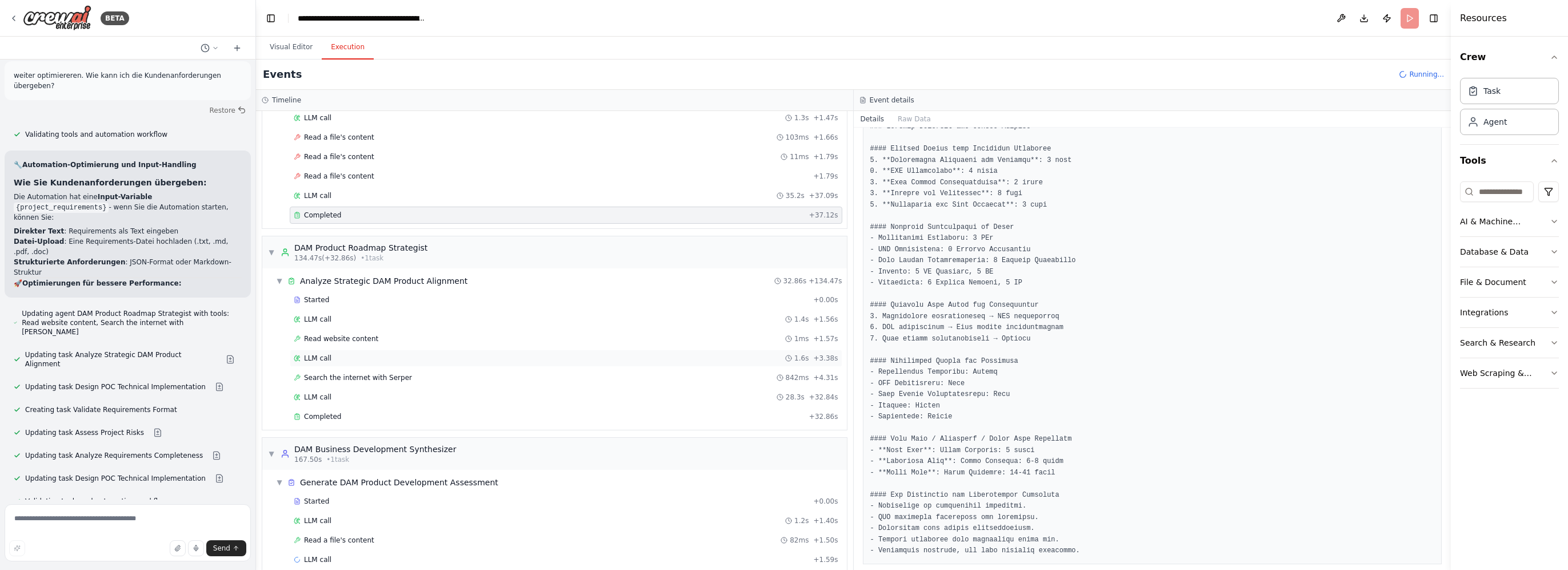
scroll to position [854, 0]
click at [352, 408] on div "Completed" at bounding box center [549, 413] width 511 height 10
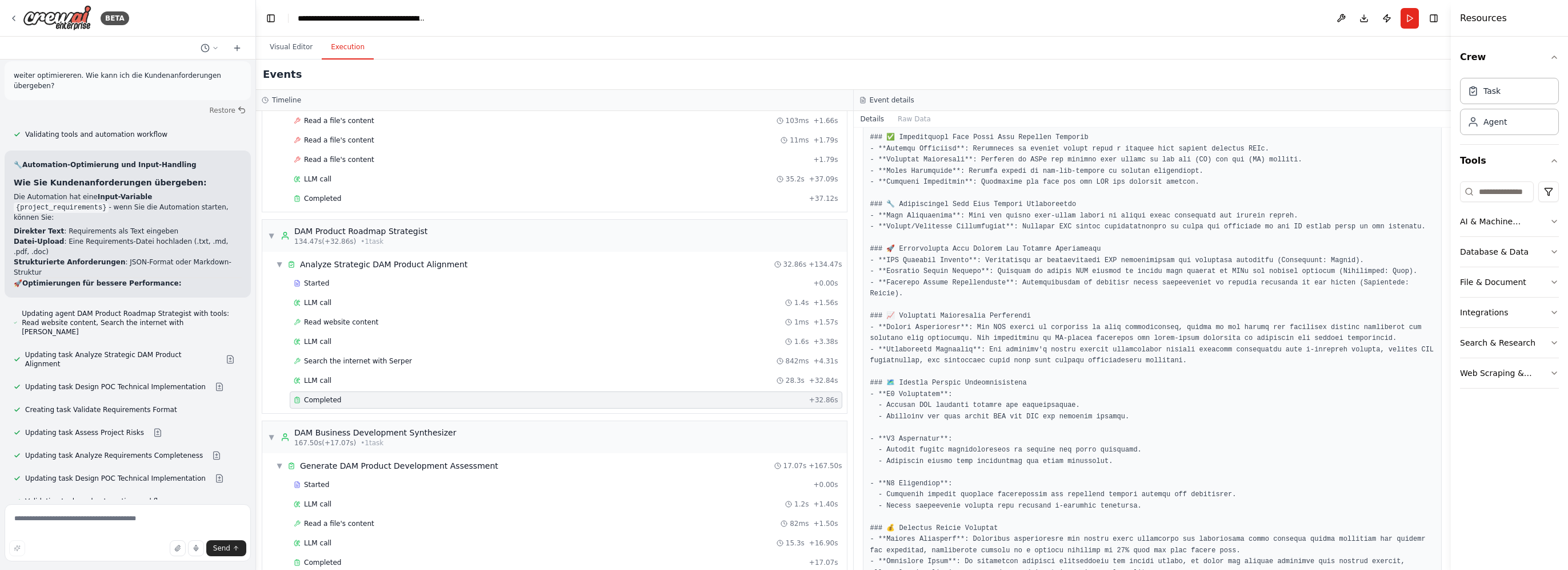
scroll to position [874, 0]
click at [350, 551] on div "Completed" at bounding box center [549, 556] width 511 height 10
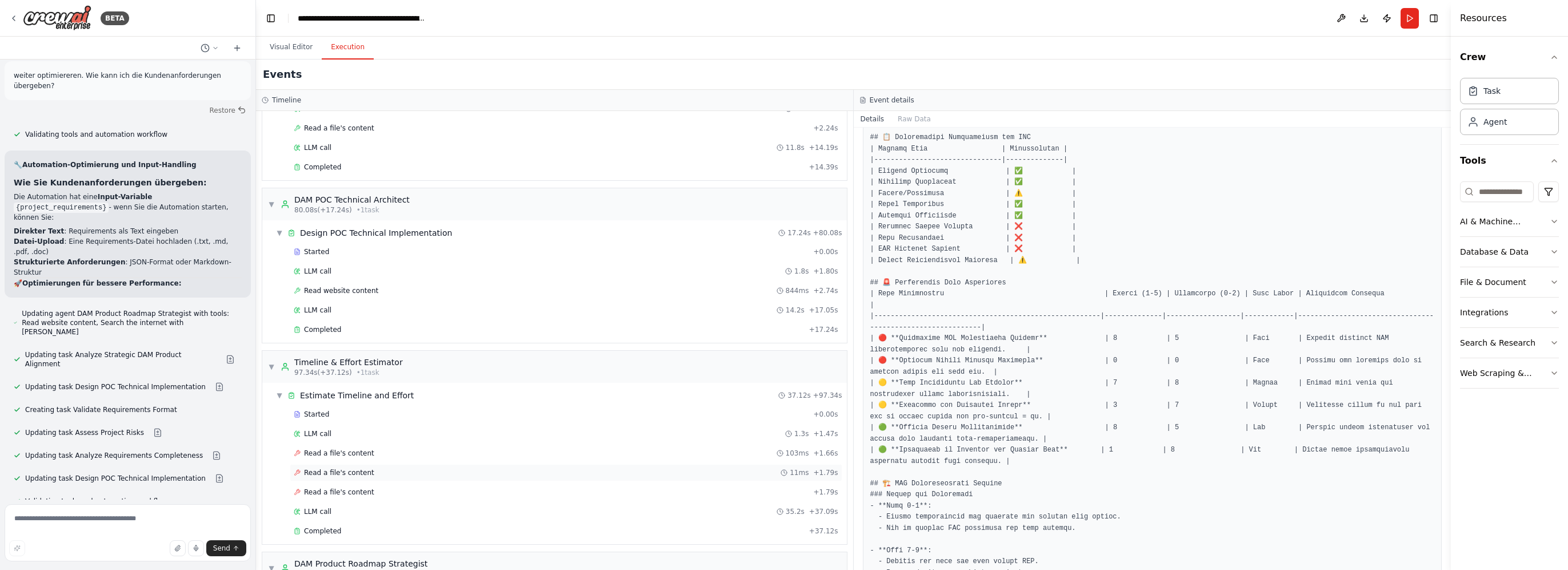
scroll to position [530, 0]
click at [399, 329] on div "Completed" at bounding box center [549, 334] width 511 height 10
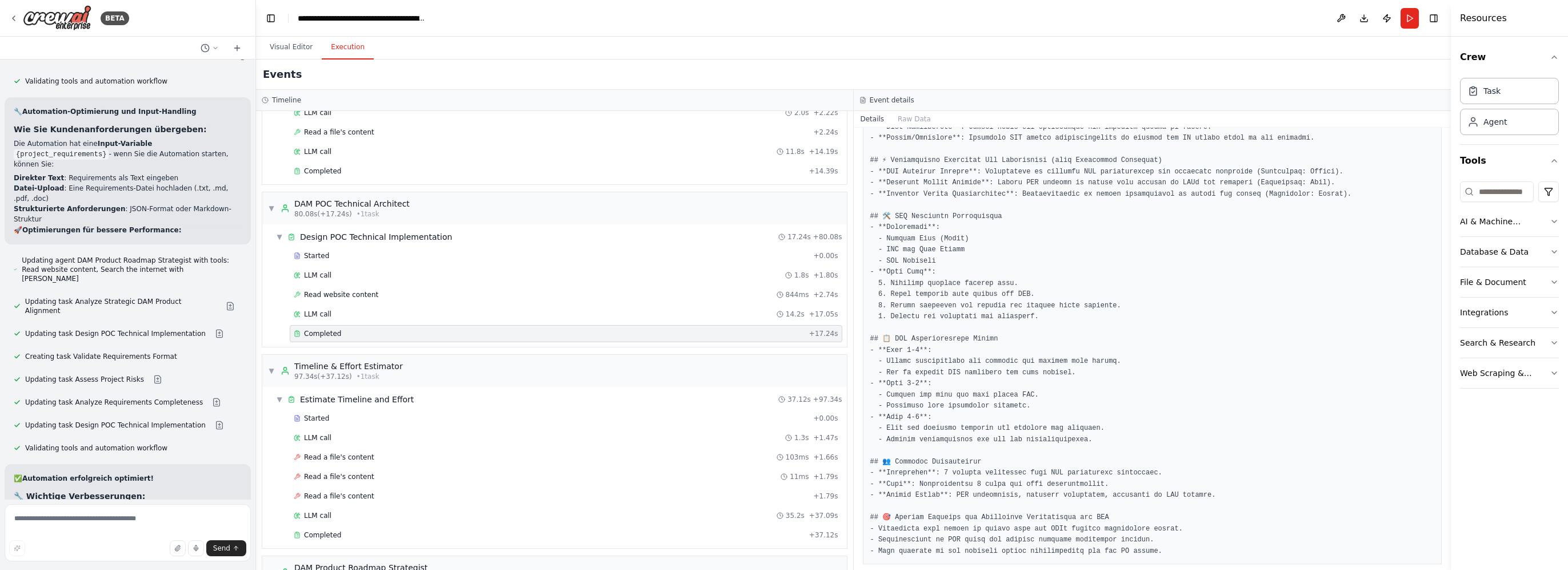
scroll to position [8880, 0]
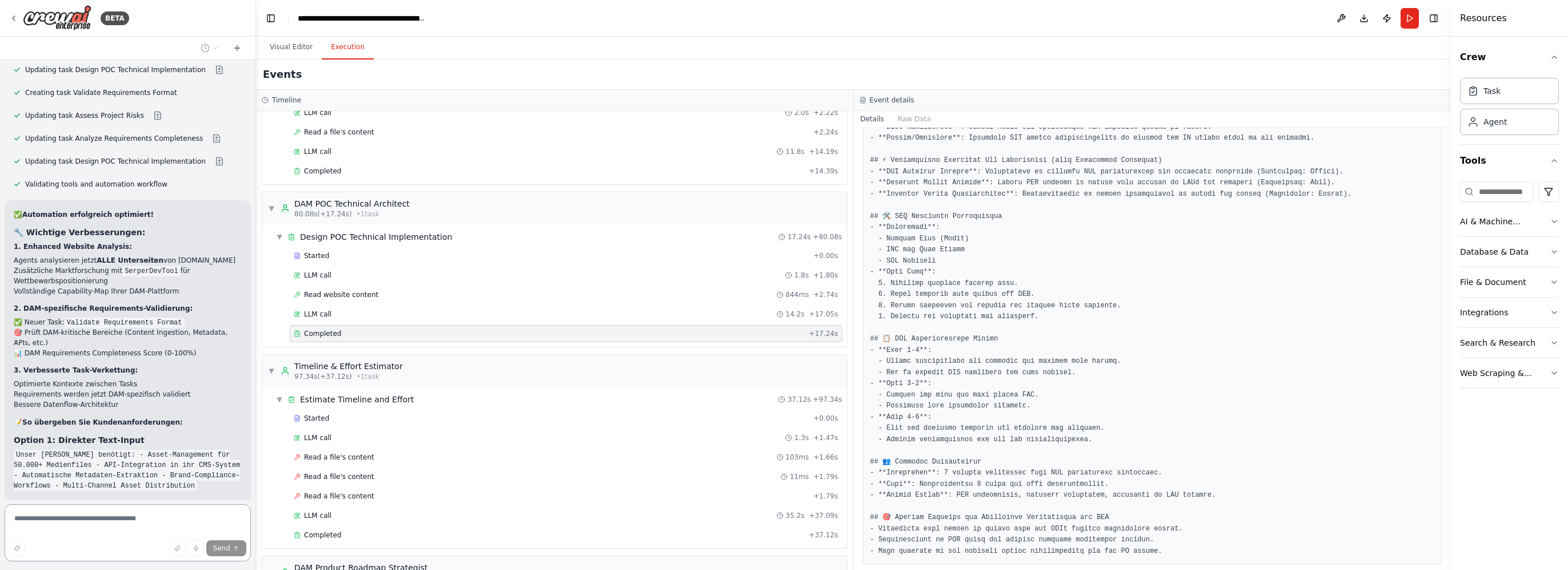
scroll to position [9400, 0]
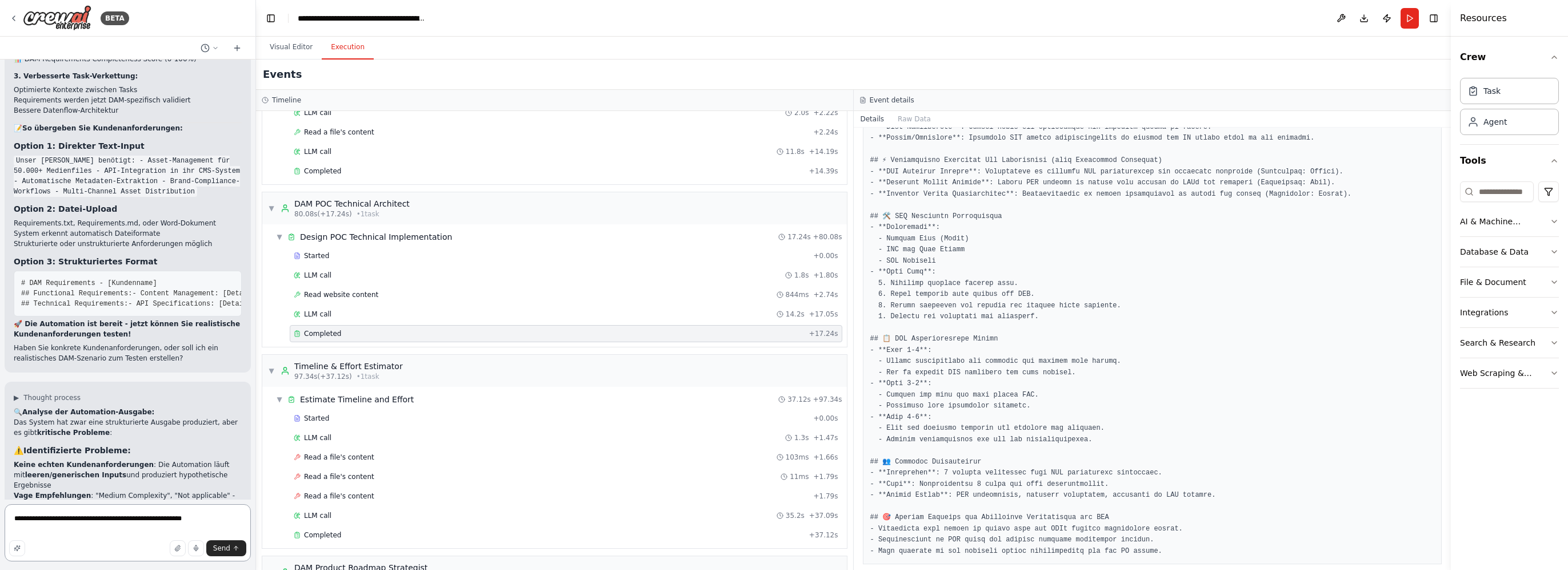
type textarea "**********"
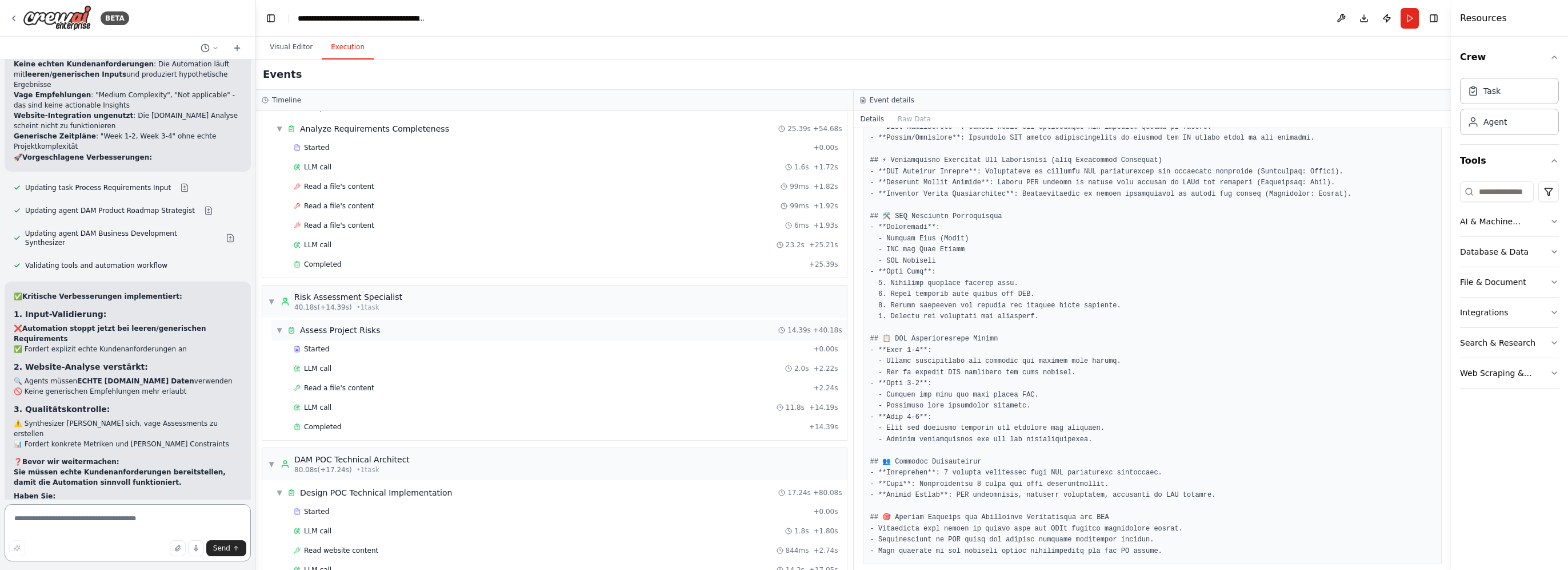
scroll to position [245, 0]
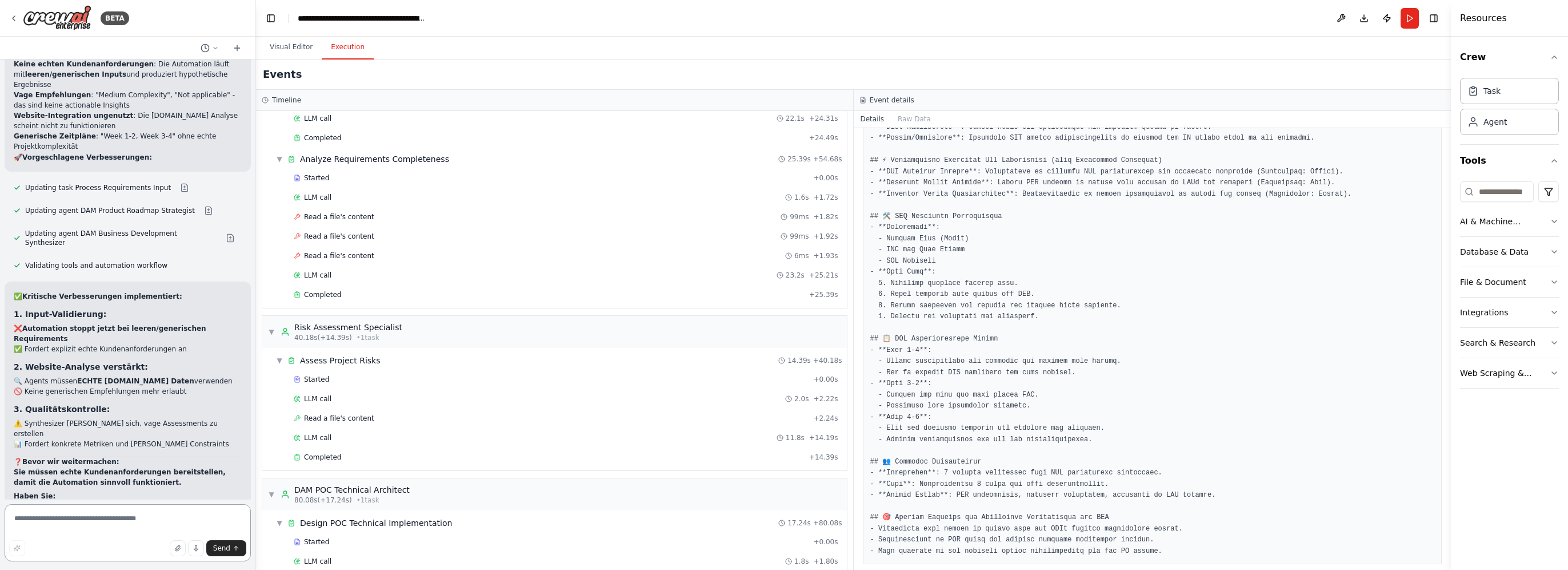
click at [151, 516] on textarea at bounding box center [127, 532] width 246 height 57
paste textarea "**********"
type textarea "**********"
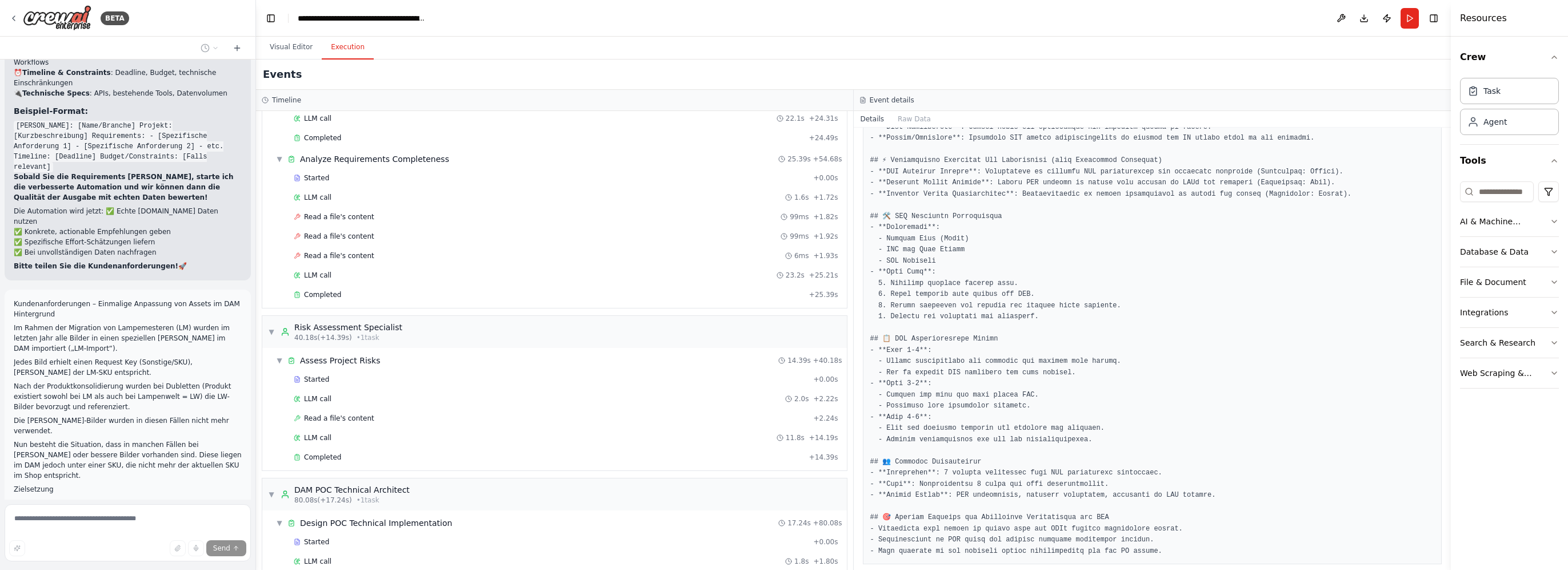
scroll to position [10615, 0]
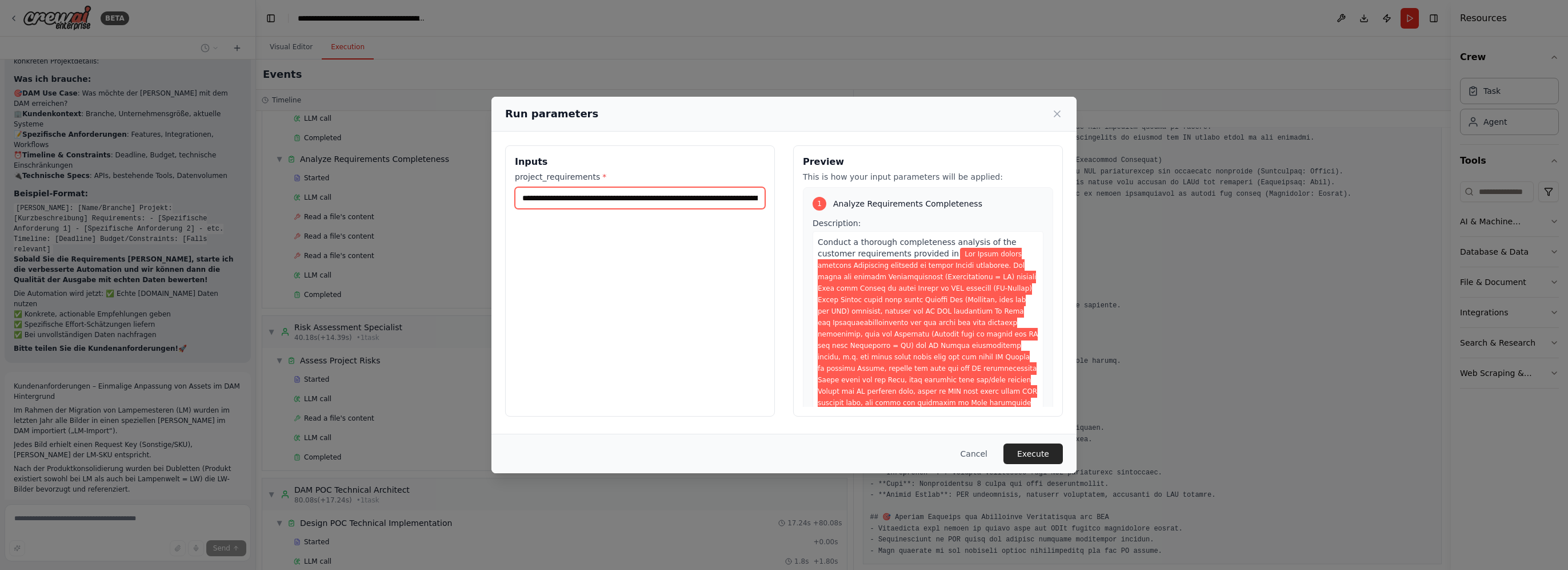
click at [661, 202] on input "project_requirements *" at bounding box center [640, 198] width 250 height 22
paste input "**********"
type input "**********"
click at [1042, 453] on button "Execute" at bounding box center [1033, 454] width 60 height 21
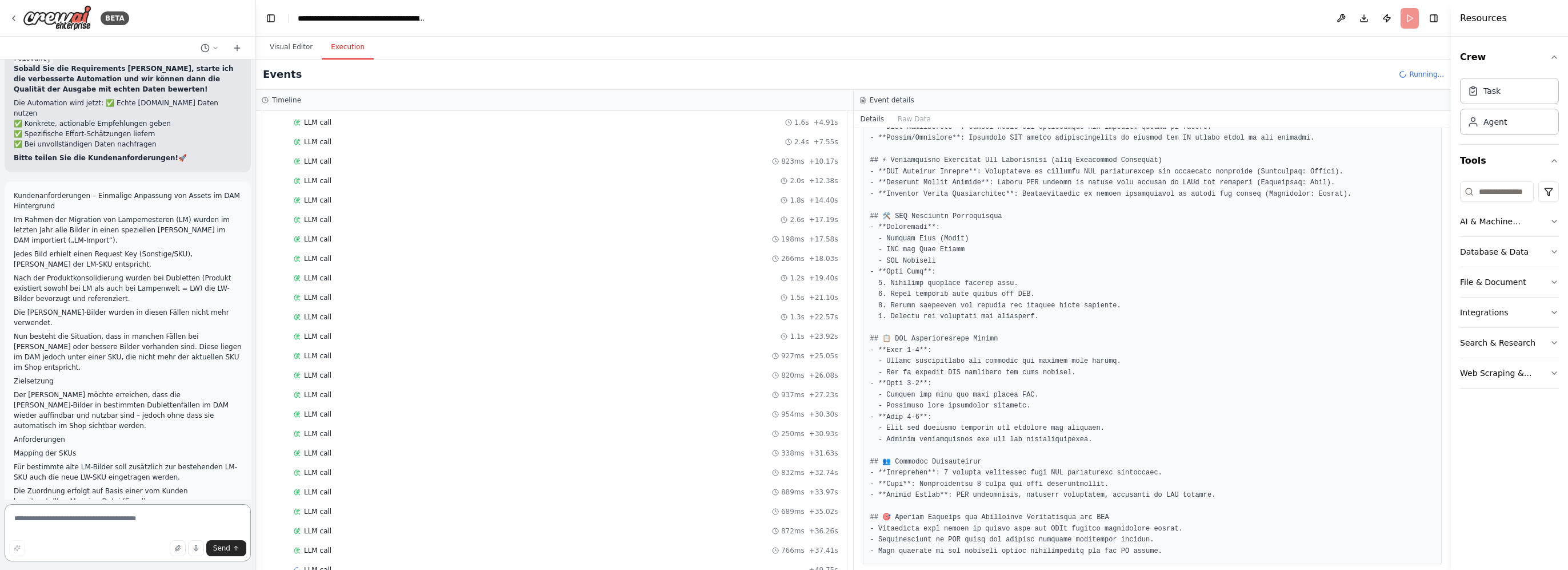
scroll to position [136, 0]
click at [425, 522] on div "LLM call 766ms + 37.41s" at bounding box center [566, 531] width 552 height 17
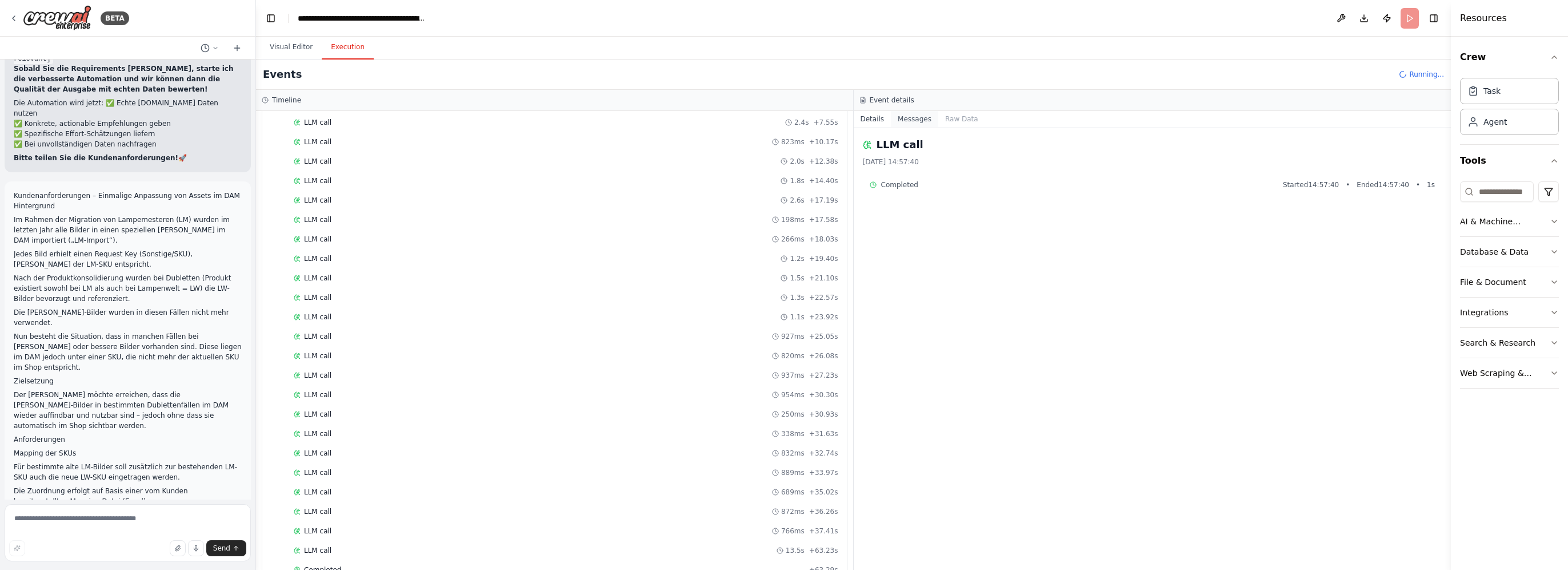
click at [910, 119] on button "Messages" at bounding box center [915, 119] width 48 height 16
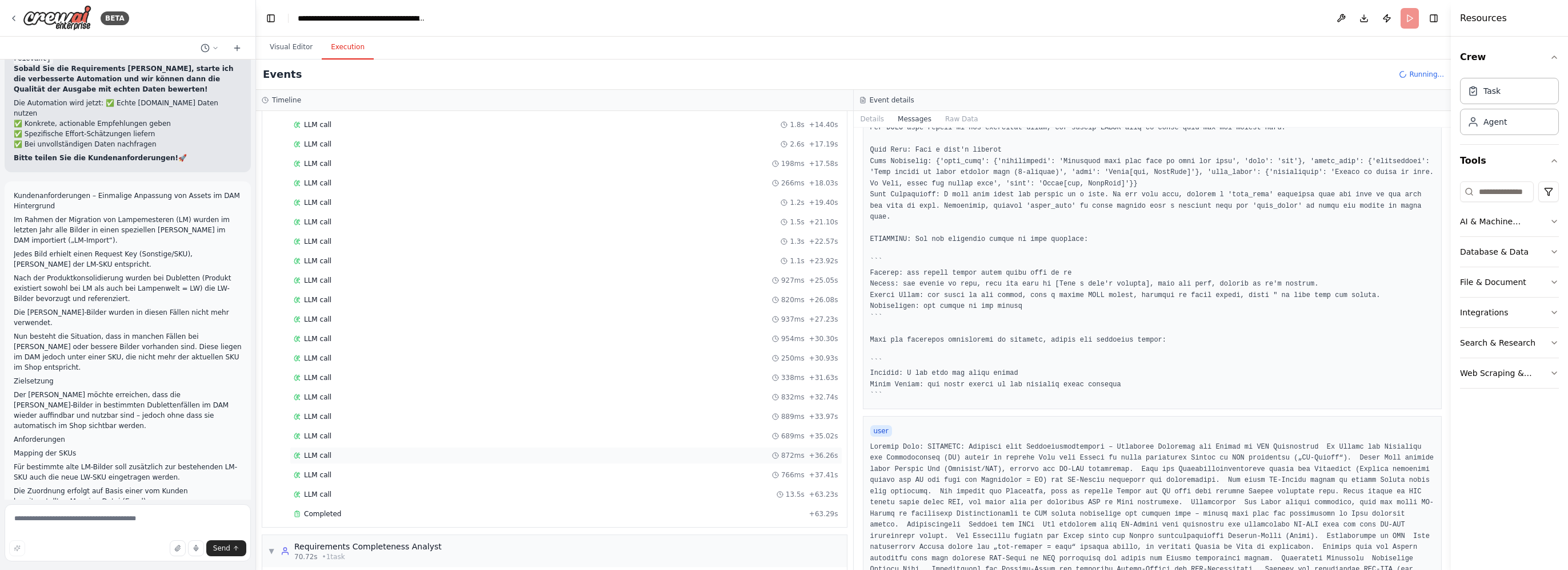
scroll to position [298, 0]
click at [397, 404] on div "Completed" at bounding box center [549, 408] width 511 height 10
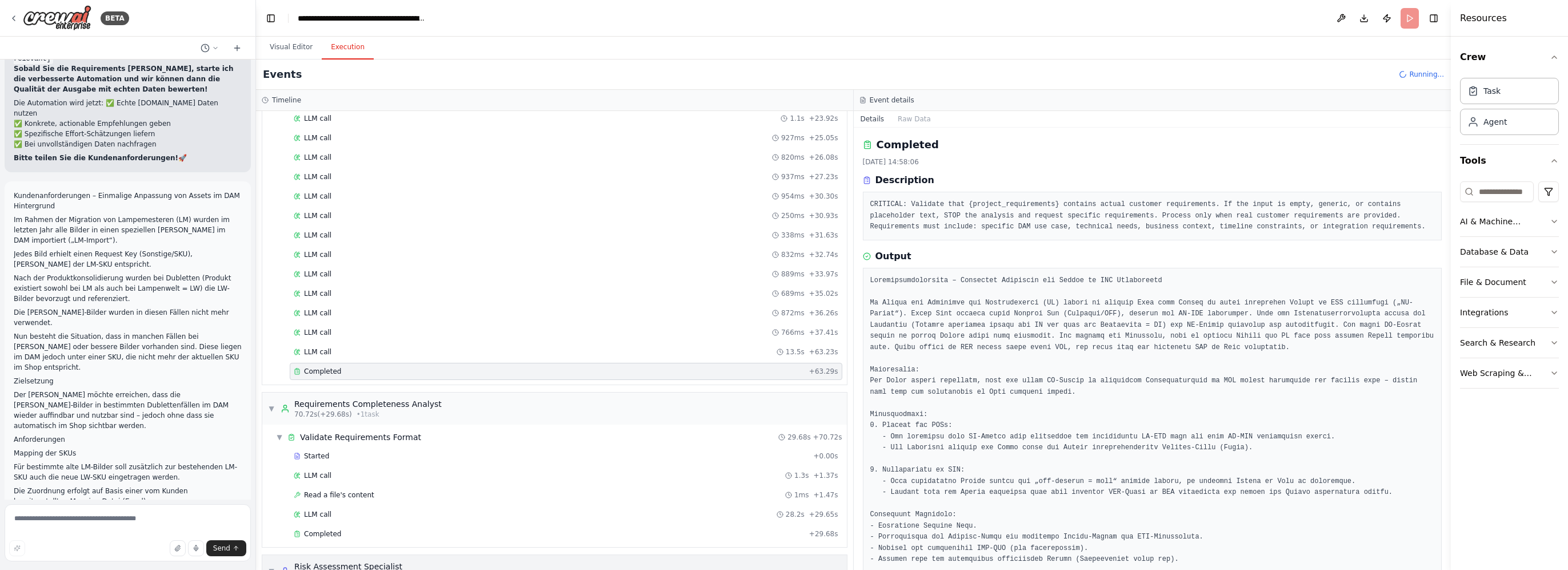
scroll to position [355, 0]
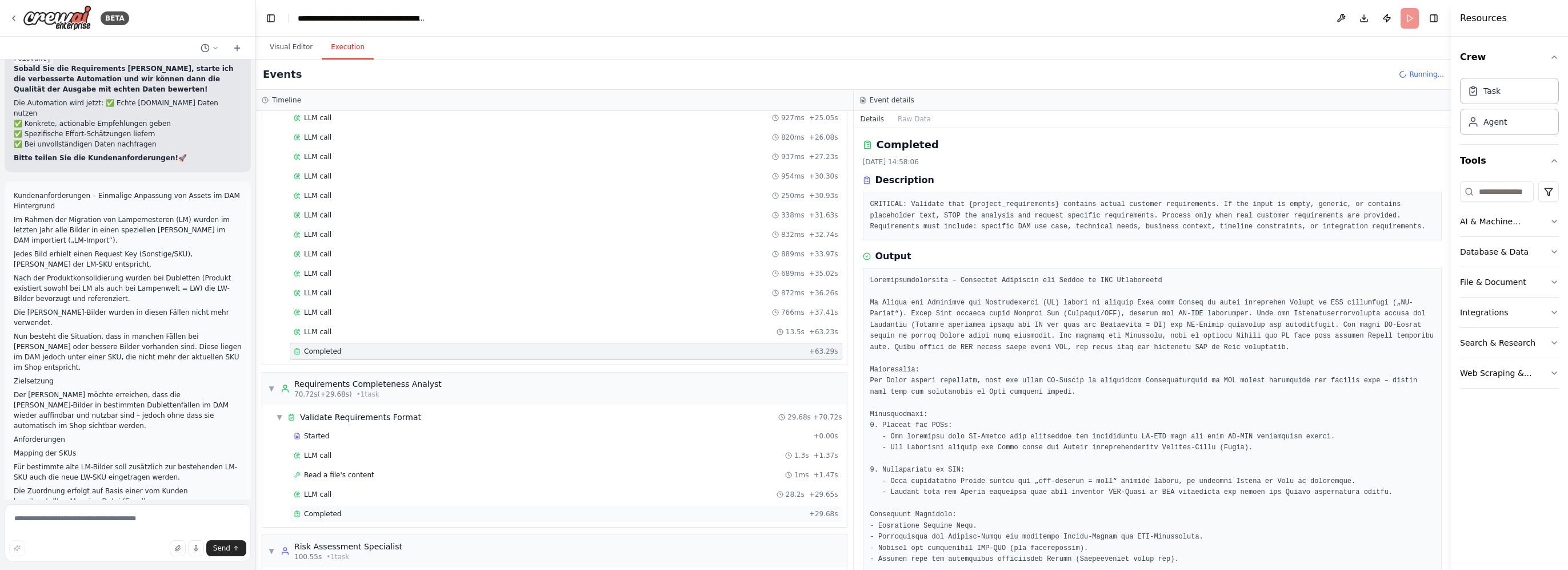
click at [389, 513] on div "Completed + 29.68s" at bounding box center [566, 514] width 552 height 17
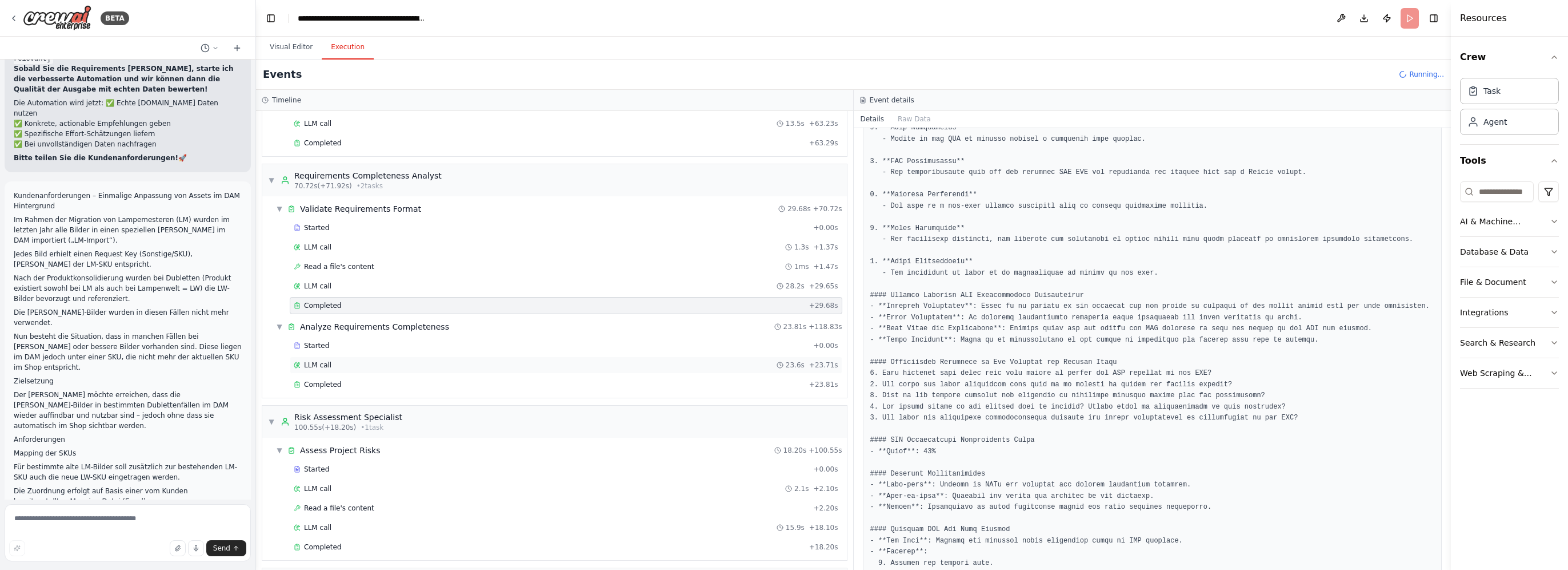
scroll to position [583, 0]
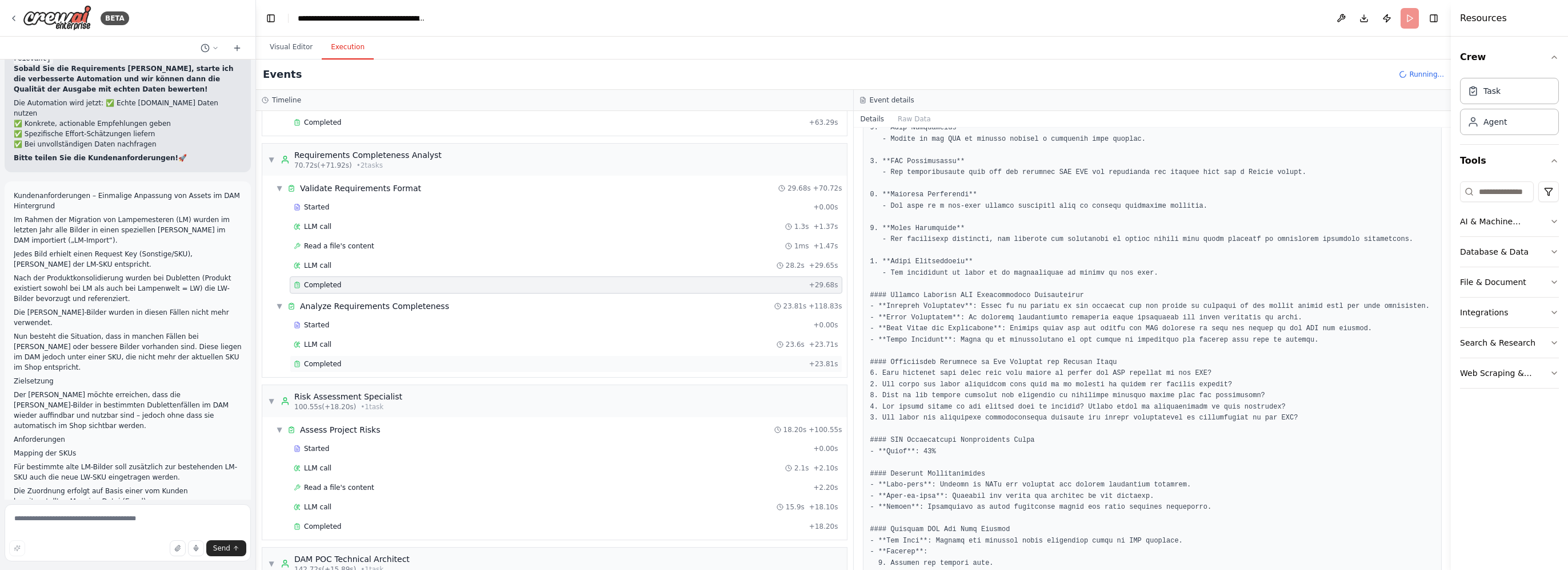
click at [460, 359] on div "Completed" at bounding box center [549, 364] width 511 height 10
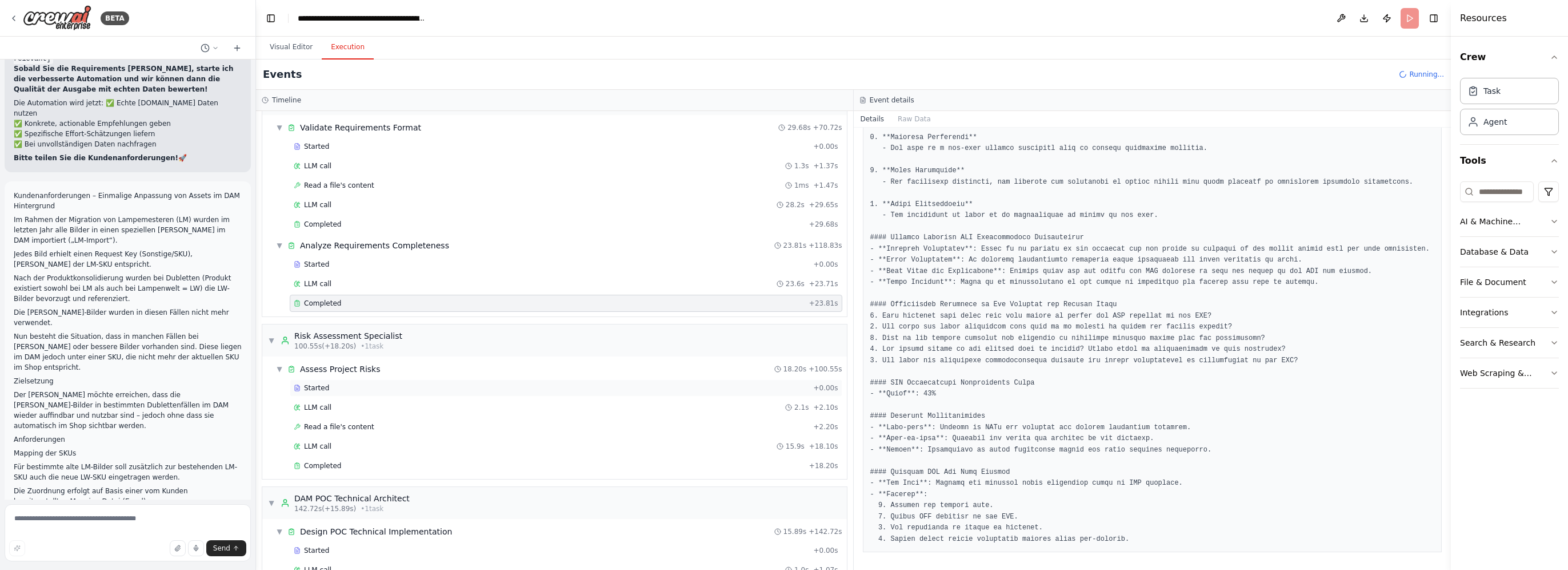
scroll to position [698, 0]
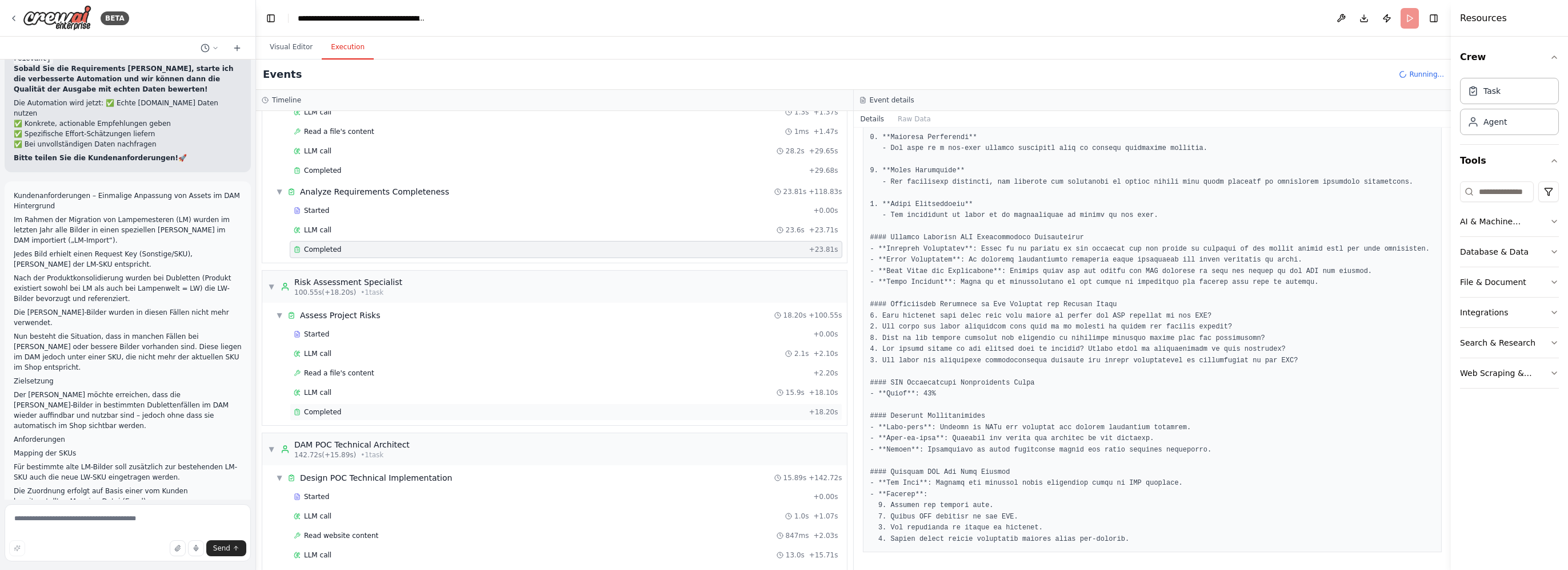
click at [380, 407] on div "Completed" at bounding box center [549, 412] width 511 height 10
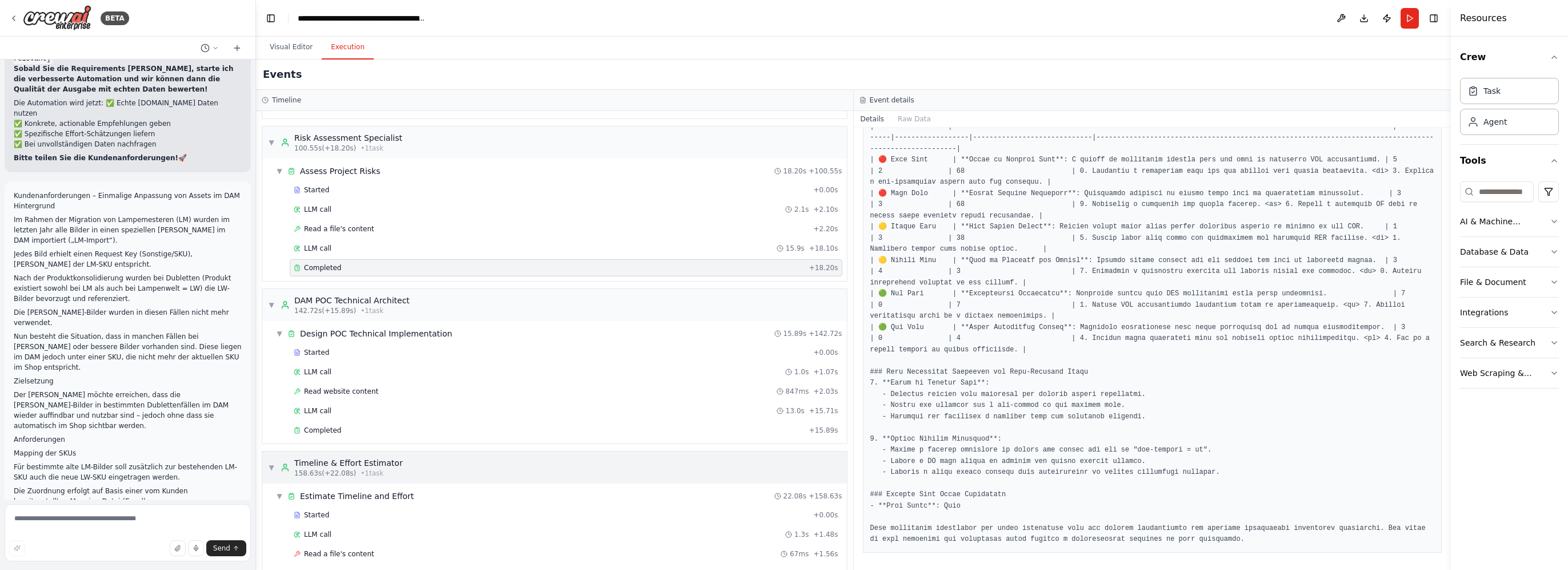
scroll to position [870, 0]
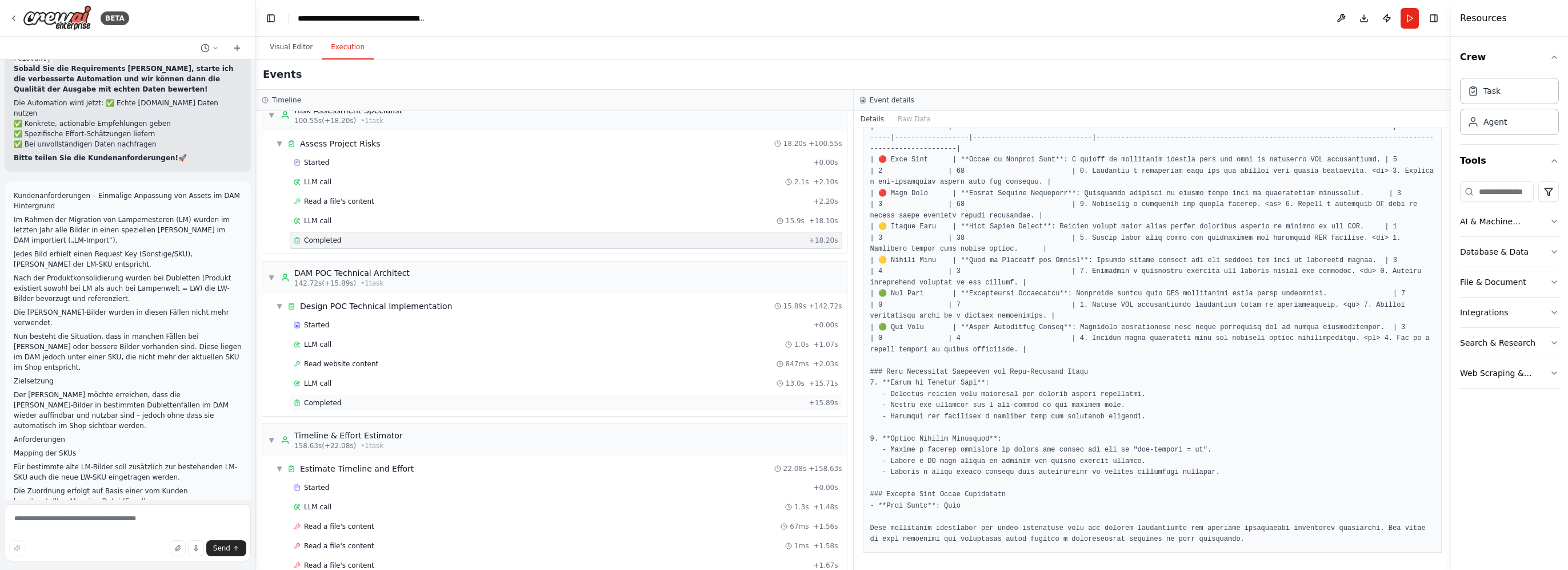
click at [377, 396] on div "Completed + 15.89s" at bounding box center [566, 403] width 552 height 17
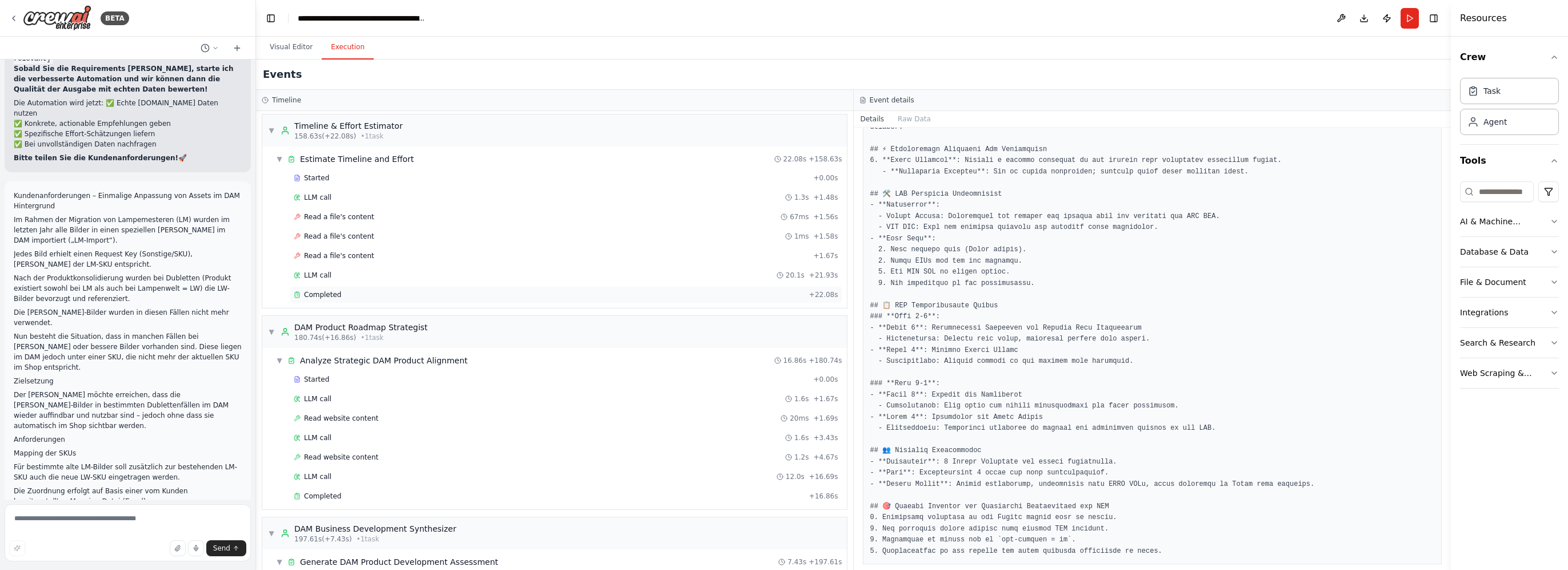
scroll to position [1212, 0]
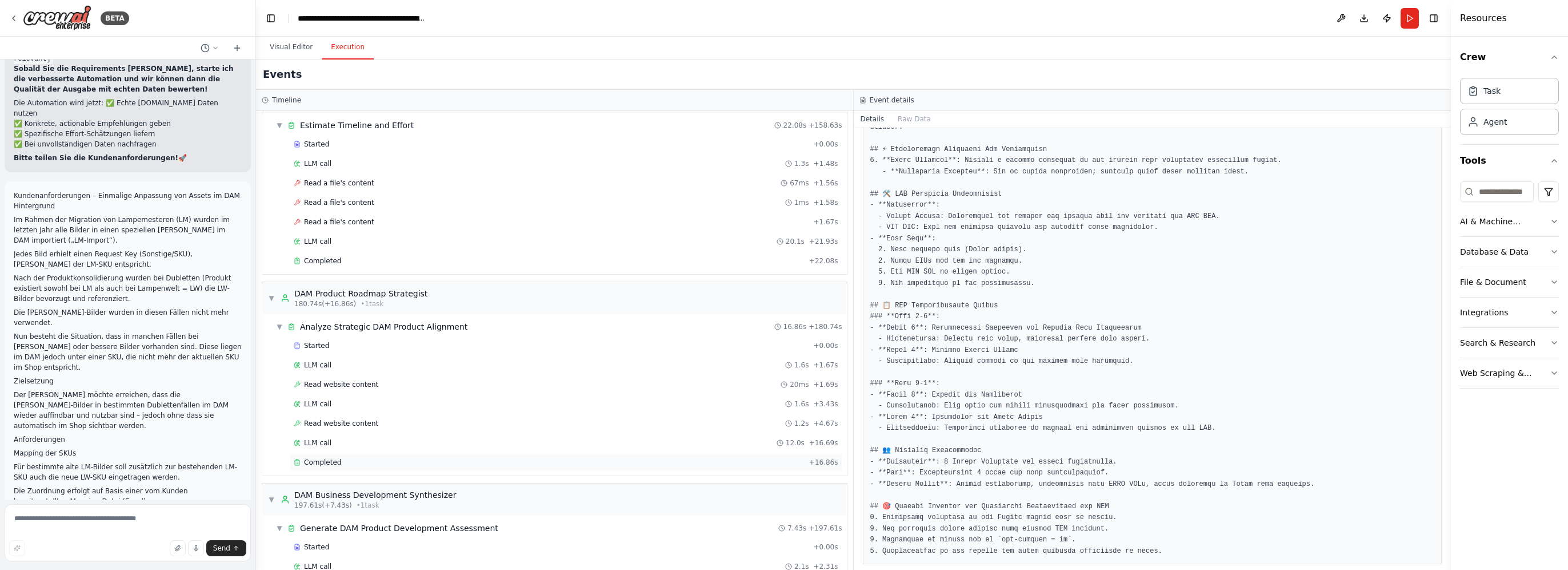
click at [405, 458] on div "Completed" at bounding box center [549, 462] width 511 height 10
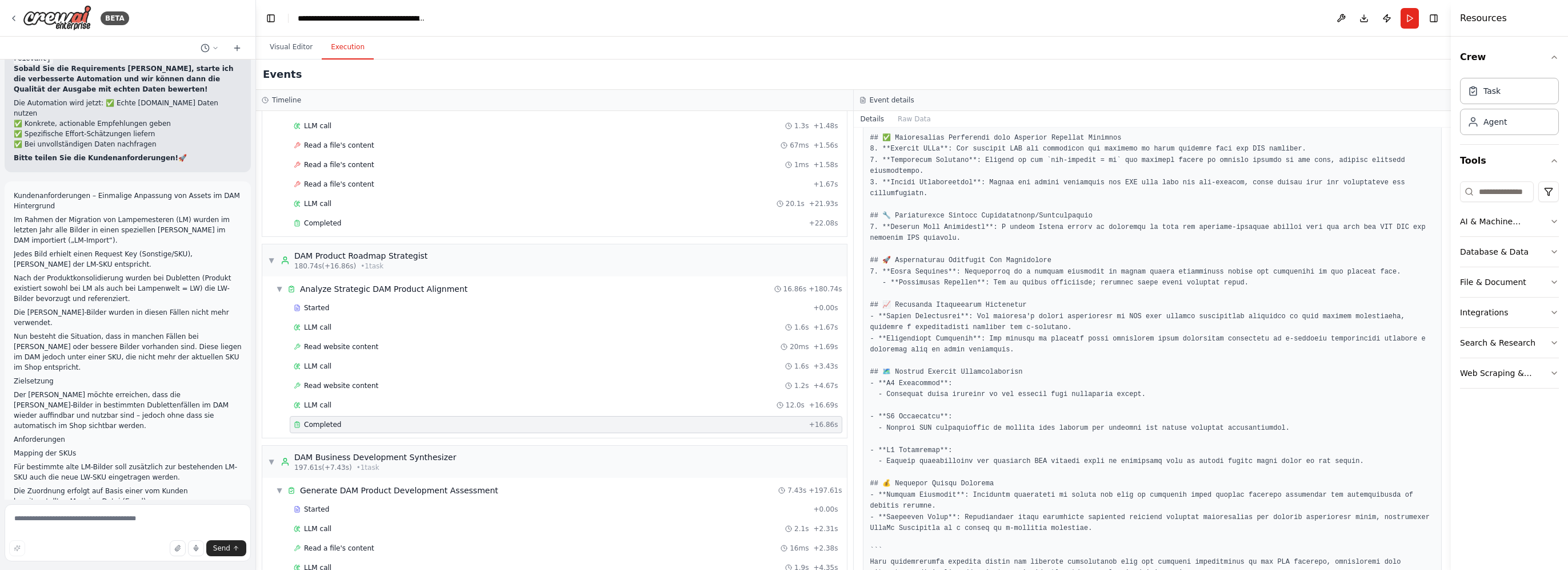
scroll to position [1296, 0]
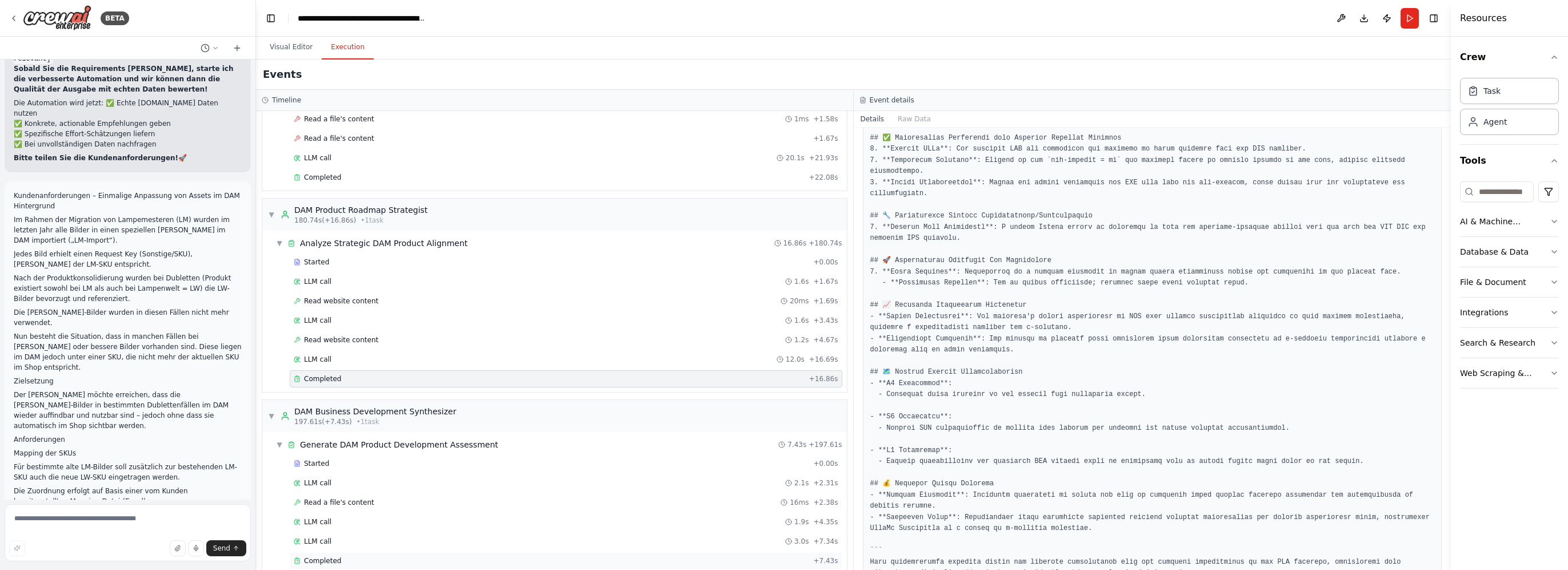
click at [442, 556] on div "Completed" at bounding box center [552, 560] width 515 height 10
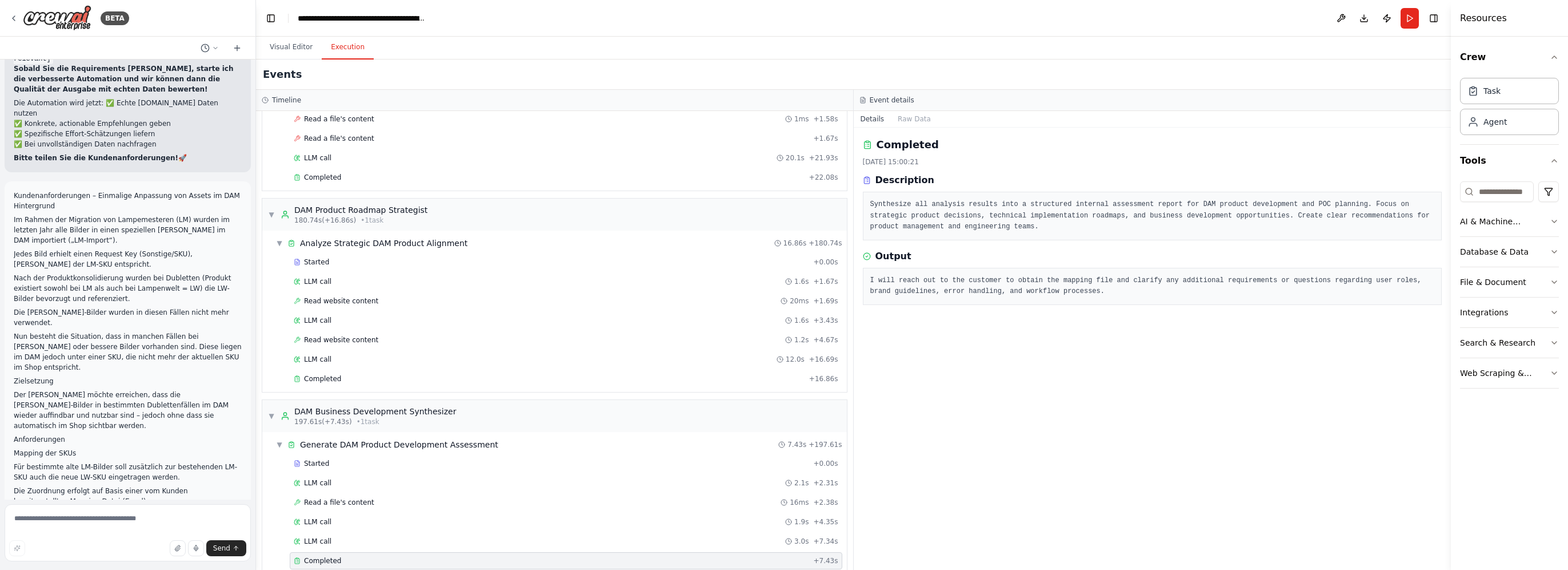
scroll to position [0, 0]
click at [367, 374] on div "Completed" at bounding box center [549, 379] width 511 height 10
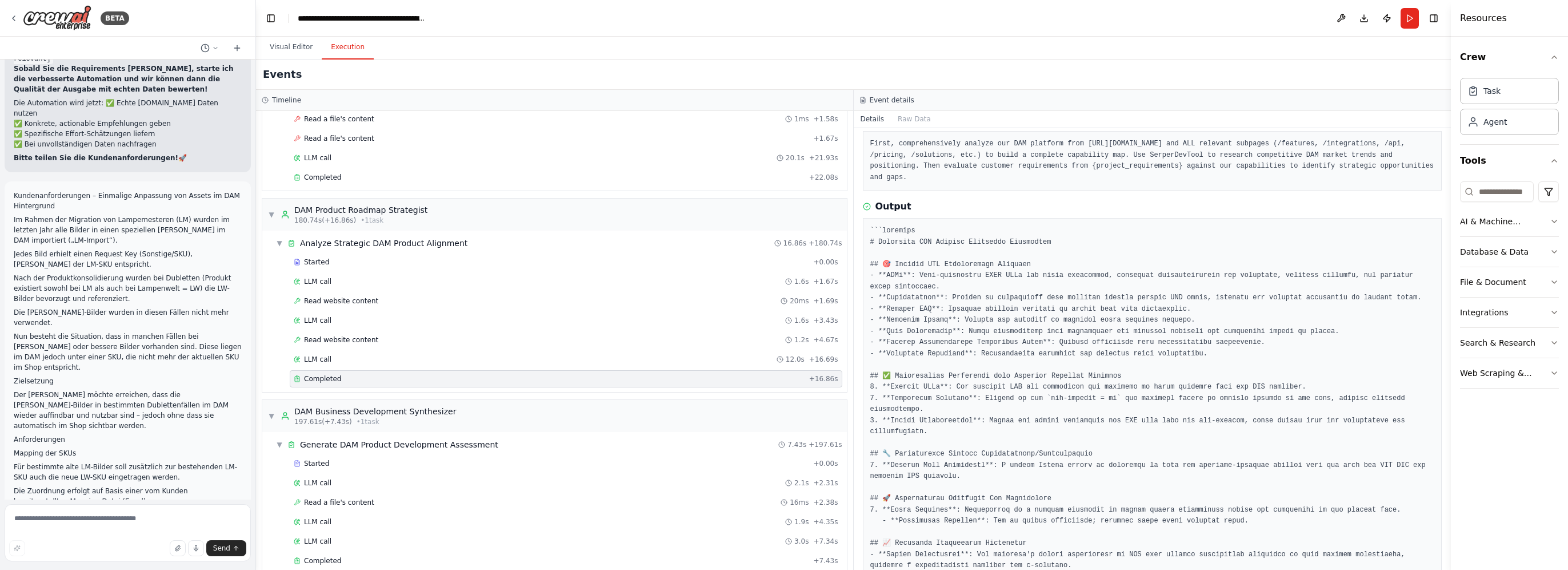
scroll to position [114, 0]
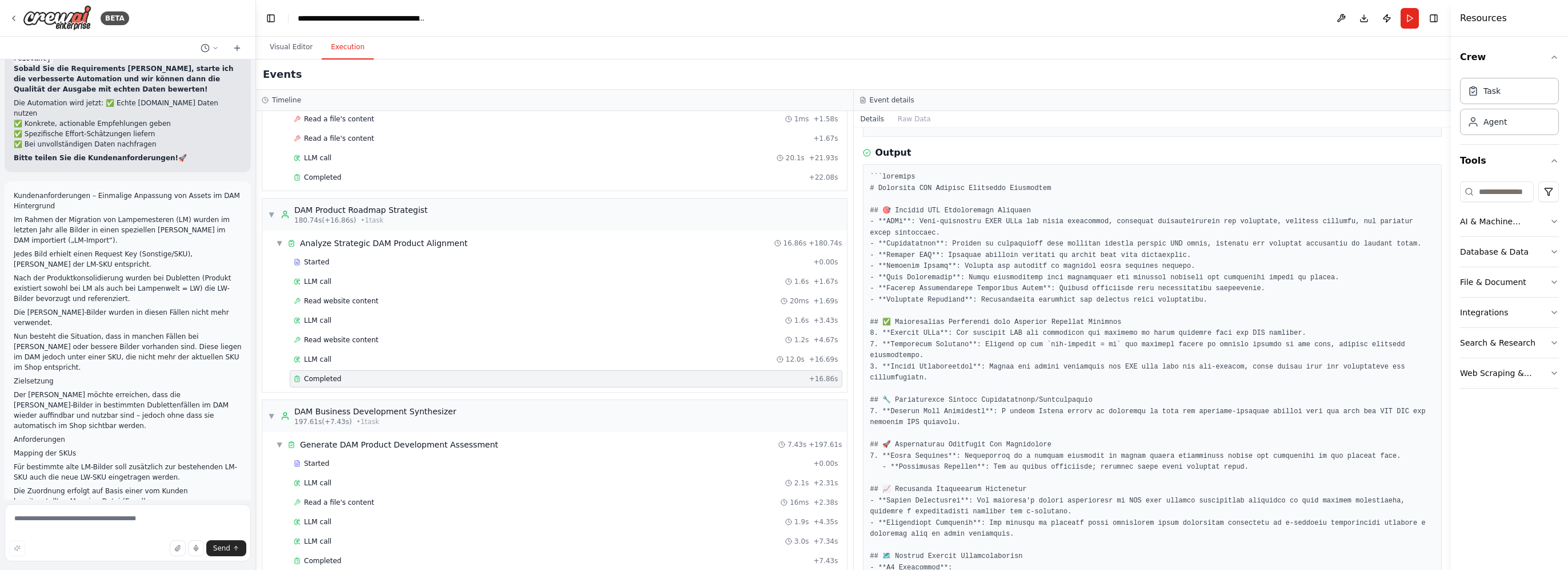
click at [939, 67] on div "Events" at bounding box center [853, 75] width 1195 height 30
